Goal: Task Accomplishment & Management: Manage account settings

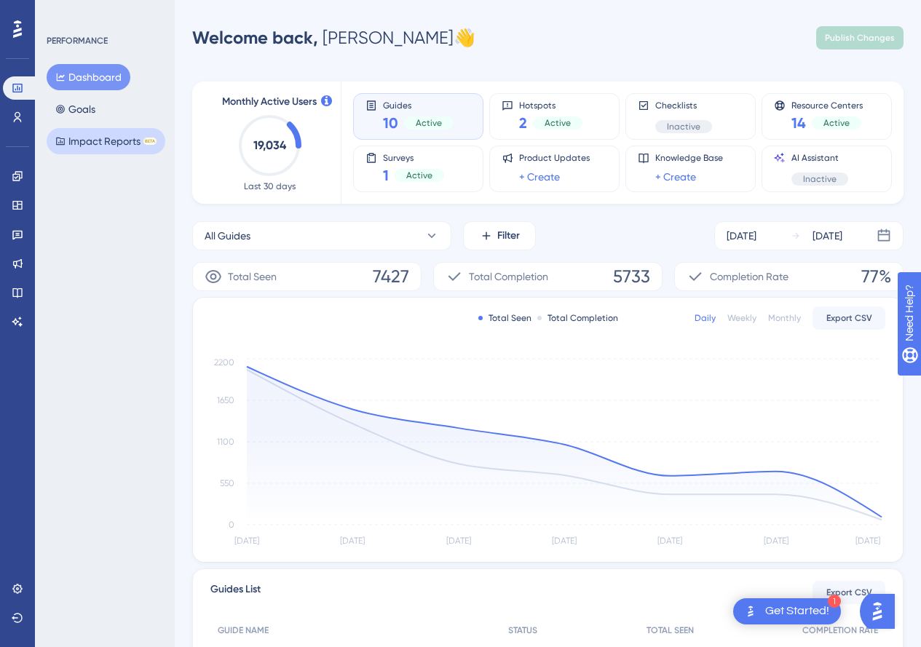
click at [100, 146] on button "Impact Reports BETA" at bounding box center [106, 141] width 119 height 26
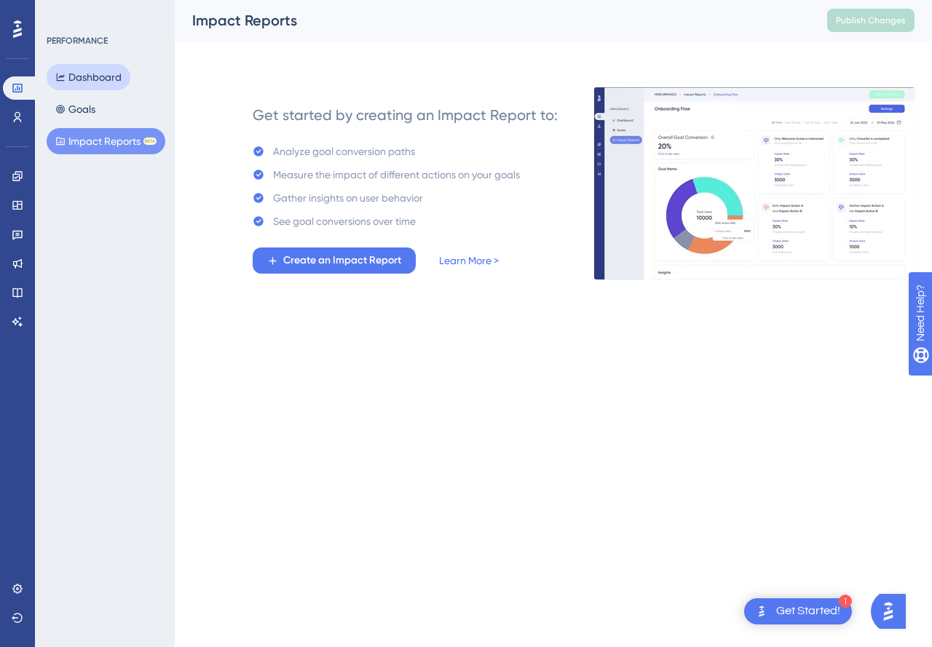
click at [100, 70] on button "Dashboard" at bounding box center [89, 77] width 84 height 26
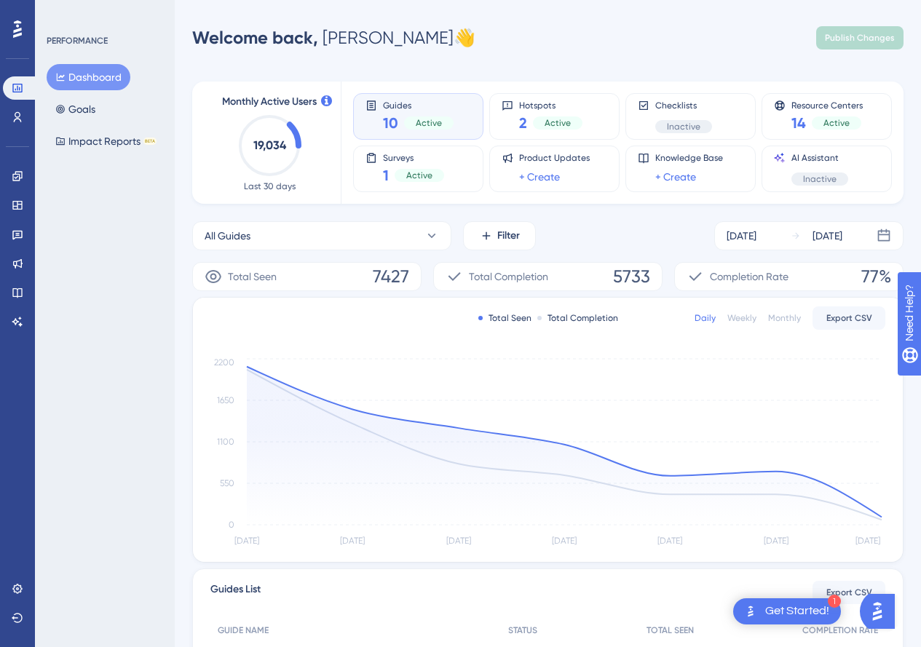
click at [103, 118] on div "Dashboard Goals Impact Reports BETA" at bounding box center [106, 109] width 118 height 90
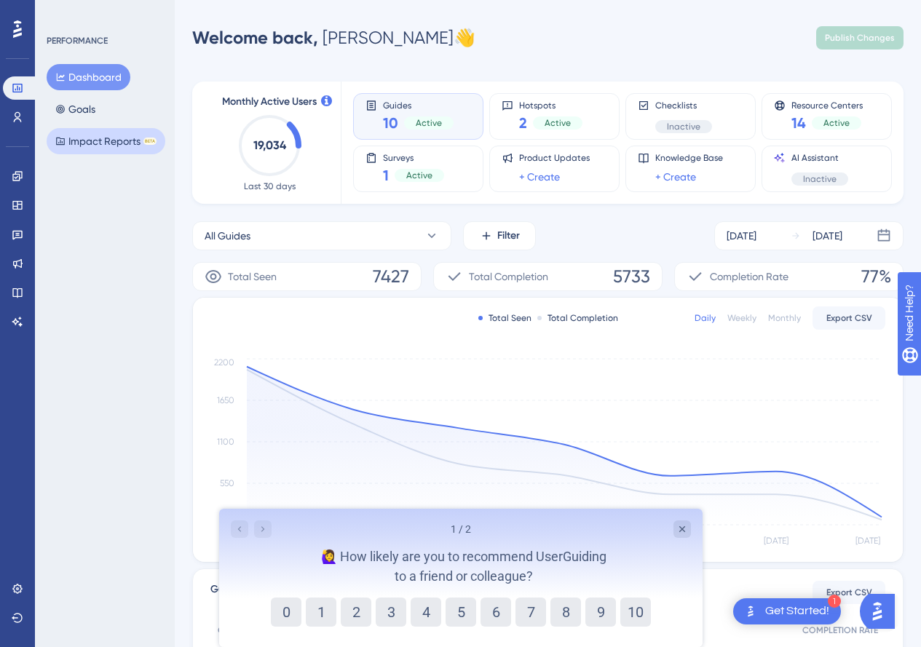
click at [92, 132] on button "Impact Reports BETA" at bounding box center [106, 141] width 119 height 26
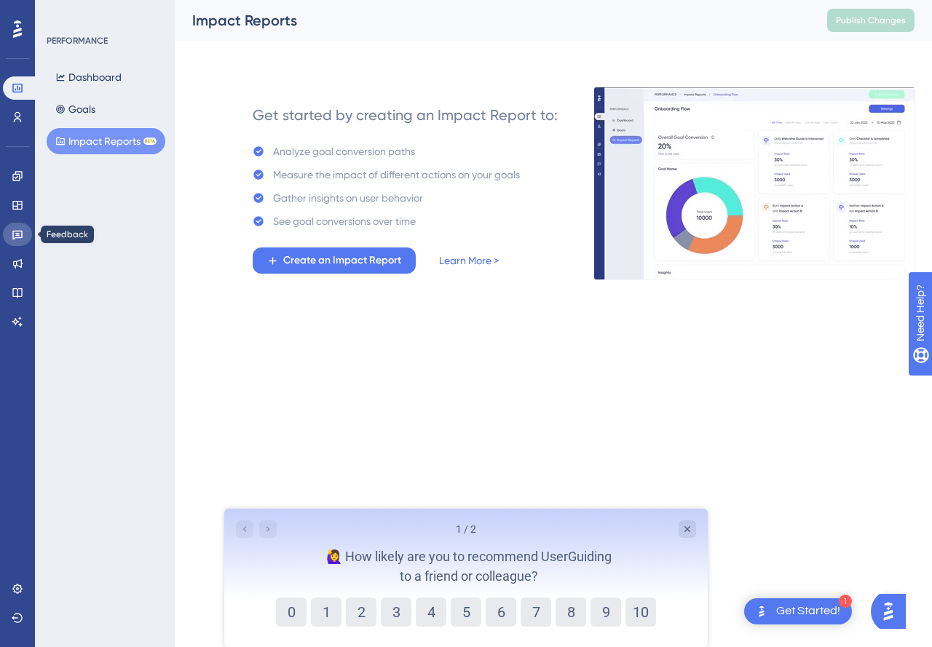
click at [17, 238] on icon at bounding box center [17, 235] width 10 height 9
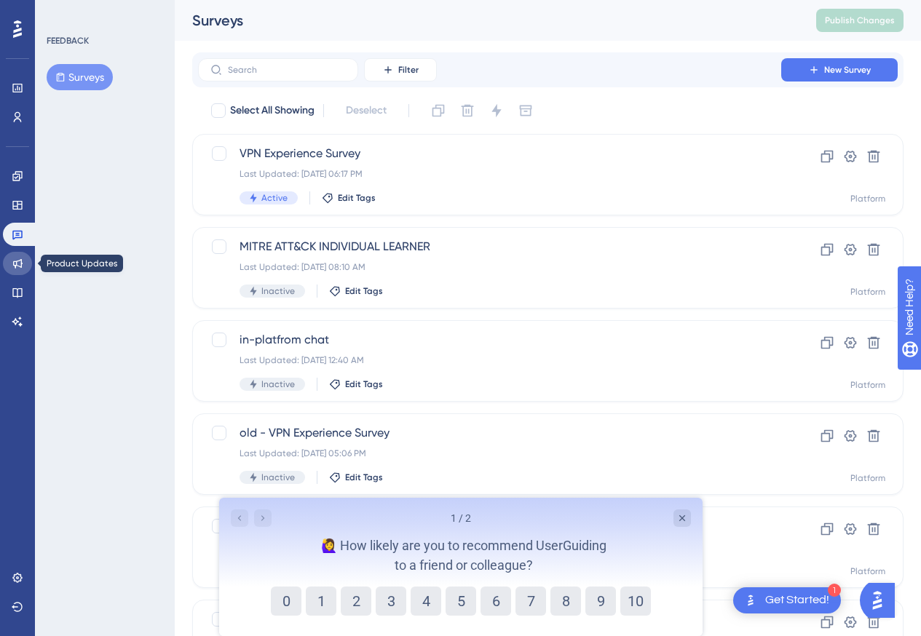
click at [22, 261] on icon at bounding box center [17, 263] width 9 height 9
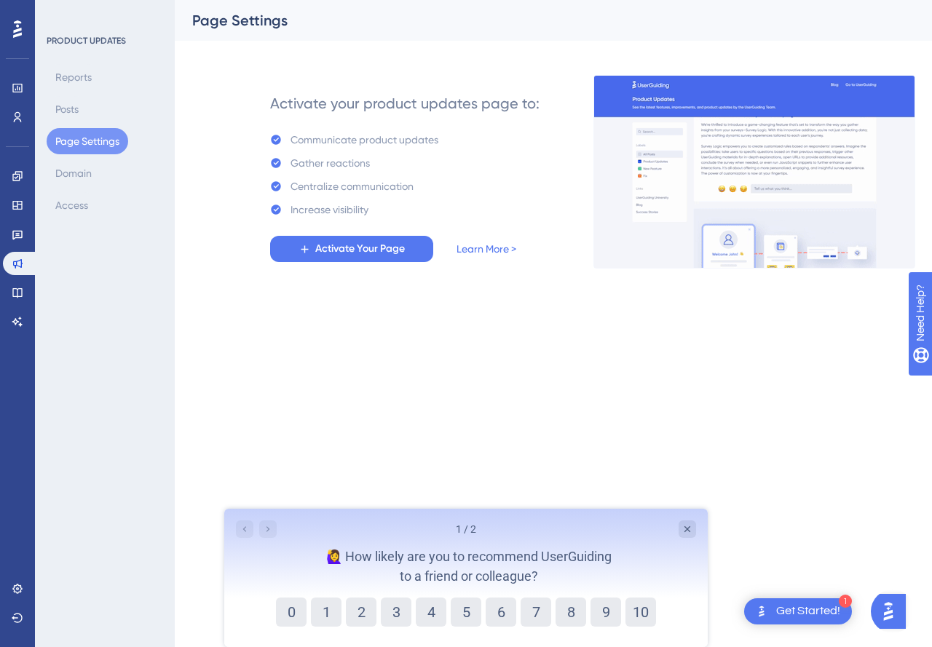
click at [18, 30] on icon at bounding box center [17, 28] width 9 height 17
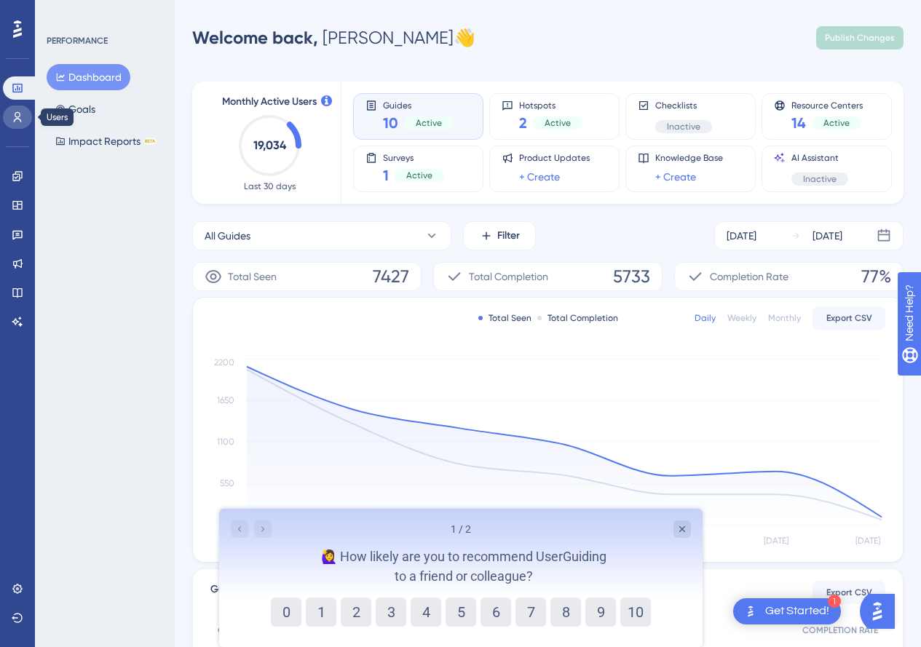
click at [22, 119] on icon at bounding box center [18, 117] width 12 height 12
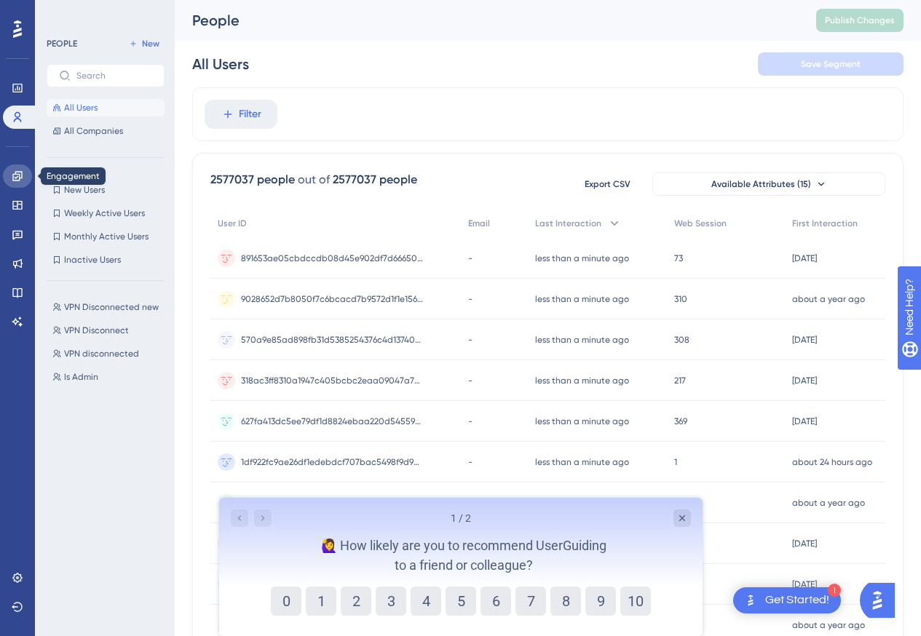
click at [20, 180] on icon at bounding box center [16, 175] width 9 height 9
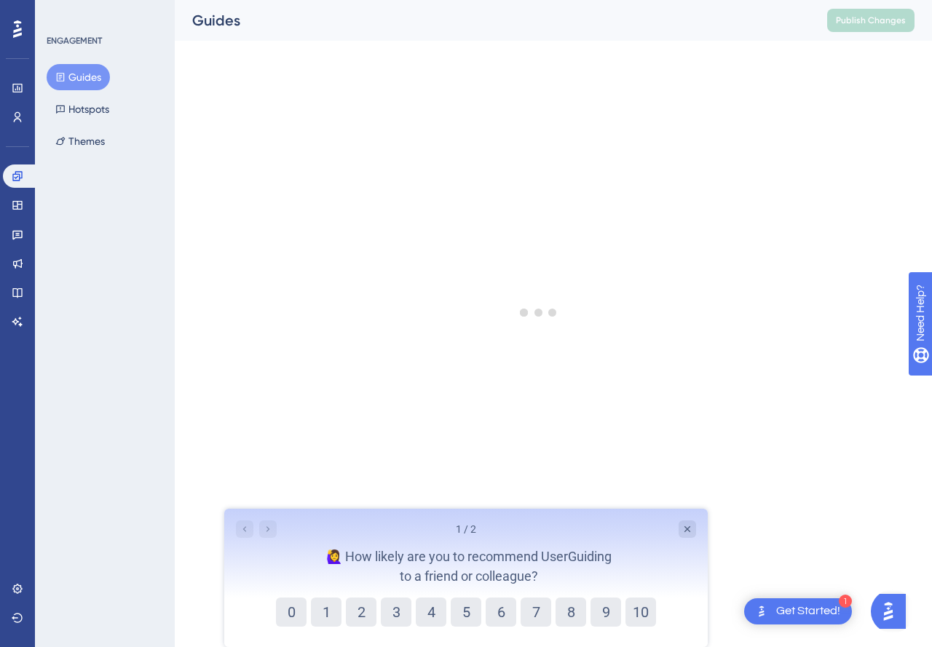
click at [71, 74] on button "Guides" at bounding box center [78, 77] width 63 height 26
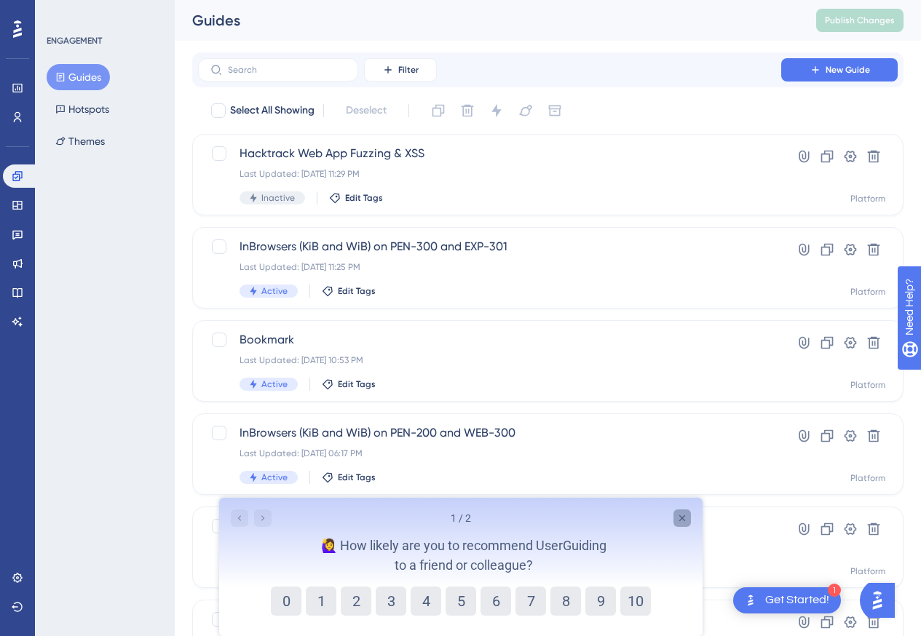
click at [680, 512] on icon "Close survey" at bounding box center [681, 518] width 12 height 12
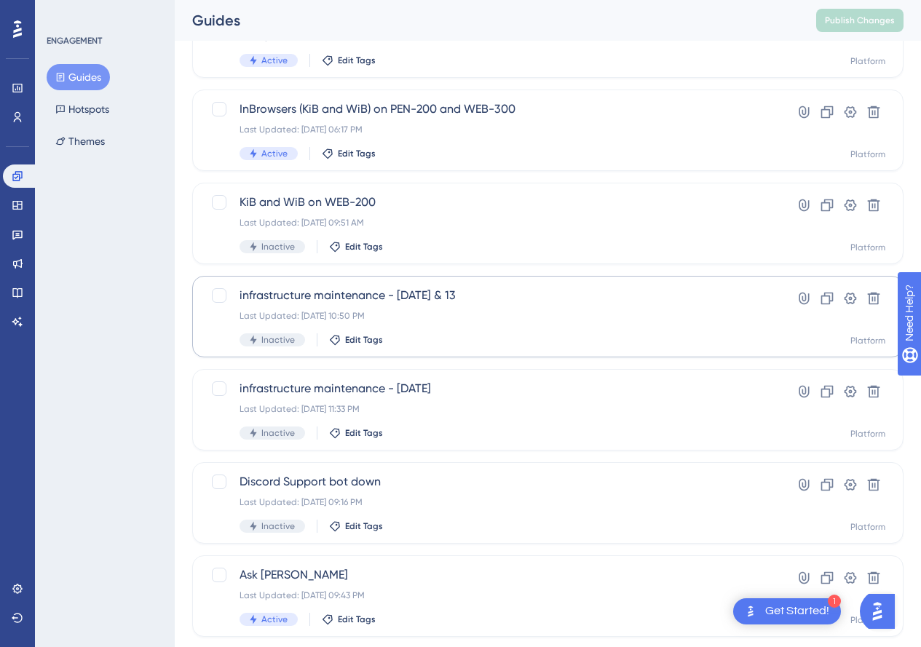
scroll to position [483, 0]
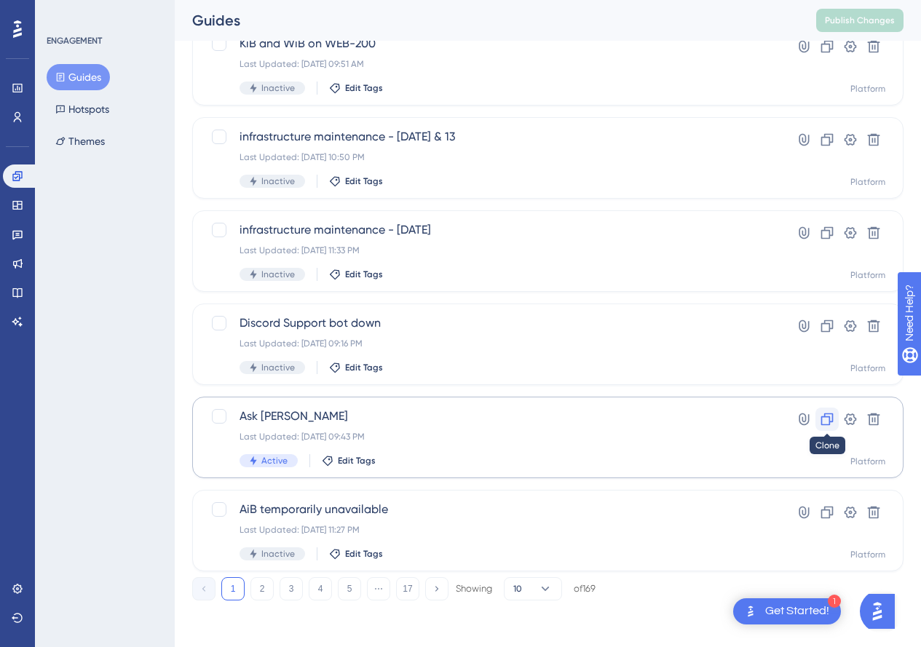
click at [825, 421] on icon at bounding box center [827, 419] width 15 height 15
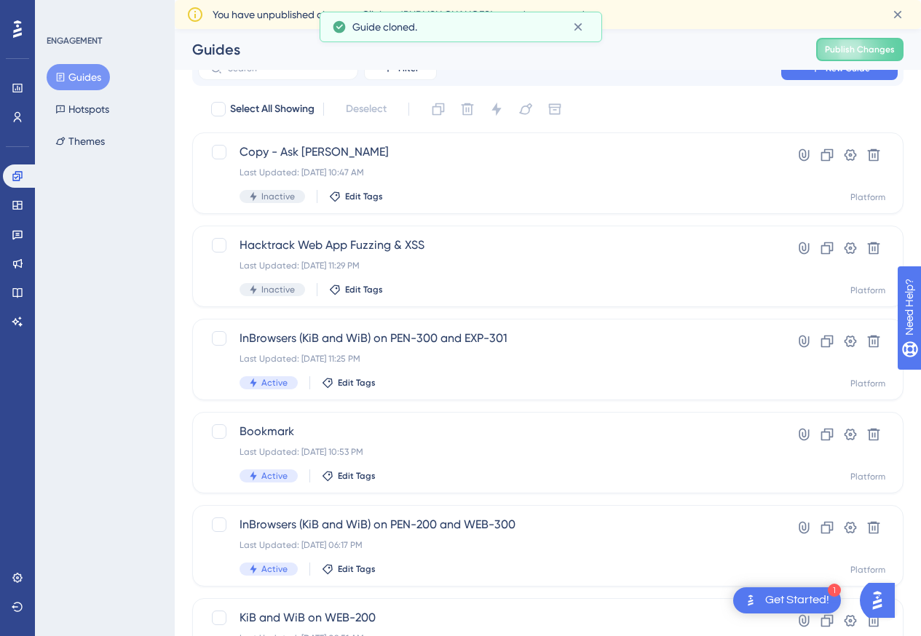
scroll to position [0, 0]
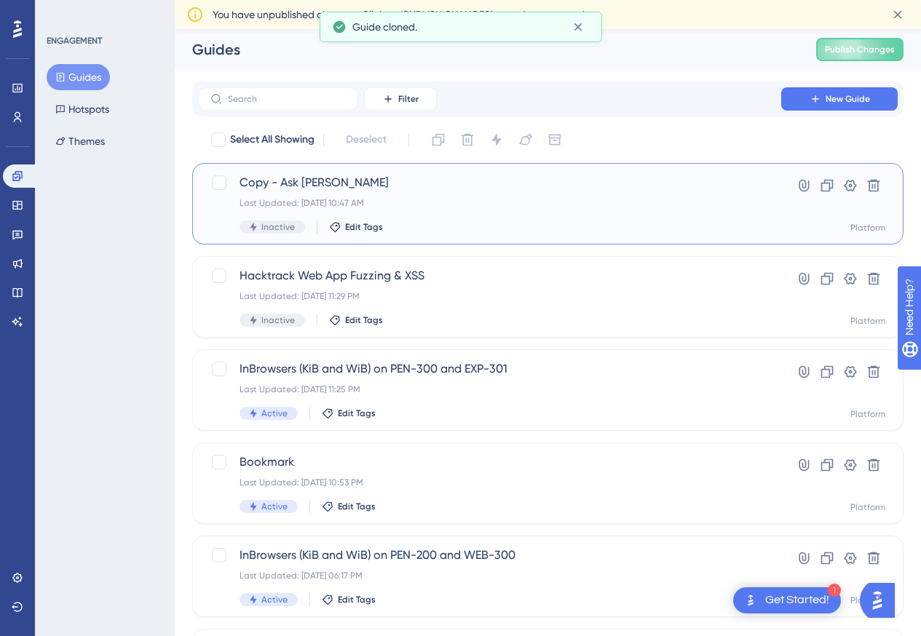
click at [473, 189] on span "Copy - Ask KAI" at bounding box center [489, 182] width 500 height 17
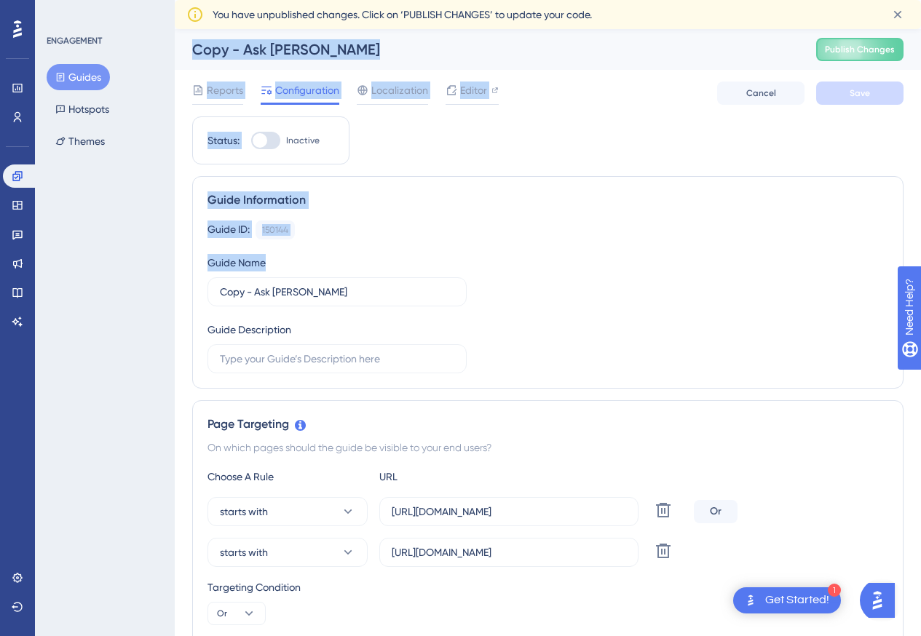
drag, startPoint x: 317, startPoint y: 300, endPoint x: 158, endPoint y: 273, distance: 160.9
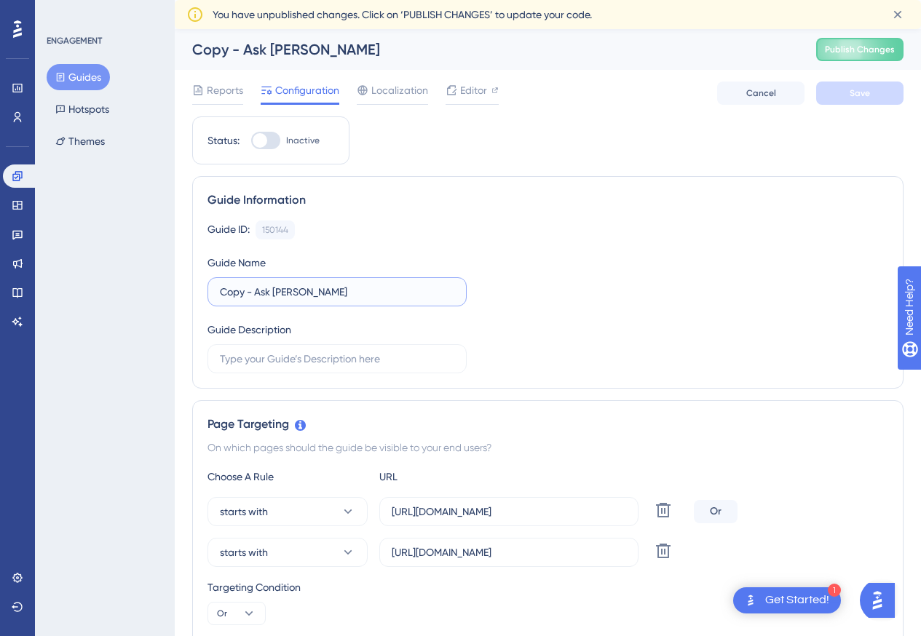
click at [320, 292] on input "Copy - Ask KAI" at bounding box center [337, 292] width 234 height 16
type input "C"
click at [255, 290] on input "text" at bounding box center [337, 292] width 234 height 16
type input "K"
click at [267, 295] on input "Announce: KAI Access Issue" at bounding box center [337, 292] width 234 height 16
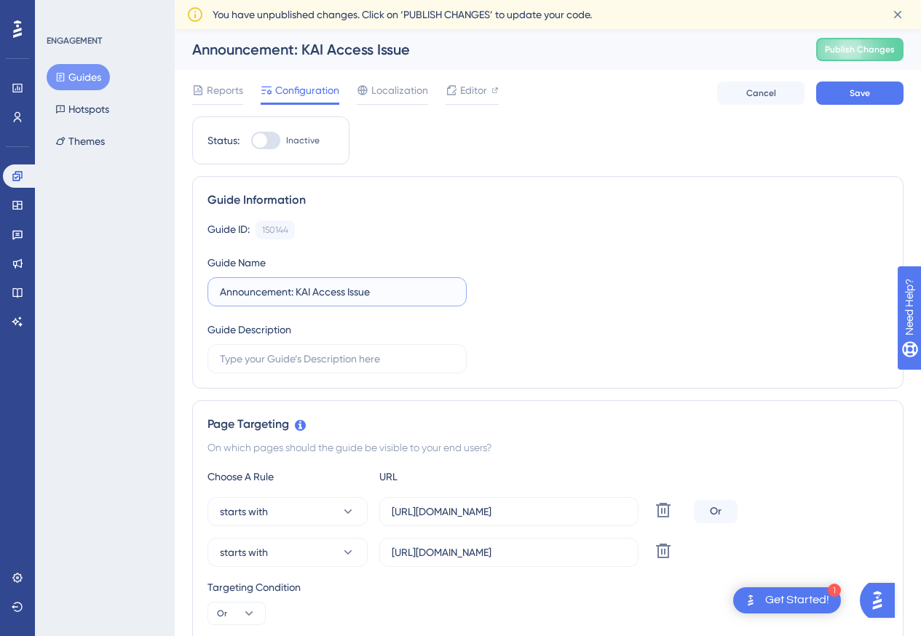
click at [386, 288] on input "Announcement: KAI Access Issue" at bounding box center [337, 292] width 234 height 16
type input "Announcement: KAI Access Issue"
click at [276, 357] on input "text" at bounding box center [337, 359] width 234 height 16
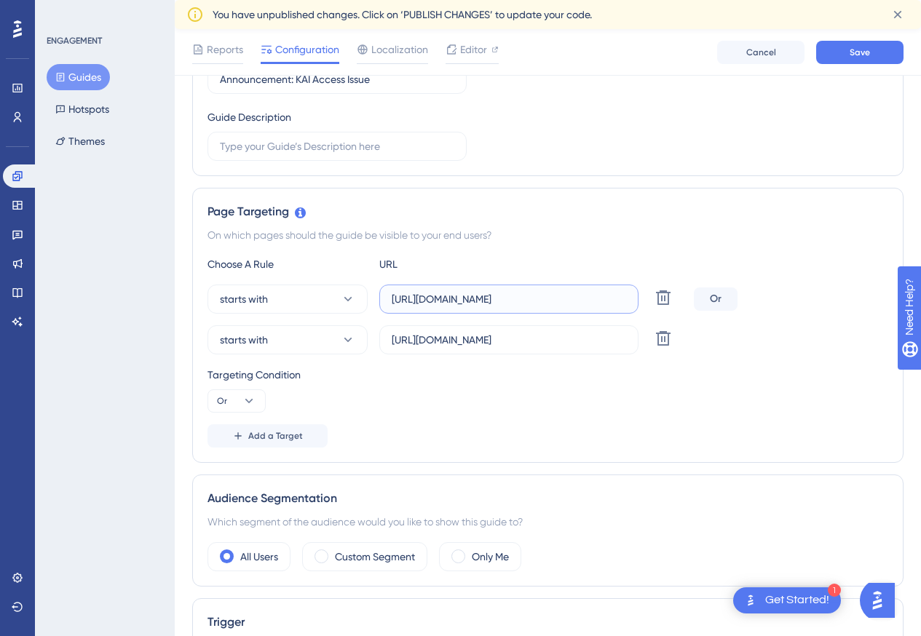
scroll to position [0, 55]
drag, startPoint x: 480, startPoint y: 298, endPoint x: 716, endPoint y: 219, distance: 249.3
click at [731, 222] on div "Page Targeting On which pages should the guide be visible to your end users? Ch…" at bounding box center [547, 325] width 711 height 275
click at [505, 303] on input "https://portal.offsec.com/courses/pen-200-44065/learning/" at bounding box center [509, 299] width 234 height 16
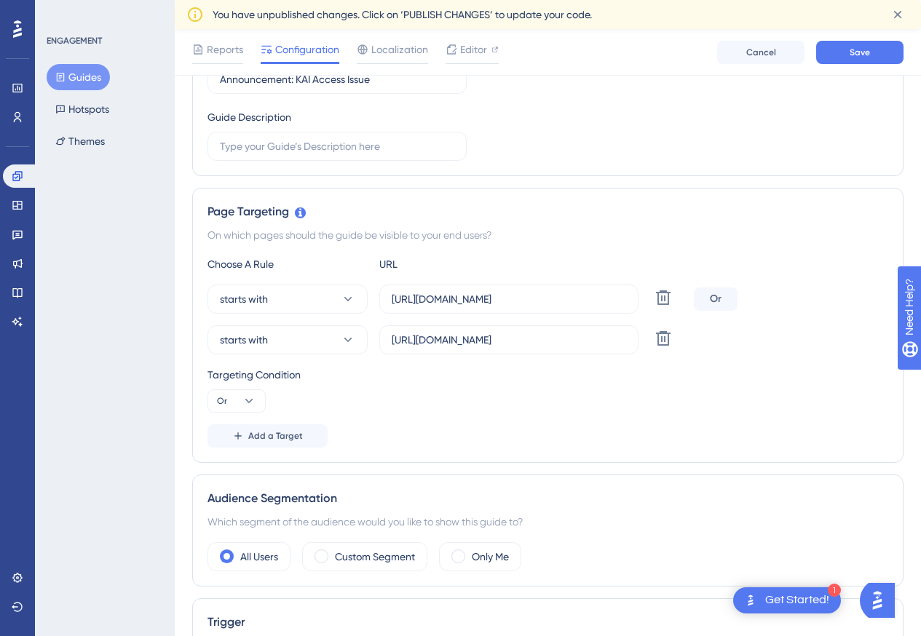
click at [487, 357] on div "Choose A Rule URL starts with https://portal.offsec.com/courses/pen-200-44065/l…" at bounding box center [547, 351] width 680 height 192
click at [483, 342] on input "https://portal.offsec.com/courses/sec-100-181882/learning/" at bounding box center [509, 340] width 234 height 16
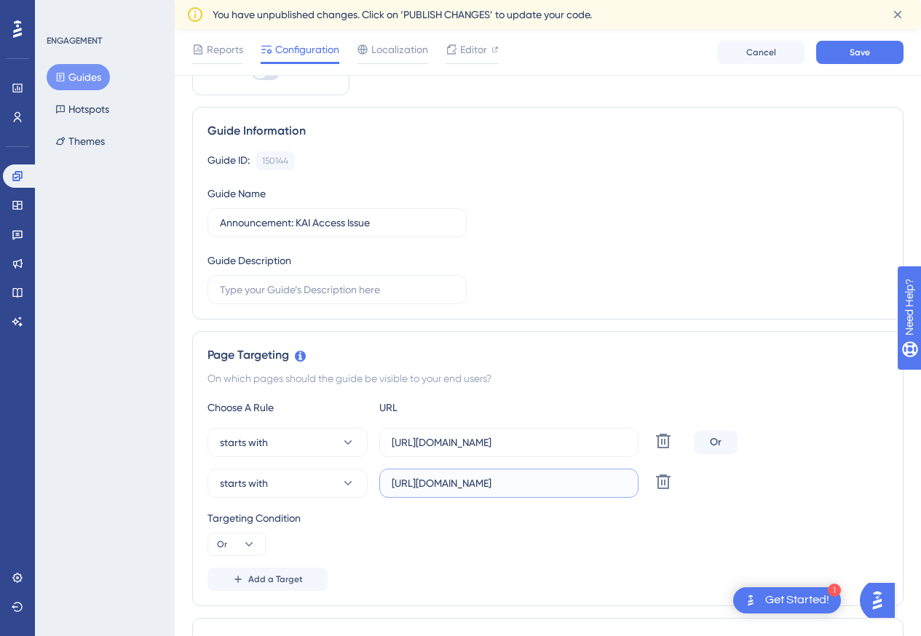
scroll to position [73, 0]
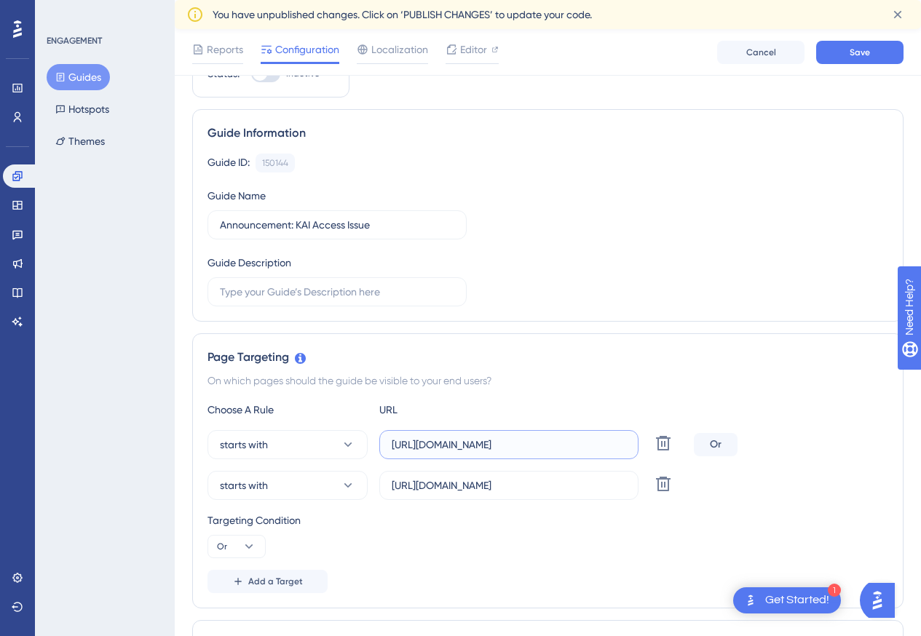
click at [448, 442] on input "https://portal.offsec.com/courses/pen-200-44065/learning/" at bounding box center [509, 445] width 234 height 16
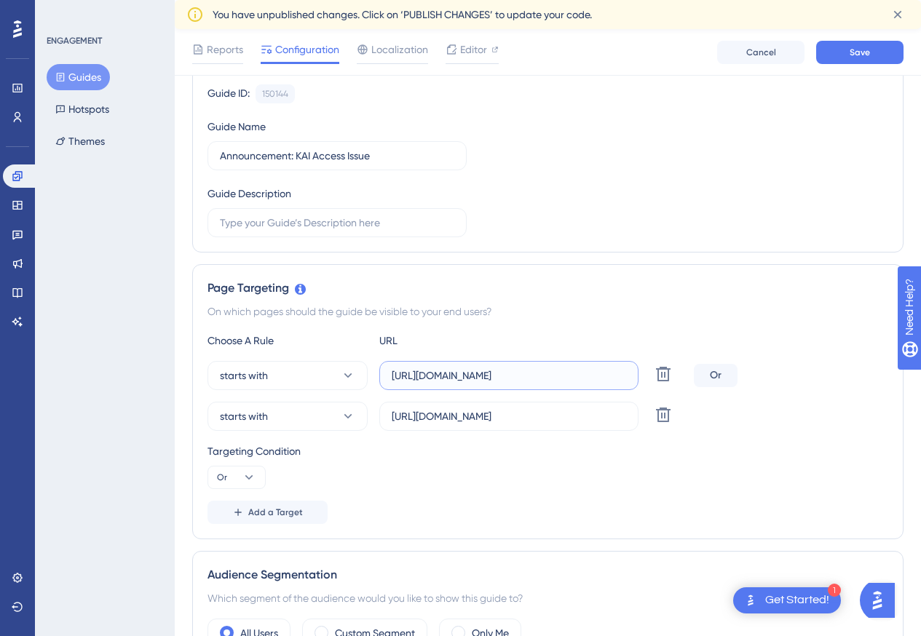
scroll to position [146, 0]
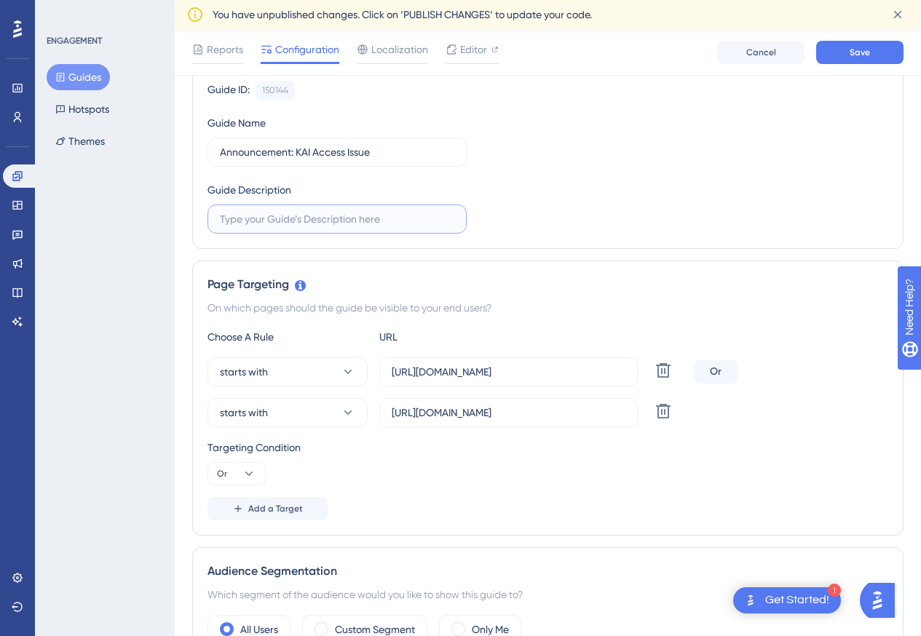
click at [381, 219] on input "text" at bounding box center [337, 219] width 234 height 16
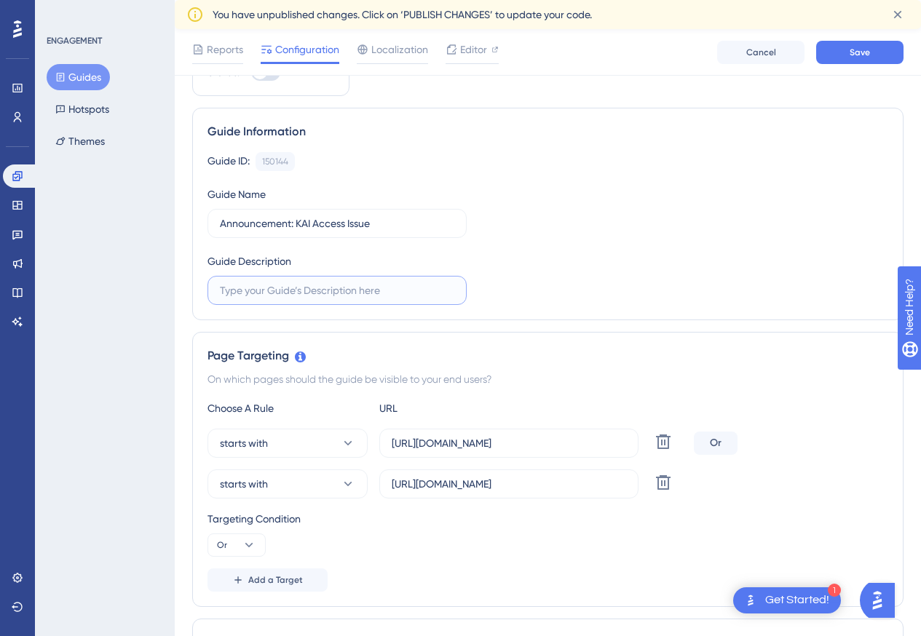
scroll to position [73, 0]
click at [354, 299] on input "text" at bounding box center [337, 292] width 234 height 16
click at [525, 447] on input "https://portal.offsec.com/courses/pen-200-44065/learning/" at bounding box center [509, 445] width 234 height 16
click at [237, 288] on input "text" at bounding box center [337, 292] width 234 height 16
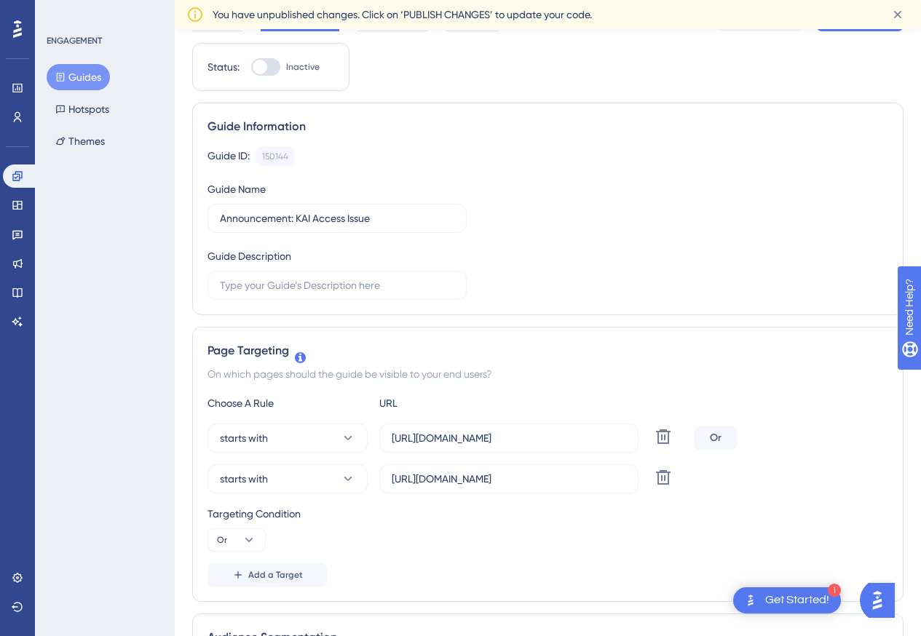
scroll to position [0, 0]
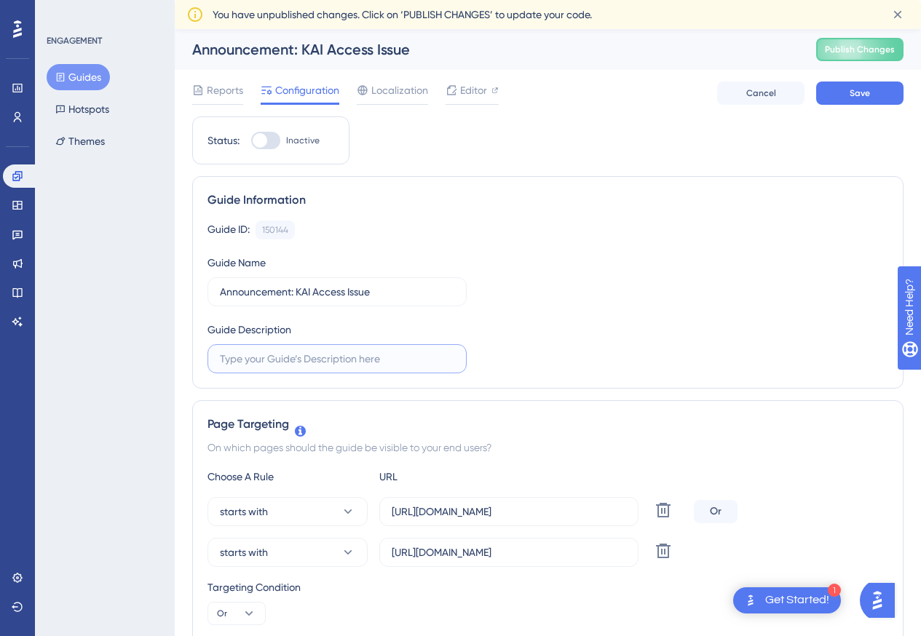
click at [260, 360] on input "text" at bounding box center [337, 359] width 234 height 16
paste input "https://portal.offsec.com/dashboard"
type input "https://portal.offsec.com/dashboard"
click at [344, 363] on input "text" at bounding box center [337, 359] width 234 height 16
paste input "Hello Learners, We’ve noticed that KAI access is currently limited to certain s…"
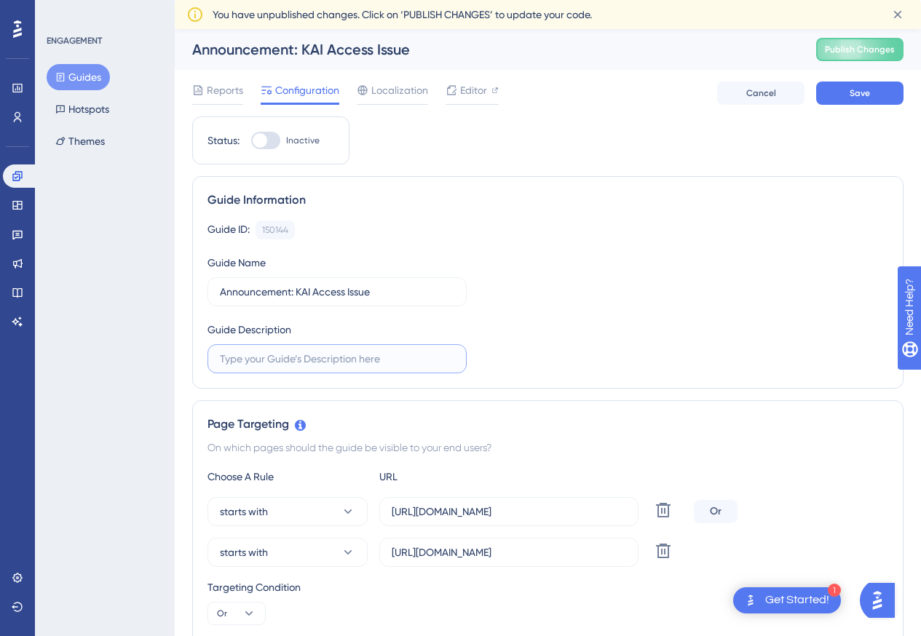
type input "Hello Learners, We’ve noticed that KAI access is currently limited to certain s…"
click at [260, 359] on input "Hello Learners, We’ve noticed that KAI access is currently limited to certain s…" at bounding box center [337, 359] width 234 height 16
click at [232, 354] on input "Hello Learners, We’ve noticed that KAI access is currently limited to certain s…" at bounding box center [337, 359] width 234 height 16
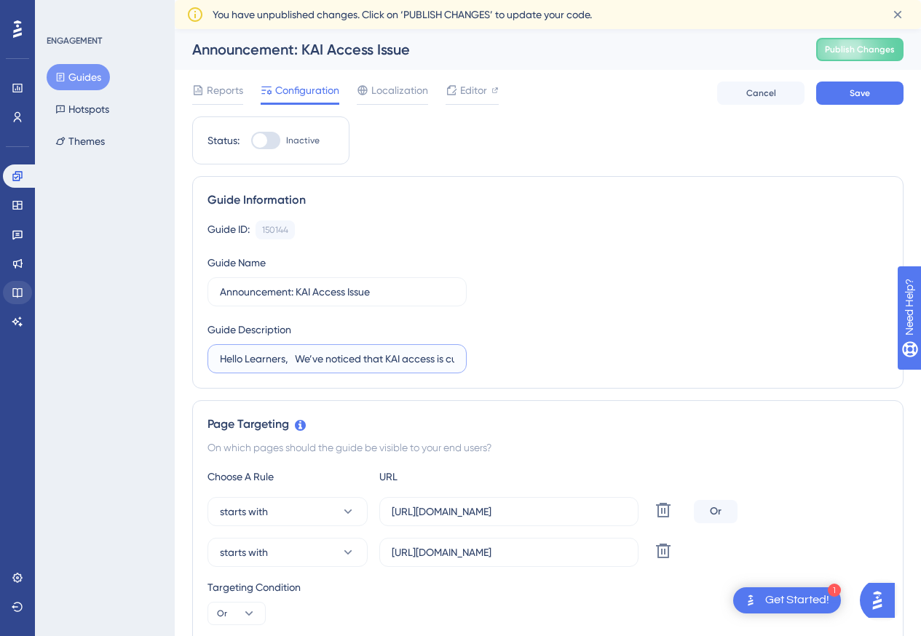
drag, startPoint x: 232, startPoint y: 359, endPoint x: 26, endPoint y: 297, distance: 215.1
click at [346, 360] on input "Hello Learners, We’ve noticed that KAI access is currently limited to certain s…" at bounding box center [337, 359] width 234 height 16
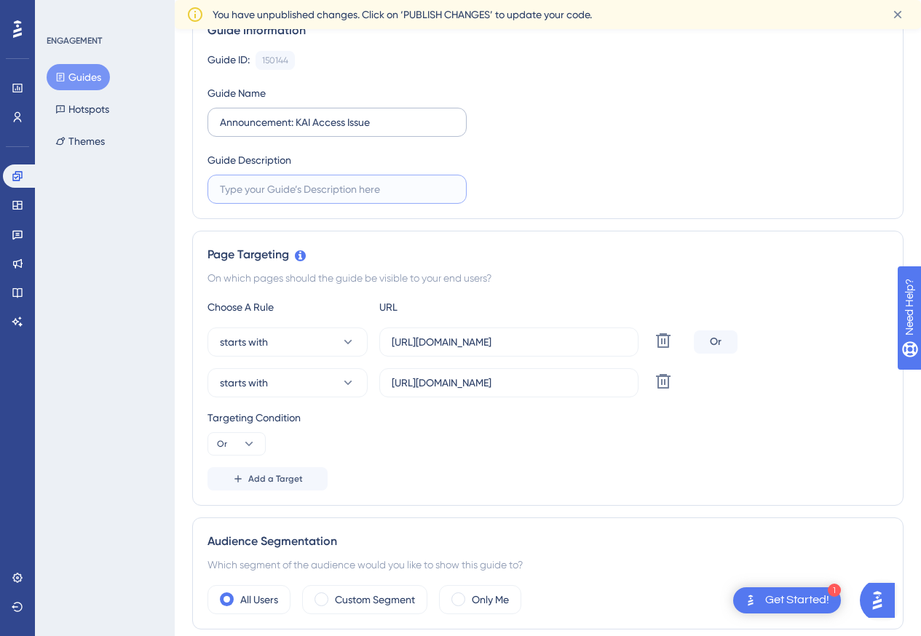
scroll to position [218, 0]
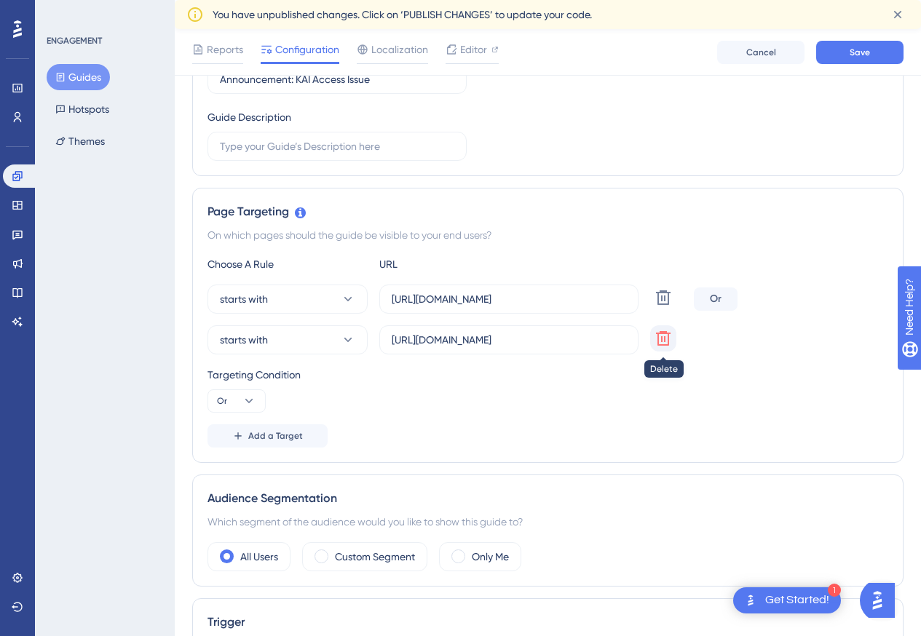
click at [662, 305] on icon at bounding box center [663, 297] width 15 height 15
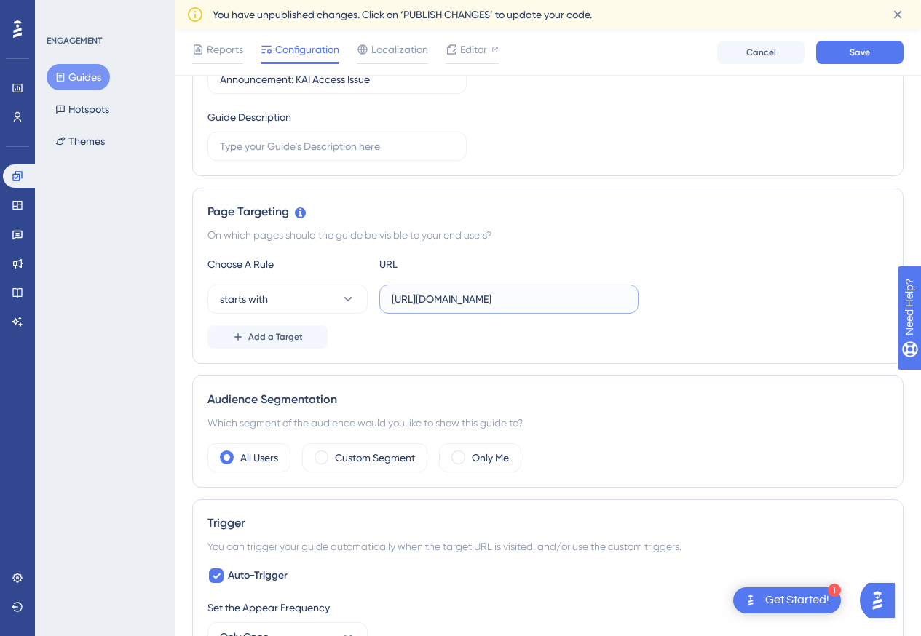
click at [426, 300] on input "https://portal.offsec.com/courses/pen-200-44065/learning/" at bounding box center [509, 299] width 234 height 16
paste input "dashboard"
type input "https://portal.offsec.com/dashboard"
click at [411, 350] on div "Page Targeting On which pages should the guide be visible to your end users? Ch…" at bounding box center [547, 276] width 711 height 176
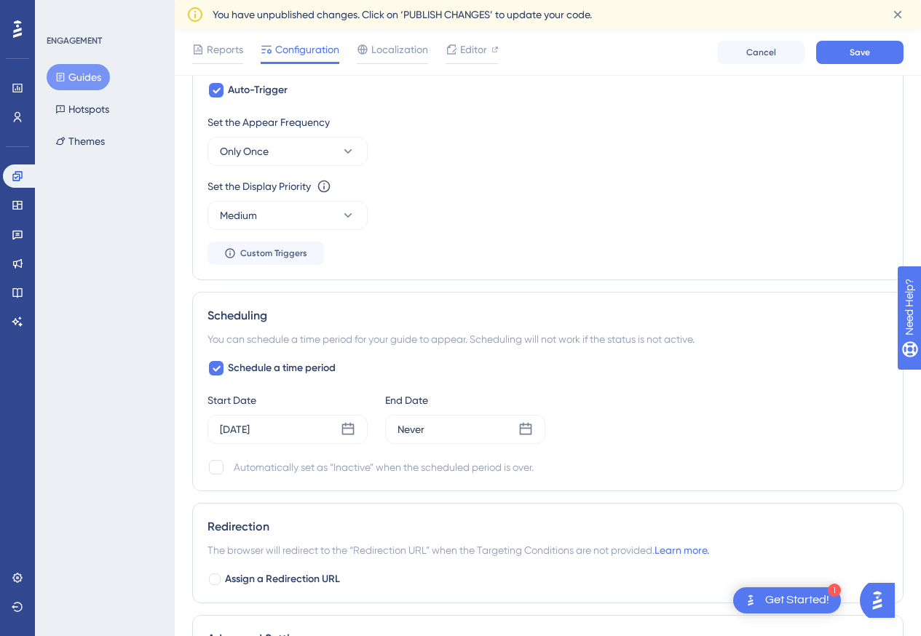
scroll to position [728, 0]
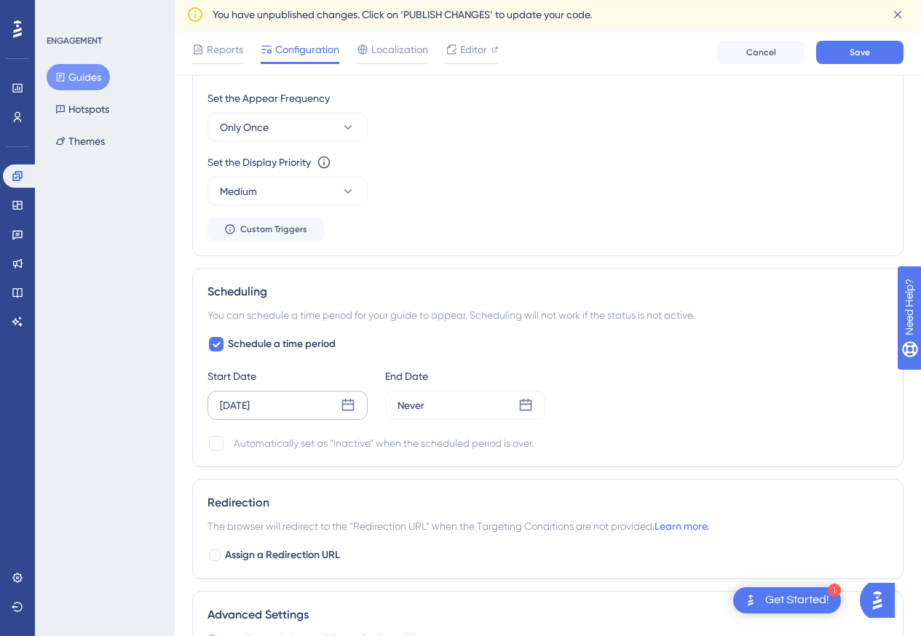
click at [349, 402] on icon at bounding box center [348, 405] width 15 height 15
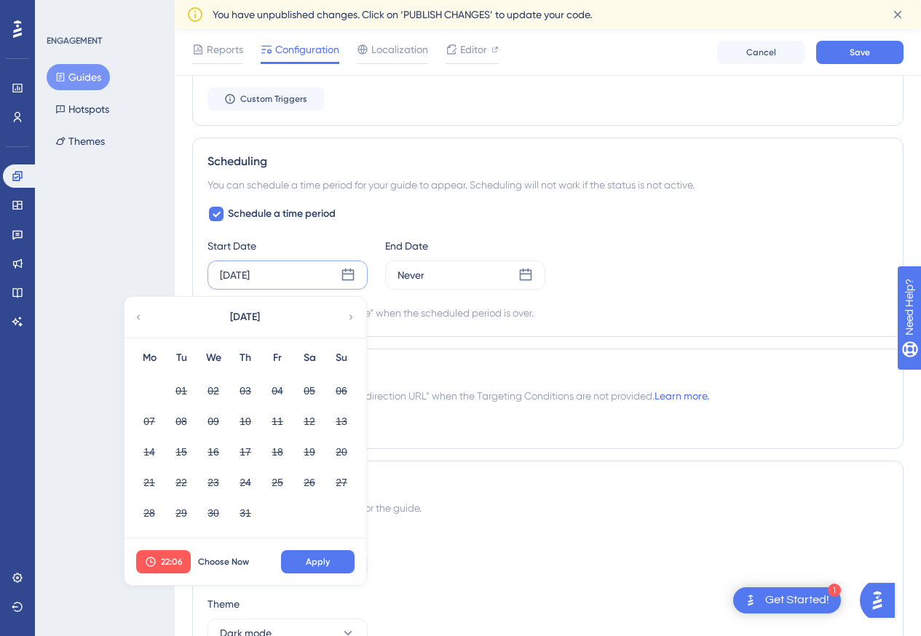
scroll to position [873, 0]
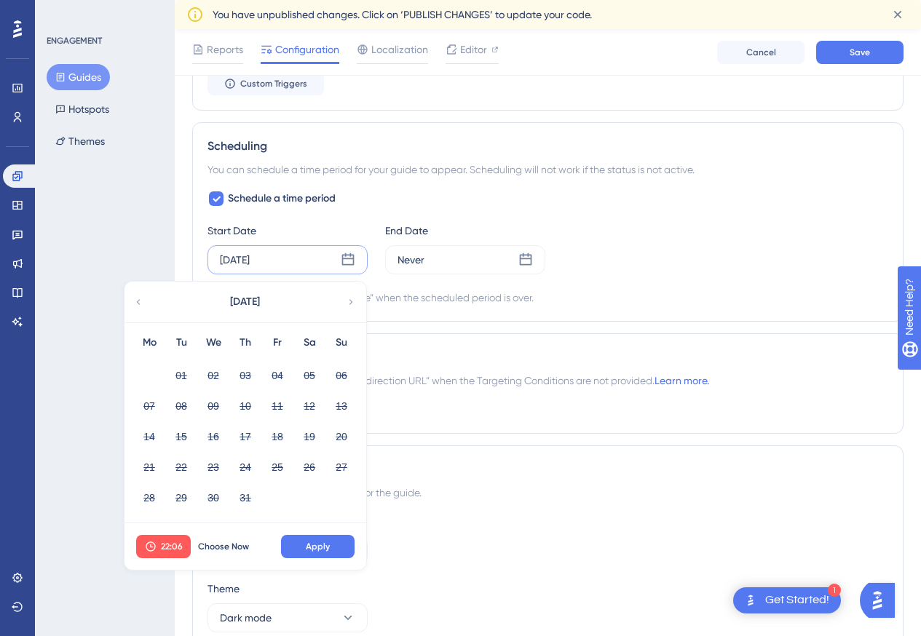
click at [346, 306] on icon at bounding box center [351, 301] width 10 height 13
click at [151, 467] on button "18" at bounding box center [149, 467] width 25 height 25
click at [528, 258] on icon at bounding box center [526, 259] width 12 height 12
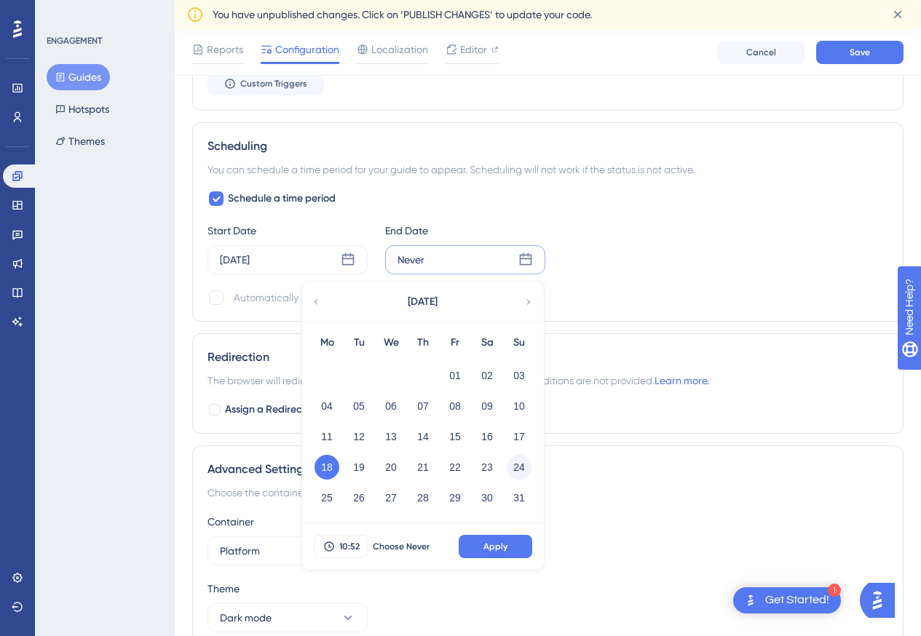
click at [524, 466] on button "24" at bounding box center [519, 467] width 25 height 25
click at [495, 545] on span "Apply" at bounding box center [495, 547] width 24 height 12
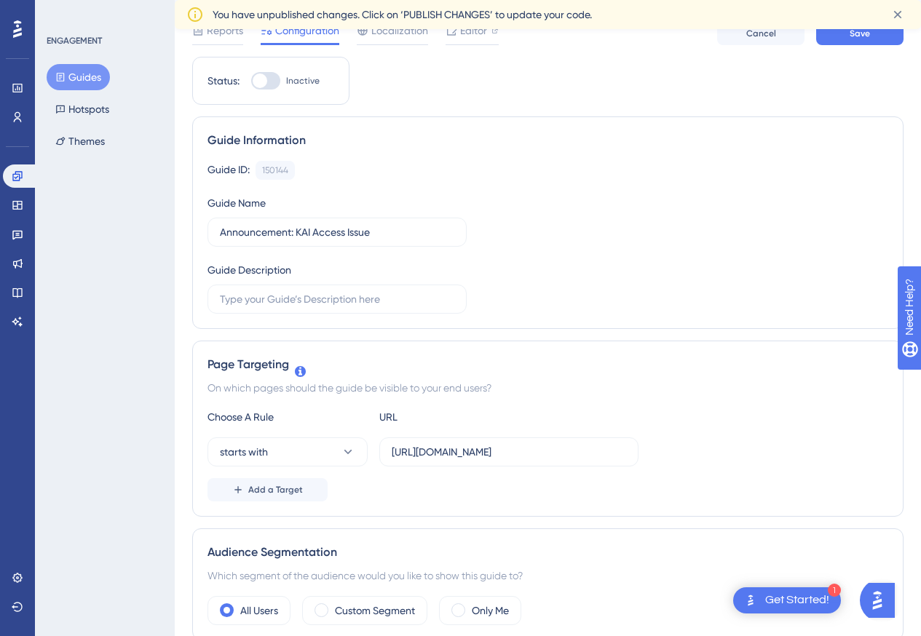
scroll to position [0, 0]
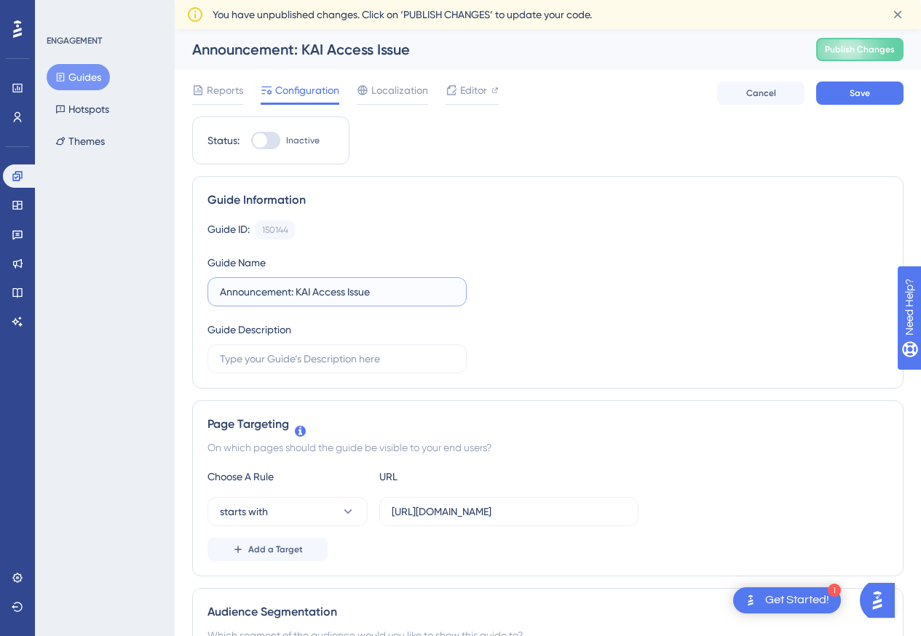
click at [392, 285] on input "Announcement: KAI Access Issue" at bounding box center [337, 292] width 234 height 16
click at [266, 364] on input "text" at bounding box center [337, 359] width 234 height 16
click at [381, 357] on input "text" at bounding box center [337, 359] width 234 height 16
click at [410, 293] on input "Announcement: KAI Access Issue" at bounding box center [337, 292] width 234 height 16
click at [328, 354] on input "text" at bounding box center [337, 359] width 234 height 16
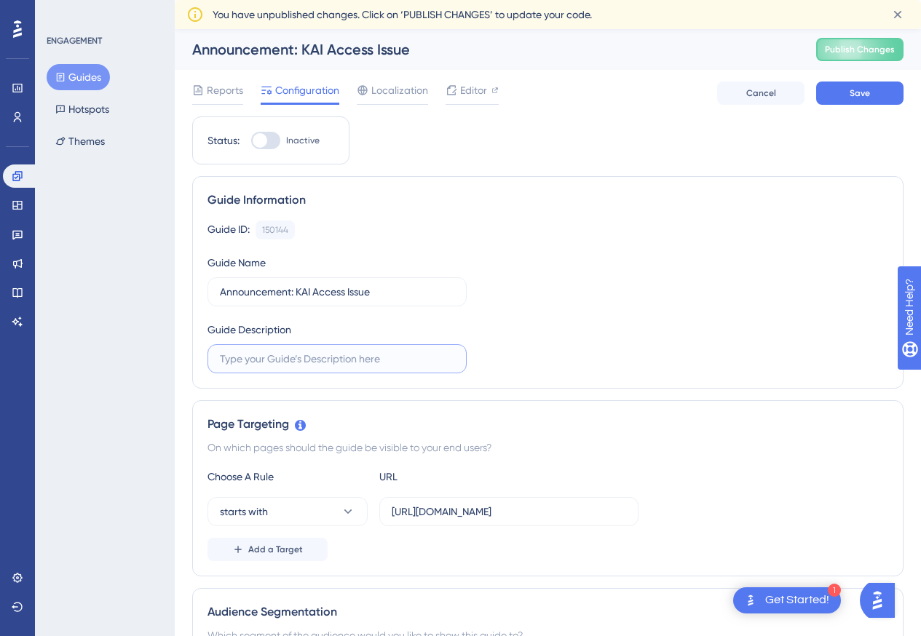
click at [314, 357] on input "text" at bounding box center [337, 359] width 234 height 16
paste input "Hello Learners, We’ve noticed that KAI access is currently limited to certain s…"
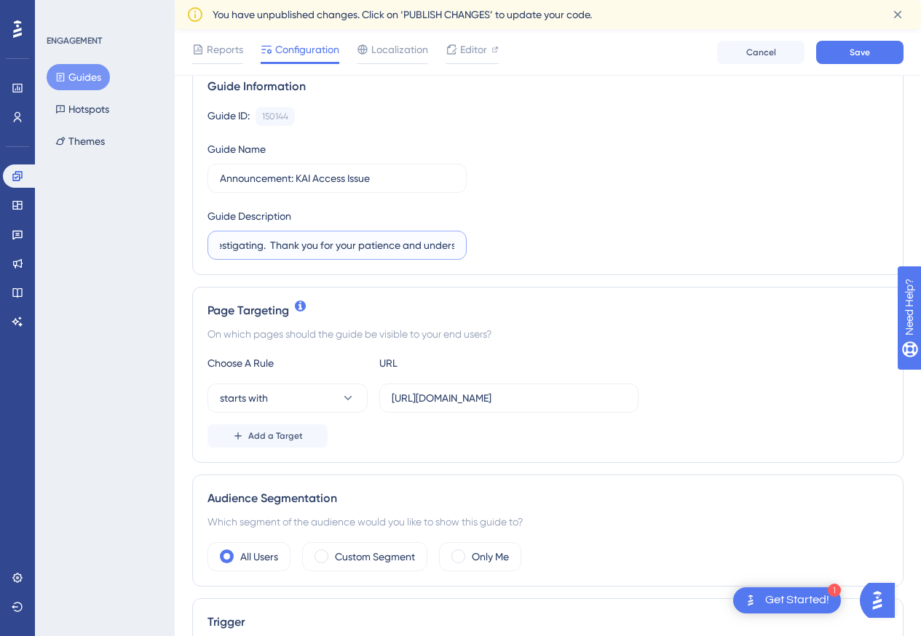
scroll to position [73, 0]
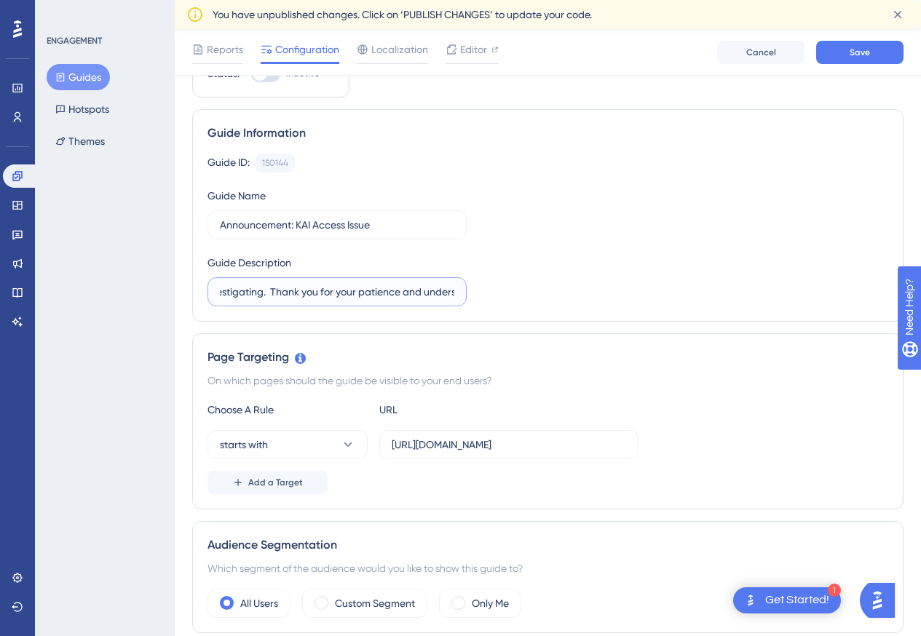
click at [308, 295] on input "Hello Learners, We’ve noticed that KAI access is currently limited to certain s…" at bounding box center [337, 292] width 234 height 16
drag, startPoint x: 312, startPoint y: 290, endPoint x: -28, endPoint y: 262, distance: 341.8
click at [365, 296] on input "Hello Learners, We’ve noticed that KAI access is currently limited to certain s…" at bounding box center [337, 292] width 234 height 16
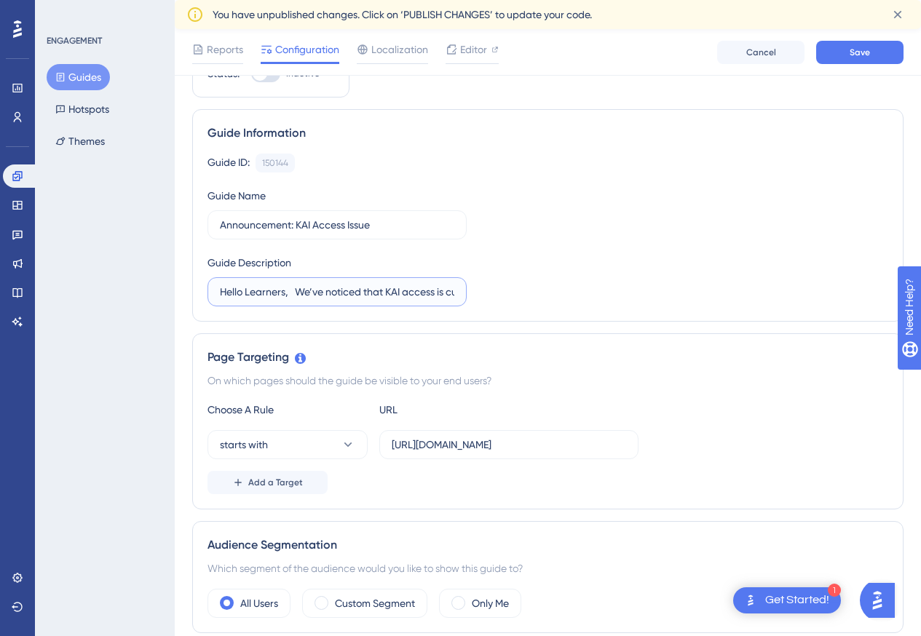
type input "Hello Learners, We’ve noticed that KAI access is currently limited to certain s…"
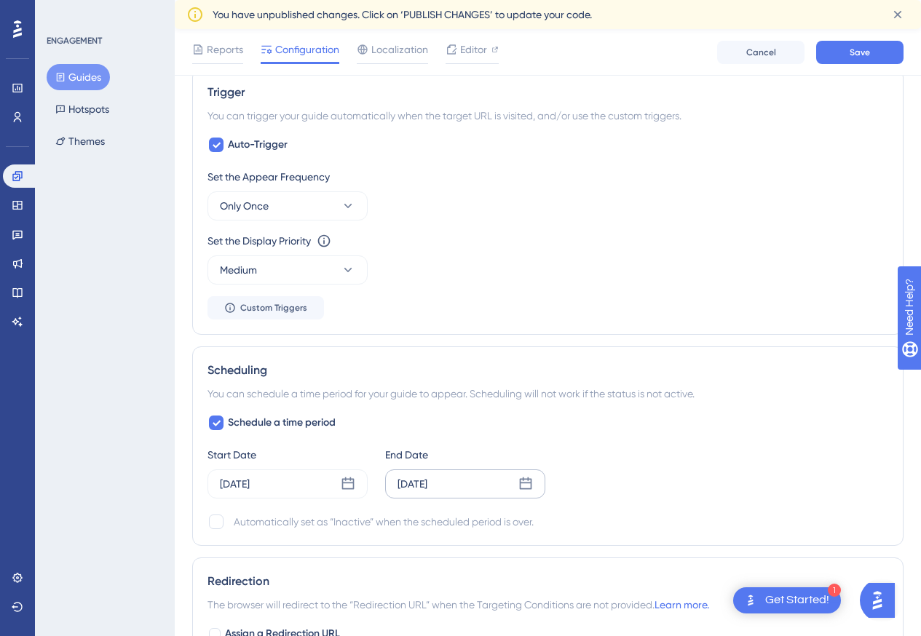
scroll to position [655, 0]
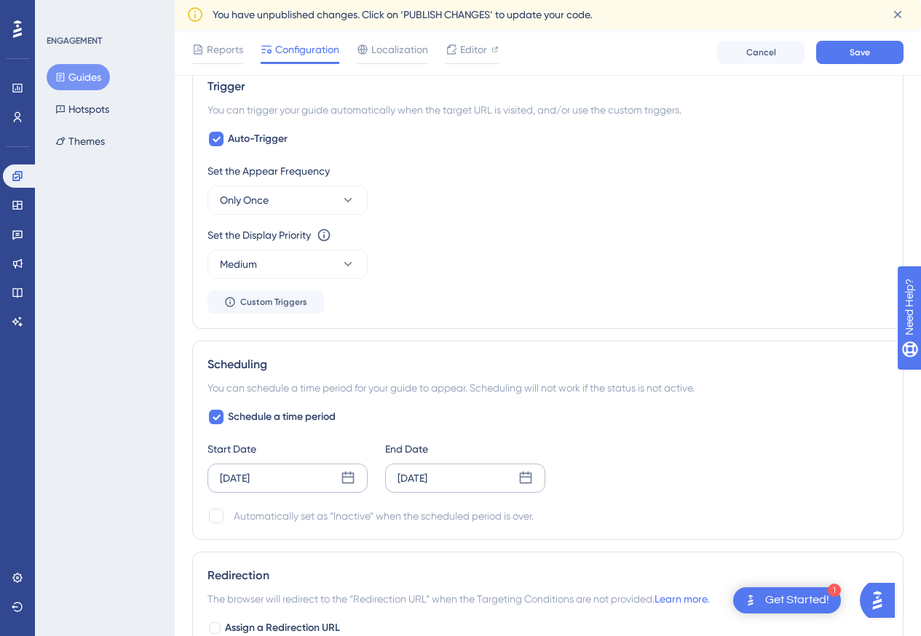
click at [343, 474] on icon at bounding box center [348, 478] width 12 height 12
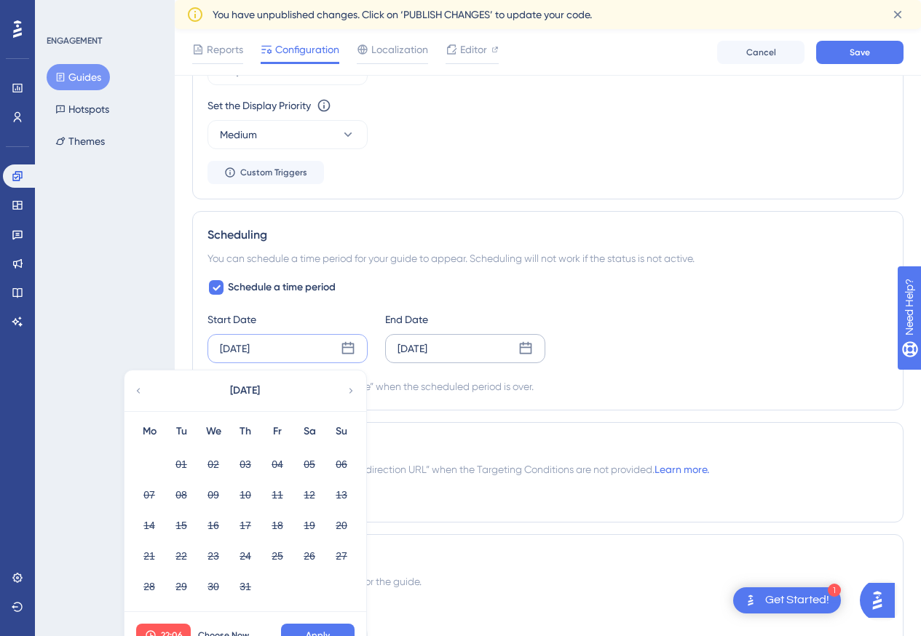
scroll to position [801, 0]
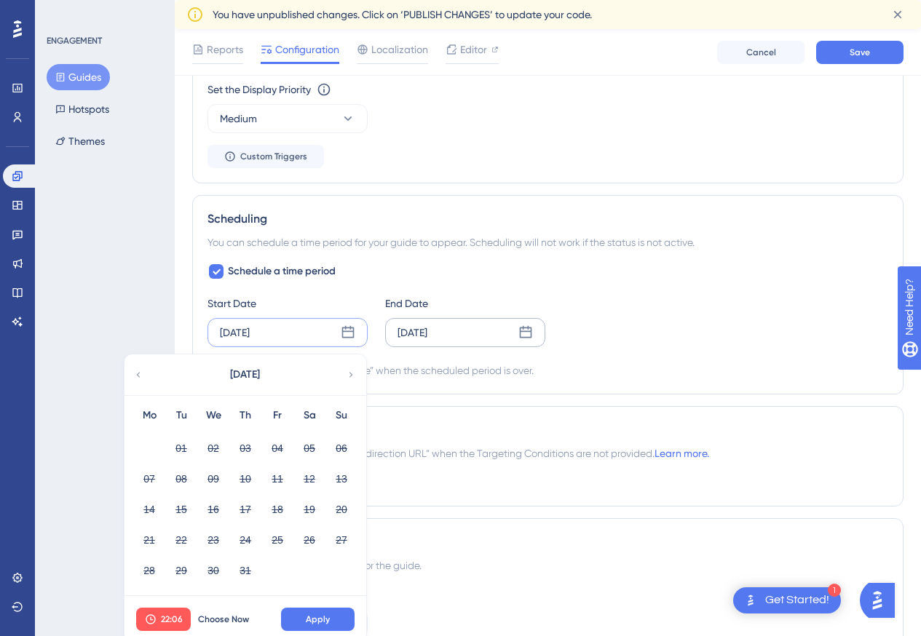
click at [346, 374] on icon at bounding box center [351, 374] width 10 height 13
click at [151, 541] on button "18" at bounding box center [149, 540] width 25 height 25
drag, startPoint x: 315, startPoint y: 622, endPoint x: 308, endPoint y: 604, distance: 18.9
click at [315, 621] on span "Apply" at bounding box center [318, 620] width 24 height 12
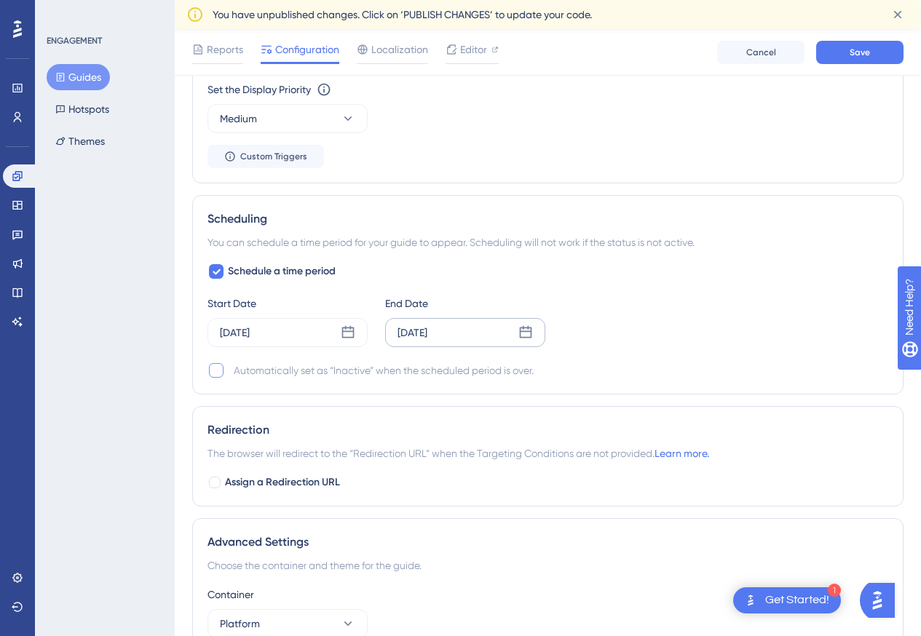
click at [214, 370] on div at bounding box center [216, 370] width 15 height 15
click at [218, 373] on icon at bounding box center [216, 371] width 9 height 12
checkbox input "false"
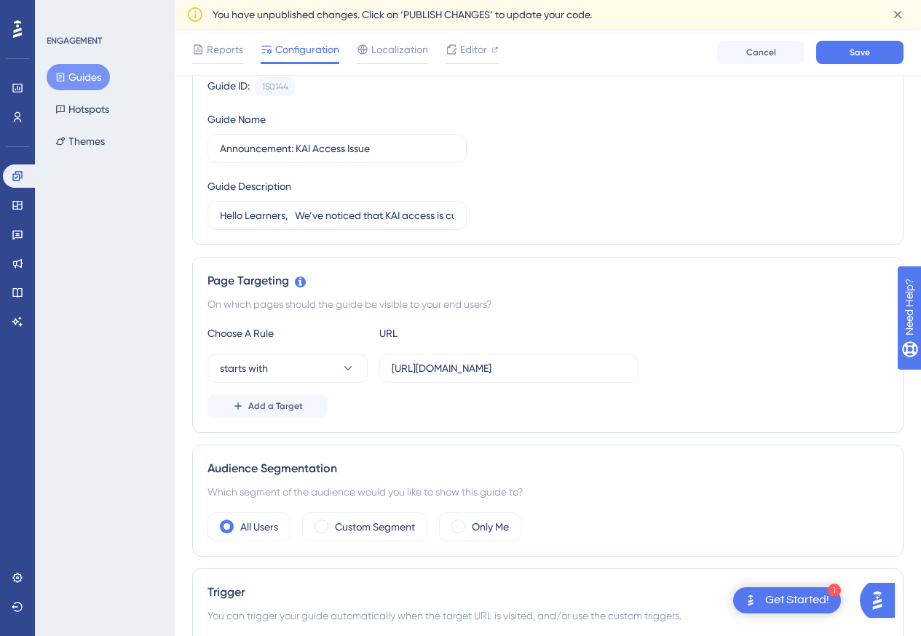
scroll to position [0, 0]
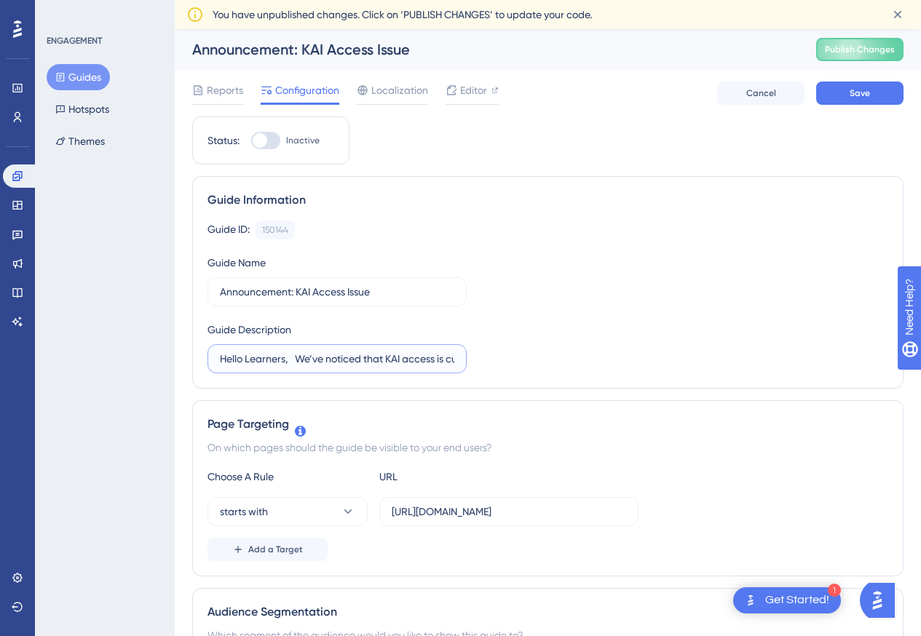
click at [400, 365] on input "Hello Learners, We’ve noticed that KAI access is currently limited to certain s…" at bounding box center [337, 359] width 234 height 16
click at [402, 300] on label "Announcement: KAI Access Issue" at bounding box center [336, 291] width 259 height 29
click at [402, 300] on input "Announcement: KAI Access Issue" at bounding box center [337, 292] width 234 height 16
click at [459, 89] on div "Editor" at bounding box center [471, 90] width 53 height 17
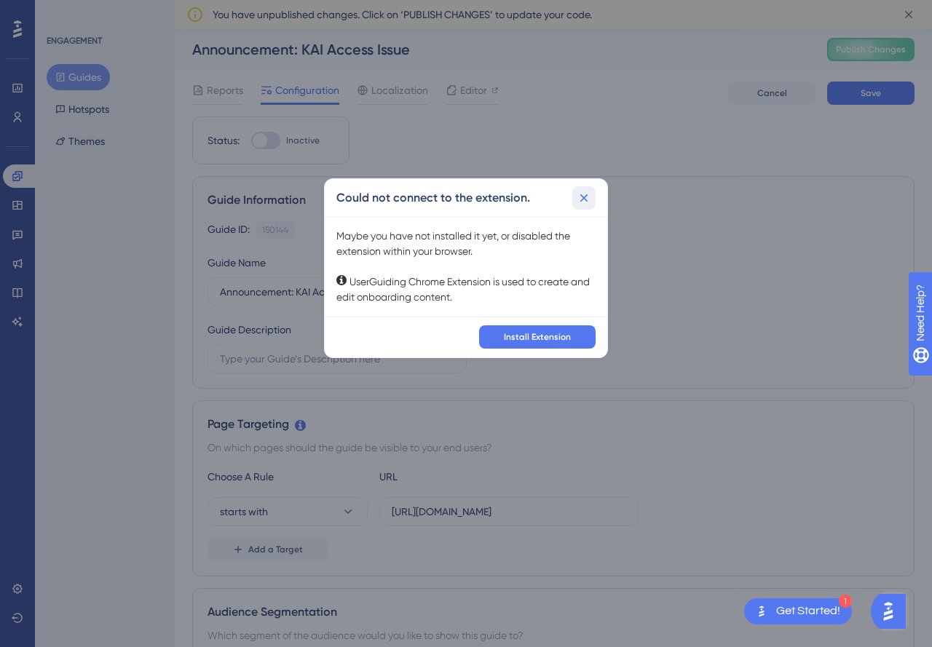
click at [580, 195] on icon at bounding box center [583, 198] width 15 height 15
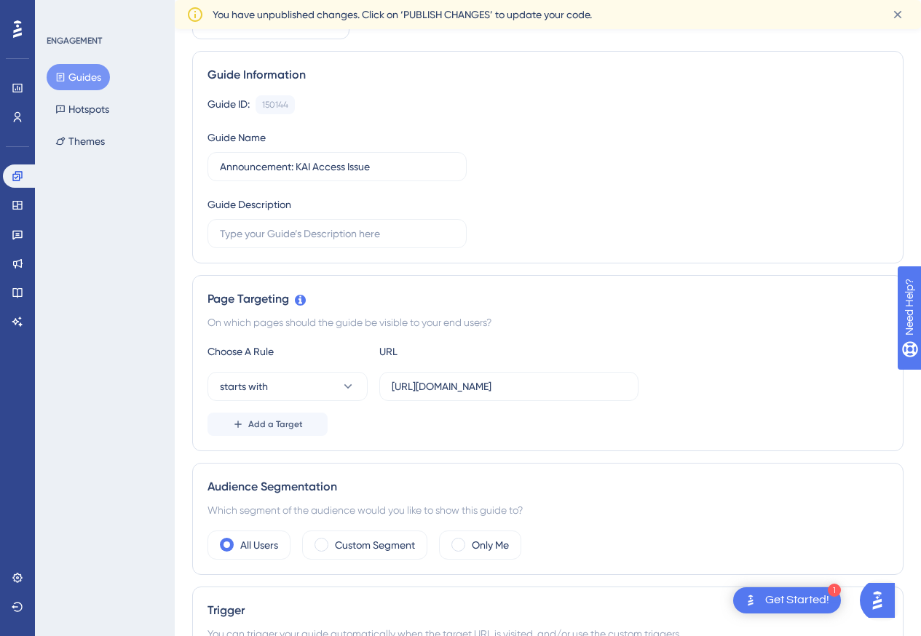
scroll to position [146, 0]
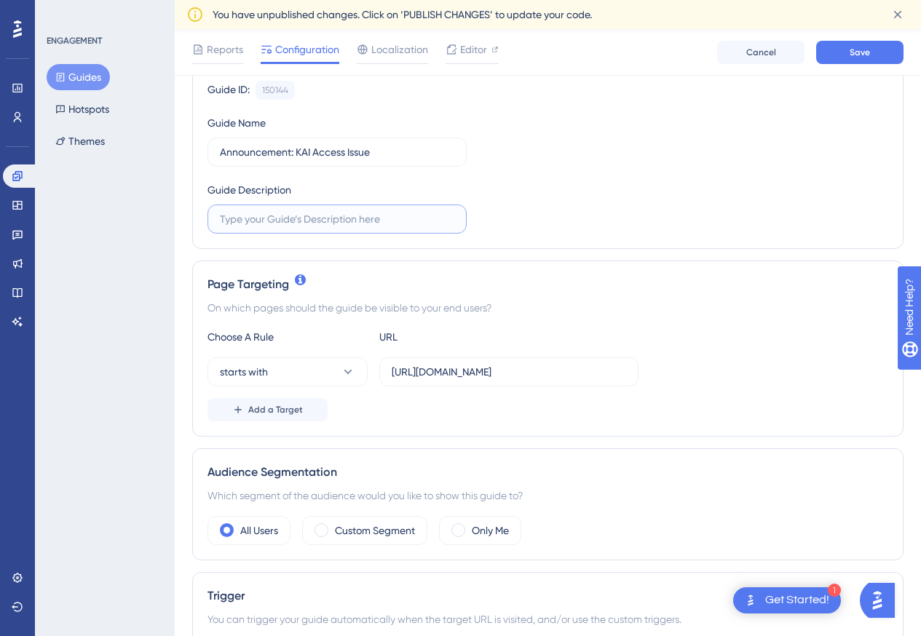
click at [388, 224] on input "text" at bounding box center [337, 219] width 234 height 16
drag, startPoint x: 294, startPoint y: 154, endPoint x: 152, endPoint y: 143, distance: 142.3
click at [175, 143] on div "Performance Users Engagement Widgets Feedback Product Updates Knowledge Base AI…" at bounding box center [548, 647] width 746 height 1527
type input "KAI Access Issue"
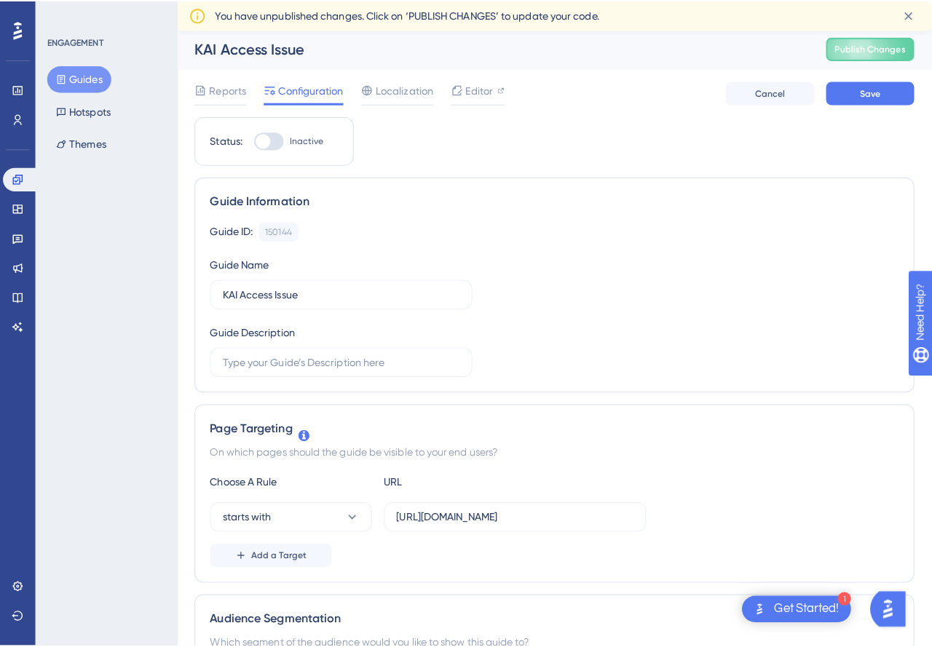
scroll to position [0, 0]
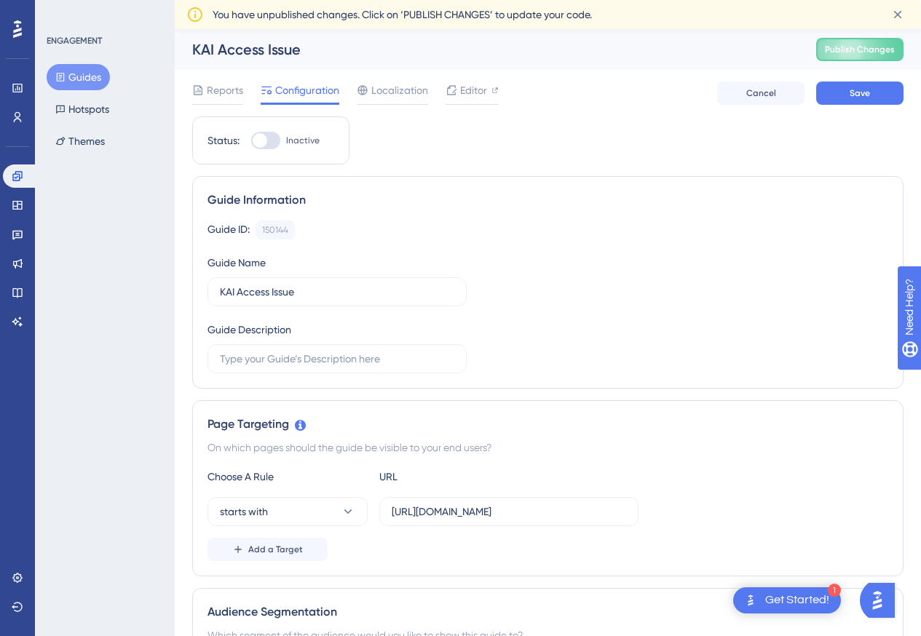
drag, startPoint x: 224, startPoint y: 91, endPoint x: 270, endPoint y: 92, distance: 45.9
click at [224, 91] on span "Reports" at bounding box center [225, 90] width 36 height 17
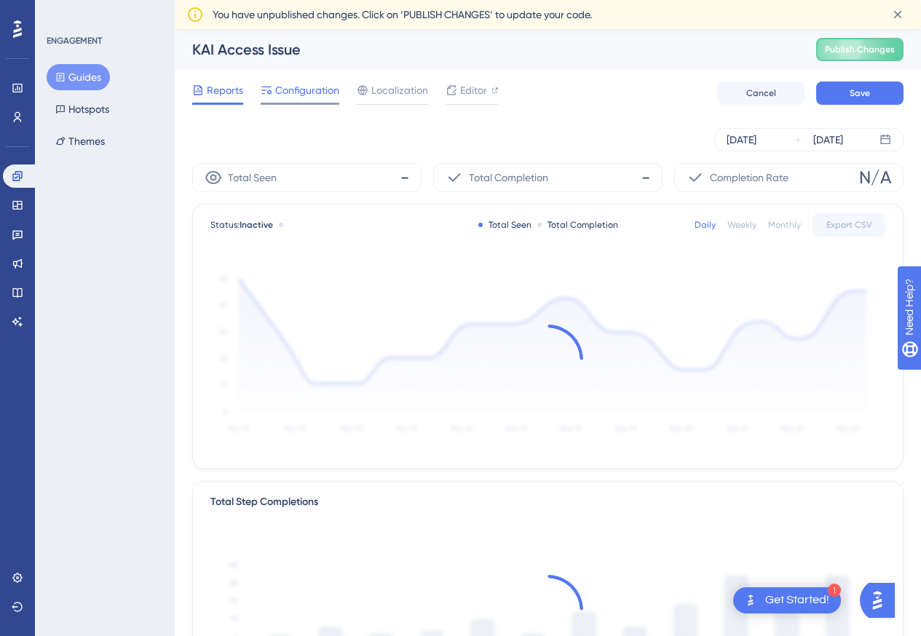
click at [283, 92] on span "Configuration" at bounding box center [307, 90] width 64 height 17
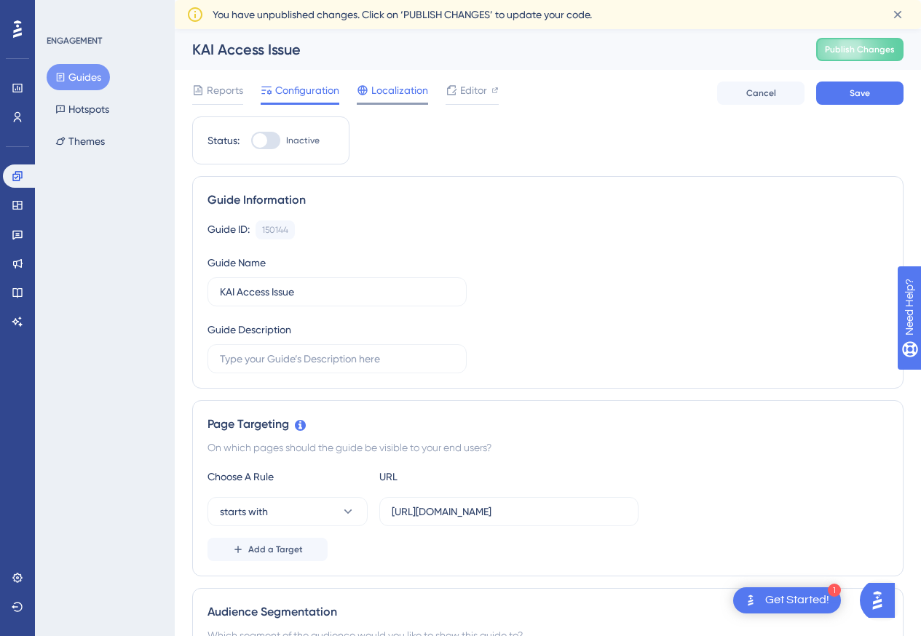
click at [386, 90] on span "Localization" at bounding box center [399, 90] width 57 height 17
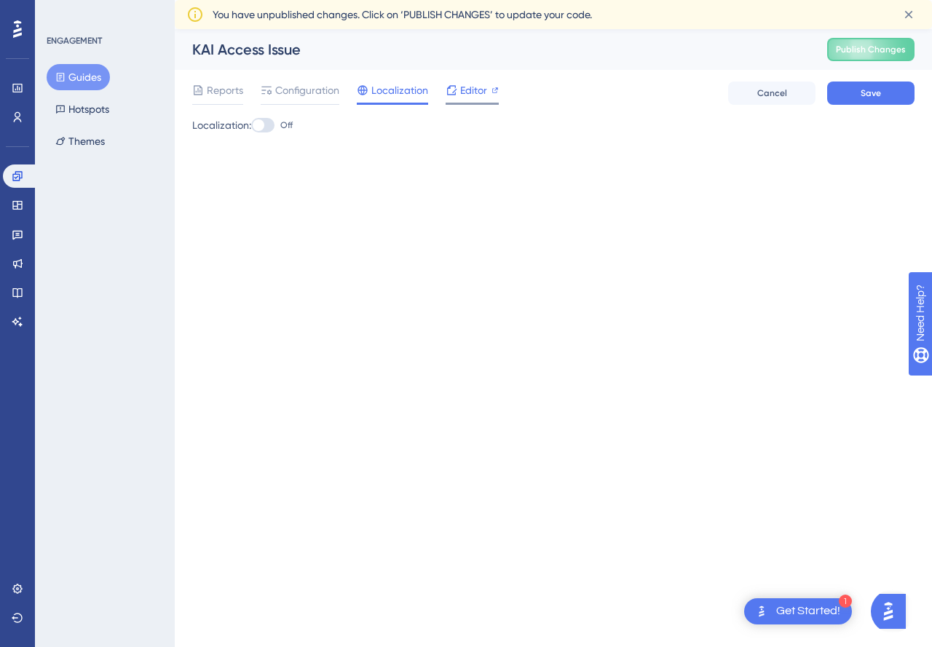
click at [478, 84] on span "Editor" at bounding box center [473, 90] width 27 height 17
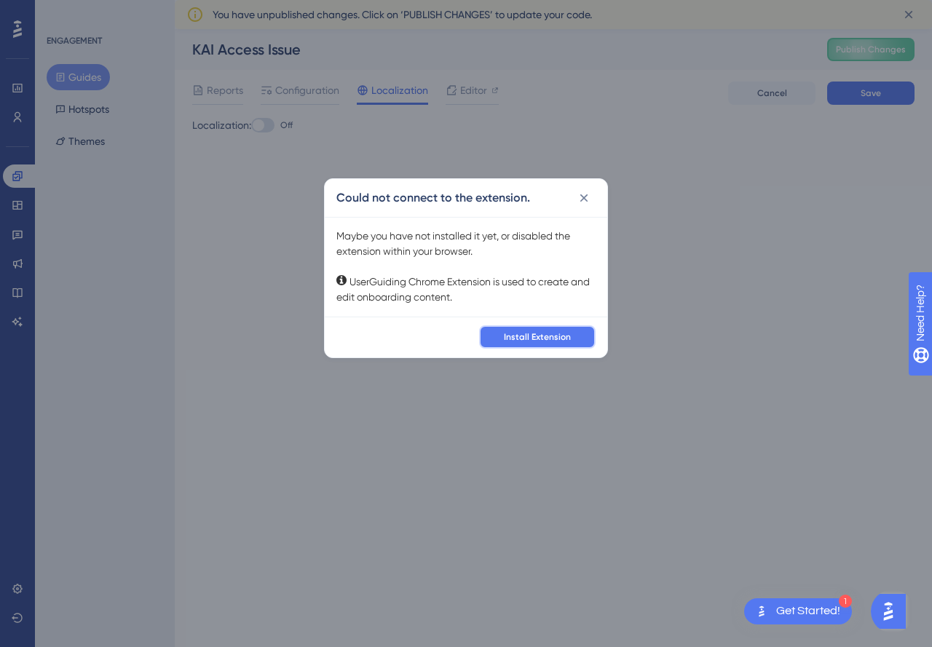
click at [539, 338] on span "Install Extension" at bounding box center [537, 337] width 67 height 12
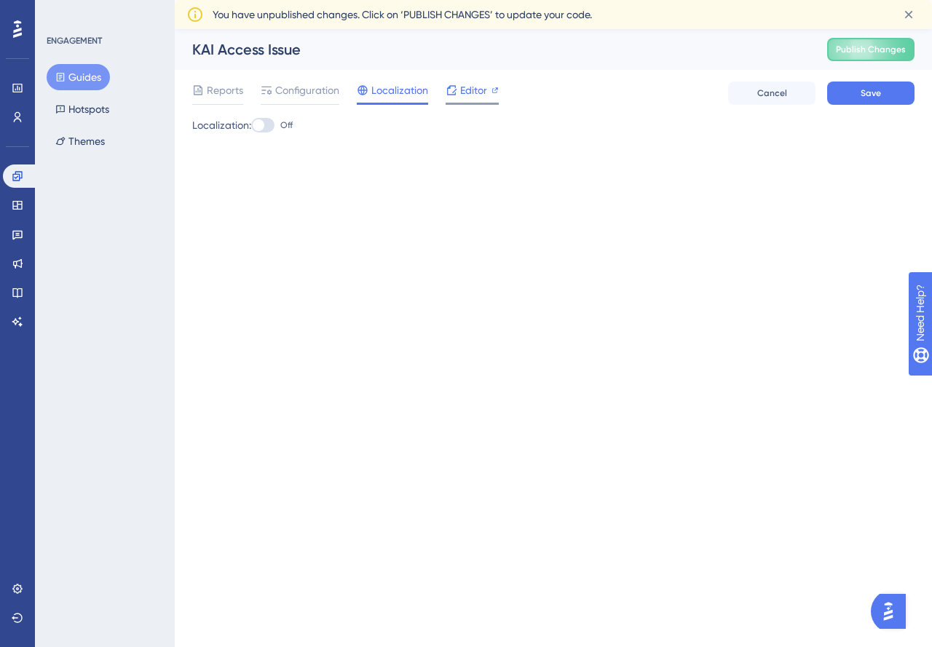
click at [460, 88] on span "Editor" at bounding box center [473, 90] width 27 height 17
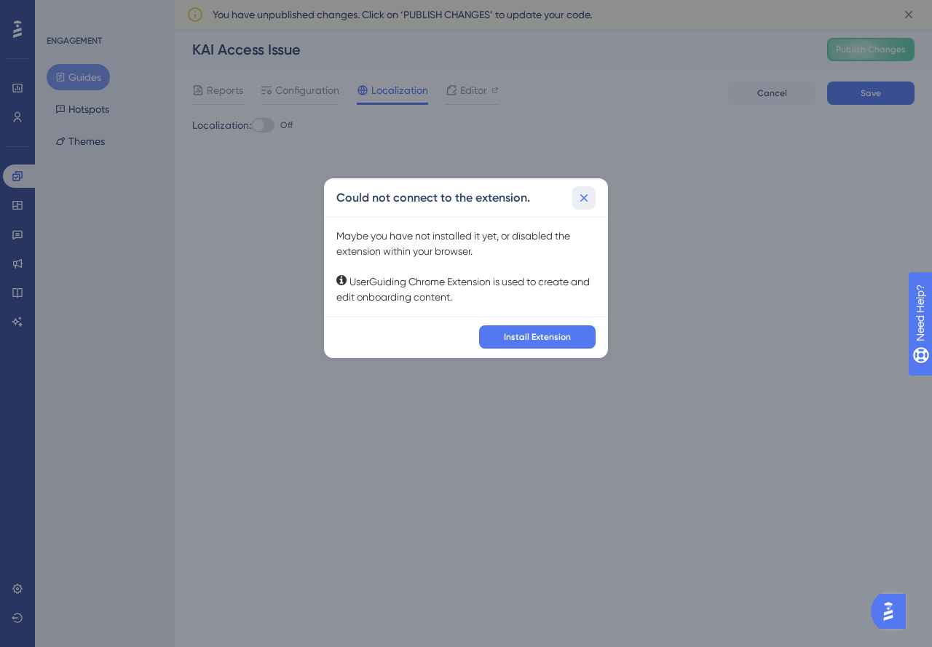
click at [586, 192] on icon at bounding box center [583, 198] width 15 height 15
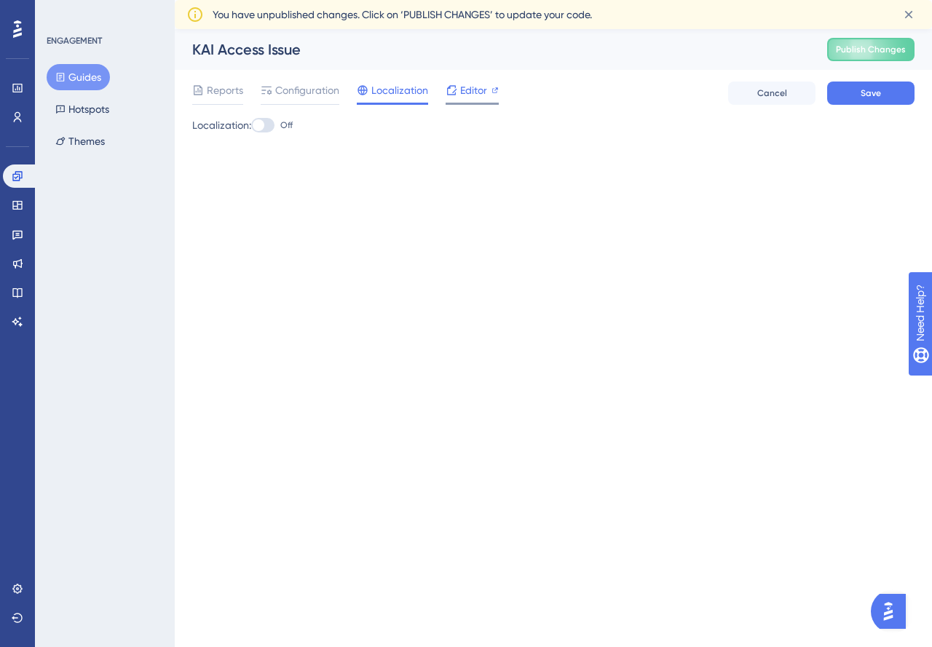
click at [471, 90] on span "Editor" at bounding box center [473, 90] width 27 height 17
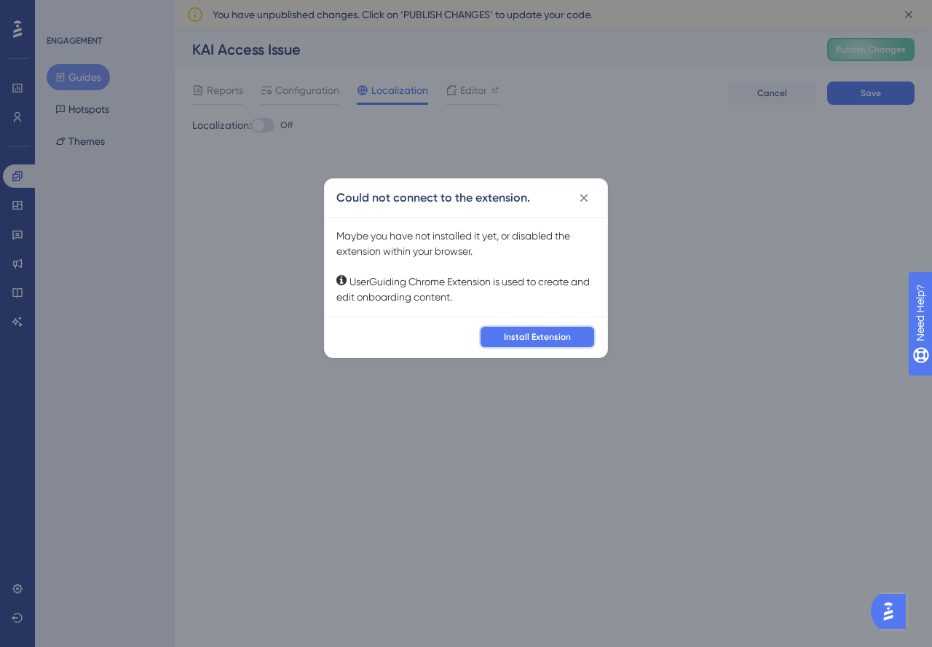
click at [547, 328] on button "Install Extension" at bounding box center [537, 336] width 116 height 23
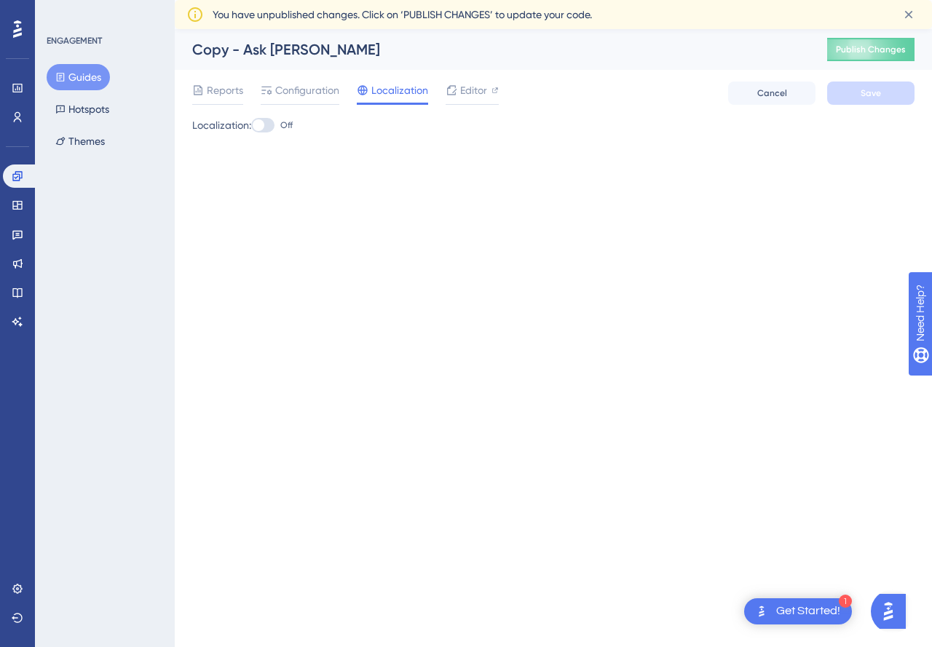
click at [305, 0] on html "✨ Save My Spot!✨" at bounding box center [467, 300] width 932 height 647
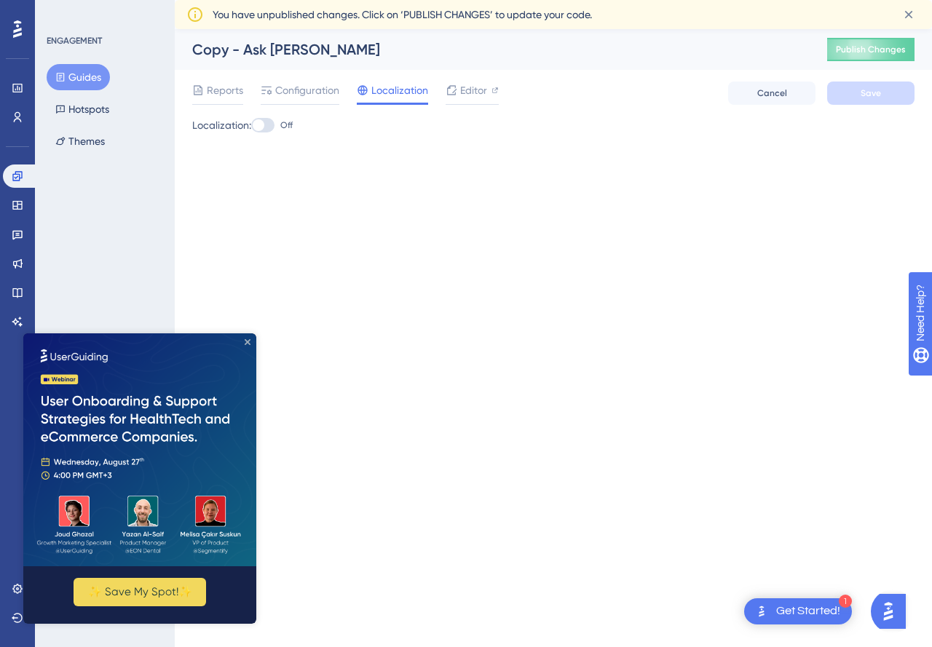
click at [247, 341] on icon "Close Preview" at bounding box center [248, 342] width 6 height 6
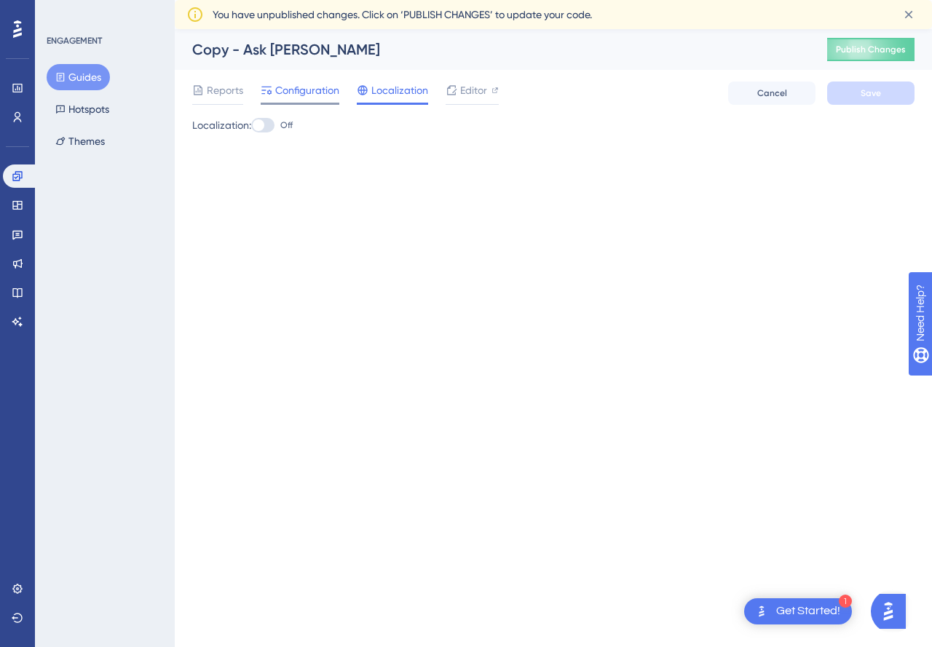
click at [294, 96] on span "Configuration" at bounding box center [307, 90] width 64 height 17
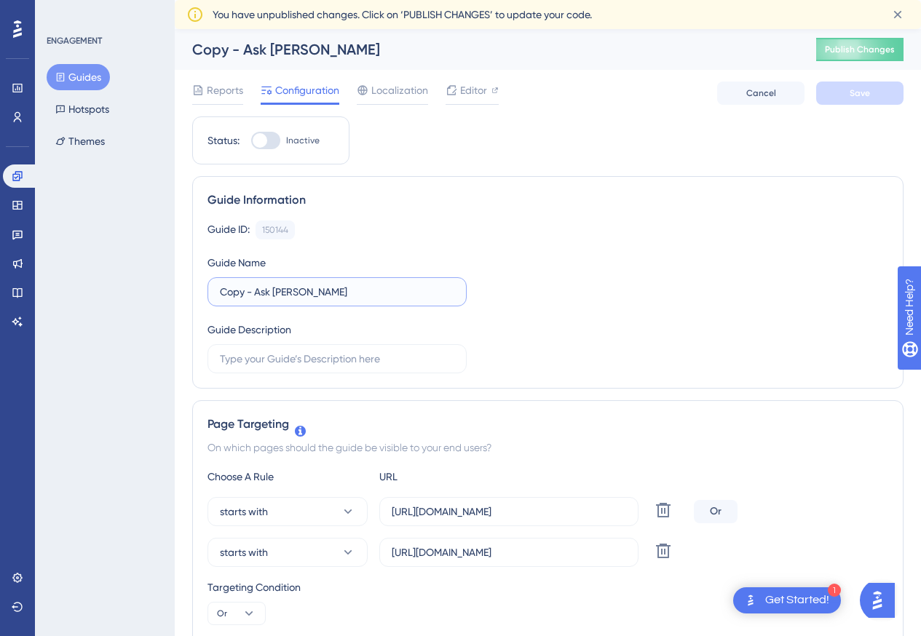
drag, startPoint x: 323, startPoint y: 285, endPoint x: 84, endPoint y: 231, distance: 244.9
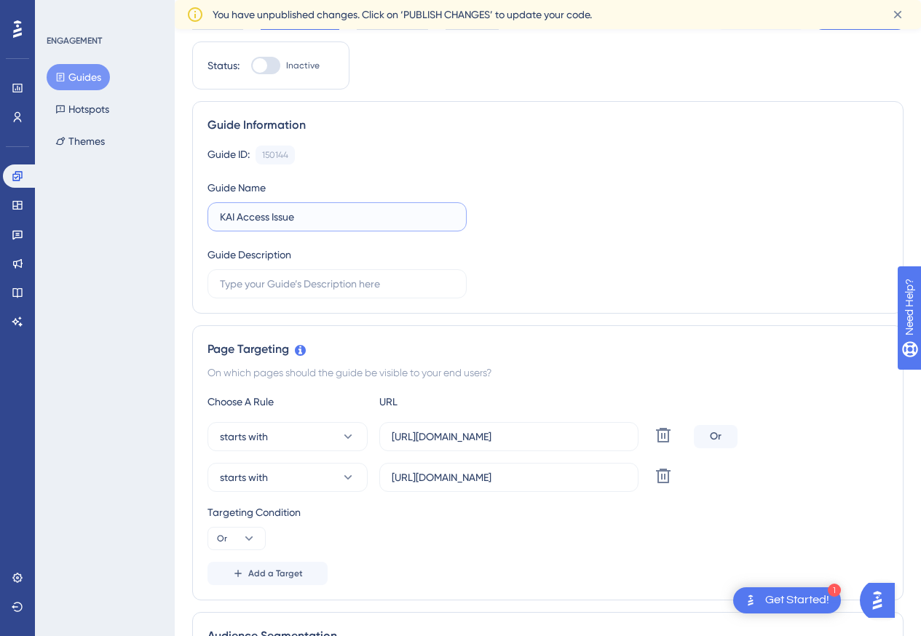
type input "KAI Access Issue"
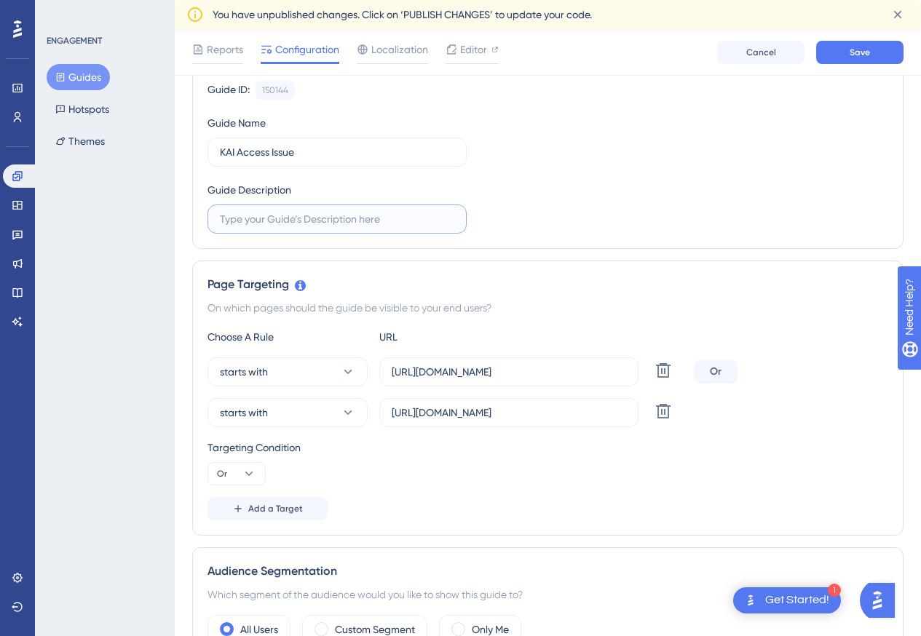
click at [304, 219] on input "text" at bounding box center [337, 219] width 234 height 16
click at [653, 384] on button at bounding box center [663, 370] width 26 height 26
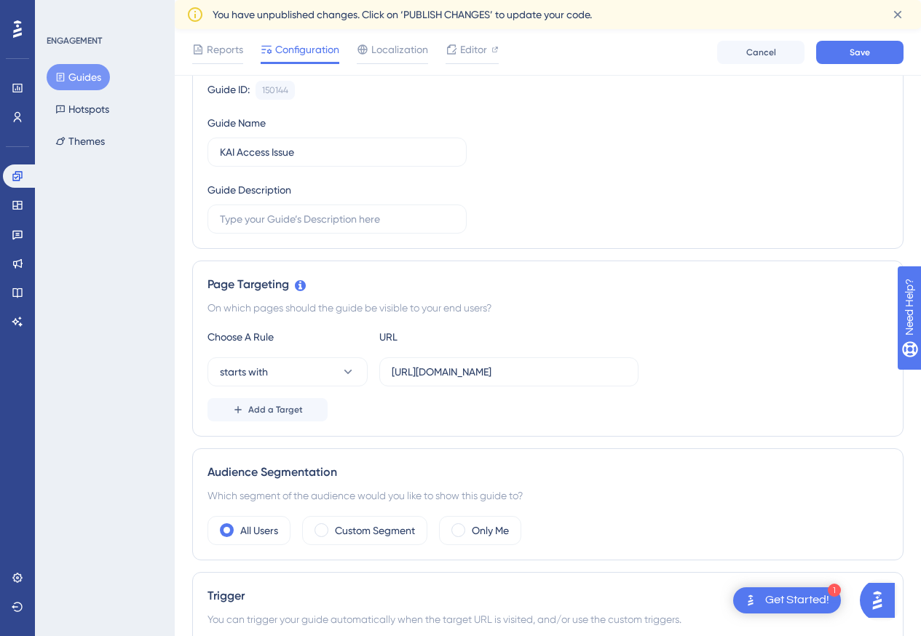
click at [549, 354] on div "Choose A Rule URL starts with https://portal.offsec.com/courses/pen-200-44065/l…" at bounding box center [547, 374] width 680 height 93
click at [553, 367] on input "https://portal.offsec.com/courses/pen-200-44065/learning/" at bounding box center [509, 372] width 234 height 16
paste input "dashboard"
click at [591, 378] on input "https://portal.offsec.com/dashboard" at bounding box center [509, 372] width 234 height 16
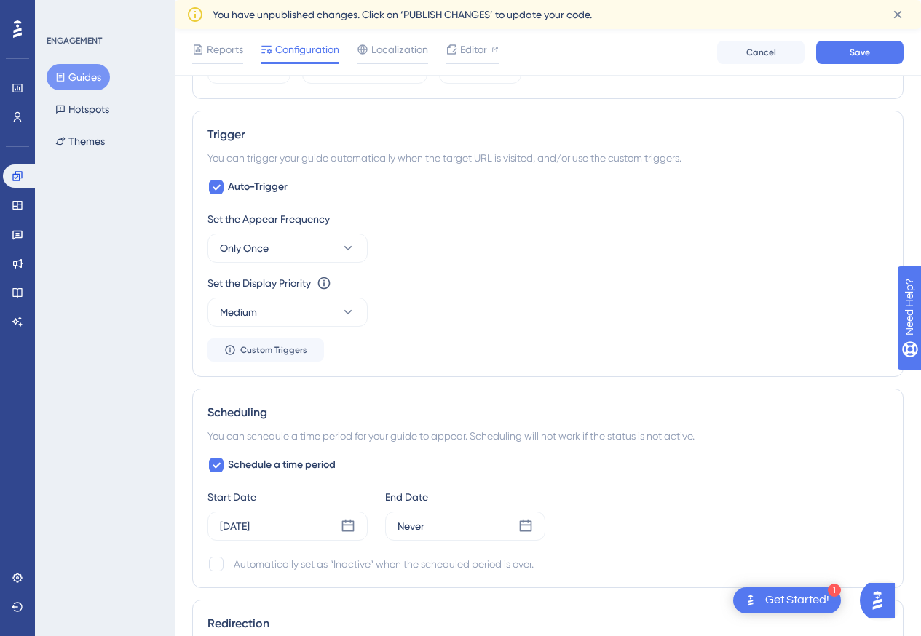
scroll to position [655, 0]
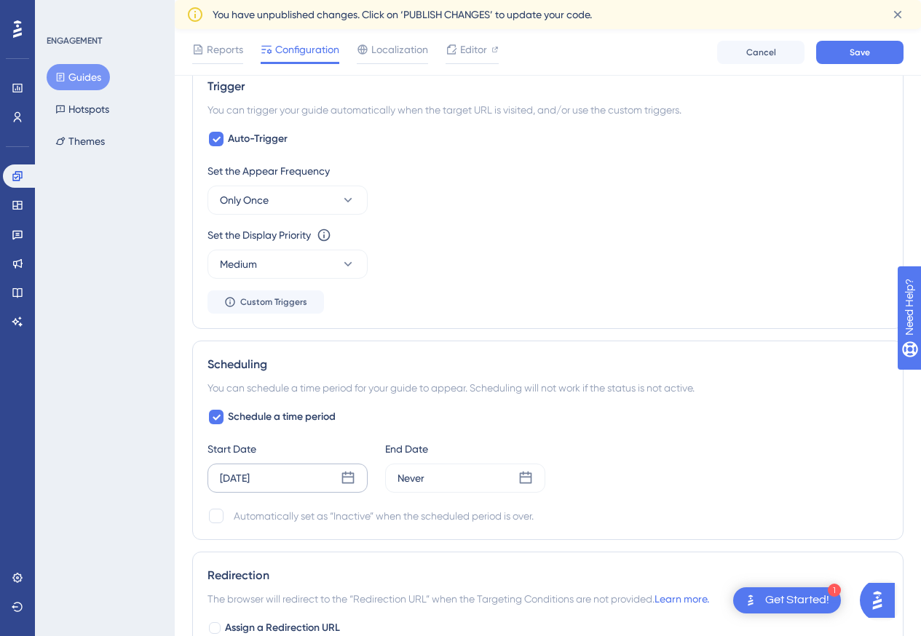
type input "https://portal.offsec.com/dashboard"
click at [344, 475] on icon at bounding box center [348, 478] width 15 height 15
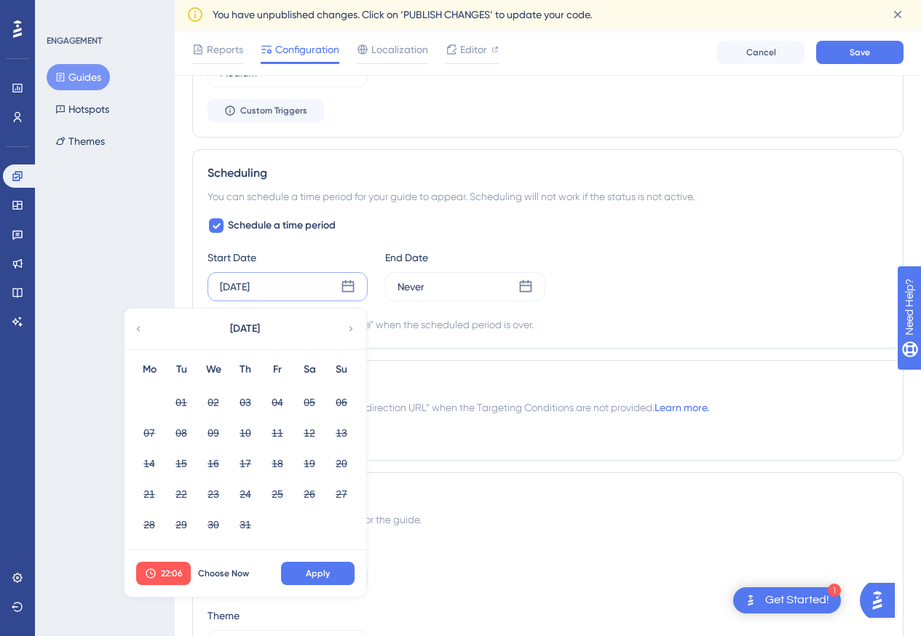
scroll to position [873, 0]
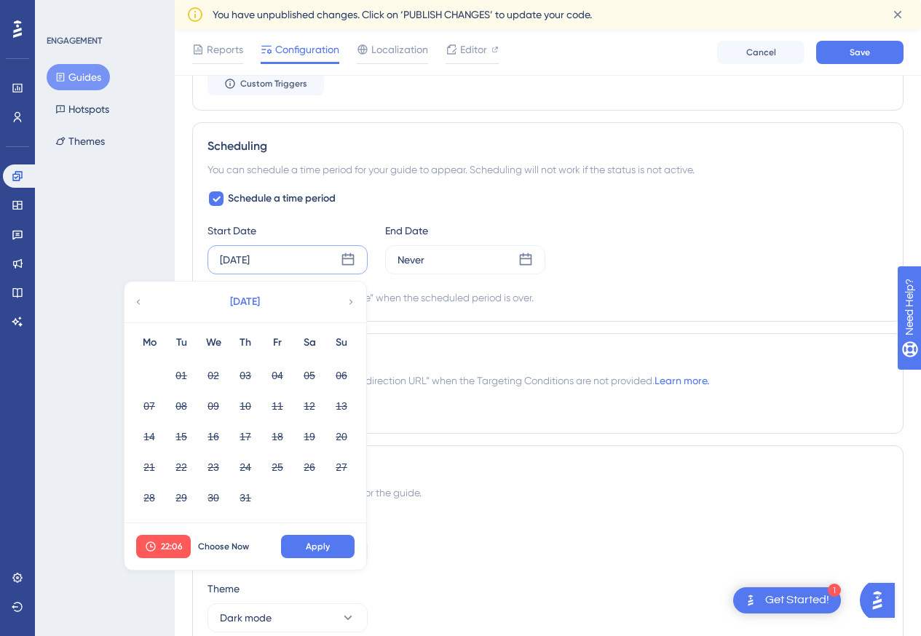
drag, startPoint x: 292, startPoint y: 305, endPoint x: 332, endPoint y: 311, distance: 40.5
click at [293, 304] on button "July 2025" at bounding box center [245, 301] width 146 height 29
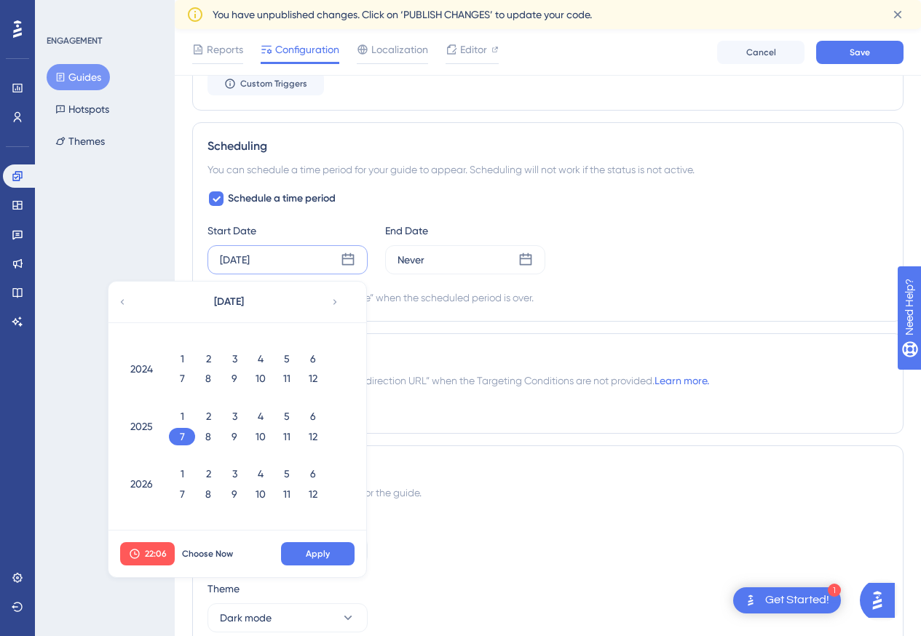
click at [333, 300] on icon at bounding box center [335, 301] width 10 height 13
click at [256, 428] on div "10" at bounding box center [260, 436] width 26 height 17
click at [313, 436] on div "12" at bounding box center [313, 436] width 26 height 17
click at [235, 295] on span "August 2025" at bounding box center [229, 301] width 30 height 17
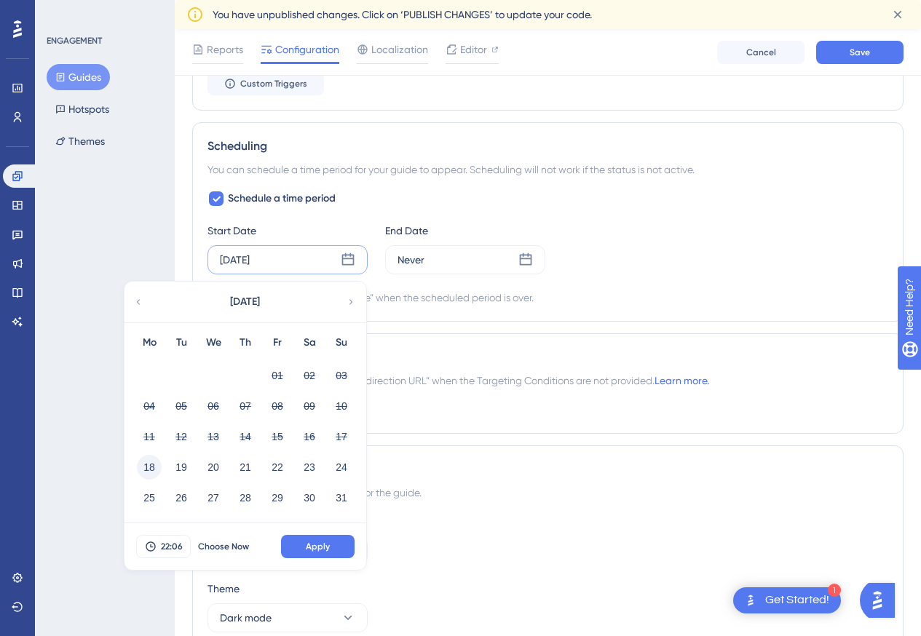
click at [151, 465] on button "18" at bounding box center [149, 467] width 25 height 25
drag, startPoint x: 326, startPoint y: 546, endPoint x: 319, endPoint y: 531, distance: 16.3
click at [326, 545] on span "Apply" at bounding box center [318, 547] width 24 height 12
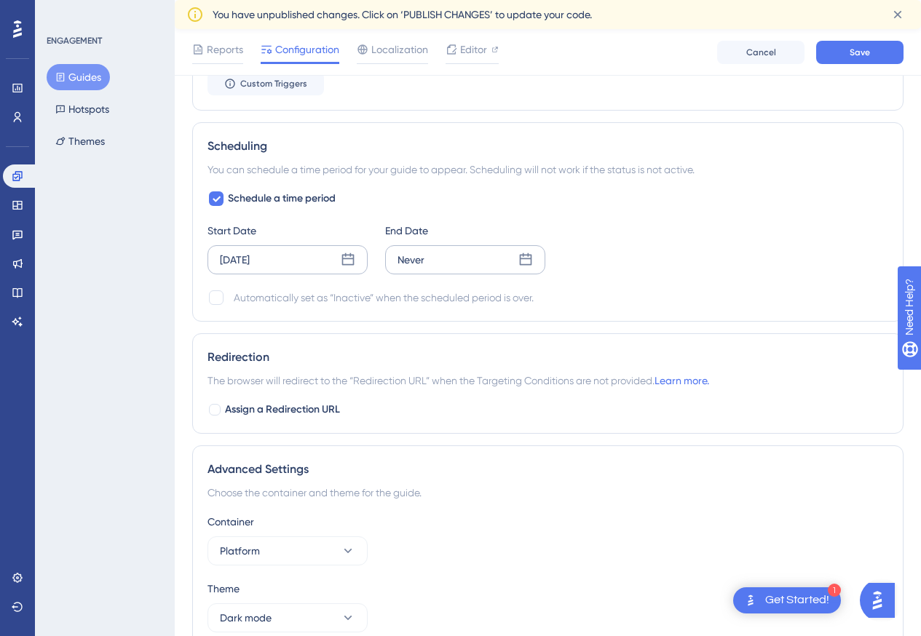
click at [530, 253] on icon at bounding box center [525, 260] width 15 height 15
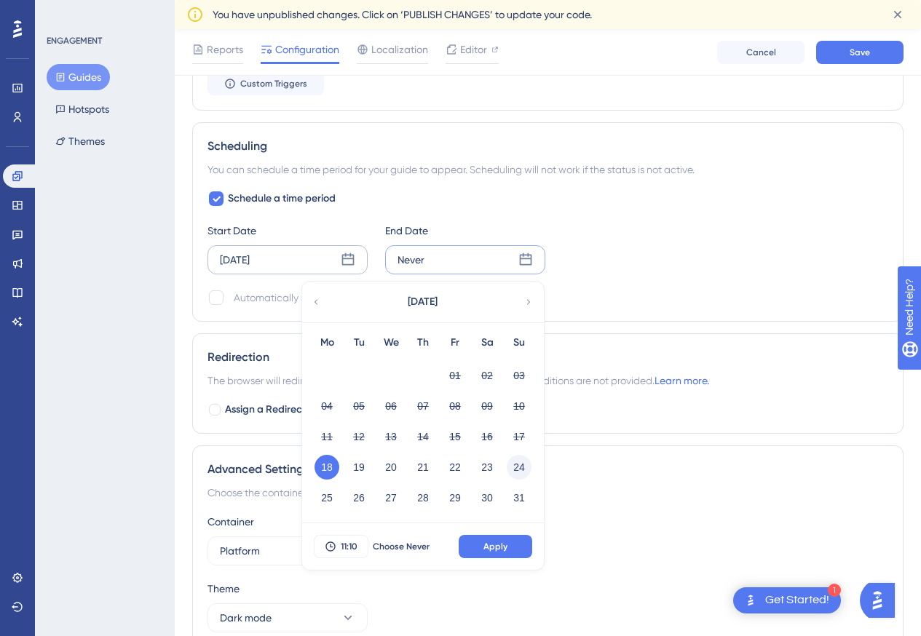
click at [526, 469] on button "24" at bounding box center [519, 467] width 25 height 25
drag, startPoint x: 499, startPoint y: 549, endPoint x: 461, endPoint y: 512, distance: 53.0
click at [497, 547] on span "Apply" at bounding box center [495, 547] width 24 height 12
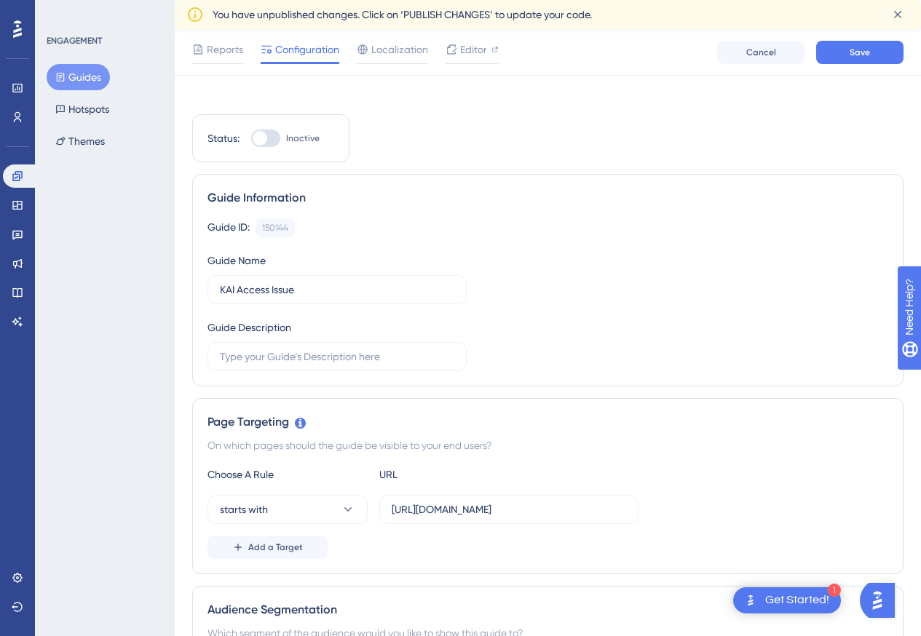
scroll to position [0, 0]
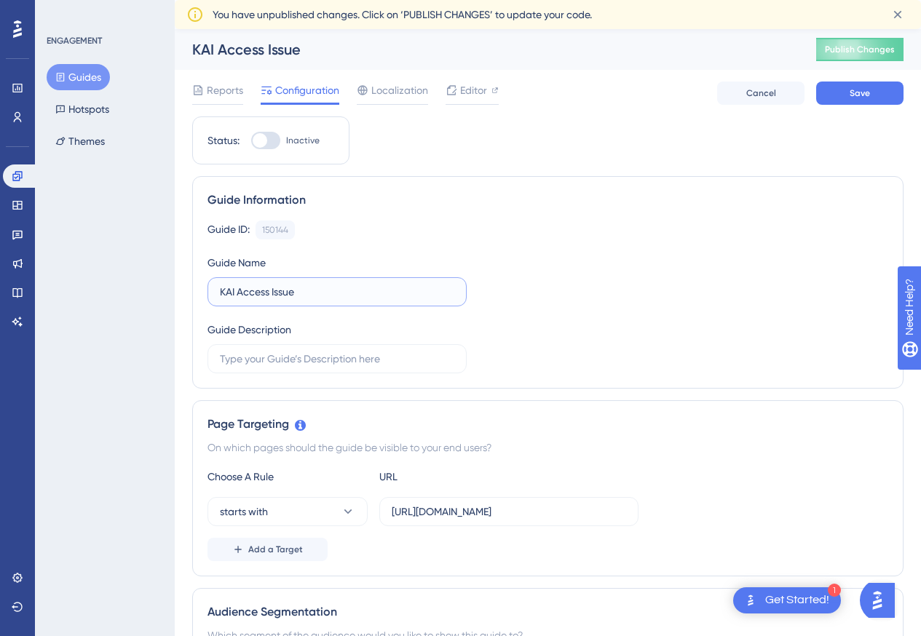
click at [343, 294] on input "KAI Access Issue" at bounding box center [337, 292] width 234 height 16
click at [474, 88] on span "Editor" at bounding box center [473, 90] width 27 height 17
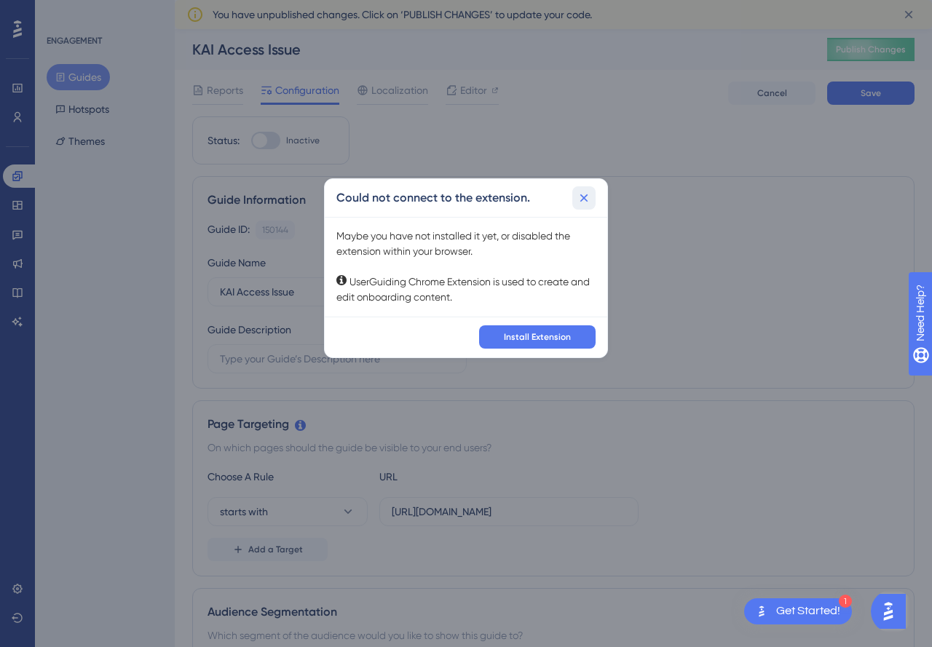
click at [581, 199] on icon at bounding box center [583, 198] width 15 height 15
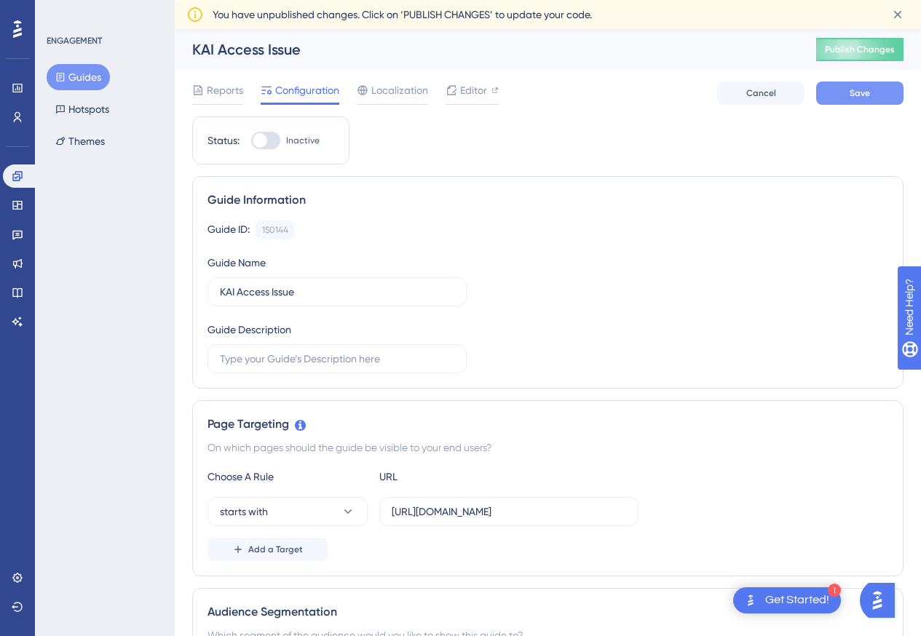
click at [860, 95] on span "Save" at bounding box center [859, 93] width 20 height 12
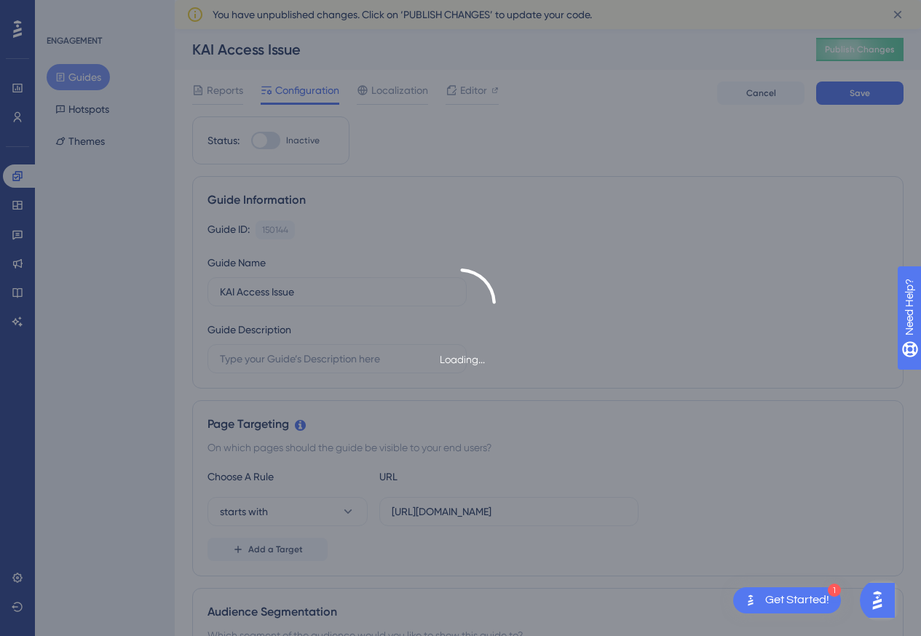
type input "KAI Access Issue"
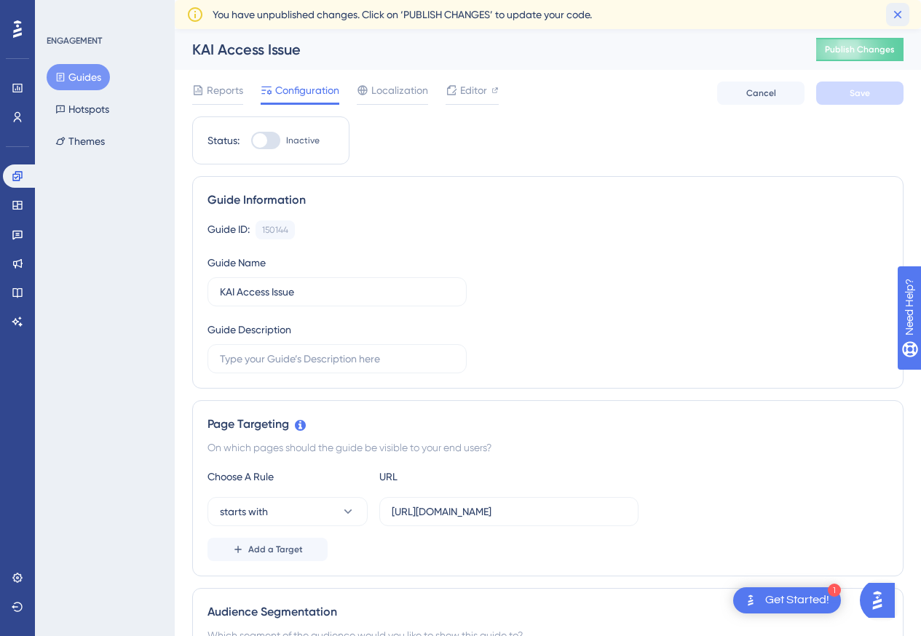
drag, startPoint x: 897, startPoint y: 13, endPoint x: 894, endPoint y: 20, distance: 7.5
click at [897, 14] on icon at bounding box center [897, 14] width 15 height 15
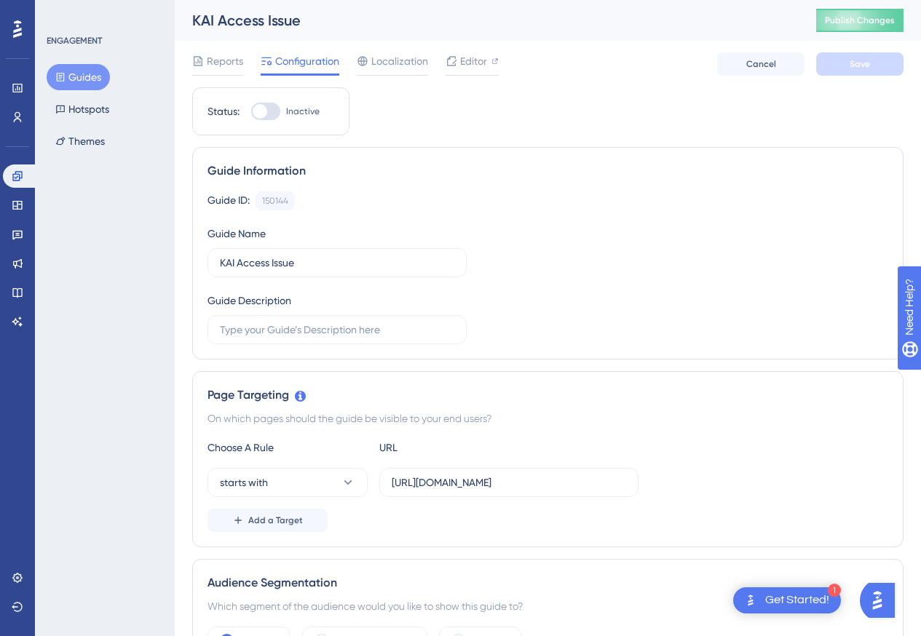
click at [690, 237] on div "Guide ID: 150144 Copy Guide Name KAI Access Issue Guide Description" at bounding box center [547, 267] width 680 height 153
drag, startPoint x: 490, startPoint y: 74, endPoint x: 485, endPoint y: 67, distance: 7.9
click at [485, 67] on div "Editor" at bounding box center [471, 63] width 53 height 23
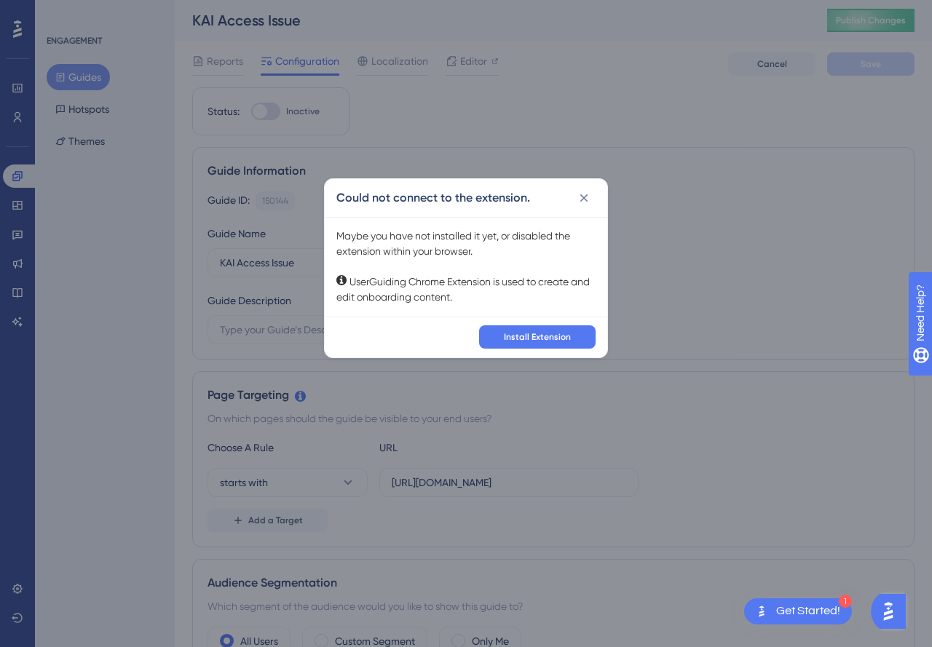
click at [687, 14] on div "Could not connect to the extension. Maybe you have not installed it yet, or dis…" at bounding box center [466, 323] width 932 height 647
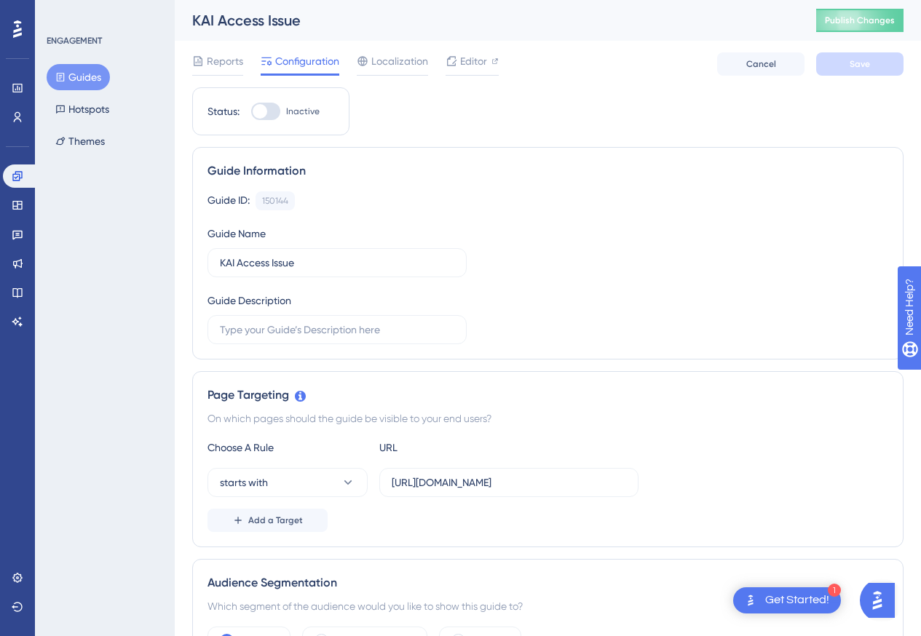
click at [531, 197] on div "Guide ID: 150144 Copy" at bounding box center [547, 200] width 680 height 19
click at [460, 60] on span "Editor" at bounding box center [473, 60] width 27 height 17
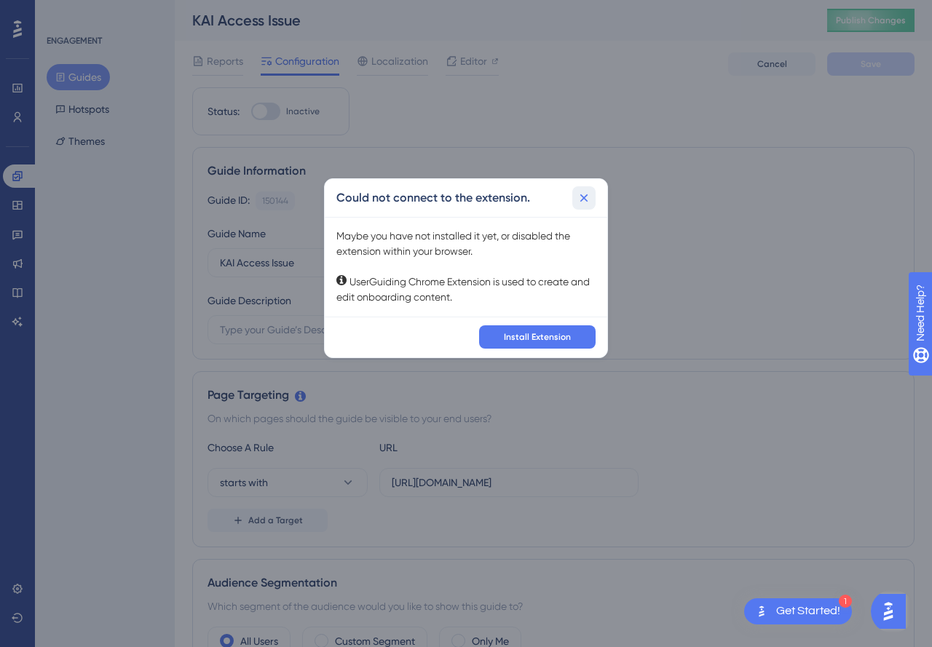
click at [582, 197] on icon at bounding box center [583, 198] width 15 height 15
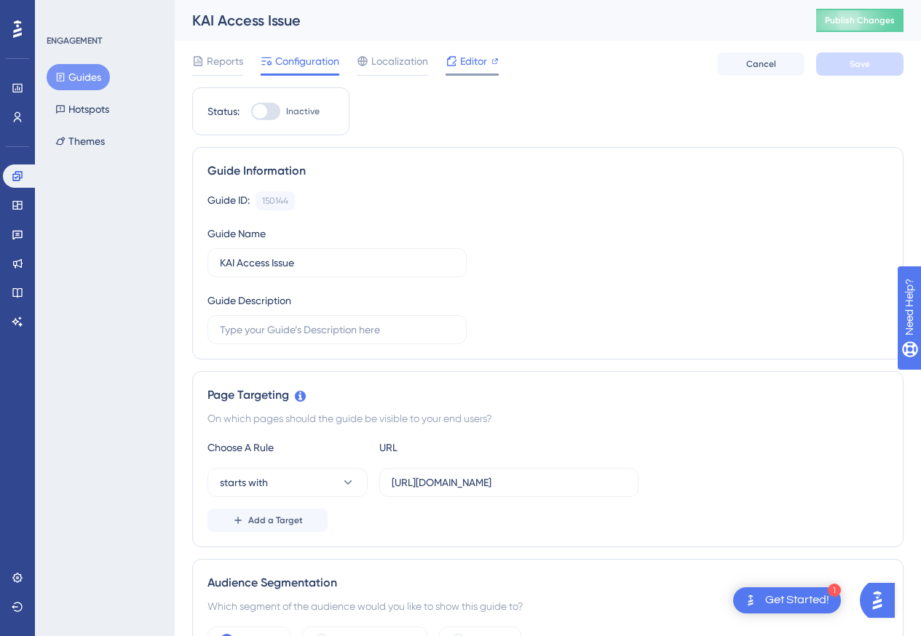
click at [457, 63] on div "Editor" at bounding box center [471, 60] width 53 height 17
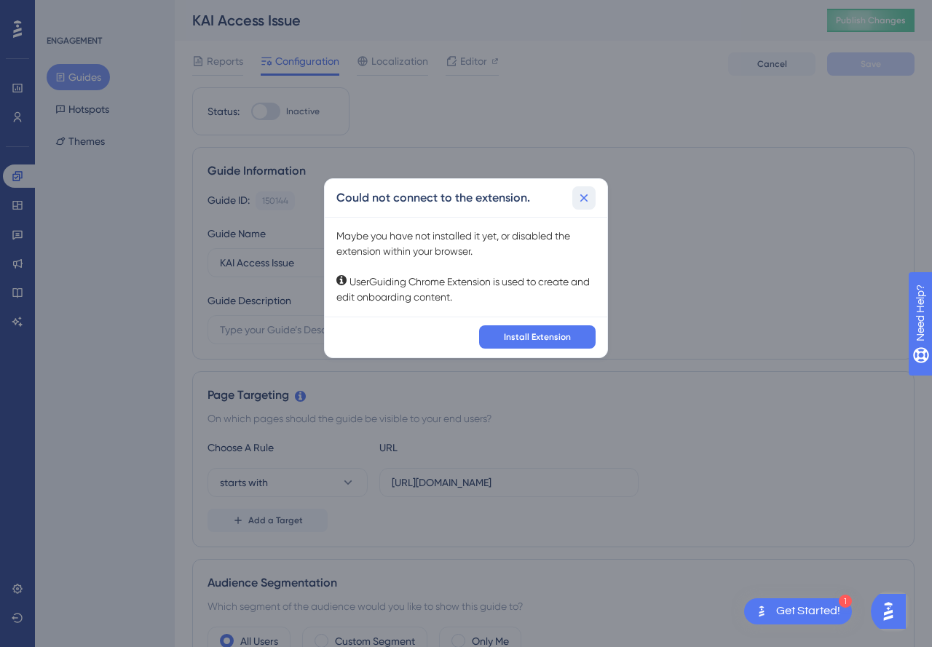
click at [578, 199] on icon at bounding box center [583, 198] width 15 height 15
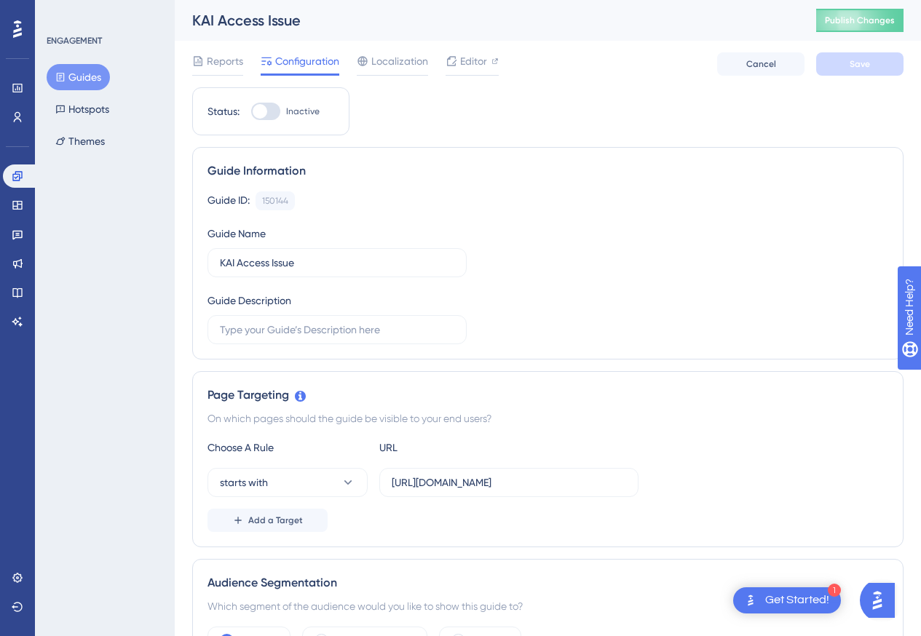
drag, startPoint x: 787, startPoint y: 2, endPoint x: 544, endPoint y: 202, distance: 315.0
click at [544, 202] on div "Guide ID: 150144 Copy" at bounding box center [547, 200] width 680 height 19
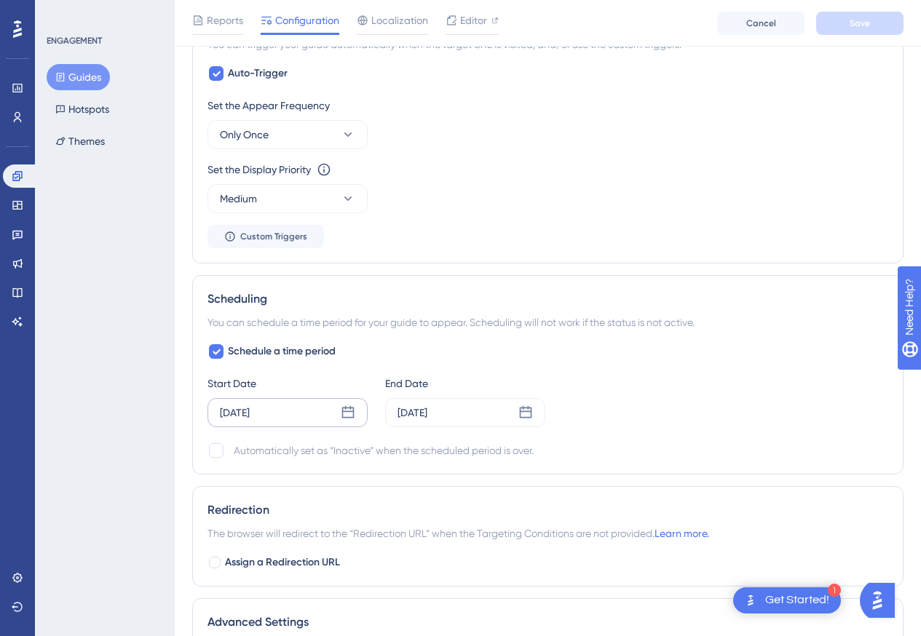
scroll to position [477, 0]
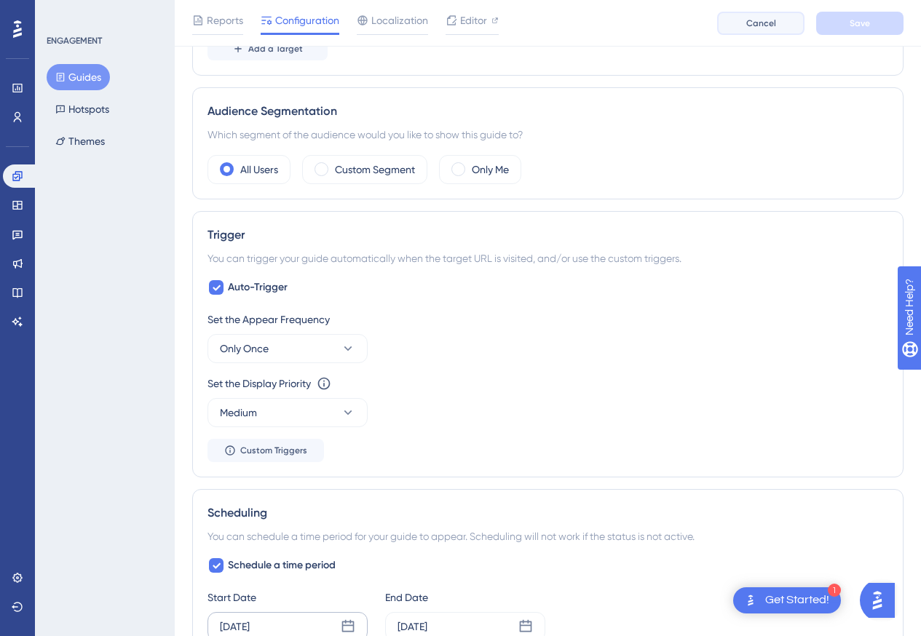
click at [742, 26] on button "Cancel" at bounding box center [760, 23] width 87 height 23
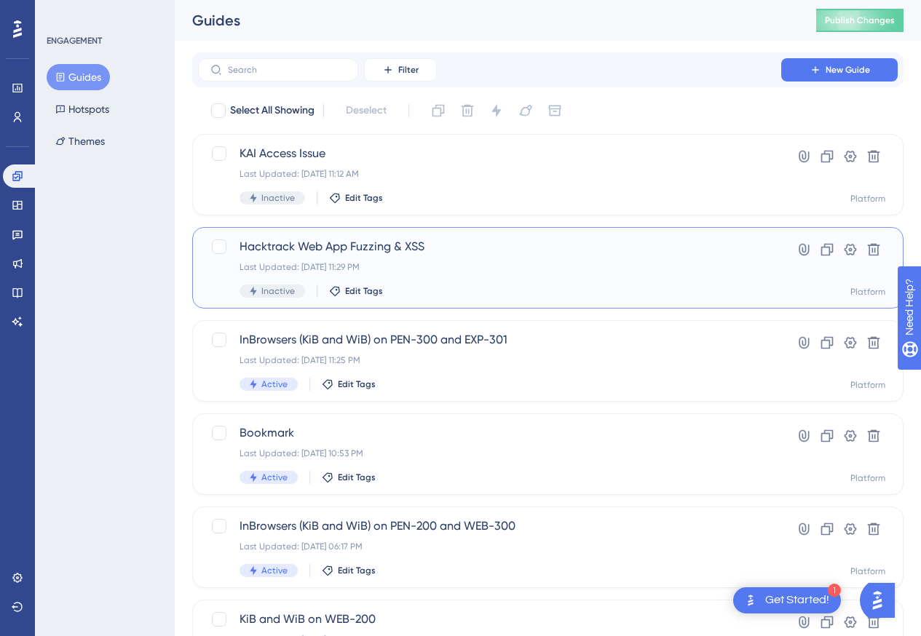
click at [415, 245] on span "Hacktrack Web App Fuzzing & XSS" at bounding box center [489, 246] width 500 height 17
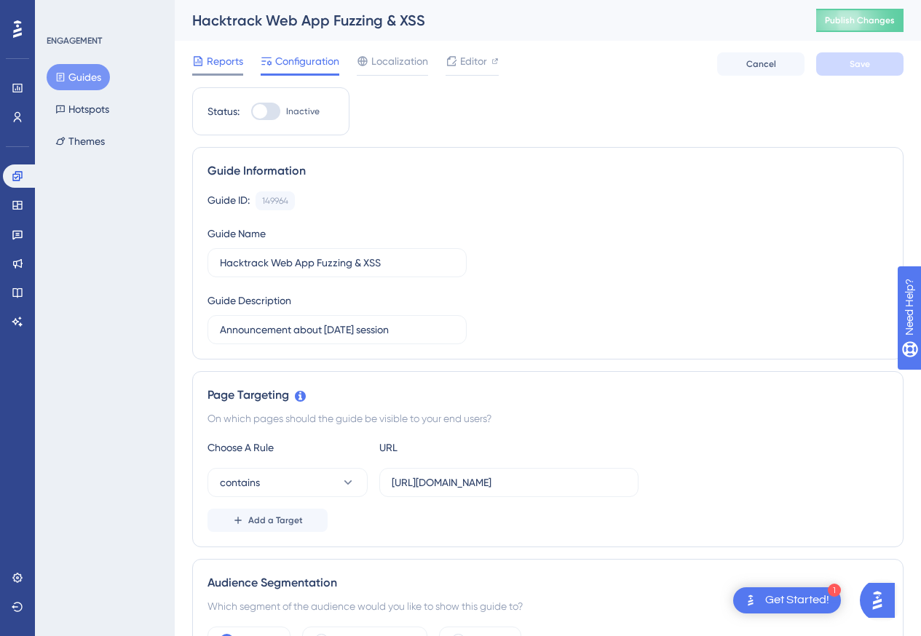
click at [219, 57] on span "Reports" at bounding box center [225, 60] width 36 height 17
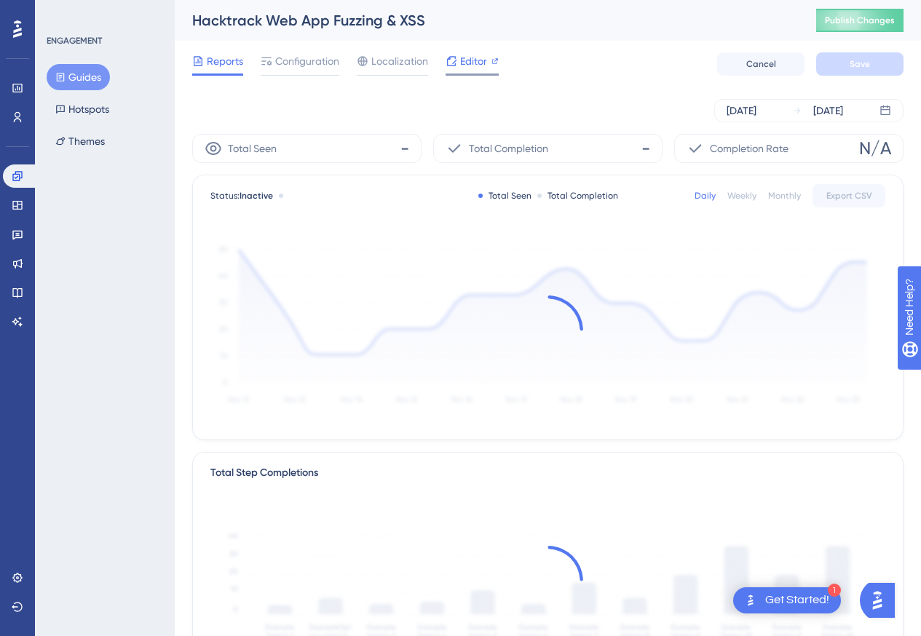
click at [459, 64] on div "Editor" at bounding box center [471, 60] width 53 height 17
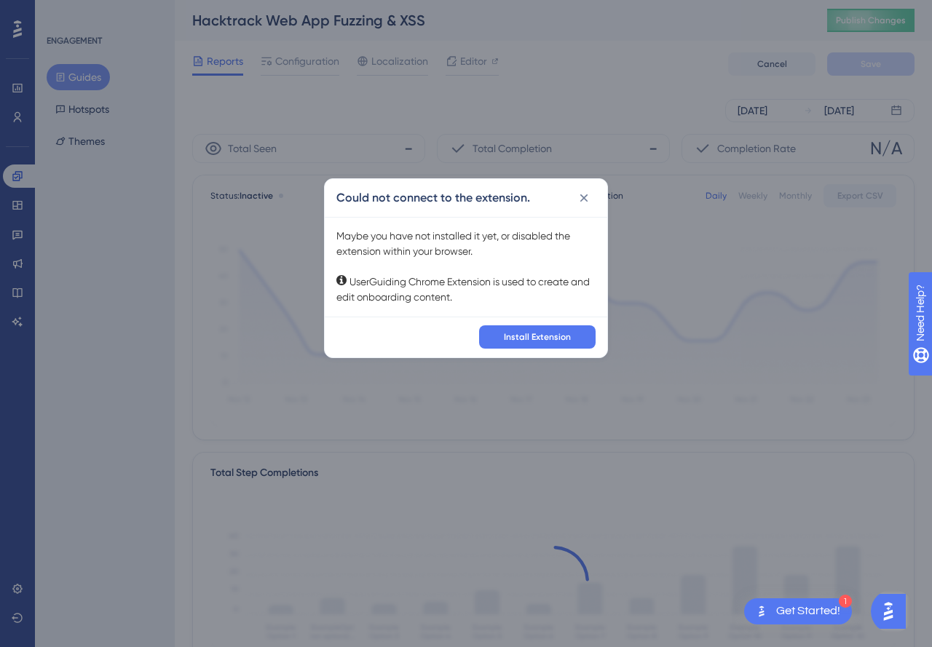
click at [582, 199] on icon at bounding box center [583, 198] width 15 height 15
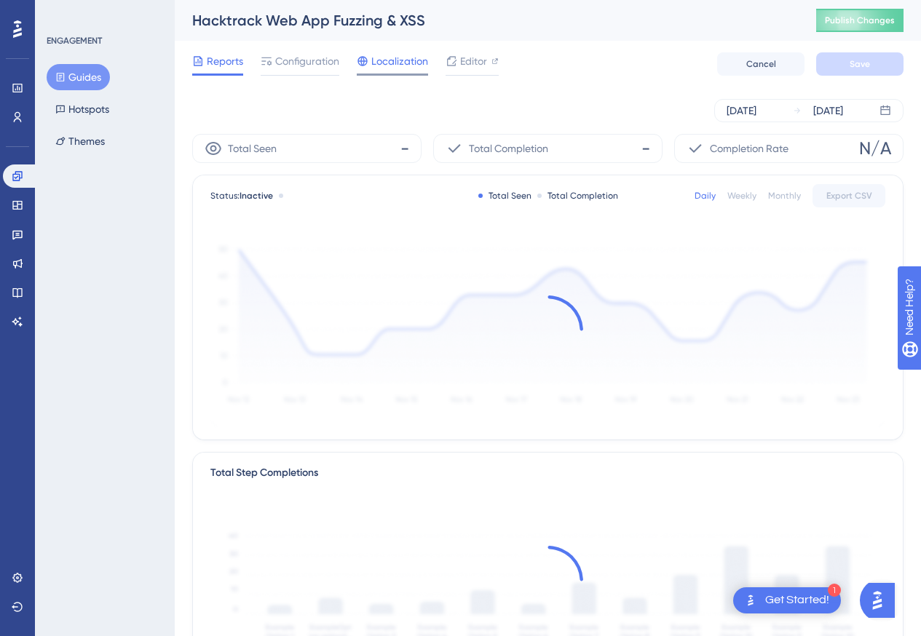
click at [386, 63] on span "Localization" at bounding box center [399, 60] width 57 height 17
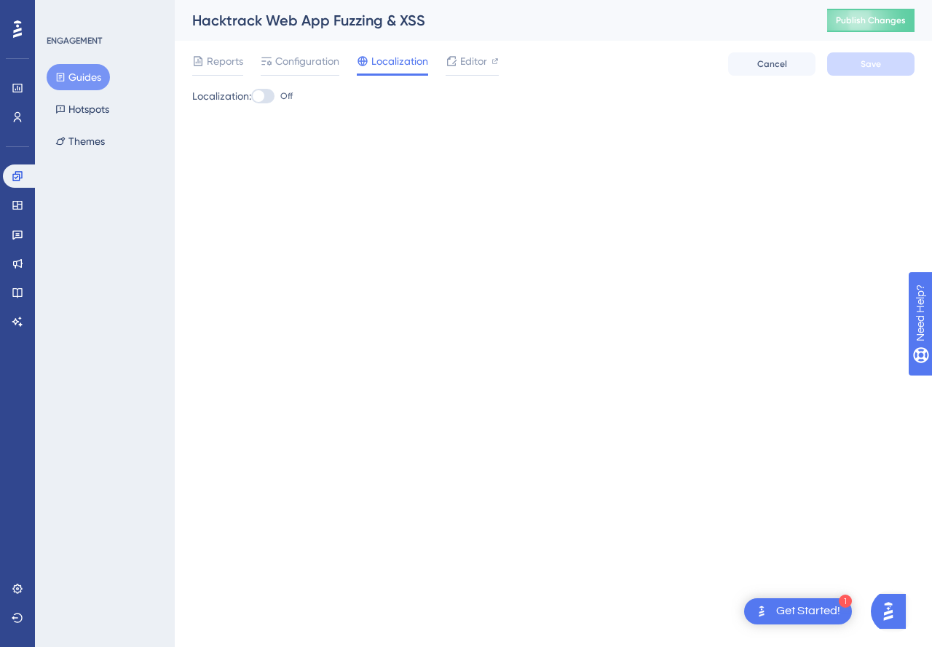
click at [279, 50] on div "Reports Configuration Localization Editor Cancel Save" at bounding box center [553, 64] width 722 height 47
click at [231, 63] on span "Reports" at bounding box center [225, 60] width 36 height 17
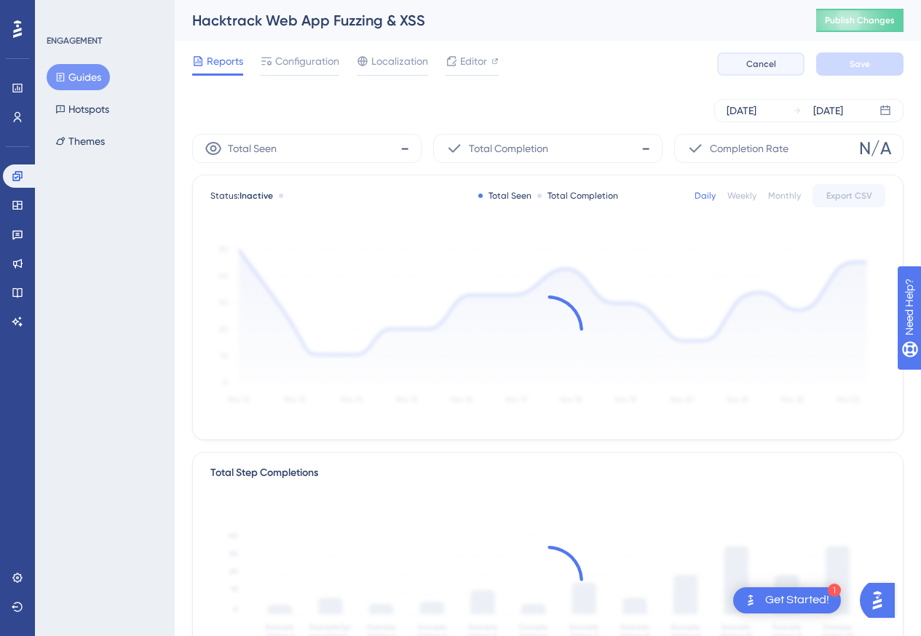
click at [742, 58] on button "Cancel" at bounding box center [760, 63] width 87 height 23
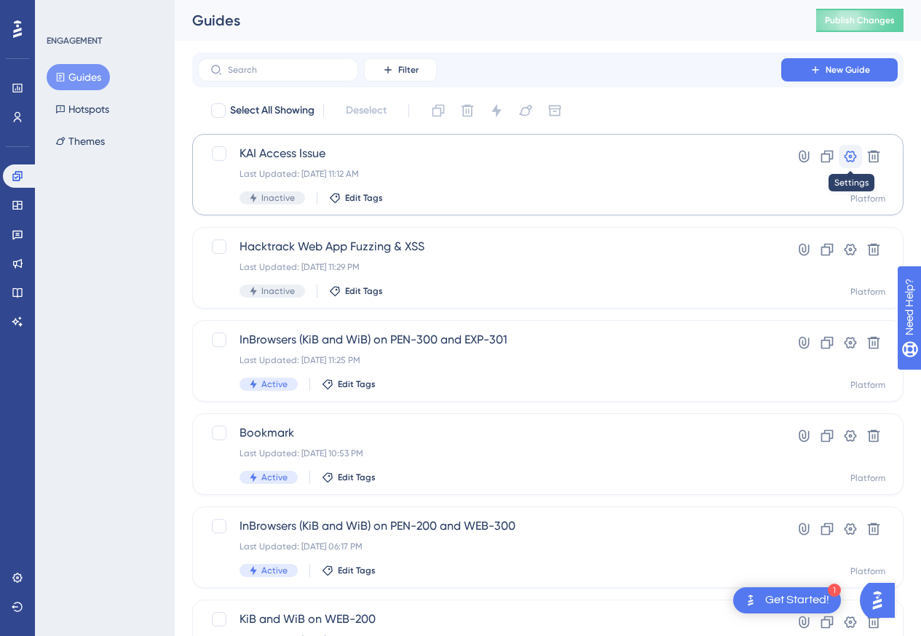
click at [850, 151] on icon at bounding box center [850, 156] width 15 height 15
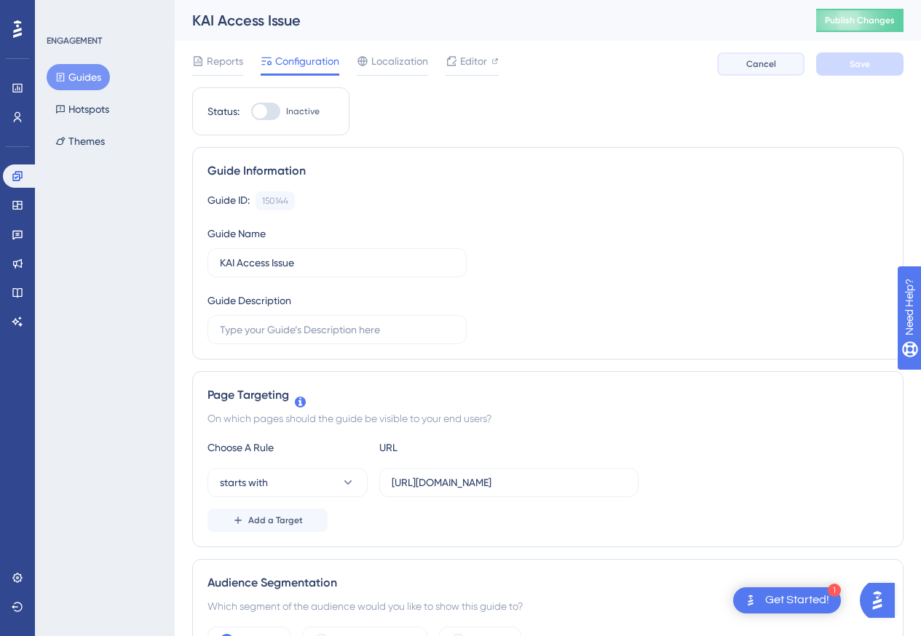
drag, startPoint x: 782, startPoint y: 66, endPoint x: 762, endPoint y: 78, distance: 23.2
click at [779, 68] on button "Cancel" at bounding box center [760, 63] width 87 height 23
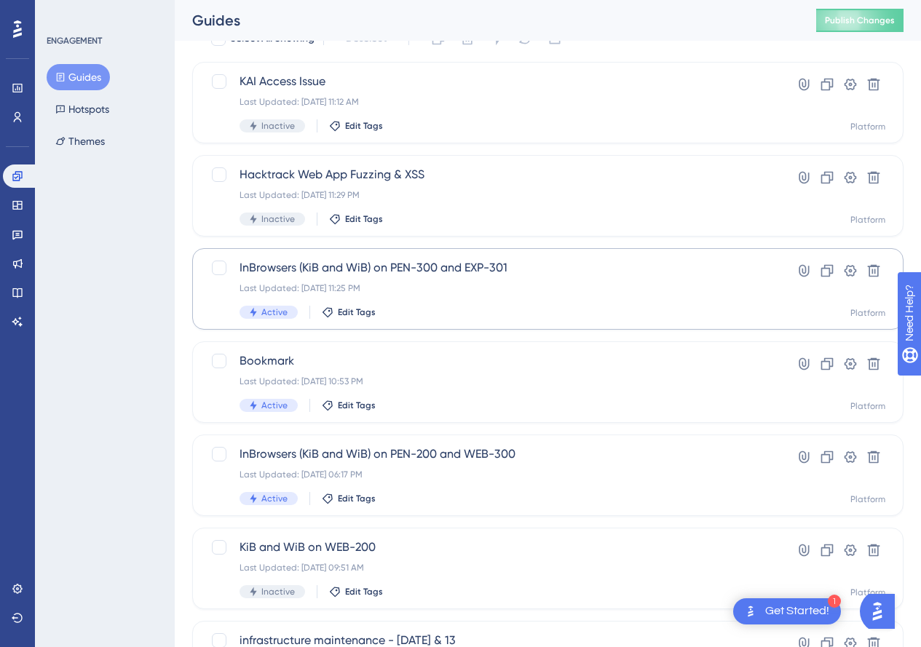
scroll to position [73, 0]
click at [485, 268] on span "InBrowsers (KiB and WiB) on PEN-300 and EXP-301" at bounding box center [489, 266] width 500 height 17
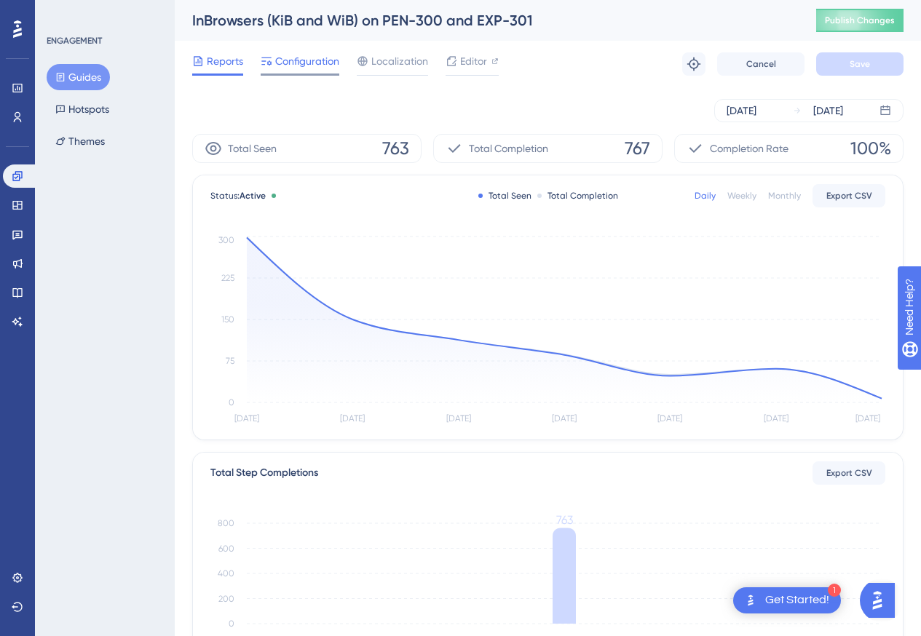
click at [303, 65] on span "Configuration" at bounding box center [307, 60] width 64 height 17
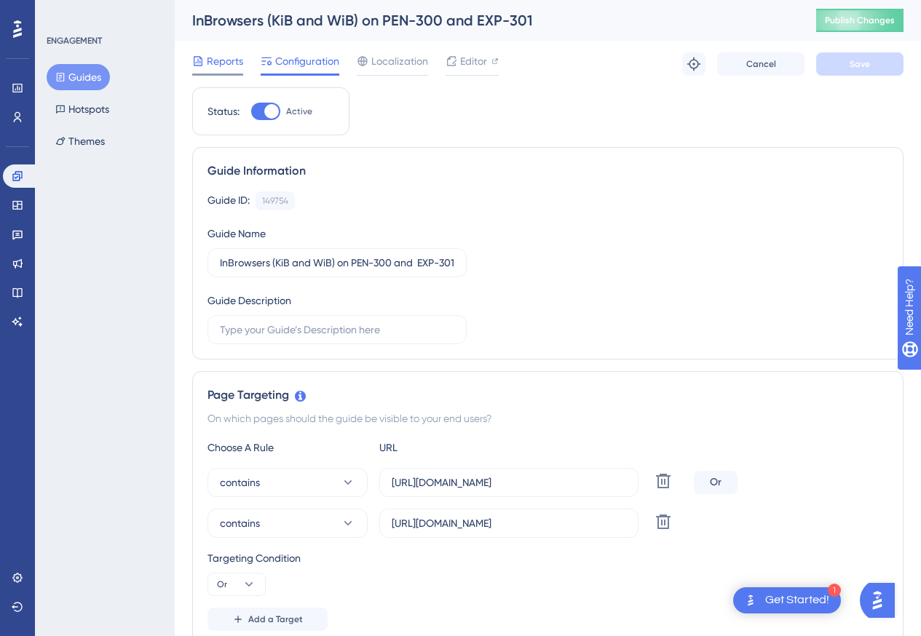
click at [215, 65] on span "Reports" at bounding box center [225, 60] width 36 height 17
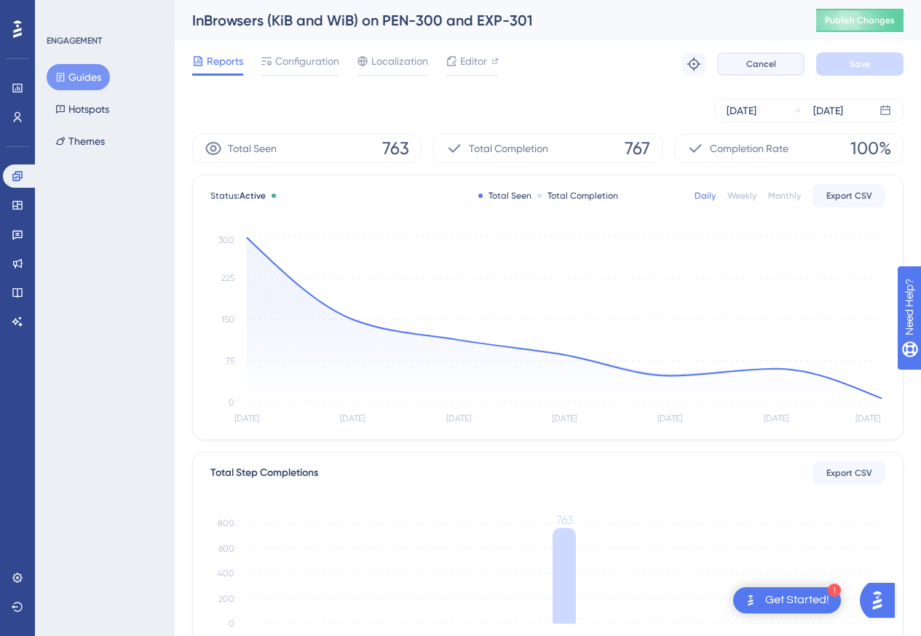
drag, startPoint x: 759, startPoint y: 57, endPoint x: 761, endPoint y: 73, distance: 16.1
click at [759, 57] on button "Cancel" at bounding box center [760, 63] width 87 height 23
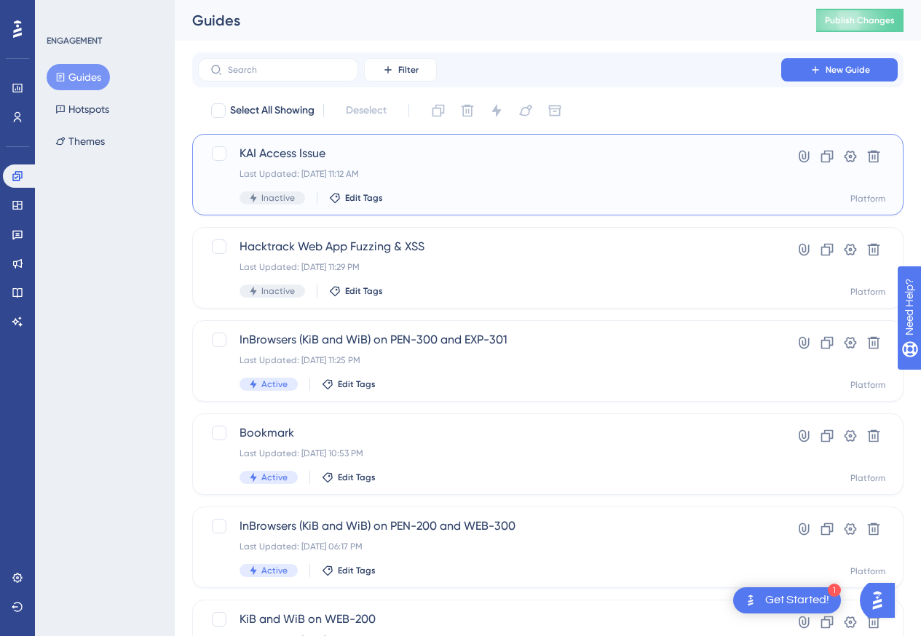
click at [515, 160] on span "KAI Access Issue" at bounding box center [489, 153] width 500 height 17
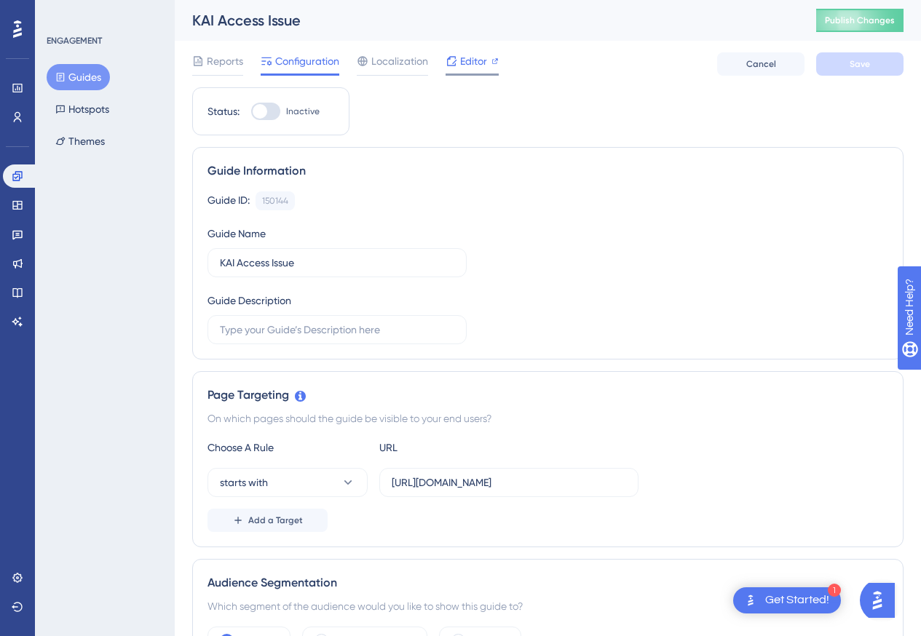
click at [471, 68] on span "Editor" at bounding box center [473, 60] width 27 height 17
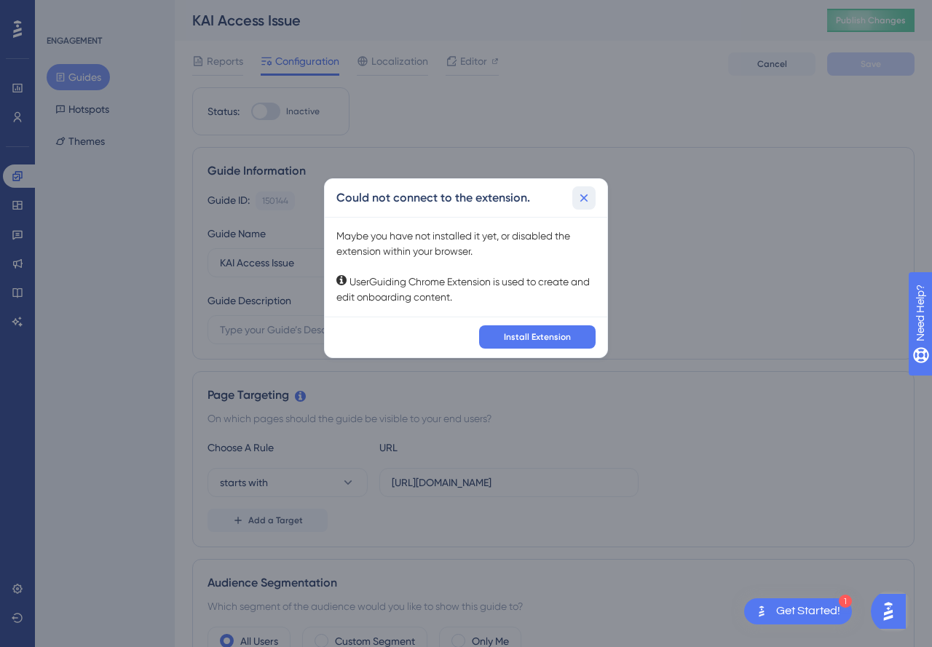
click at [584, 201] on icon at bounding box center [583, 198] width 15 height 15
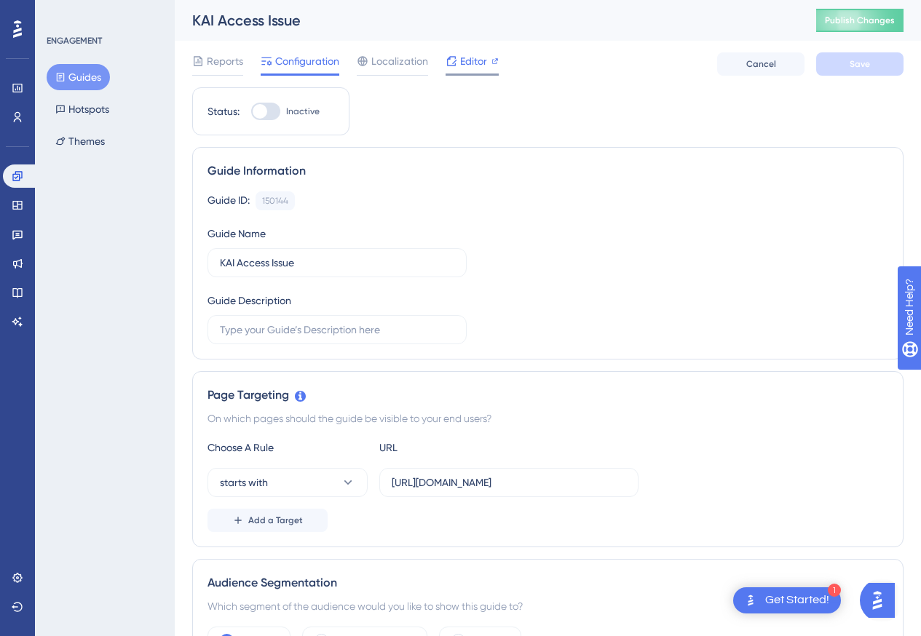
click at [495, 63] on icon at bounding box center [494, 60] width 7 height 7
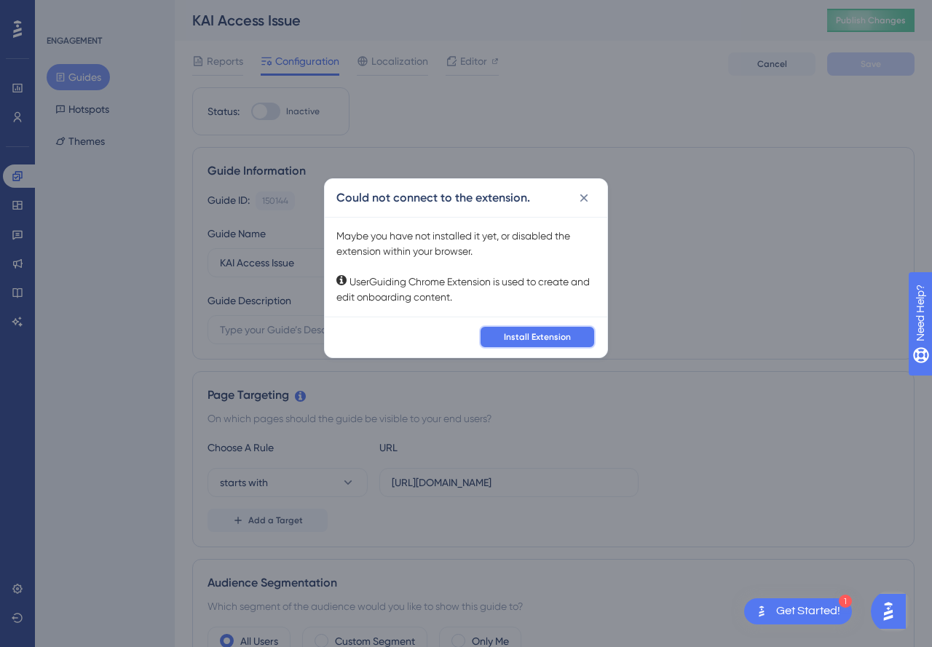
click at [547, 339] on span "Install Extension" at bounding box center [537, 337] width 67 height 12
click at [579, 199] on icon at bounding box center [583, 198] width 15 height 15
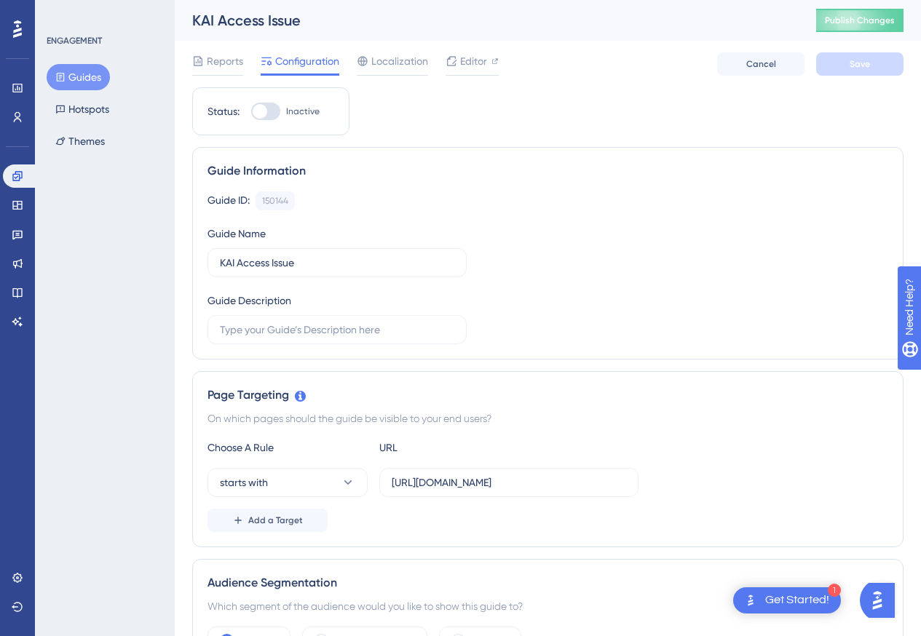
click at [266, 111] on div at bounding box center [260, 111] width 15 height 15
click at [251, 111] on input "Inactive" at bounding box center [250, 111] width 1 height 1
click at [468, 57] on span "Editor" at bounding box center [473, 60] width 27 height 17
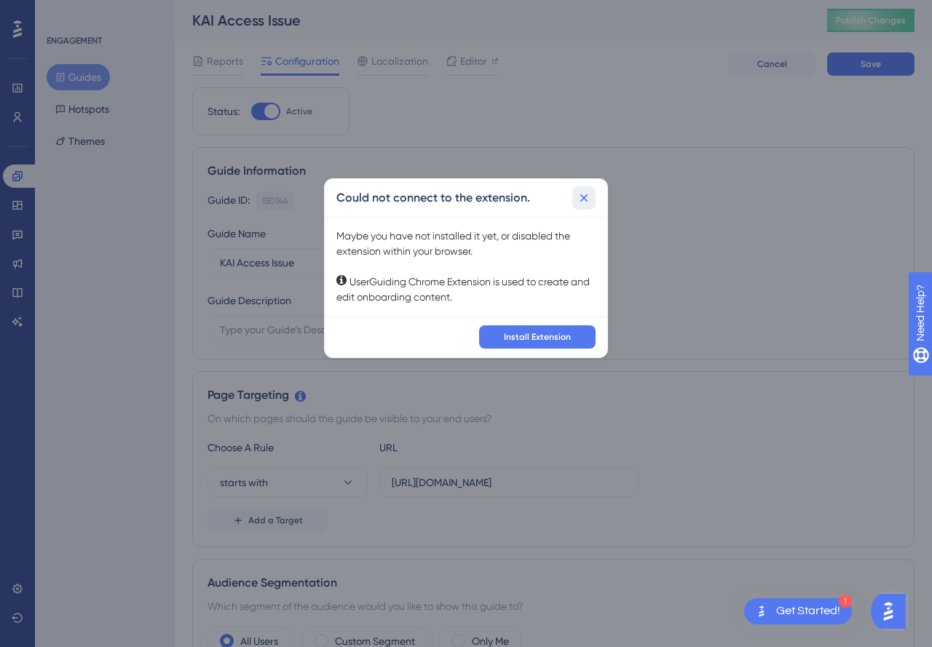
click at [582, 204] on button at bounding box center [583, 197] width 23 height 23
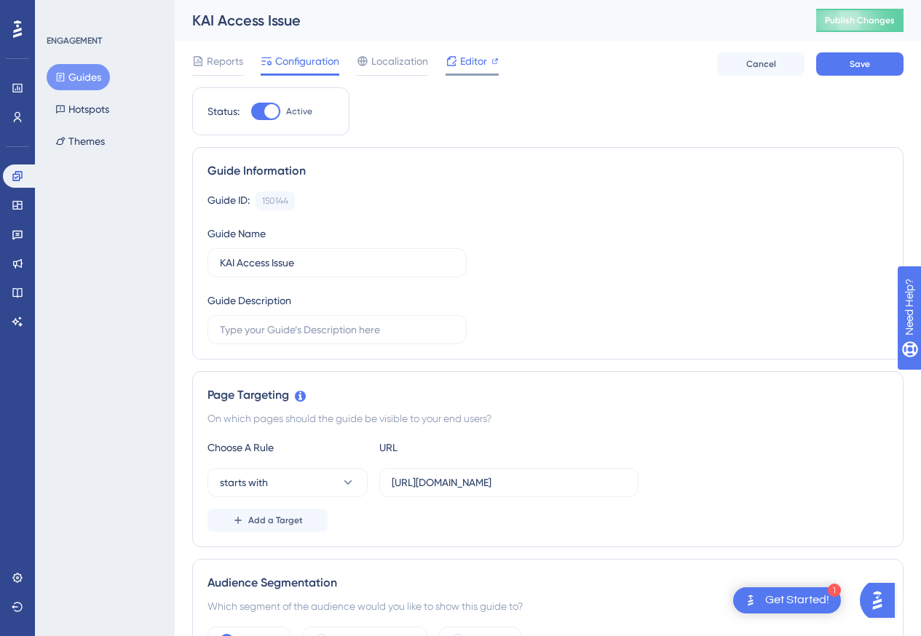
click at [489, 60] on div "Editor" at bounding box center [471, 60] width 53 height 17
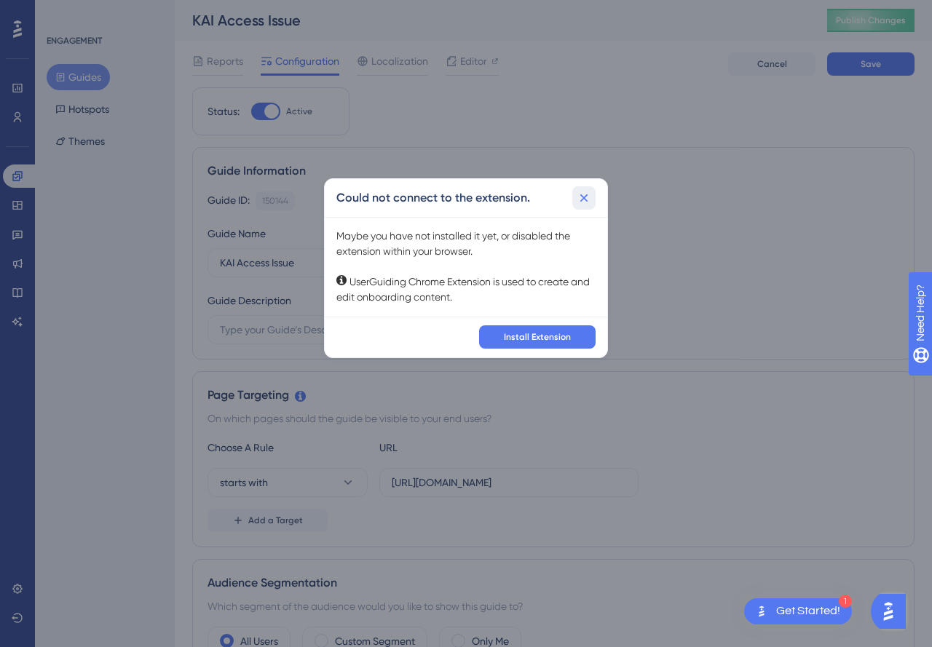
click at [583, 201] on icon at bounding box center [583, 198] width 15 height 15
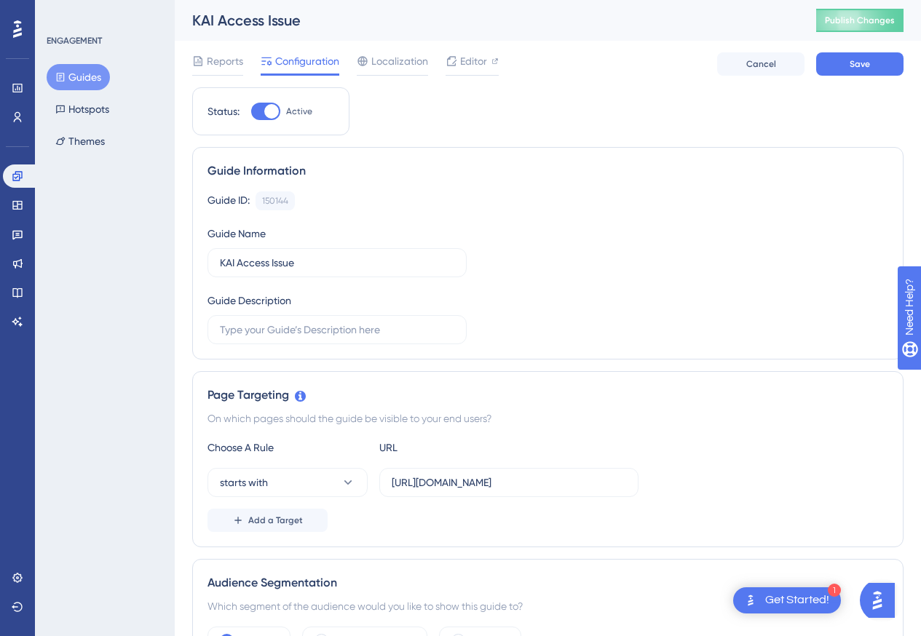
click at [270, 116] on div at bounding box center [271, 111] width 15 height 15
click at [251, 112] on input "Active" at bounding box center [250, 111] width 1 height 1
click at [271, 111] on div at bounding box center [265, 111] width 29 height 17
click at [251, 111] on input "Inactive" at bounding box center [250, 111] width 1 height 1
click at [862, 66] on span "Save" at bounding box center [859, 64] width 20 height 12
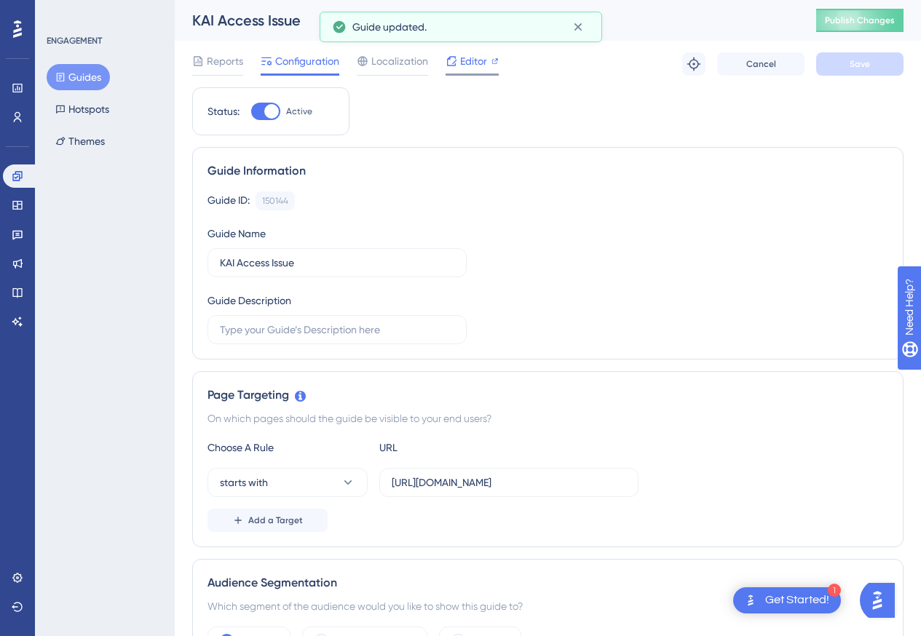
click at [476, 69] on span "Editor" at bounding box center [473, 60] width 27 height 17
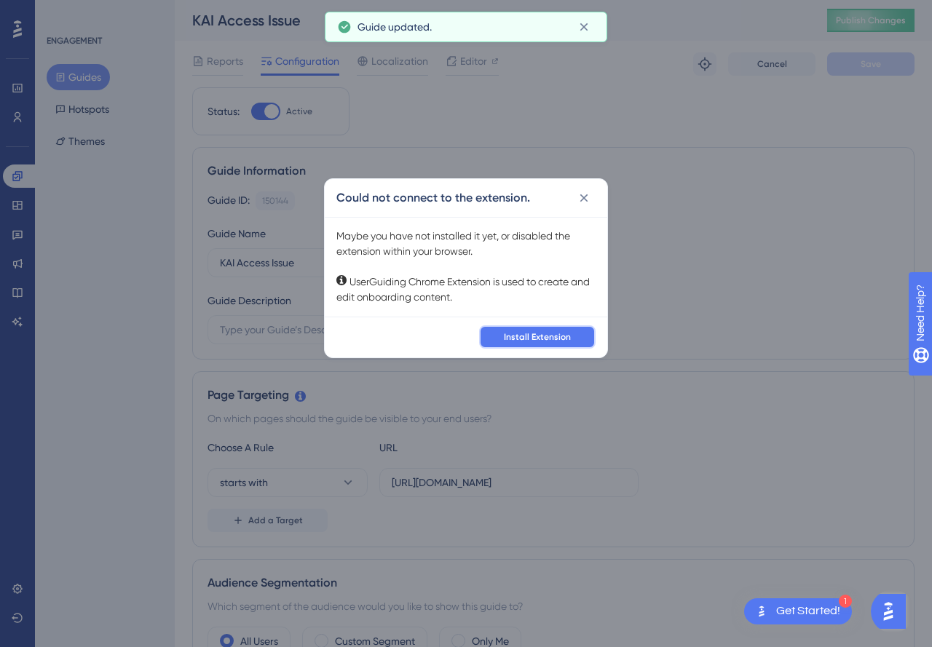
click at [540, 338] on span "Install Extension" at bounding box center [537, 337] width 67 height 12
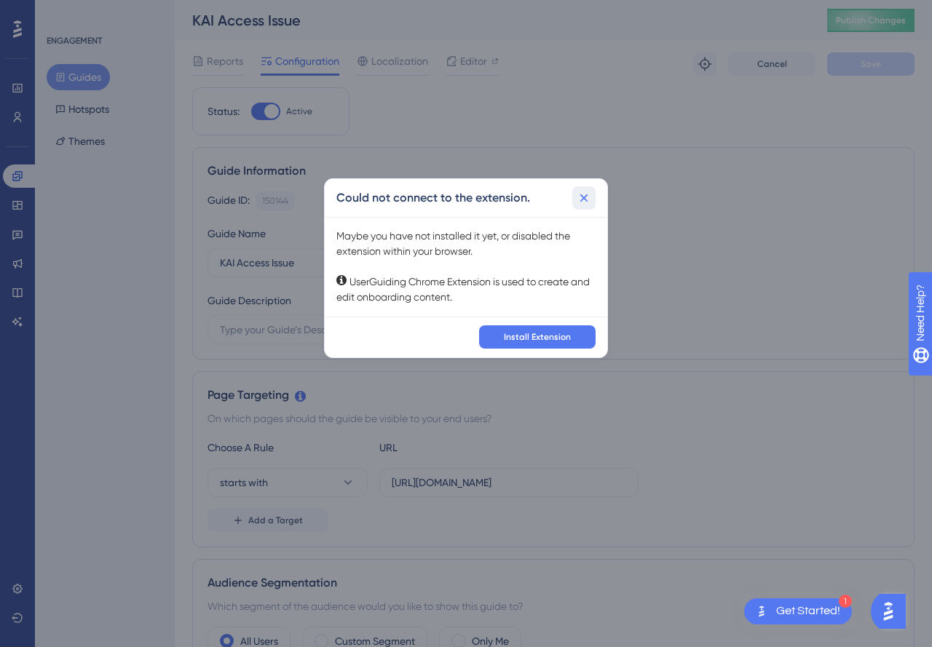
click at [579, 205] on button at bounding box center [583, 197] width 23 height 23
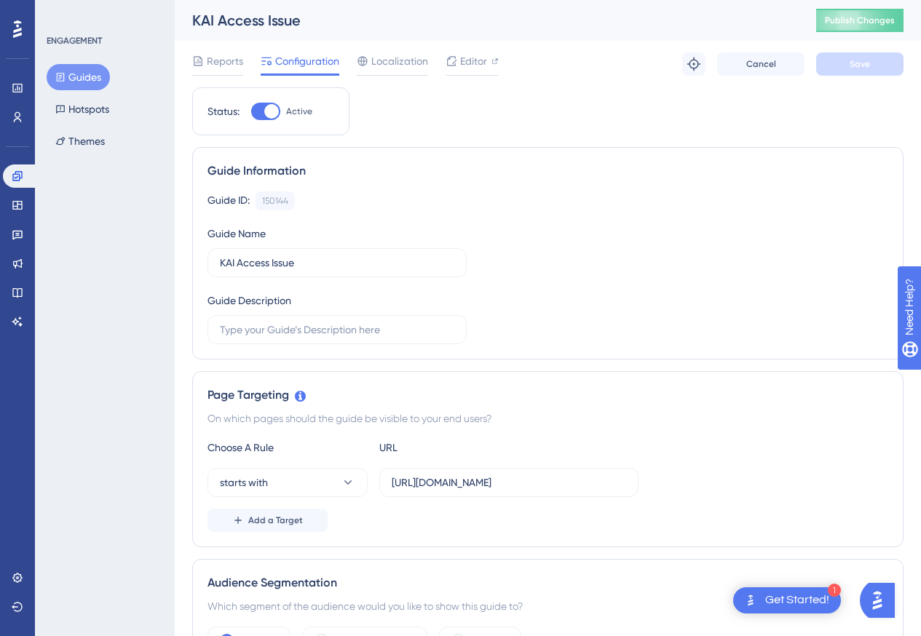
click at [83, 257] on div "ENGAGEMENT Guides Hotspots Themes" at bounding box center [105, 318] width 140 height 636
click at [451, 61] on icon at bounding box center [451, 61] width 12 height 12
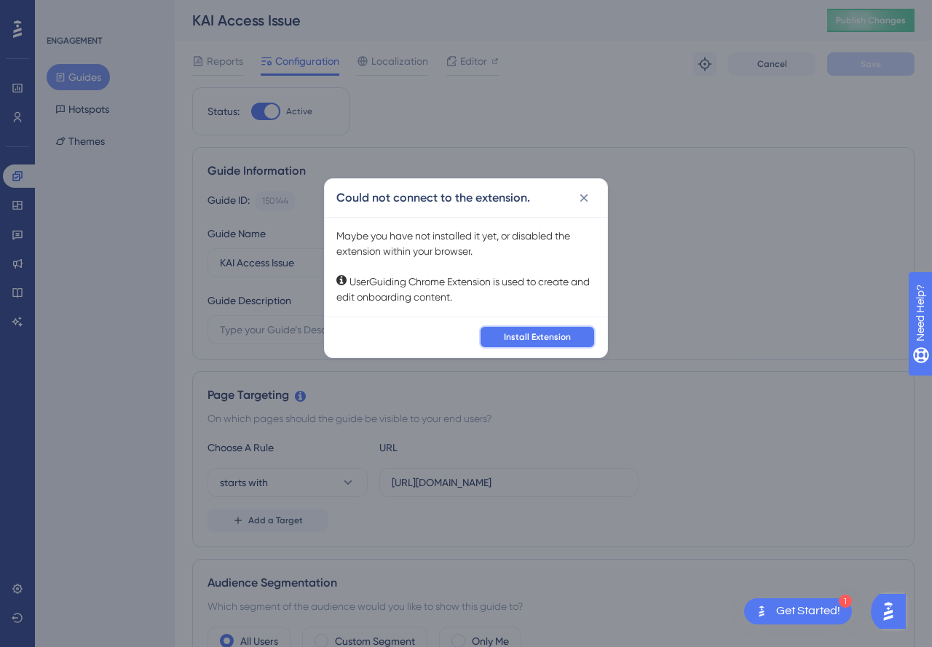
click at [517, 337] on span "Install Extension" at bounding box center [537, 337] width 67 height 12
click at [581, 193] on icon at bounding box center [583, 198] width 15 height 15
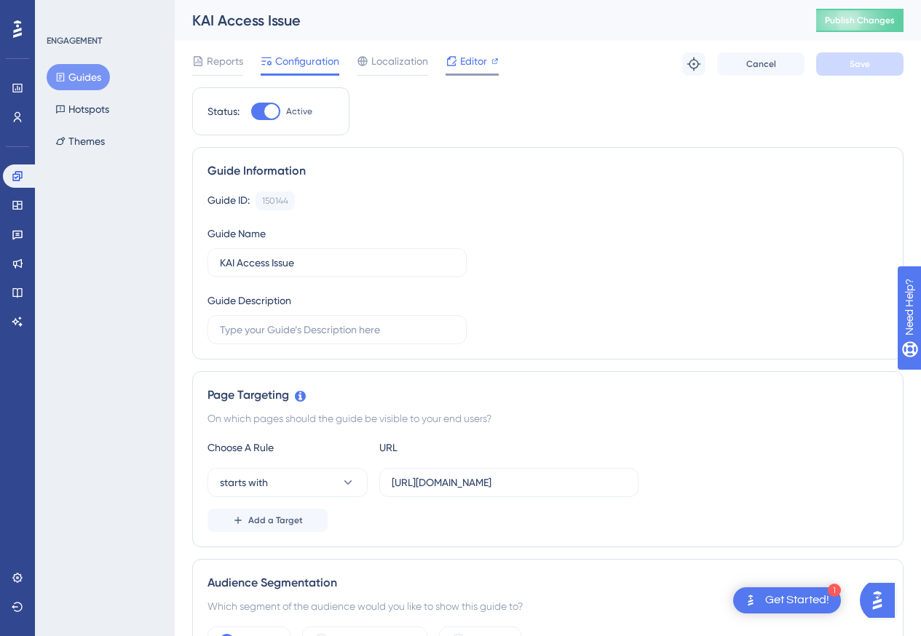
click at [467, 64] on span "Editor" at bounding box center [473, 60] width 27 height 17
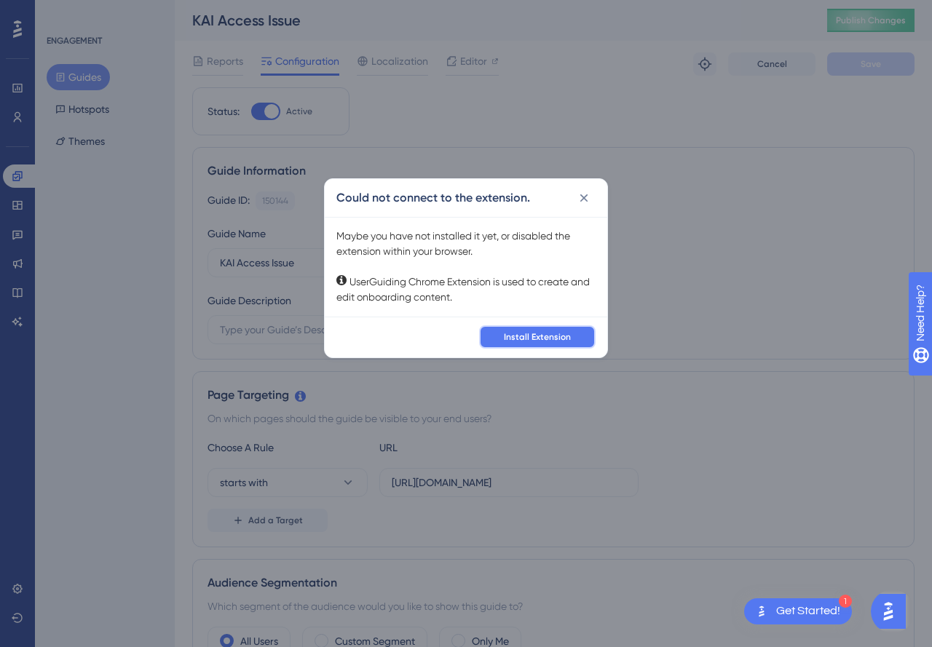
click at [521, 338] on span "Install Extension" at bounding box center [537, 337] width 67 height 12
click at [581, 194] on icon at bounding box center [583, 198] width 15 height 15
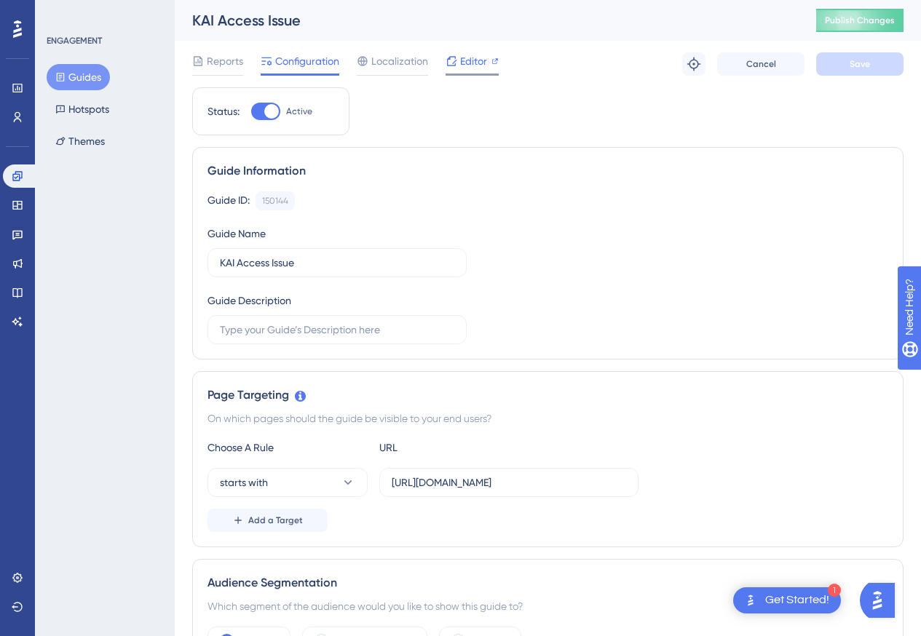
click at [496, 59] on icon at bounding box center [495, 61] width 6 height 6
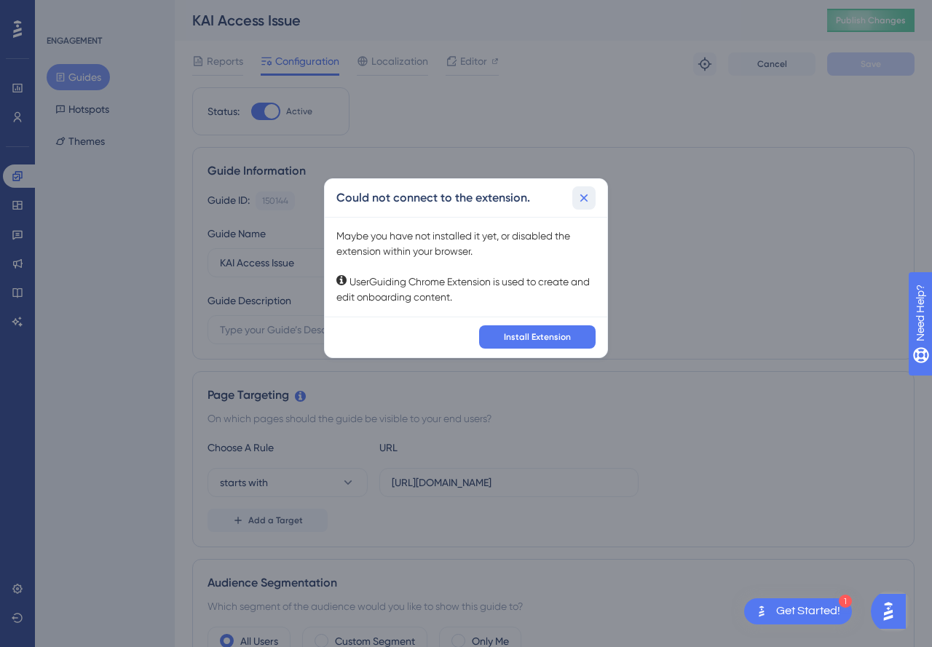
drag, startPoint x: 586, startPoint y: 192, endPoint x: 544, endPoint y: 183, distance: 43.1
click at [585, 192] on icon at bounding box center [583, 198] width 15 height 15
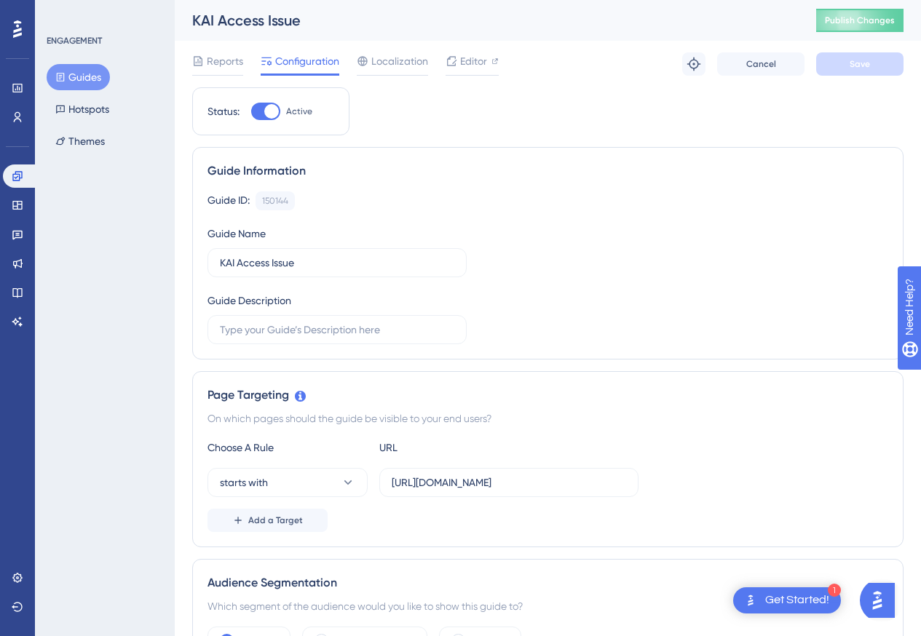
drag, startPoint x: 270, startPoint y: 107, endPoint x: 370, endPoint y: 98, distance: 100.8
click at [271, 107] on div at bounding box center [271, 111] width 15 height 15
click at [251, 111] on input "Active" at bounding box center [250, 111] width 1 height 1
click at [876, 73] on button "Save" at bounding box center [859, 63] width 87 height 23
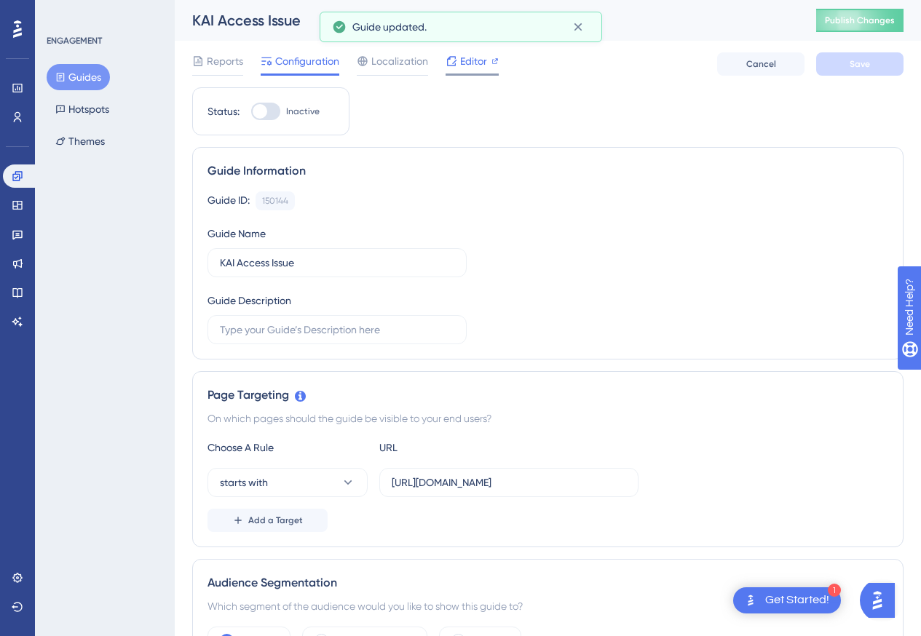
click at [478, 62] on span "Editor" at bounding box center [473, 60] width 27 height 17
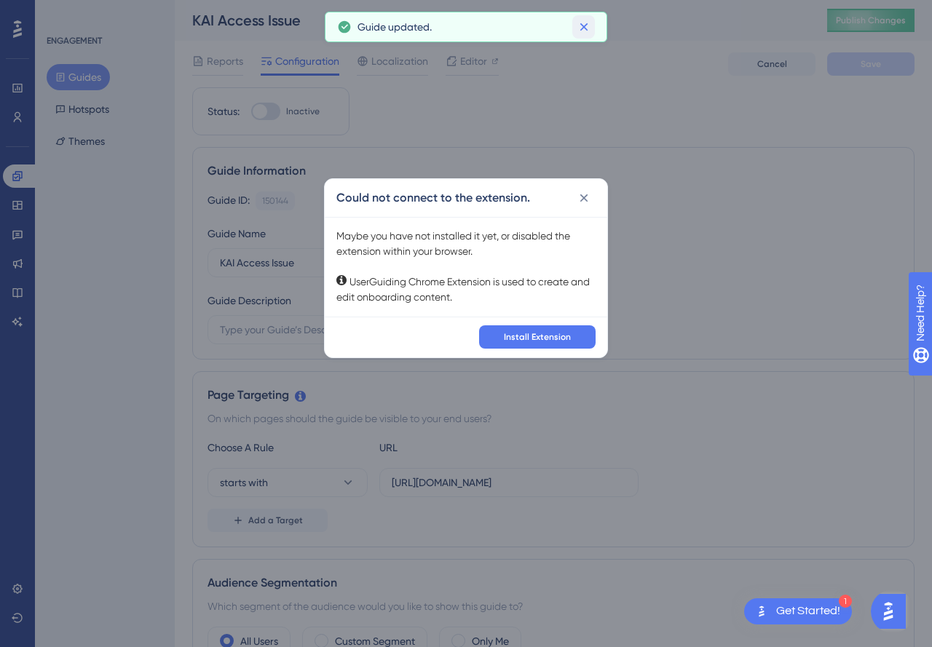
click at [586, 28] on icon at bounding box center [583, 27] width 15 height 15
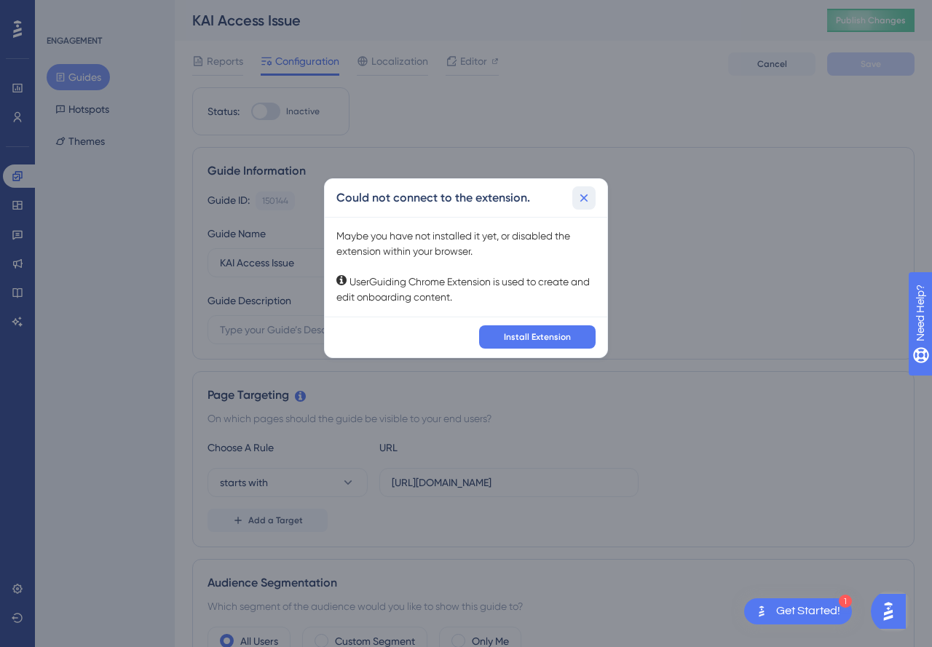
click at [586, 198] on icon at bounding box center [583, 198] width 15 height 15
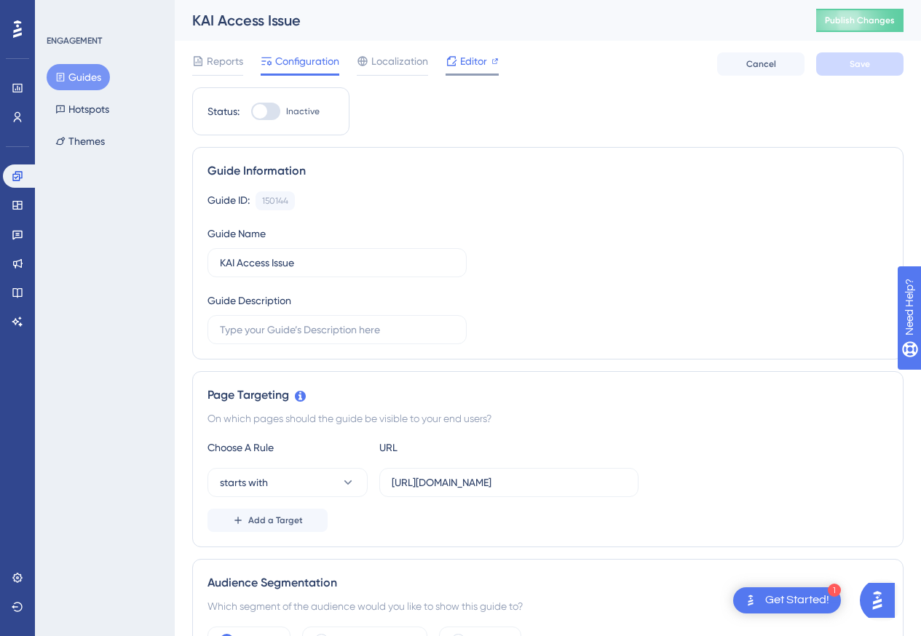
click at [496, 62] on icon at bounding box center [494, 60] width 7 height 7
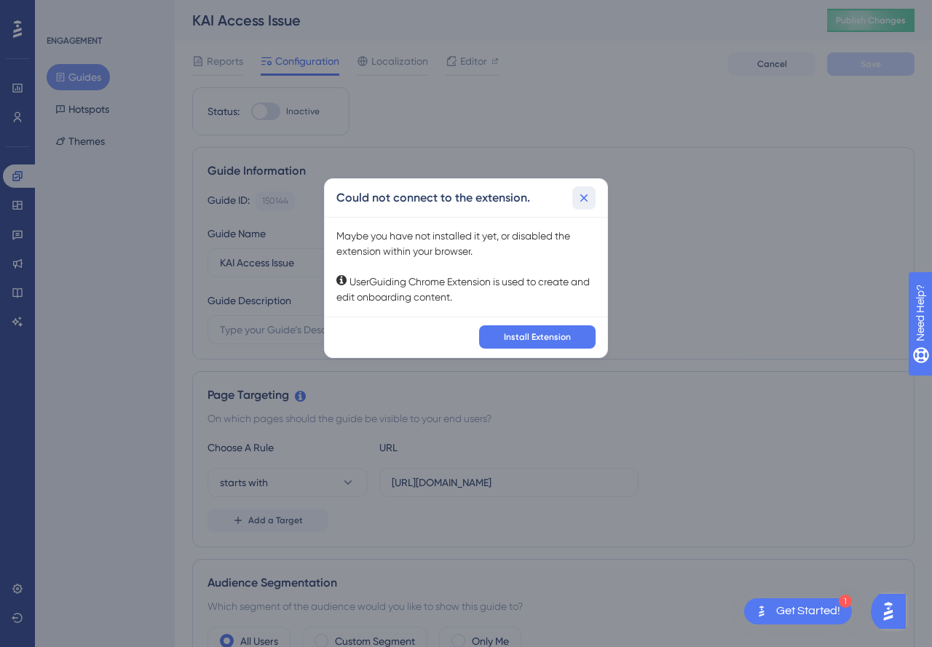
drag, startPoint x: 587, startPoint y: 201, endPoint x: 602, endPoint y: 99, distance: 103.0
click at [587, 201] on icon at bounding box center [584, 198] width 8 height 8
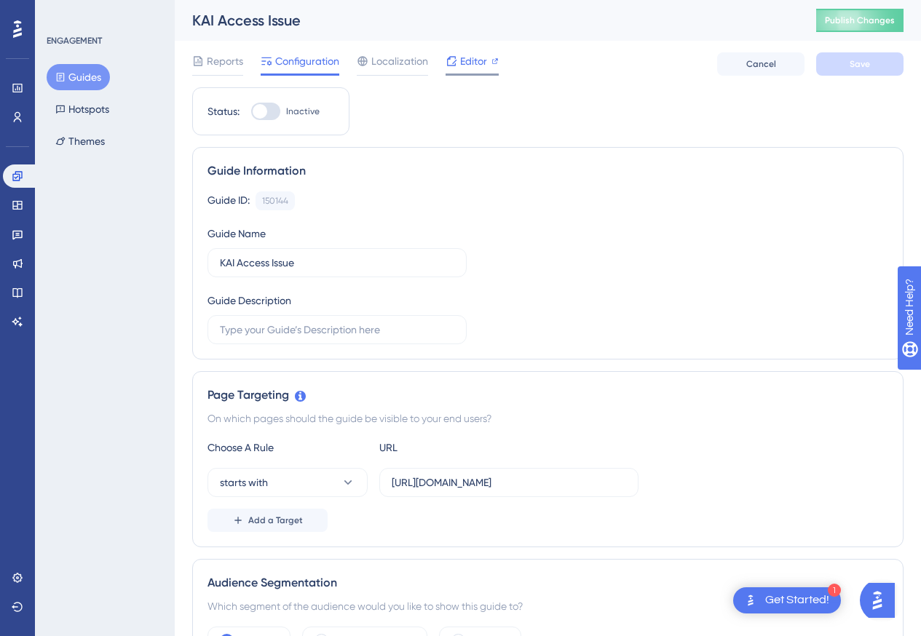
click at [464, 59] on span "Editor" at bounding box center [473, 60] width 27 height 17
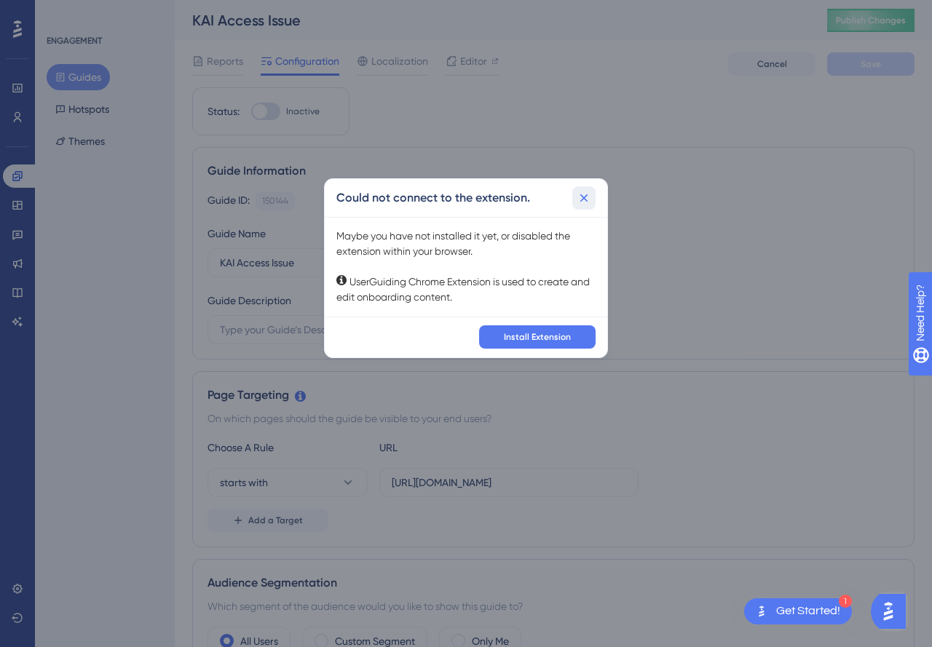
click at [587, 199] on icon at bounding box center [583, 198] width 15 height 15
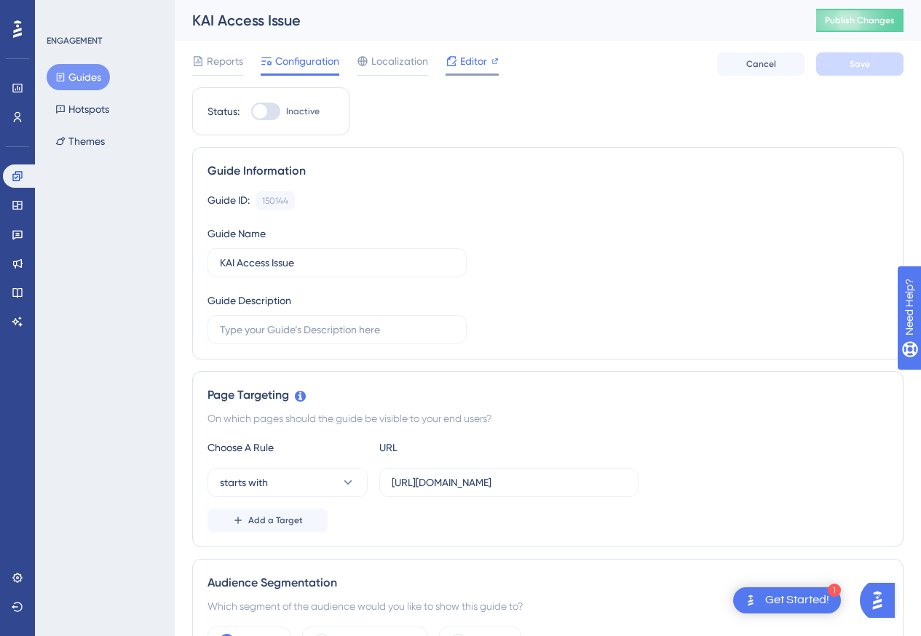
click at [473, 61] on span "Editor" at bounding box center [473, 60] width 27 height 17
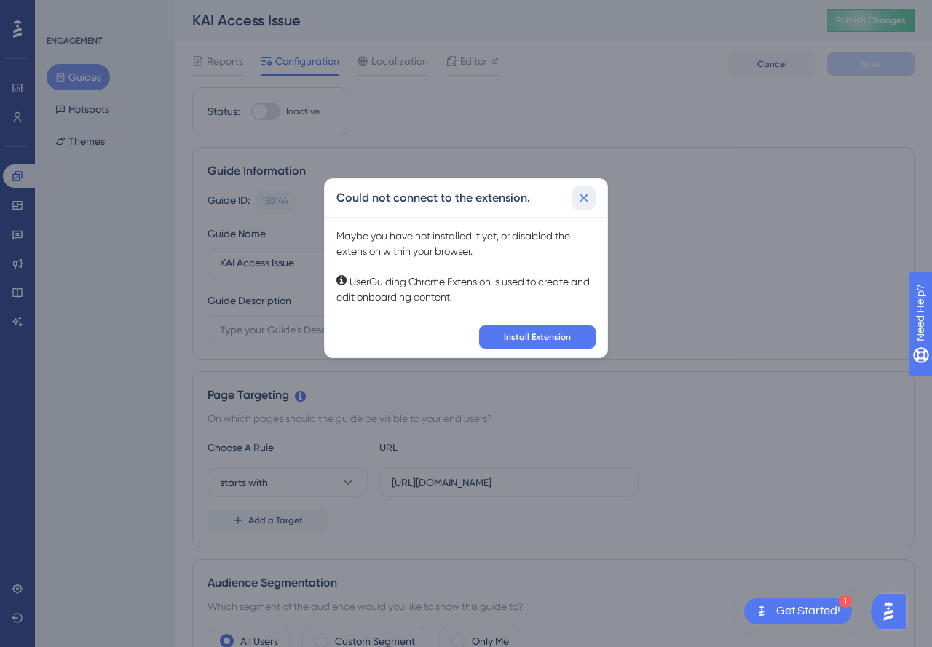
drag, startPoint x: 584, startPoint y: 197, endPoint x: 88, endPoint y: 286, distance: 504.2
click at [583, 198] on icon at bounding box center [584, 198] width 8 height 8
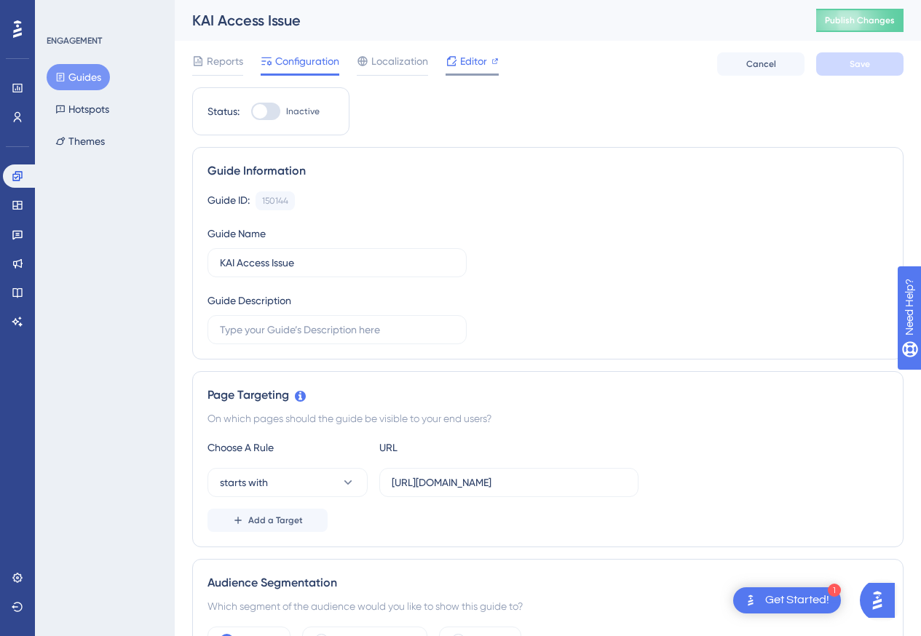
click at [463, 62] on span "Editor" at bounding box center [473, 60] width 27 height 17
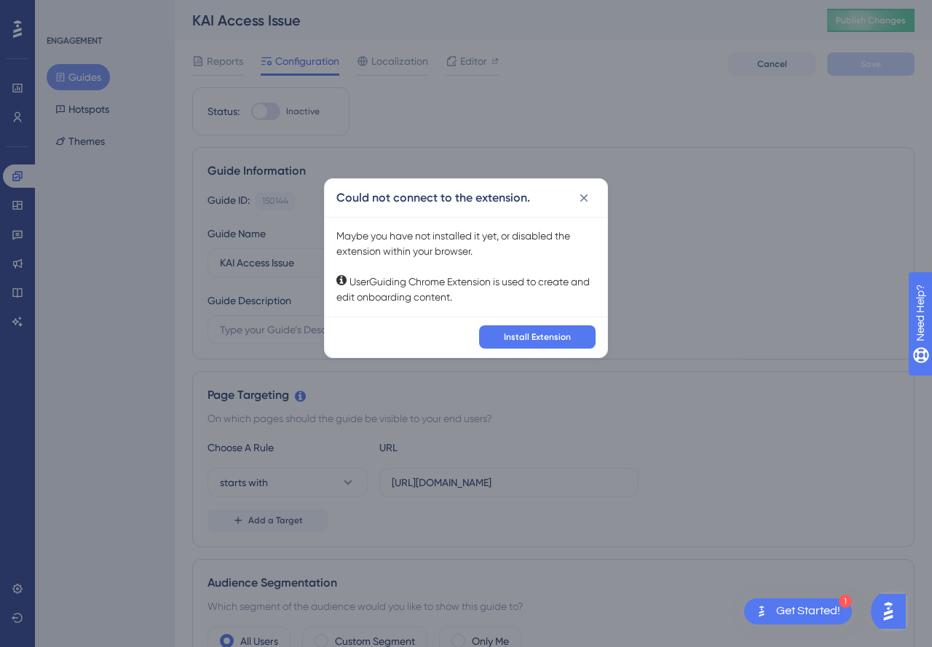
click at [452, 236] on div "Maybe you have not installed it yet, or disabled the extension within your brow…" at bounding box center [465, 267] width 259 height 76
click at [529, 338] on span "Install Extension" at bounding box center [537, 337] width 67 height 12
click at [519, 336] on span "Install Extension" at bounding box center [537, 337] width 67 height 12
drag, startPoint x: 662, startPoint y: 246, endPoint x: 643, endPoint y: 230, distance: 24.8
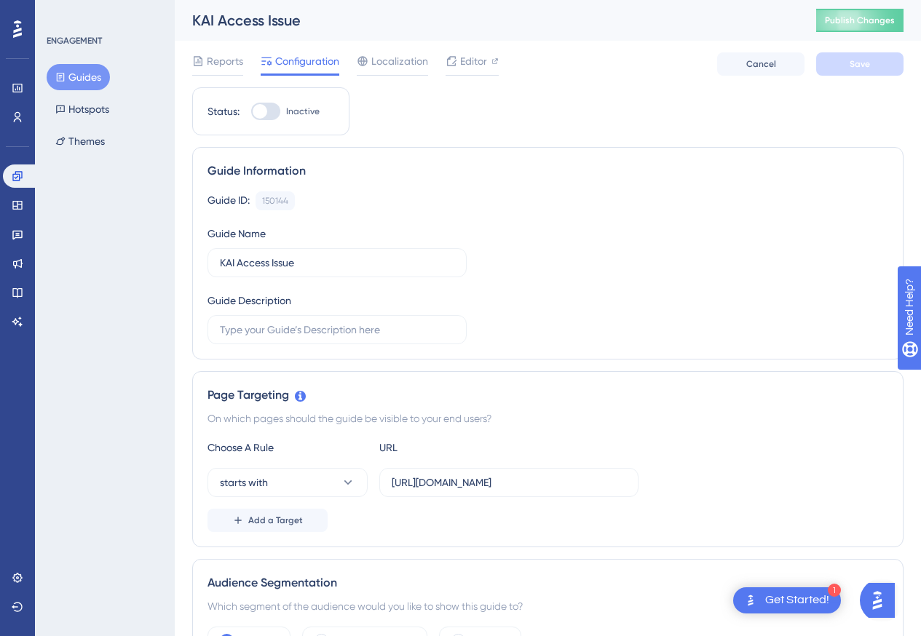
click at [665, 239] on div "Guide ID: 150144 Copy Guide Name KAI Access Issue Guide Description" at bounding box center [547, 267] width 680 height 153
click at [276, 116] on div at bounding box center [265, 111] width 29 height 17
click at [251, 112] on input "Inactive" at bounding box center [250, 111] width 1 height 1
click at [259, 106] on div at bounding box center [265, 111] width 29 height 17
click at [251, 111] on input "Active" at bounding box center [250, 111] width 1 height 1
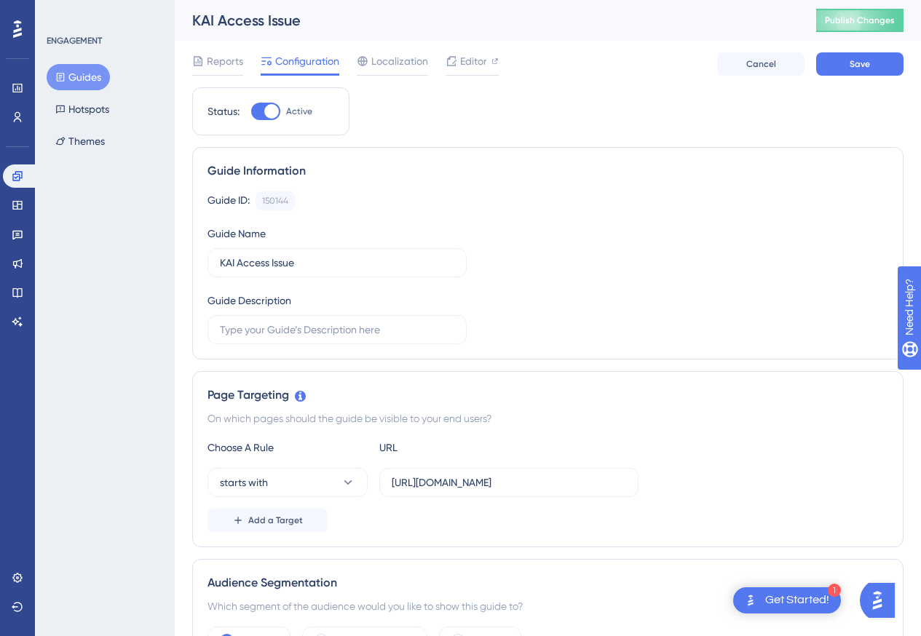
checkbox input "false"
click at [797, 602] on div "Get Started!" at bounding box center [797, 600] width 64 height 16
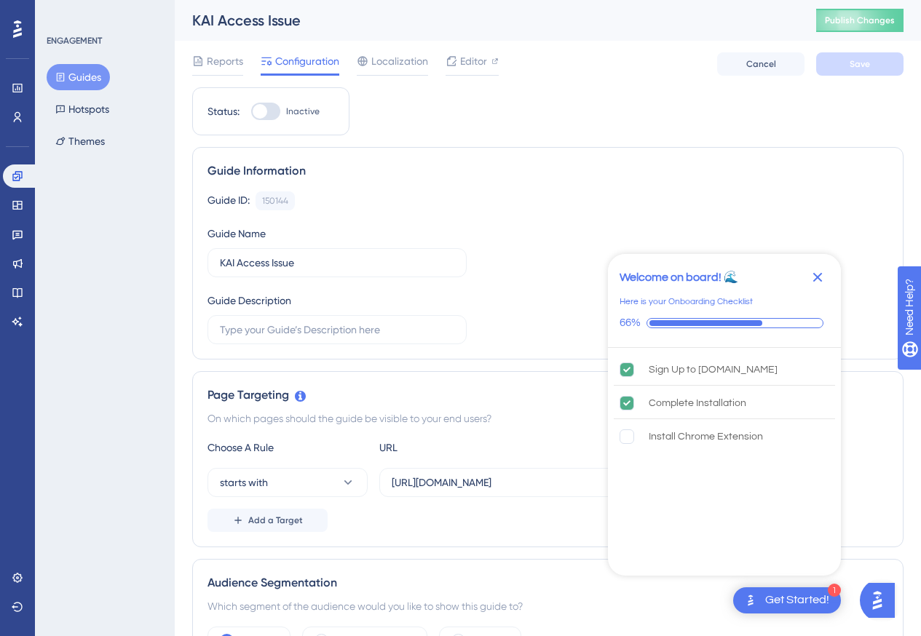
click at [507, 84] on div "Reports Configuration Localization Editor Cancel Save" at bounding box center [547, 64] width 711 height 47
click at [469, 63] on span "Editor" at bounding box center [473, 60] width 27 height 17
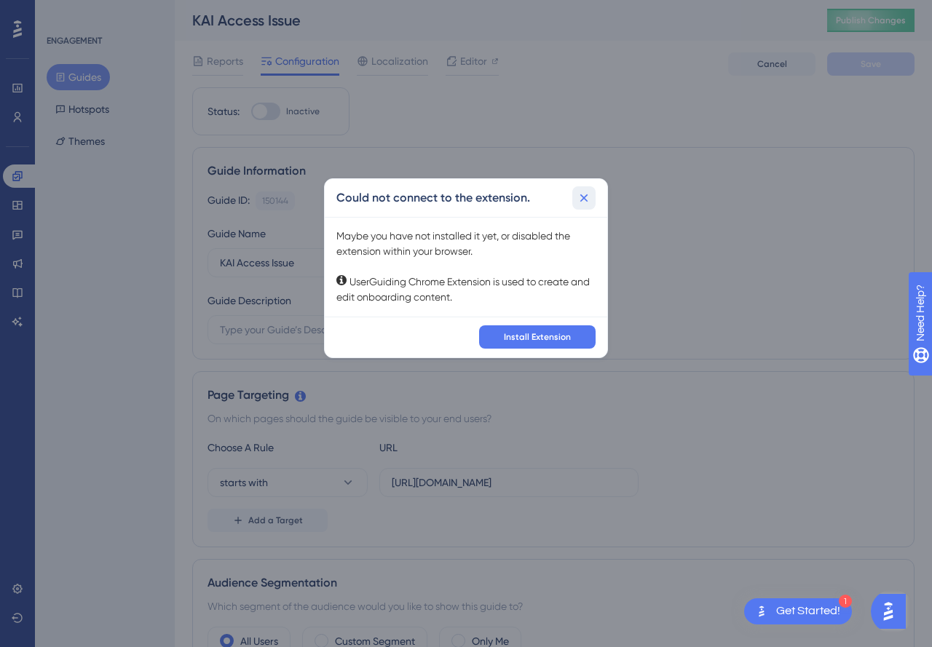
click at [583, 204] on icon at bounding box center [583, 198] width 15 height 15
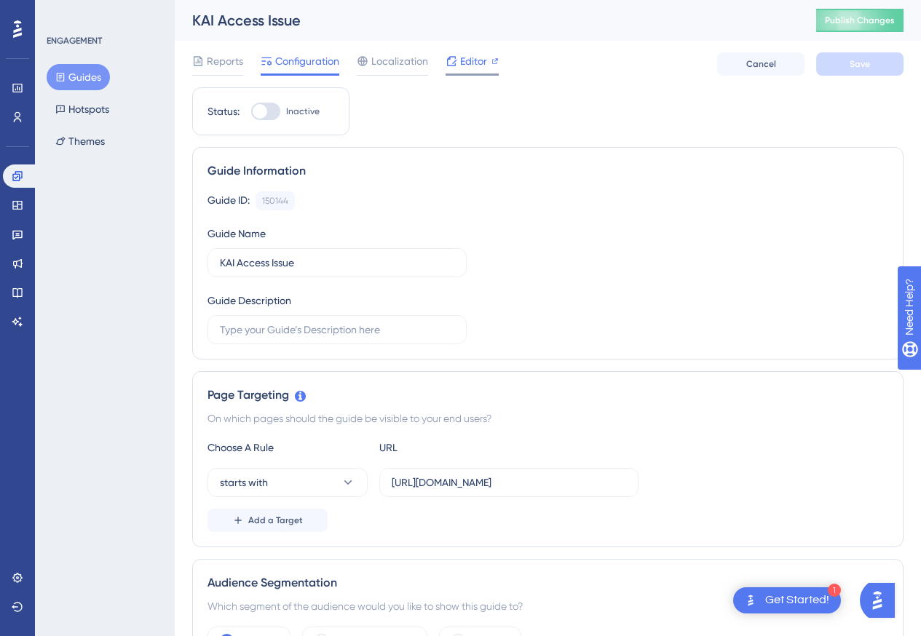
click at [491, 60] on icon at bounding box center [494, 60] width 7 height 7
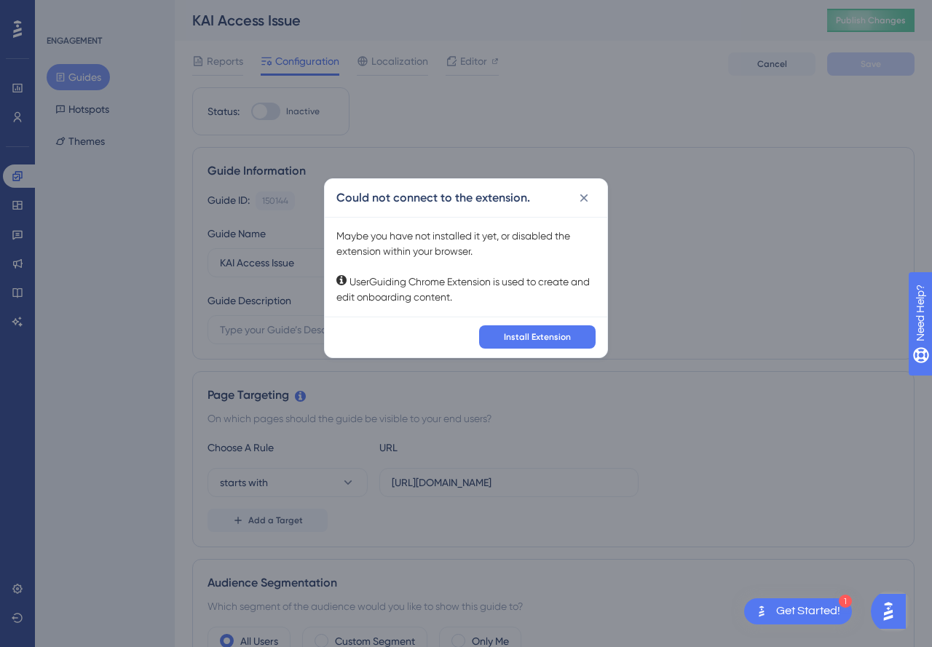
click at [446, 250] on div "Maybe you have not installed it yet, or disabled the extension within your brow…" at bounding box center [465, 267] width 259 height 76
click at [579, 201] on icon at bounding box center [583, 198] width 15 height 15
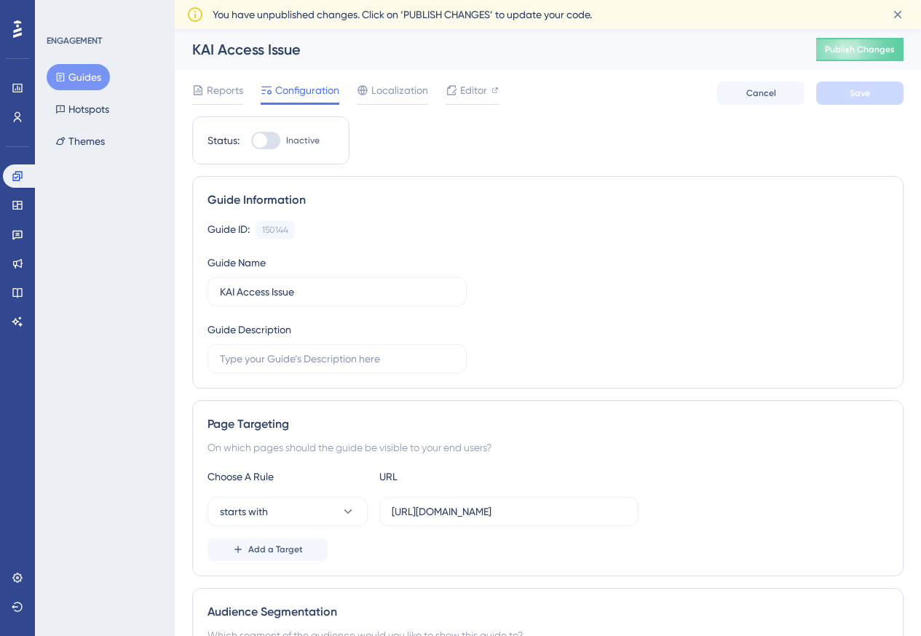
click at [471, 93] on span "Editor" at bounding box center [473, 90] width 27 height 17
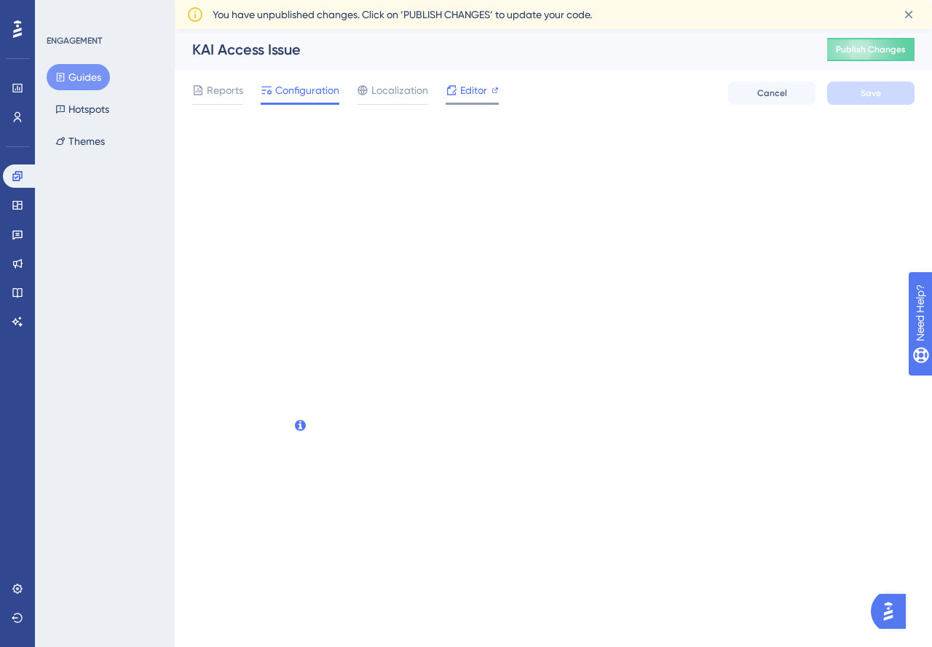
click at [475, 84] on span "Editor" at bounding box center [473, 90] width 27 height 17
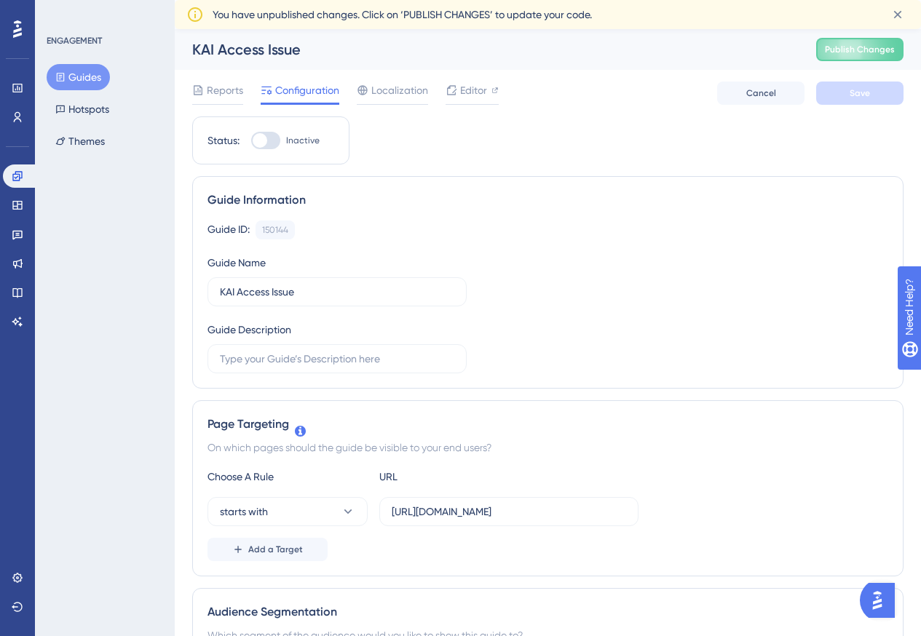
click at [273, 135] on div at bounding box center [265, 140] width 29 height 17
click at [251, 140] on input "Inactive" at bounding box center [250, 140] width 1 height 1
checkbox input "true"
click at [861, 98] on span "Save" at bounding box center [859, 93] width 20 height 12
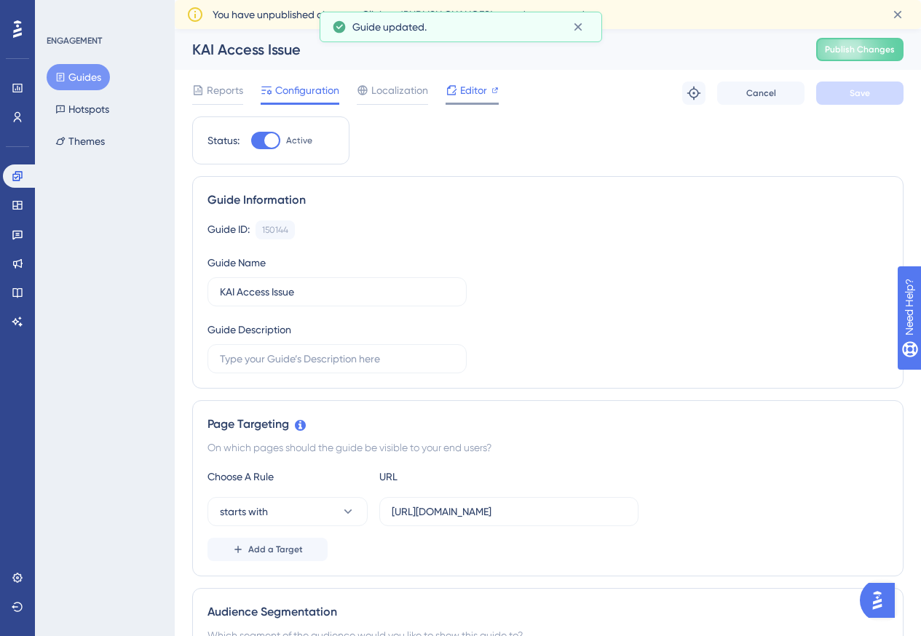
click at [483, 91] on span "Editor" at bounding box center [473, 90] width 27 height 17
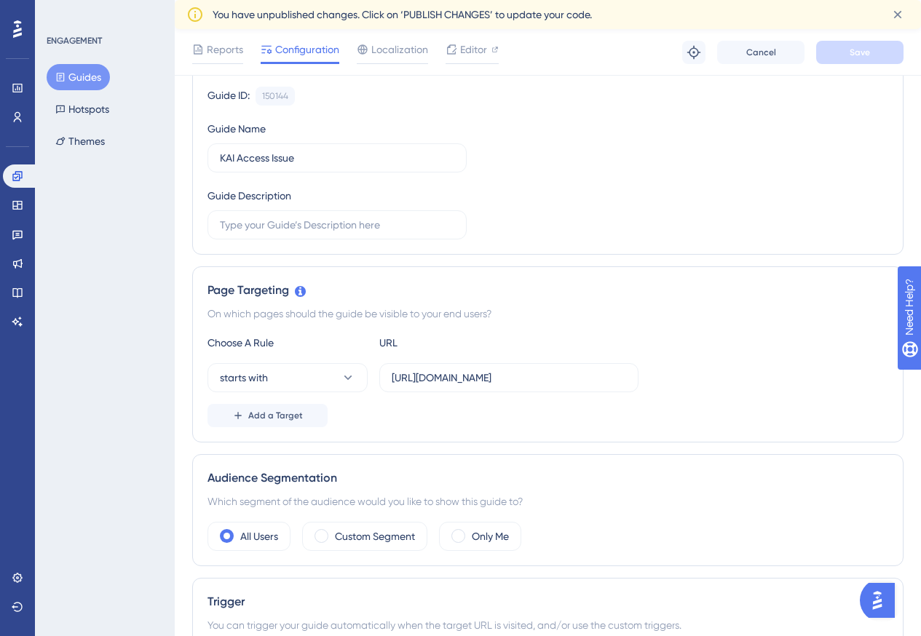
scroll to position [146, 0]
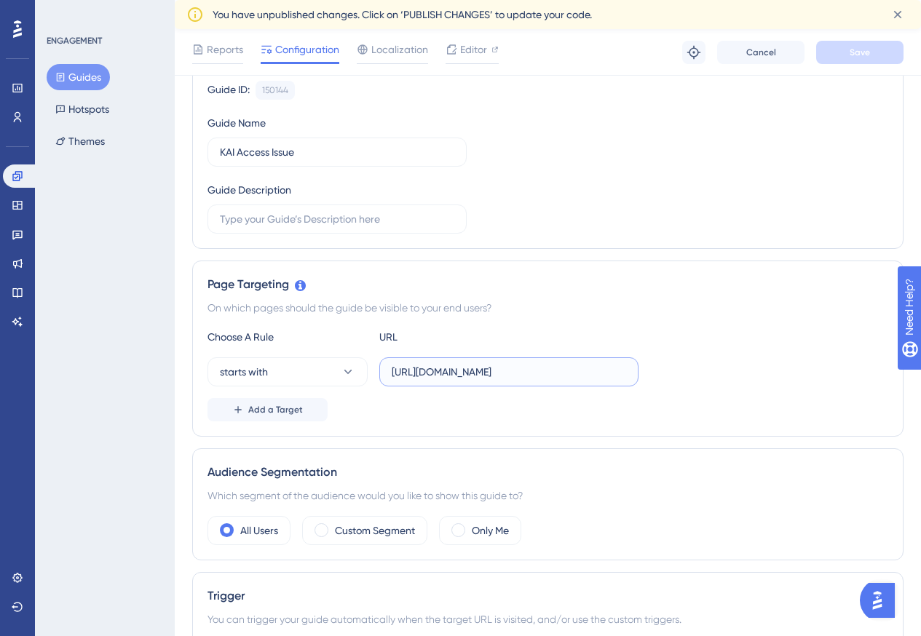
click at [483, 369] on input "https://portal.offsec.com/dashboard" at bounding box center [509, 372] width 234 height 16
click at [512, 375] on input "https://portal.offsec.com/dashboard" at bounding box center [509, 372] width 234 height 16
click at [558, 374] on input "https://portal.offsec.com/dashboard" at bounding box center [509, 372] width 234 height 16
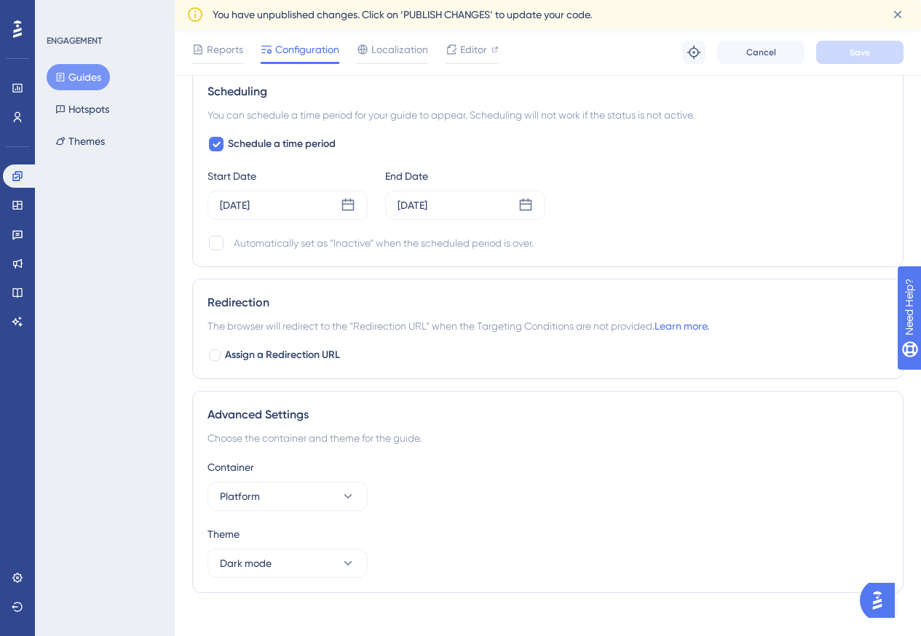
scroll to position [943, 0]
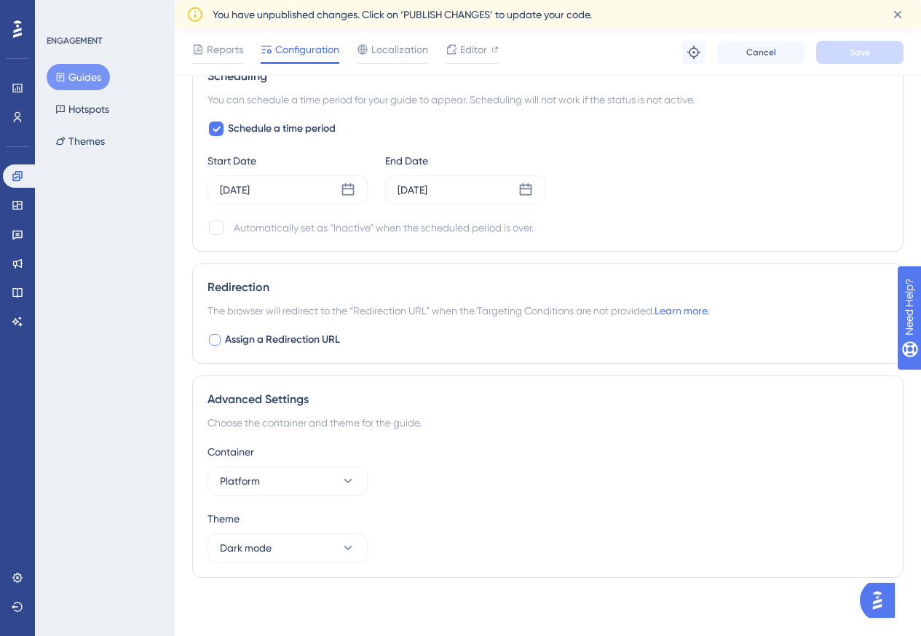
click at [217, 342] on div at bounding box center [215, 340] width 12 height 12
checkbox input "true"
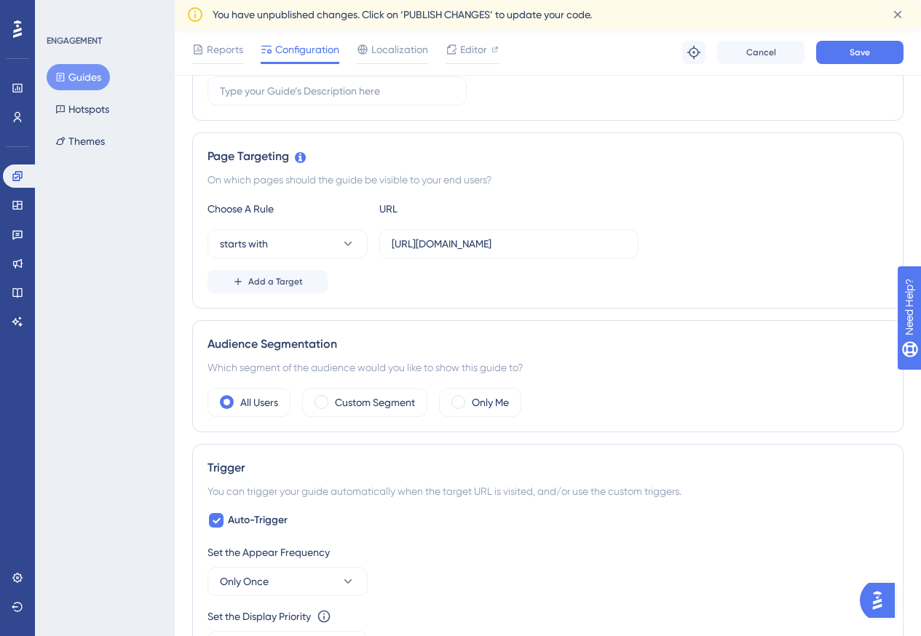
scroll to position [215, 0]
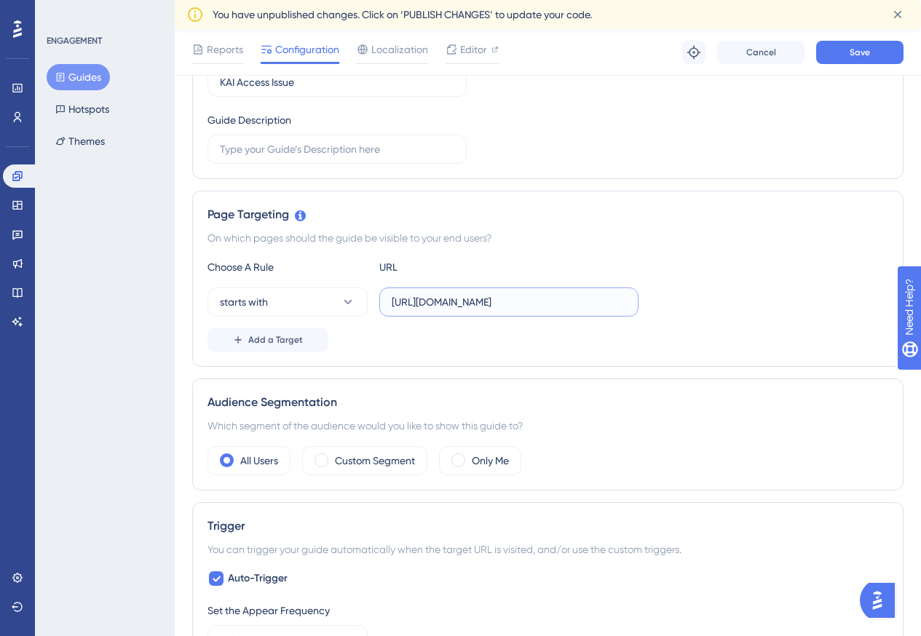
drag, startPoint x: 571, startPoint y: 299, endPoint x: 379, endPoint y: 301, distance: 192.1
click at [337, 298] on div "starts with https://portal.offsec.com/dashboard" at bounding box center [422, 301] width 431 height 29
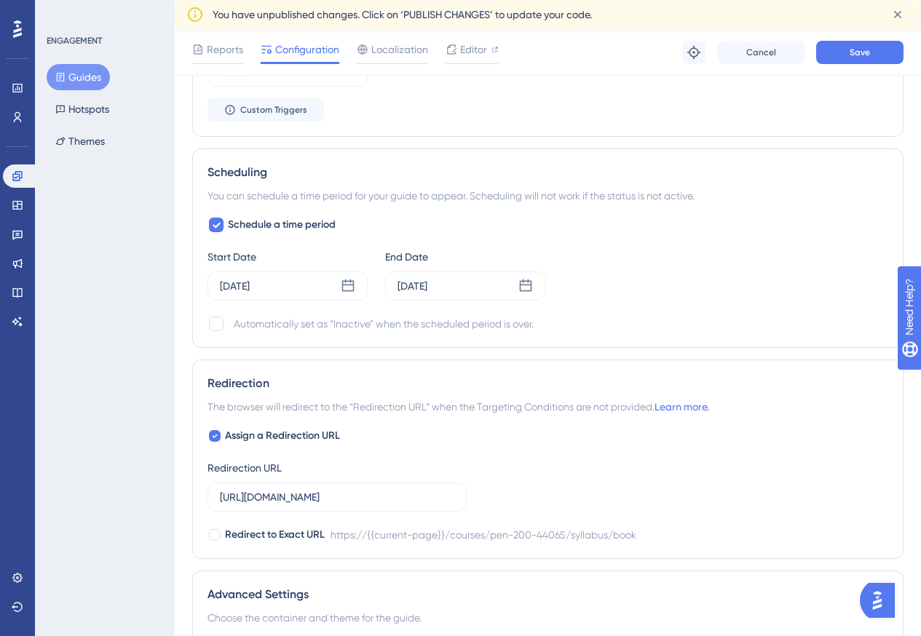
scroll to position [943, 0]
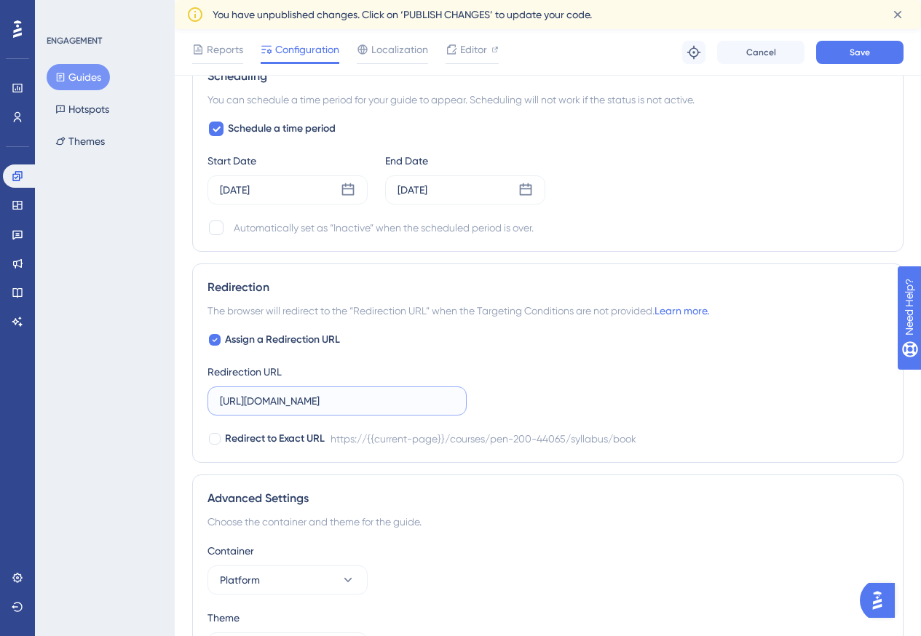
click at [349, 402] on input "https://portal.offsec.com/courses/pen-200-44065/syllabus/book" at bounding box center [337, 401] width 234 height 16
paste input "dashboard"
type input "https://portal.offsec.com/dashboard"
click at [216, 343] on icon at bounding box center [215, 340] width 6 height 12
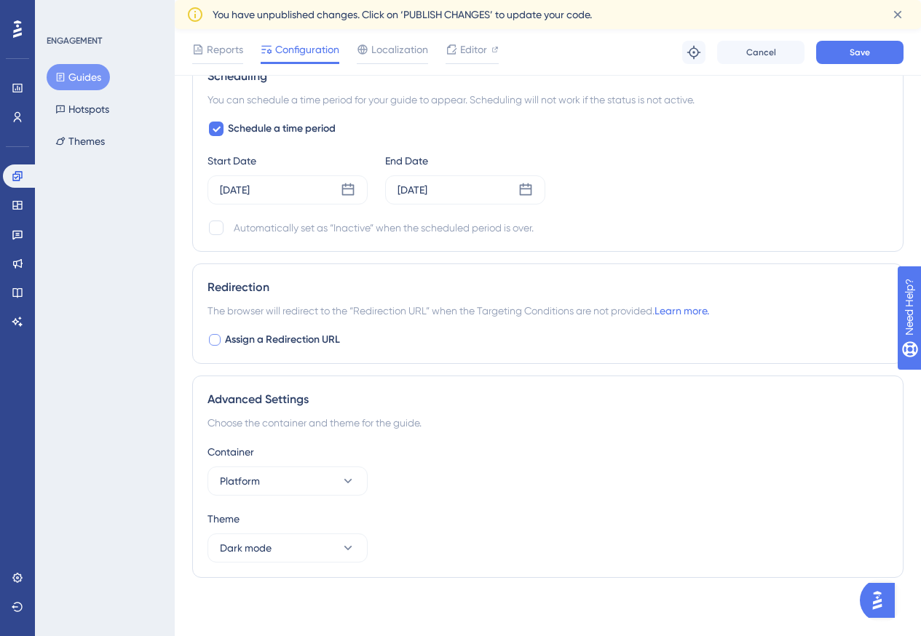
click at [214, 341] on div at bounding box center [215, 340] width 12 height 12
checkbox input "true"
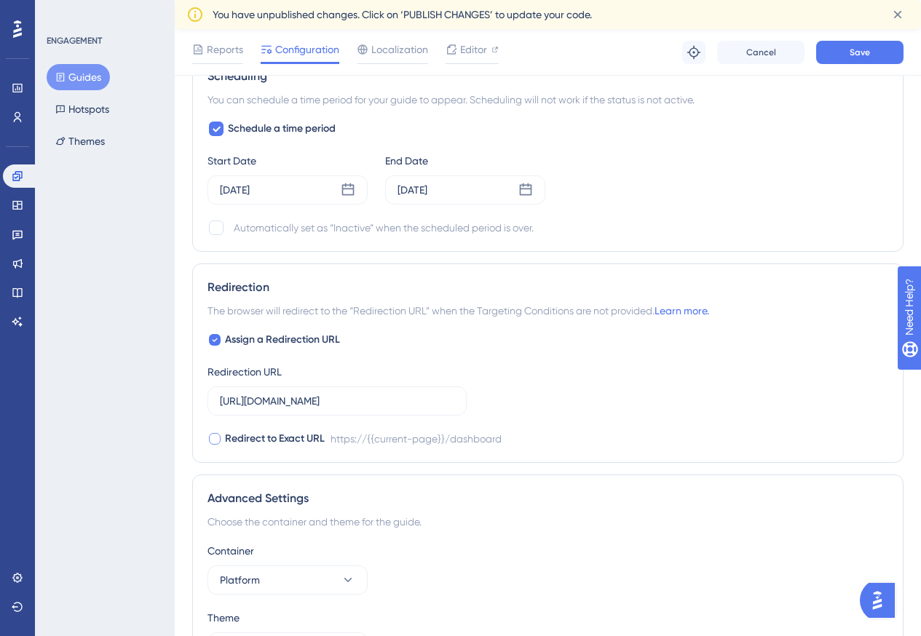
click at [212, 439] on div at bounding box center [215, 439] width 12 height 12
checkbox input "true"
click at [210, 341] on div at bounding box center [215, 340] width 12 height 12
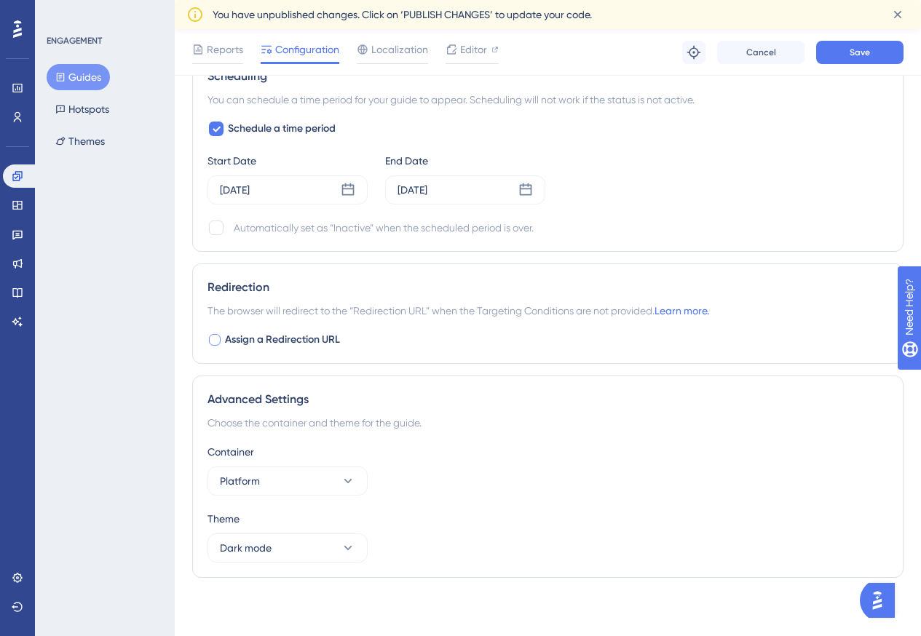
click at [215, 342] on div at bounding box center [215, 340] width 12 height 12
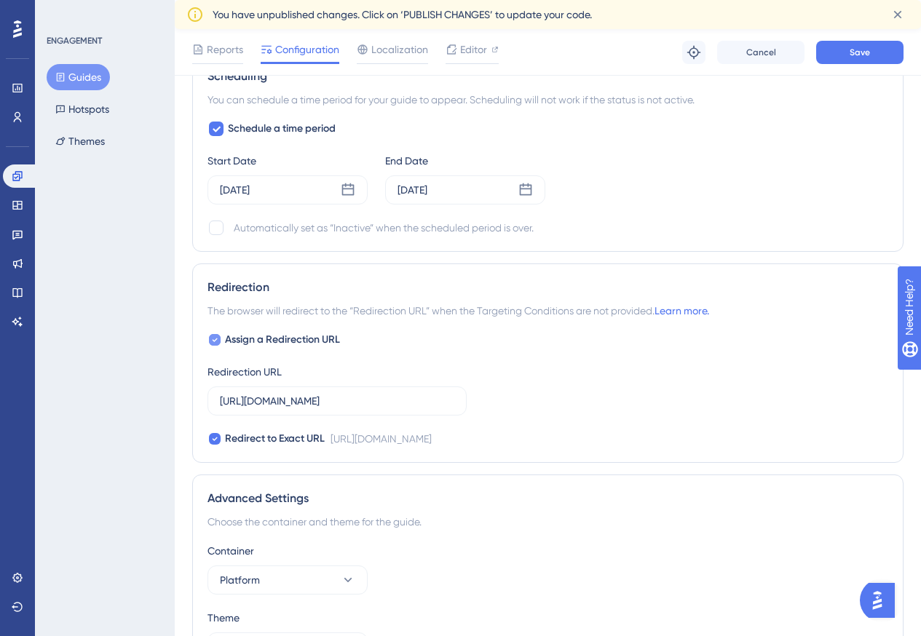
click at [215, 342] on icon at bounding box center [215, 340] width 6 height 12
checkbox input "false"
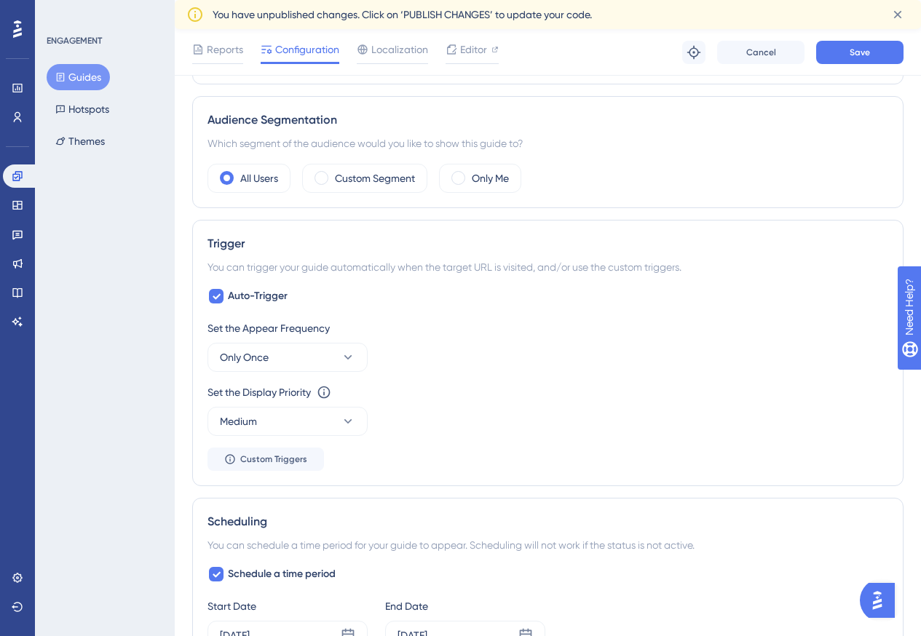
scroll to position [434, 0]
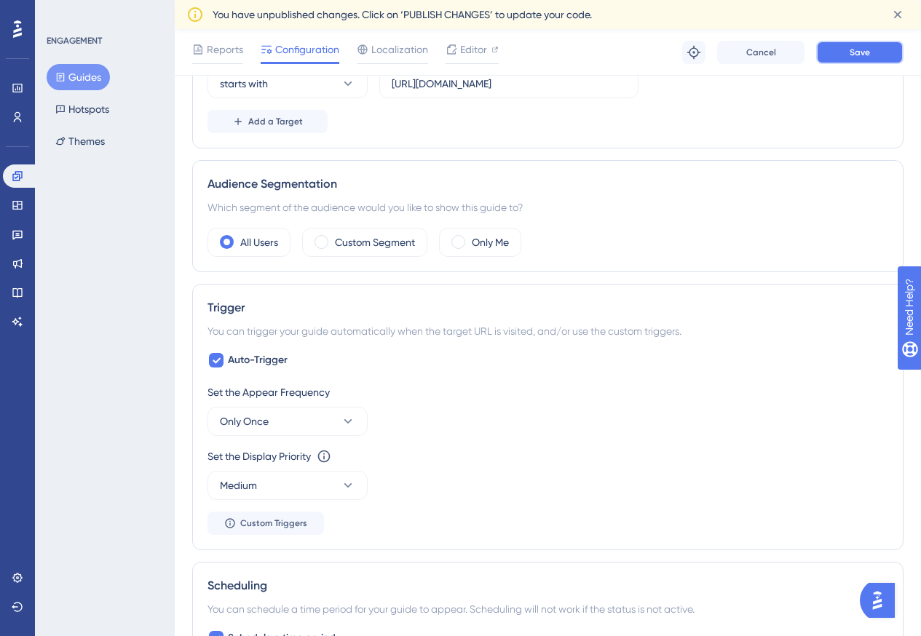
click at [864, 55] on span "Save" at bounding box center [859, 53] width 20 height 12
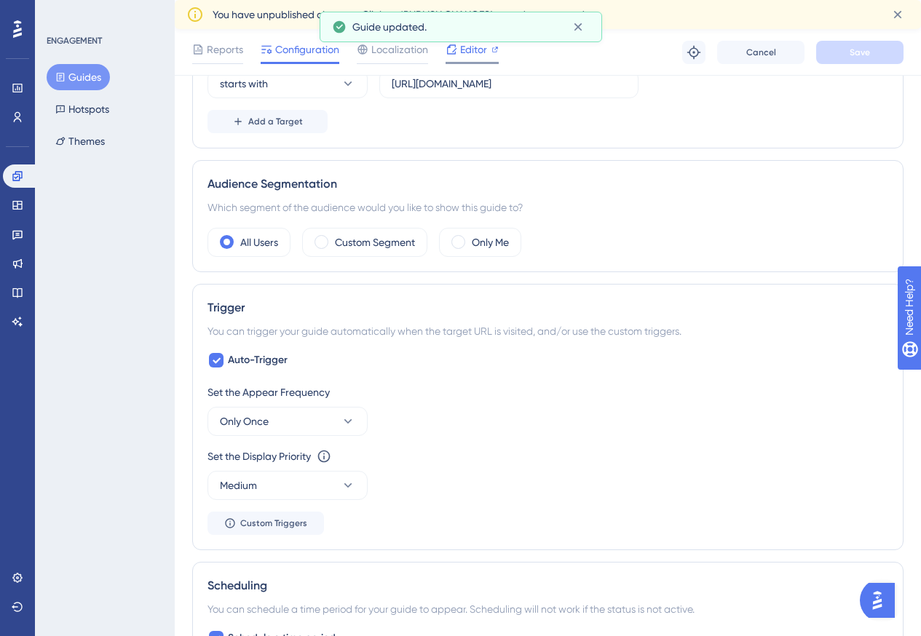
click at [482, 48] on span "Editor" at bounding box center [473, 49] width 27 height 17
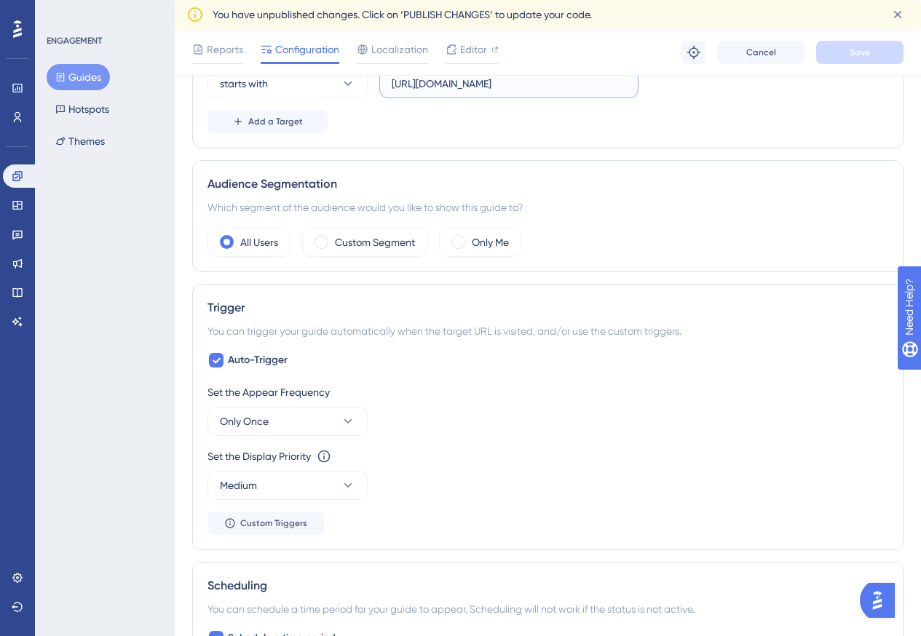
drag, startPoint x: 576, startPoint y: 85, endPoint x: 341, endPoint y: 51, distance: 236.8
click at [341, 51] on div "Performance Users Engagement Widgets Feedback Product Updates Knowledge Base AI…" at bounding box center [548, 358] width 746 height 1527
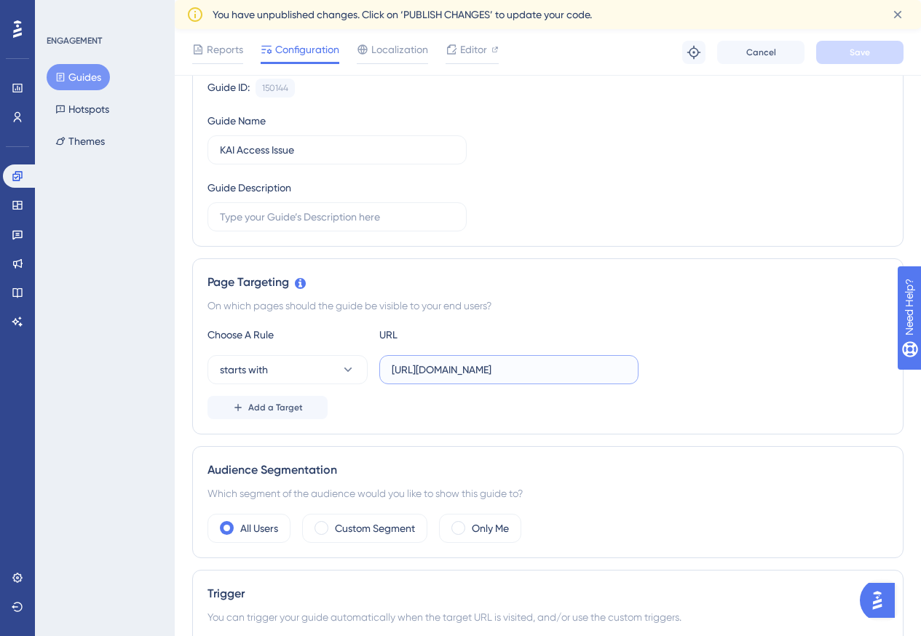
scroll to position [143, 0]
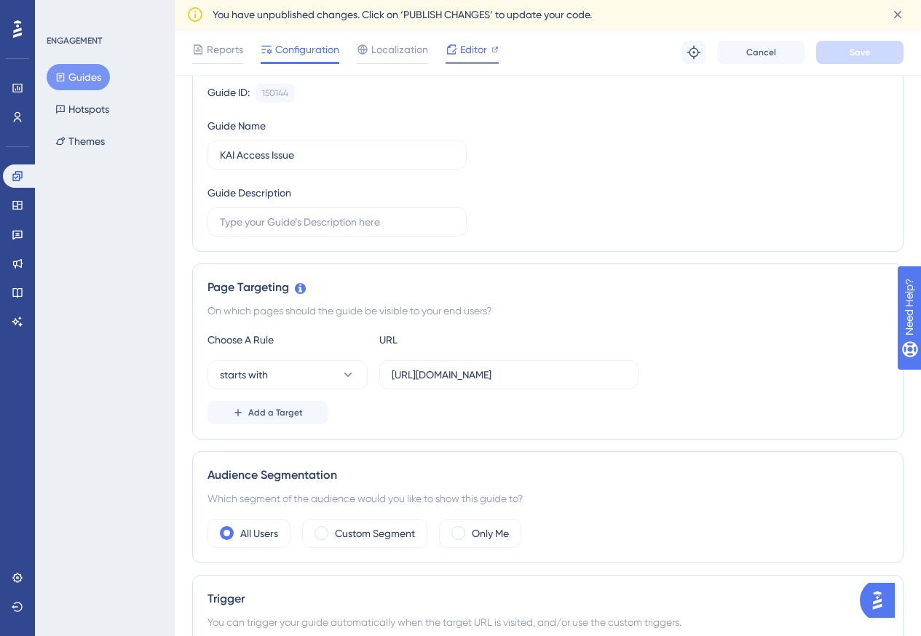
click at [492, 49] on icon at bounding box center [495, 50] width 6 height 6
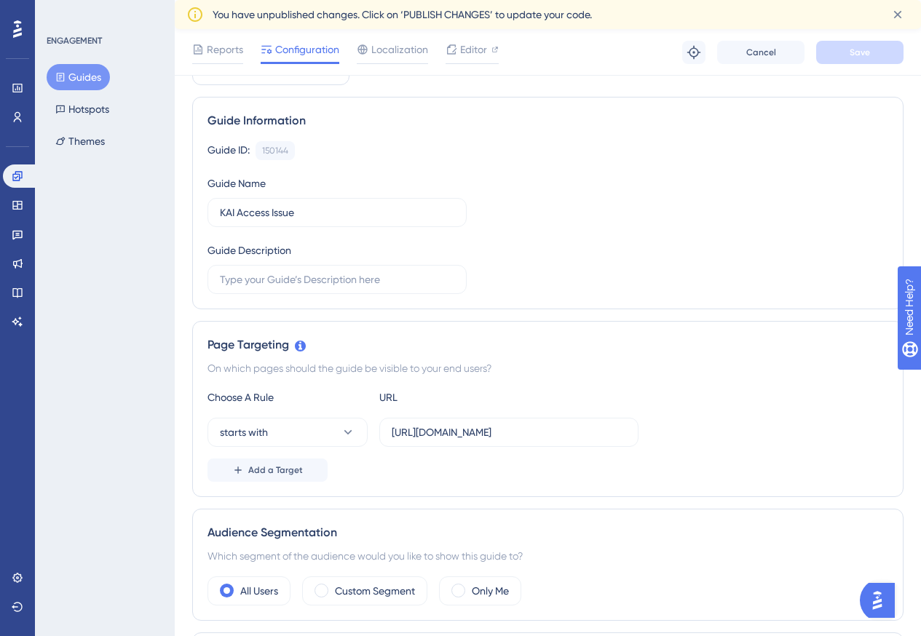
scroll to position [0, 0]
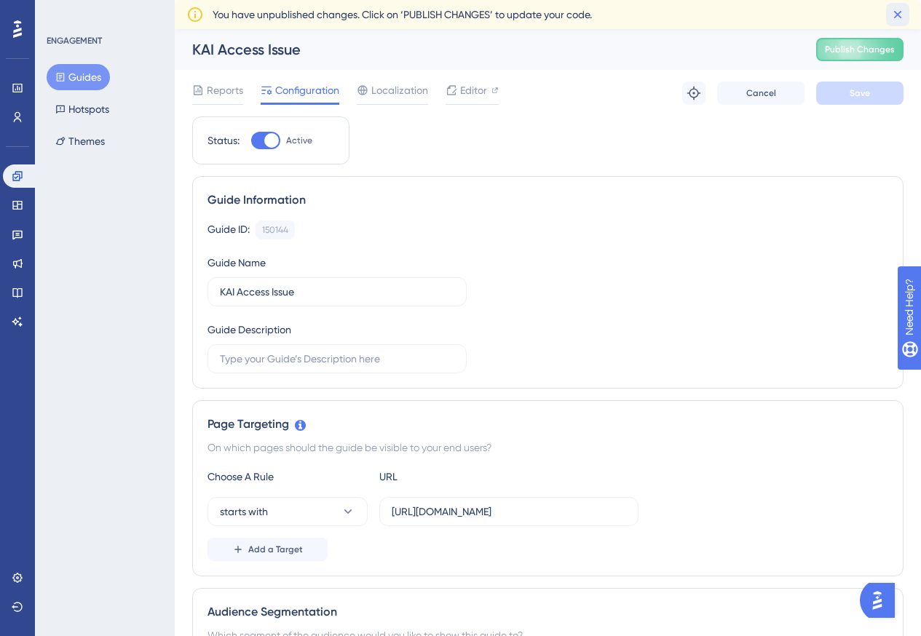
drag, startPoint x: 899, startPoint y: 13, endPoint x: 789, endPoint y: 176, distance: 196.6
click at [899, 14] on icon at bounding box center [898, 15] width 8 height 8
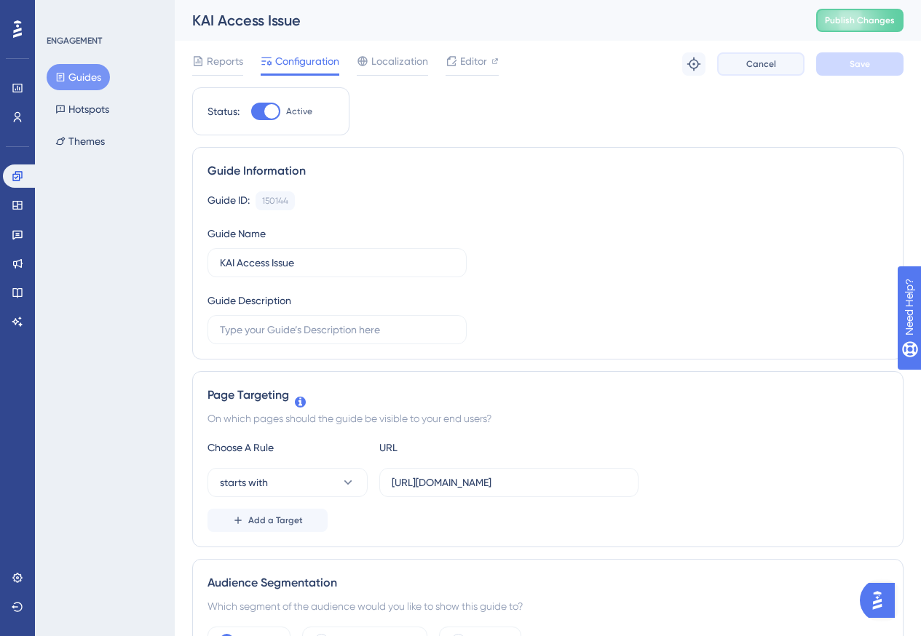
click at [785, 68] on button "Cancel" at bounding box center [760, 63] width 87 height 23
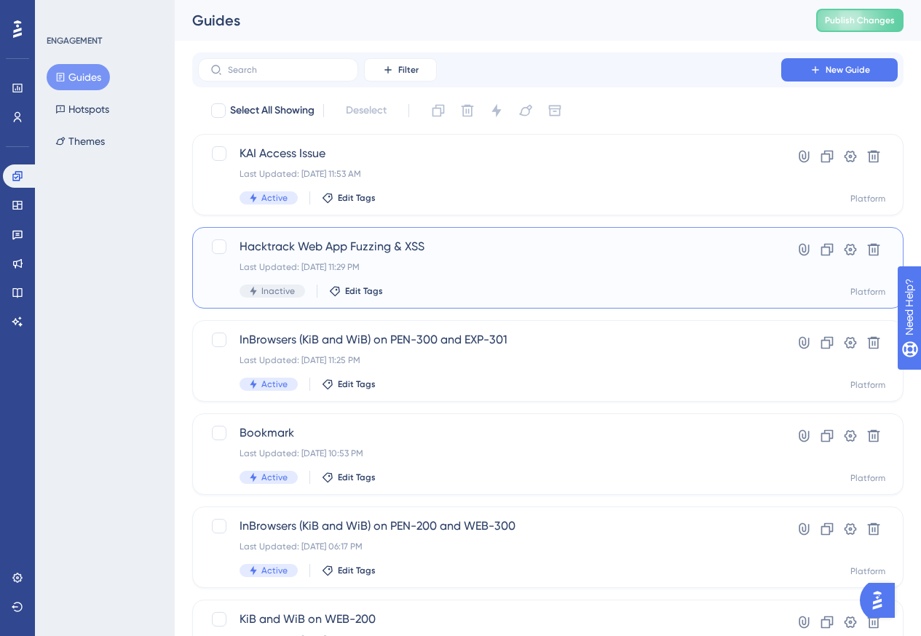
click at [518, 280] on div "Hacktrack Web App Fuzzing & XSS Last Updated: Aug 13 2025, 11:29 PM Inactive Ed…" at bounding box center [489, 268] width 500 height 60
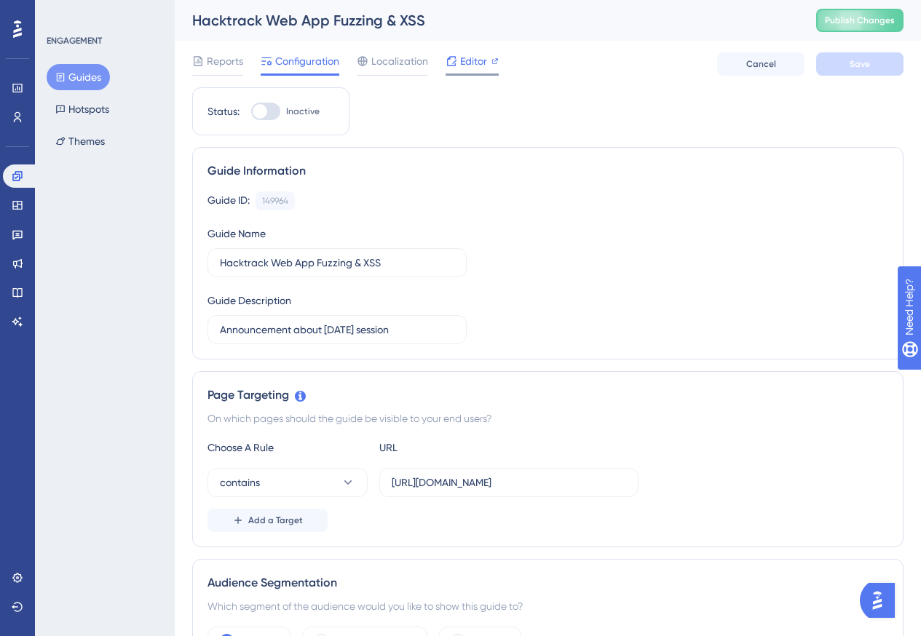
click at [480, 63] on span "Editor" at bounding box center [473, 60] width 27 height 17
click at [749, 67] on span "Cancel" at bounding box center [761, 64] width 30 height 12
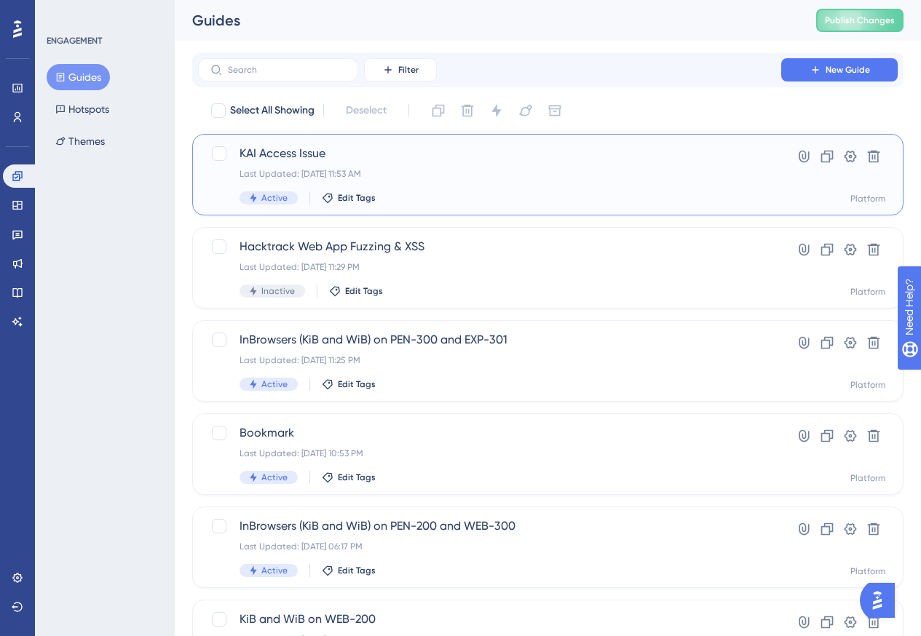
click at [593, 170] on div "Last Updated: Aug 18 2025, 11:53 AM" at bounding box center [489, 174] width 500 height 12
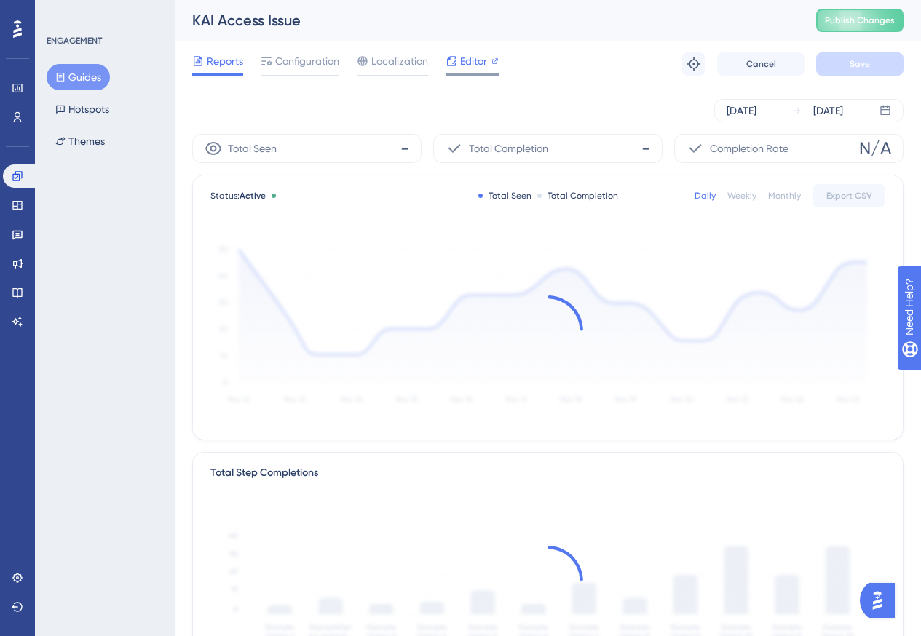
click at [462, 60] on span "Editor" at bounding box center [473, 60] width 27 height 17
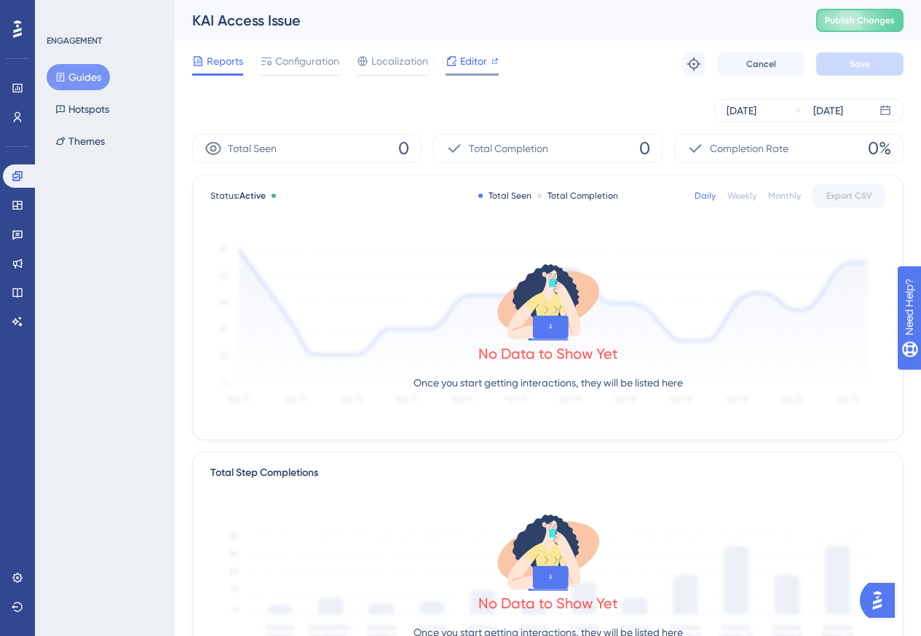
click at [495, 60] on icon at bounding box center [494, 60] width 7 height 7
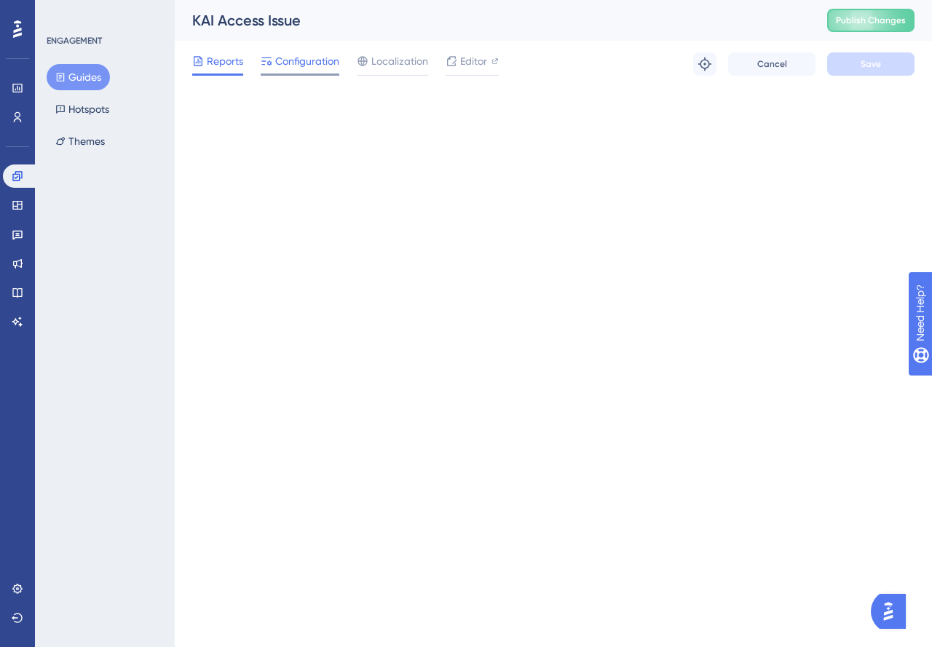
click at [328, 67] on span "Configuration" at bounding box center [307, 60] width 64 height 17
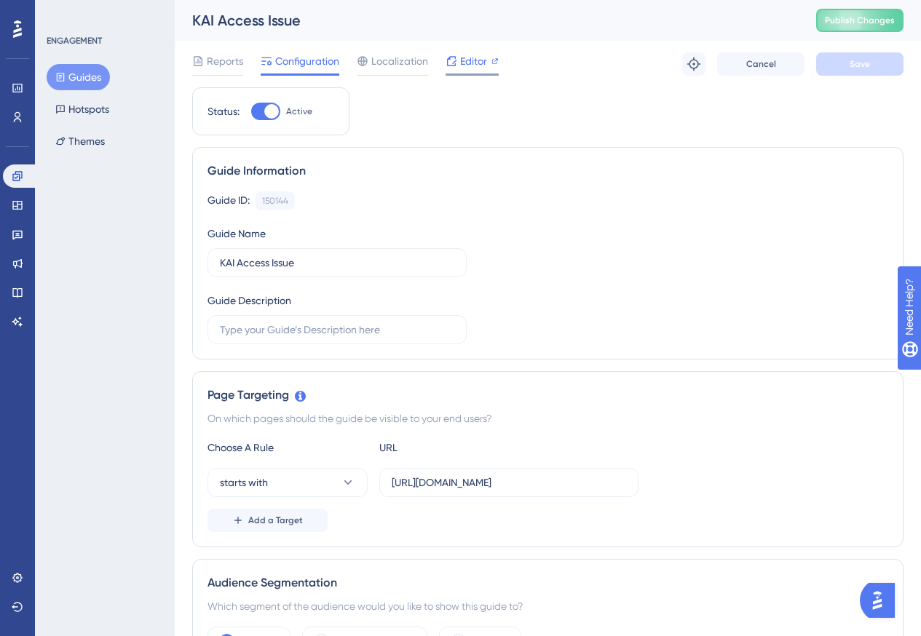
click at [477, 61] on span "Editor" at bounding box center [473, 60] width 27 height 17
click at [870, 23] on span "Publish Changes" at bounding box center [860, 21] width 70 height 12
click at [772, 63] on span "Cancel" at bounding box center [761, 64] width 30 height 12
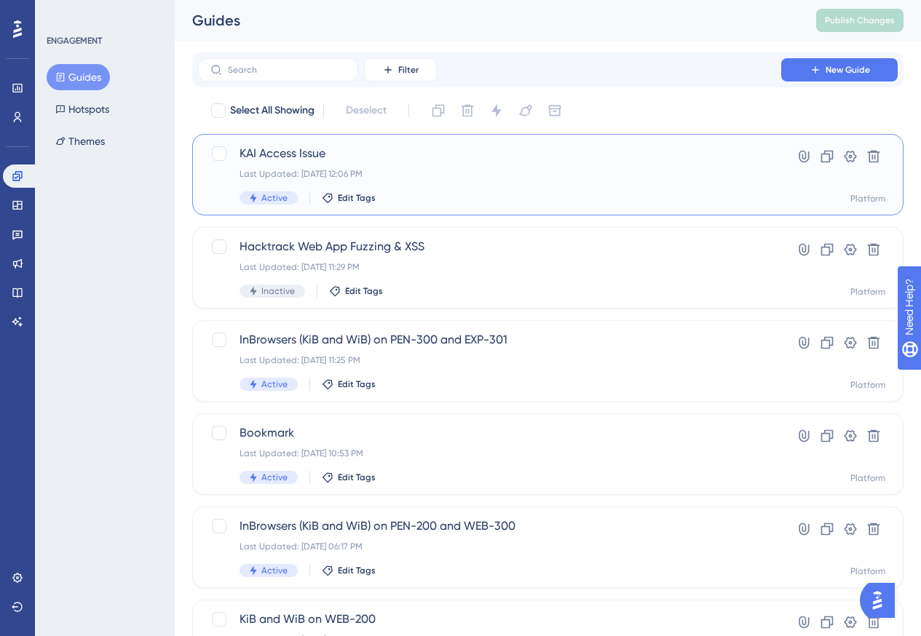
click at [647, 180] on div "KAI Access Issue Last Updated: Aug 18 2025, 12:06 PM Active Edit Tags" at bounding box center [489, 175] width 500 height 60
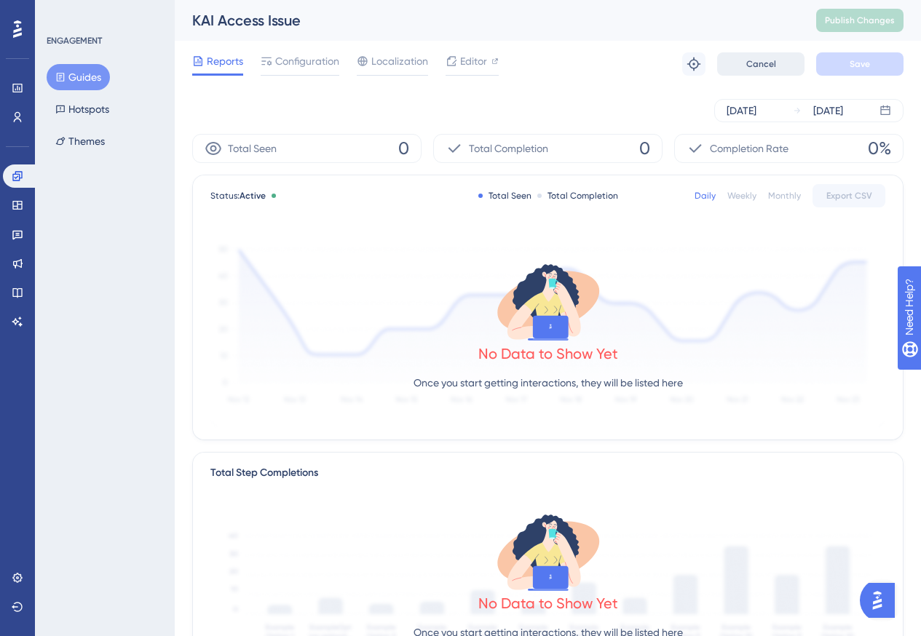
click at [757, 60] on span "Cancel" at bounding box center [761, 64] width 30 height 12
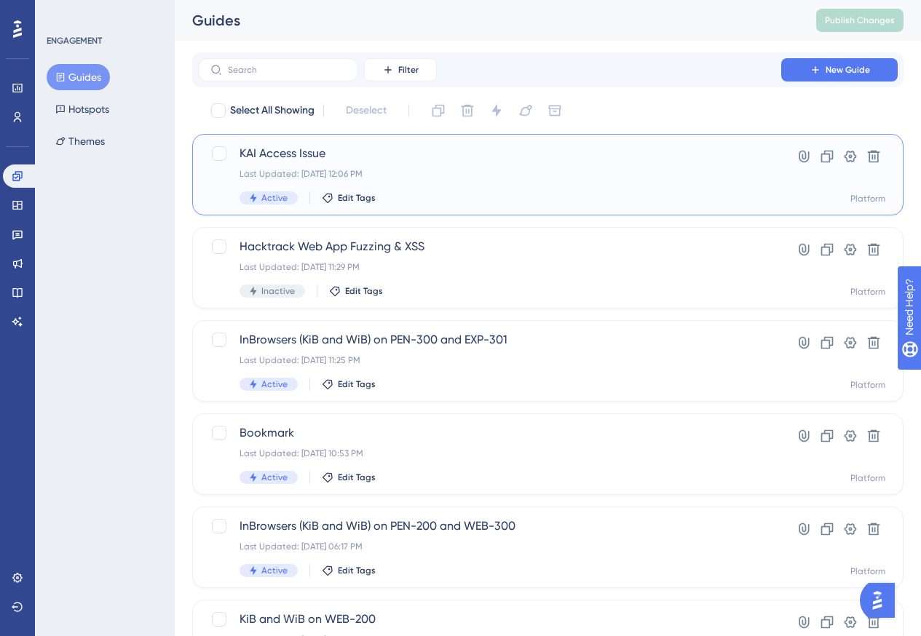
click at [437, 186] on div "KAI Access Issue Last Updated: Aug 18 2025, 12:06 PM Active Edit Tags" at bounding box center [489, 175] width 500 height 60
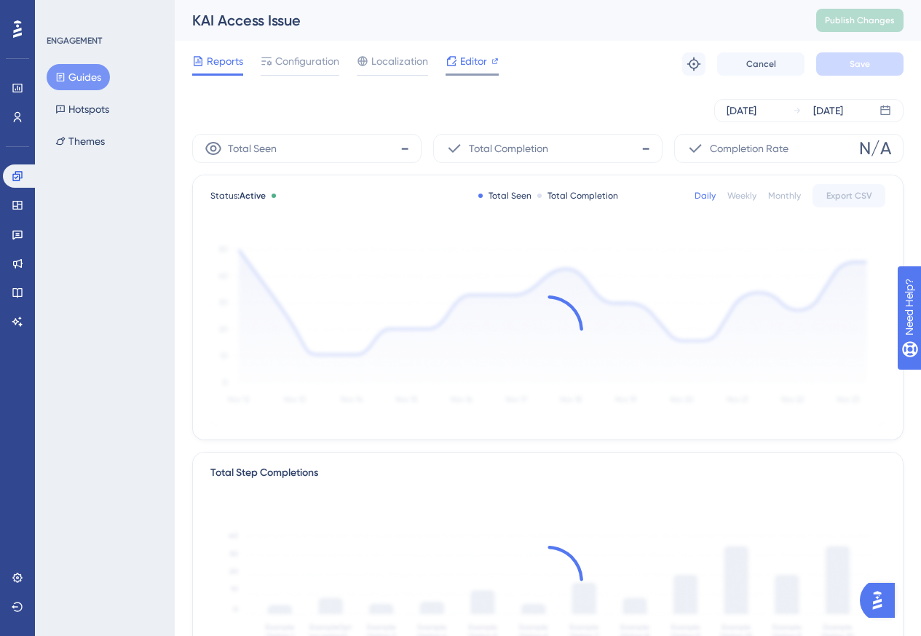
click at [466, 66] on span "Editor" at bounding box center [473, 60] width 27 height 17
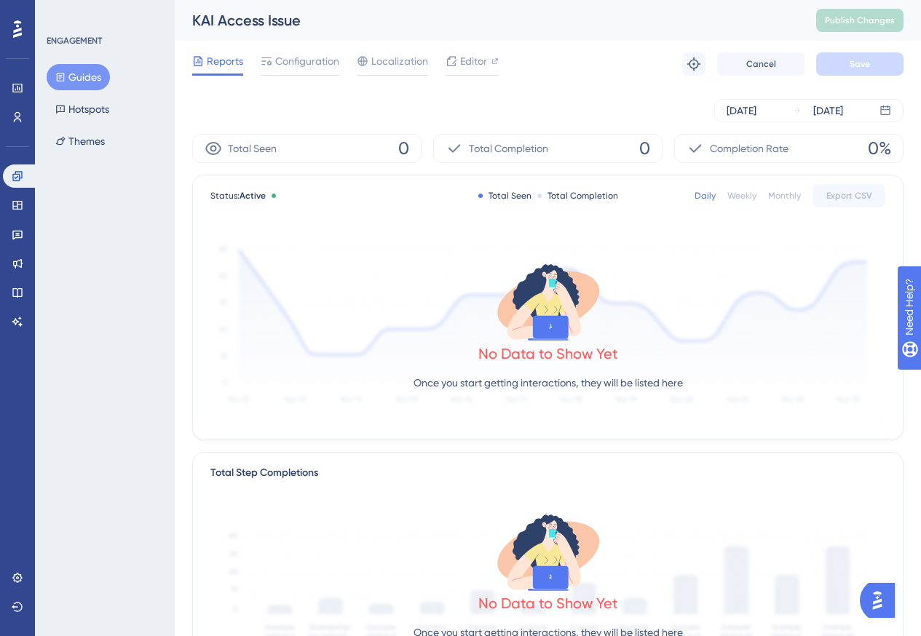
click at [601, 291] on icon at bounding box center [548, 302] width 116 height 84
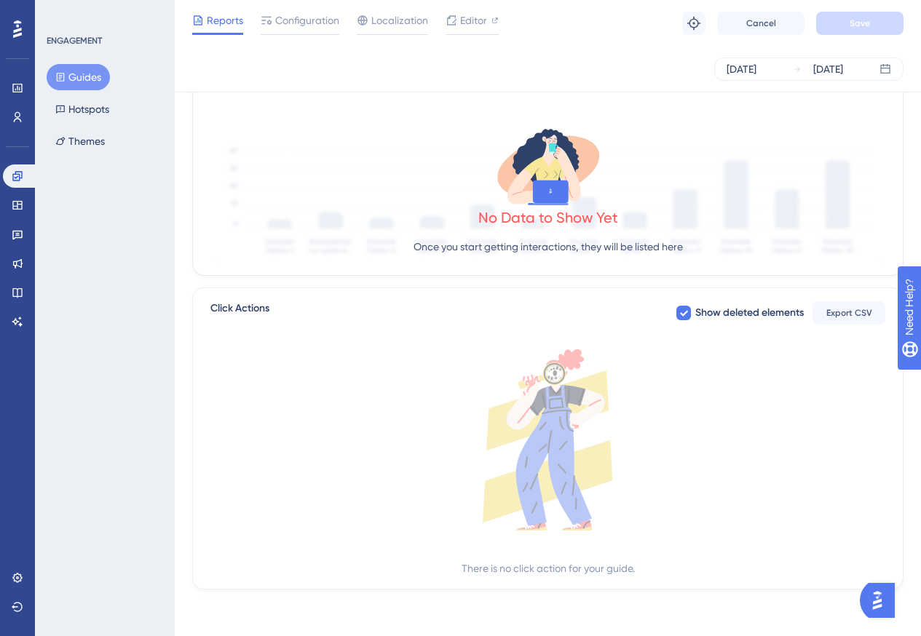
click at [528, 425] on g at bounding box center [548, 439] width 130 height 181
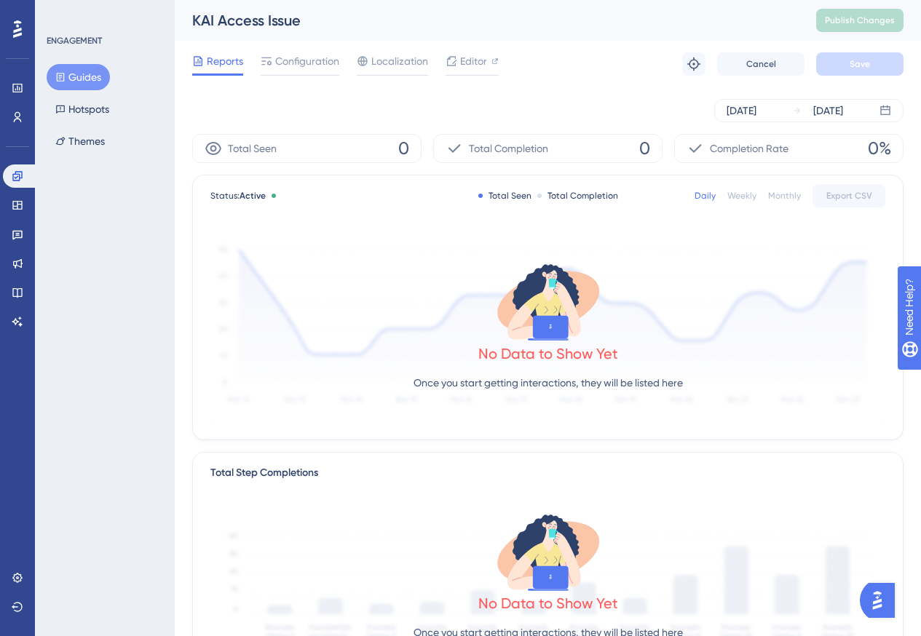
click at [408, 317] on div "No Data to Show Yet Once you start getting interactions, they will be listed he…" at bounding box center [547, 330] width 675 height 195
click at [295, 58] on span "Configuration" at bounding box center [307, 60] width 64 height 17
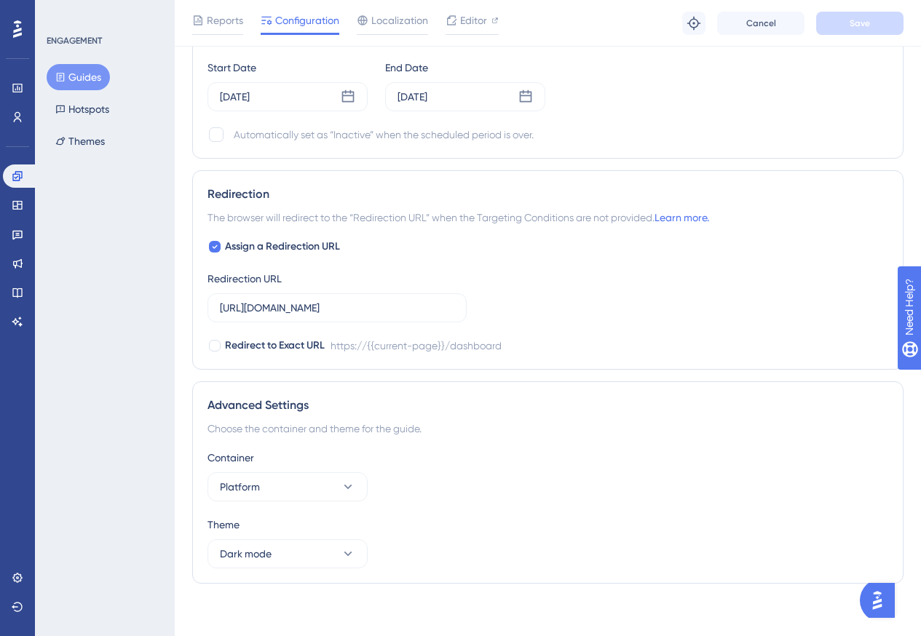
scroll to position [1013, 0]
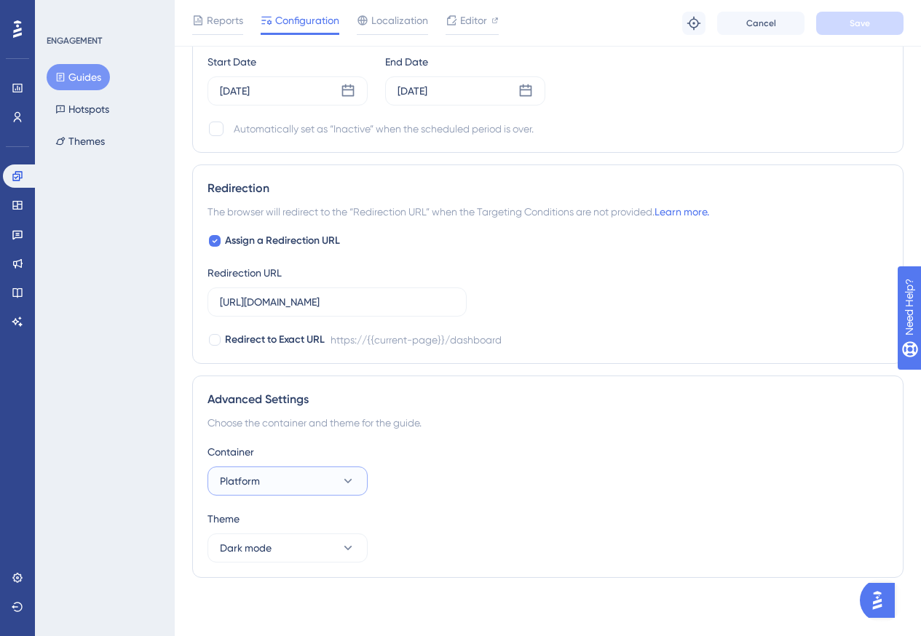
click at [346, 484] on icon at bounding box center [348, 481] width 15 height 15
click at [497, 517] on div "Theme" at bounding box center [547, 518] width 680 height 17
click at [327, 548] on button "Dark mode" at bounding box center [287, 547] width 160 height 29
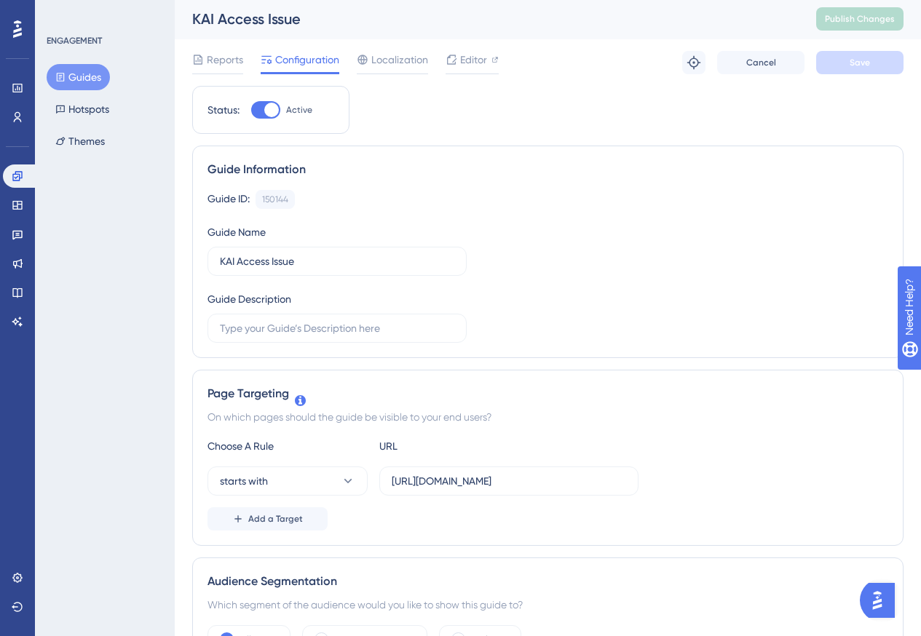
scroll to position [0, 0]
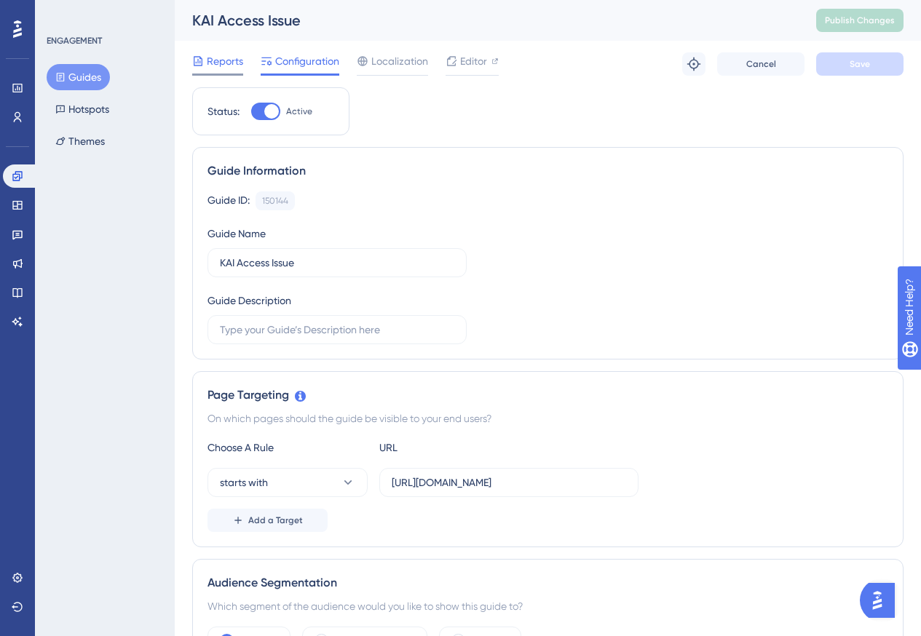
click at [202, 56] on icon at bounding box center [198, 61] width 12 height 12
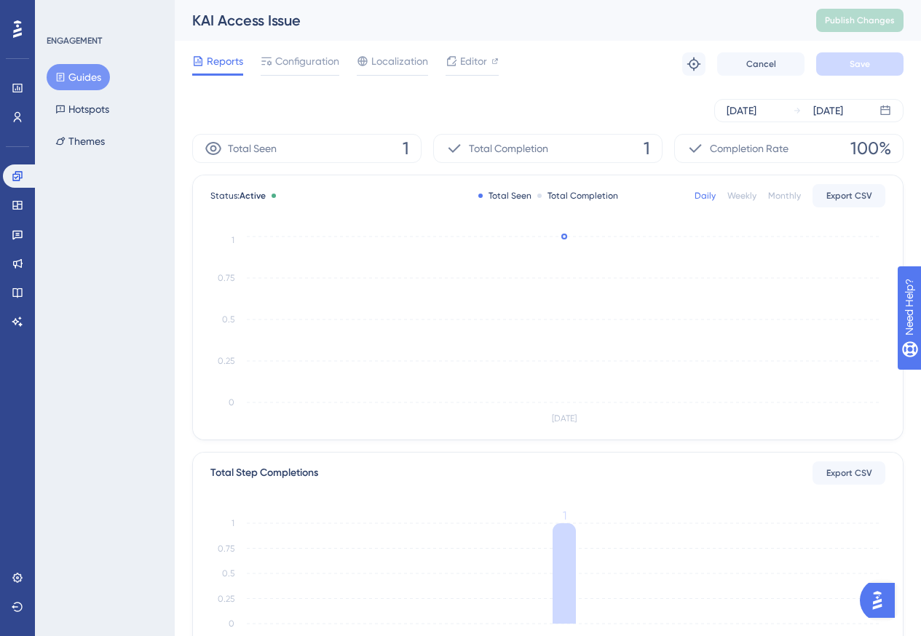
click at [354, 148] on div "Total Seen 1" at bounding box center [306, 148] width 229 height 29
click at [475, 146] on span "Total Completion" at bounding box center [508, 148] width 79 height 17
click at [751, 63] on span "Cancel" at bounding box center [761, 64] width 30 height 12
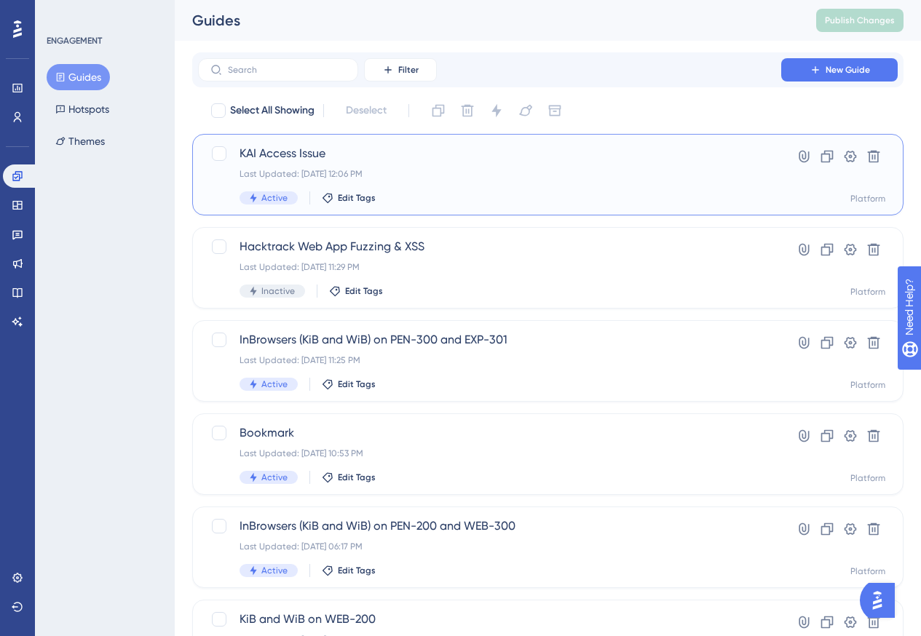
click at [641, 167] on div "KAI Access Issue Last Updated: Aug 18 2025, 12:06 PM Active Edit Tags" at bounding box center [489, 175] width 500 height 60
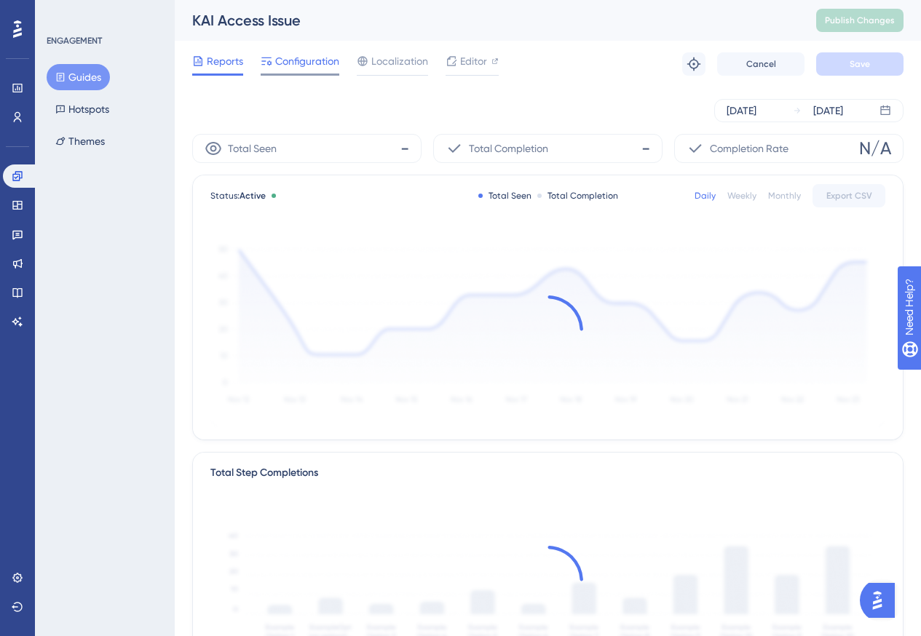
click at [310, 66] on span "Configuration" at bounding box center [307, 60] width 64 height 17
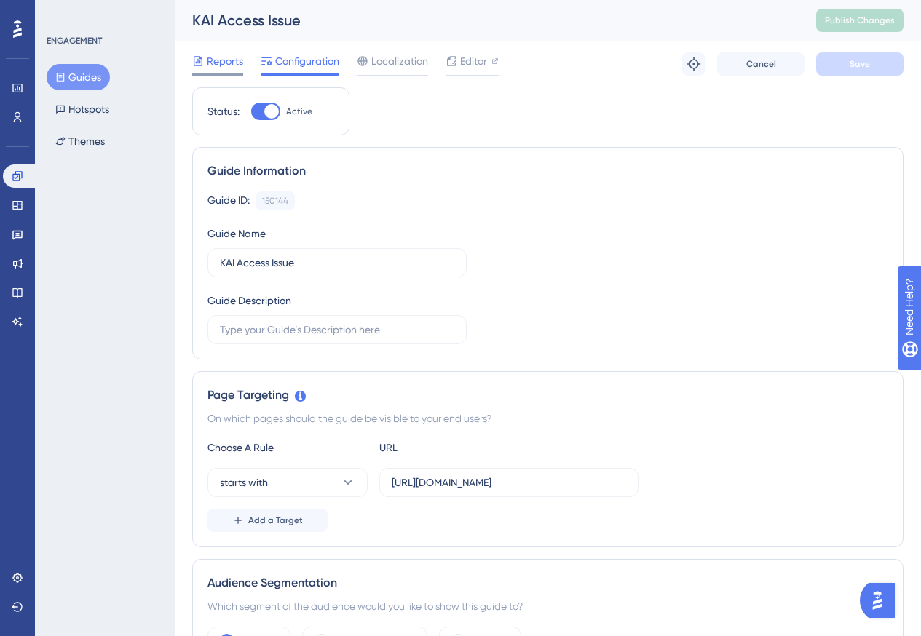
click at [232, 68] on span "Reports" at bounding box center [225, 60] width 36 height 17
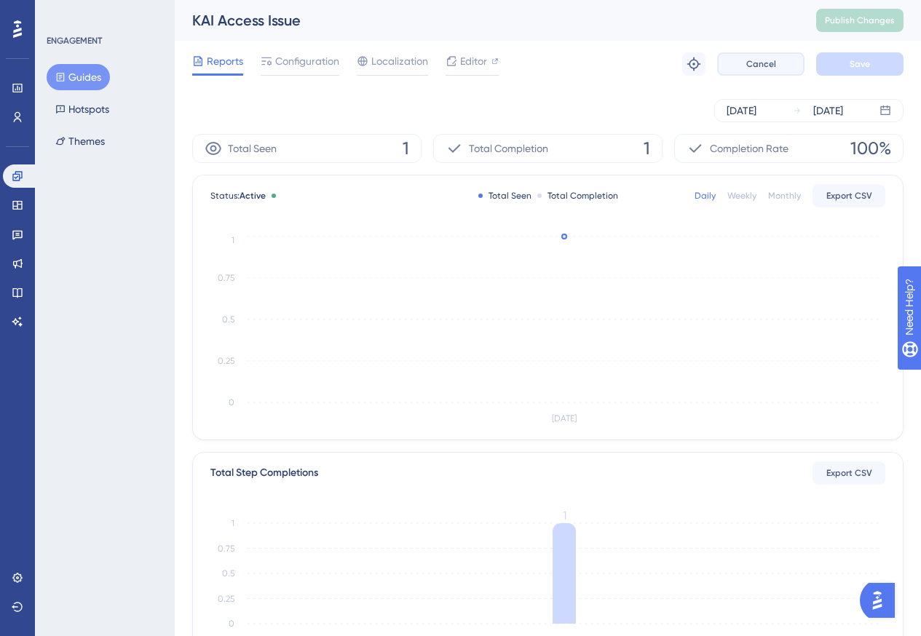
click at [776, 72] on button "Cancel" at bounding box center [760, 63] width 87 height 23
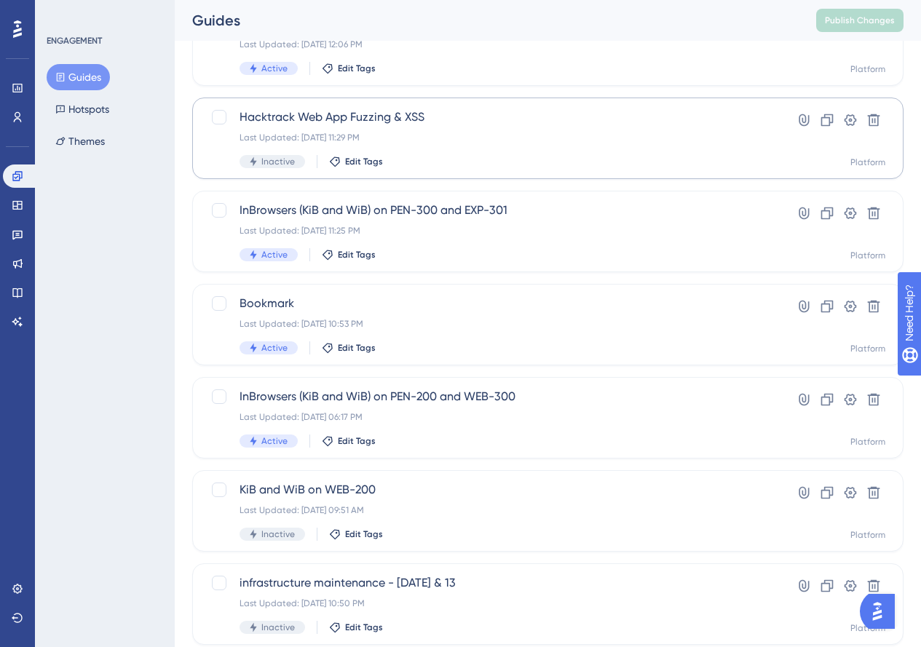
scroll to position [146, 0]
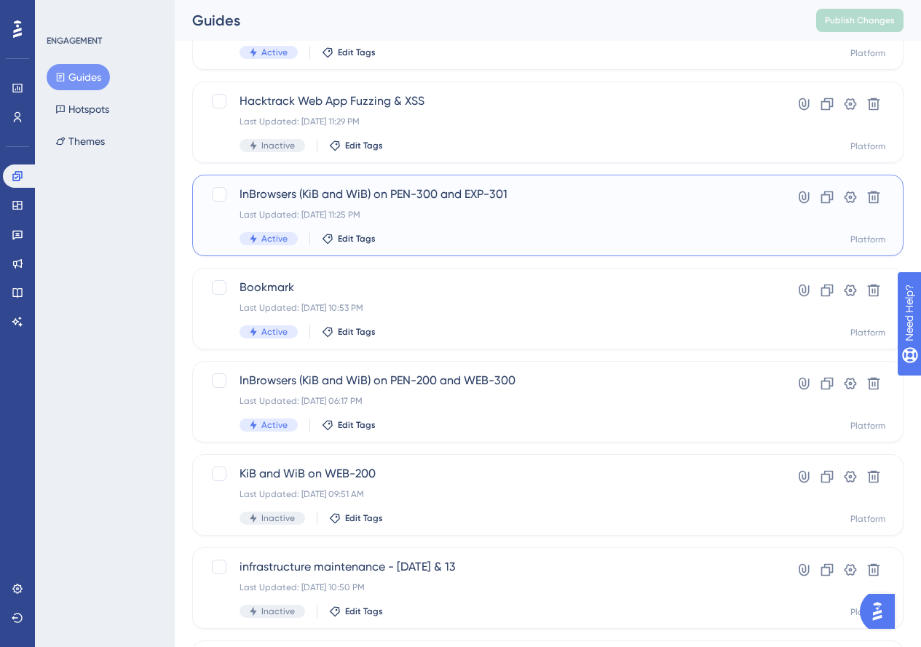
click at [538, 215] on div "Last Updated: Aug 11 2025, 11:25 PM" at bounding box center [489, 215] width 500 height 12
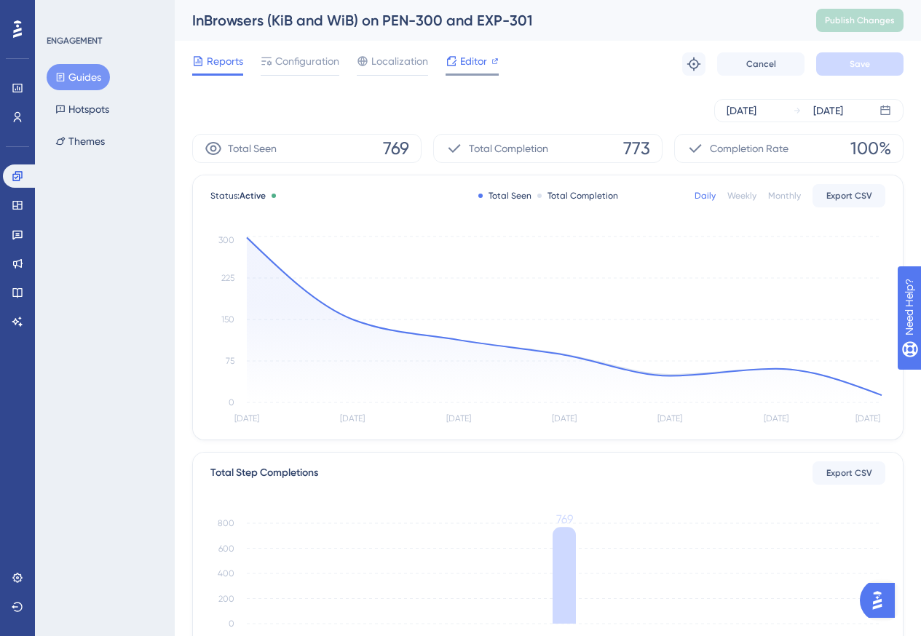
click at [451, 63] on icon at bounding box center [451, 61] width 12 height 12
click at [755, 58] on span "Cancel" at bounding box center [761, 64] width 30 height 12
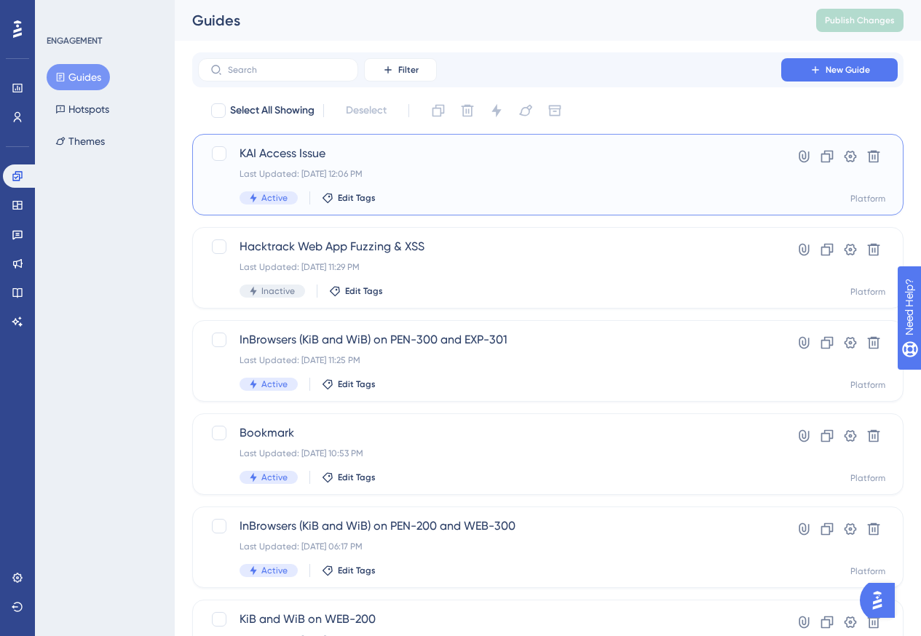
click at [606, 194] on div "Active Edit Tags" at bounding box center [489, 197] width 500 height 13
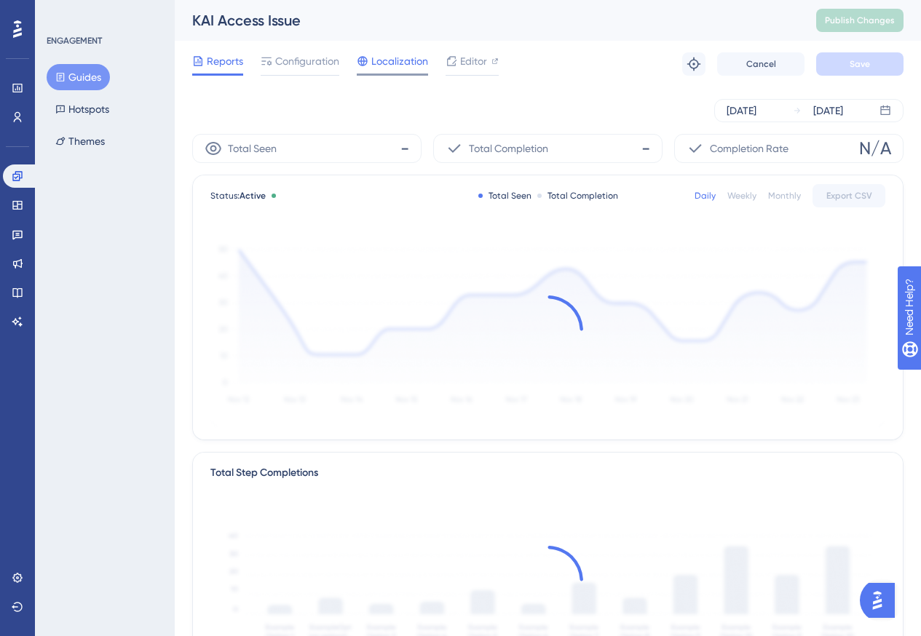
click at [365, 57] on icon at bounding box center [363, 61] width 12 height 12
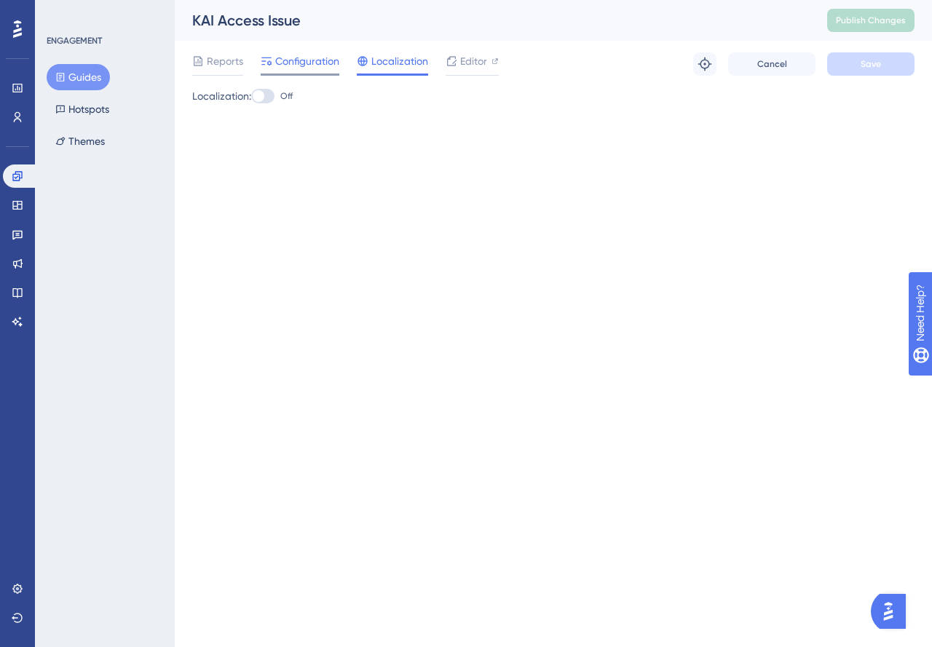
click at [294, 58] on span "Configuration" at bounding box center [307, 60] width 64 height 17
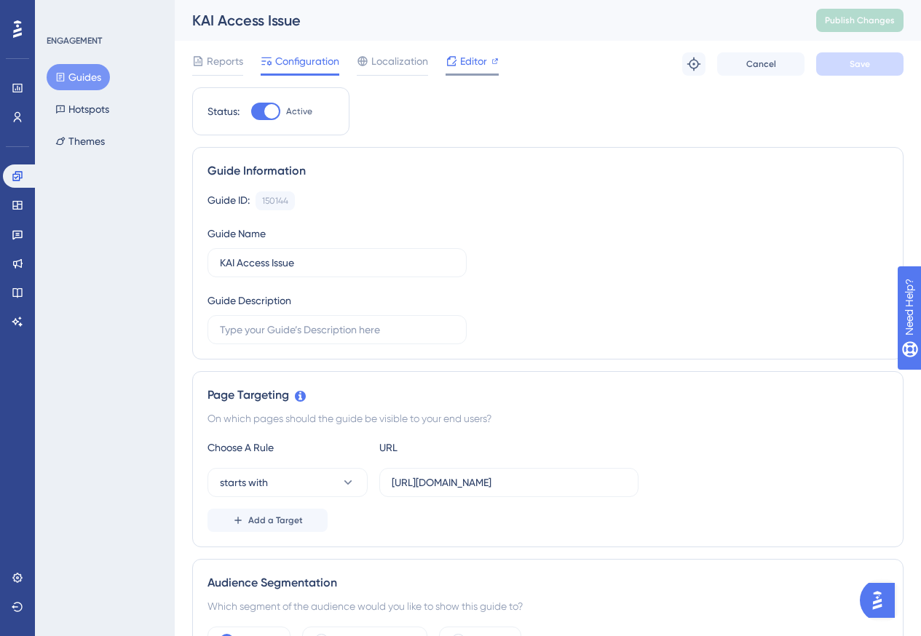
click at [461, 57] on span "Editor" at bounding box center [473, 60] width 27 height 17
click at [774, 65] on span "Cancel" at bounding box center [761, 64] width 30 height 12
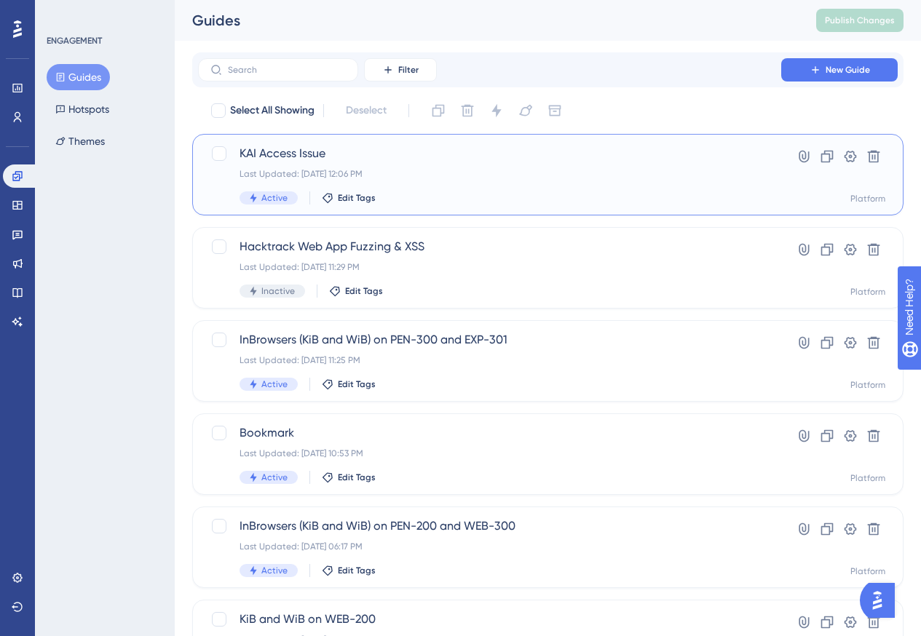
click at [732, 178] on div "Last Updated: Aug 18 2025, 12:06 PM" at bounding box center [489, 174] width 500 height 12
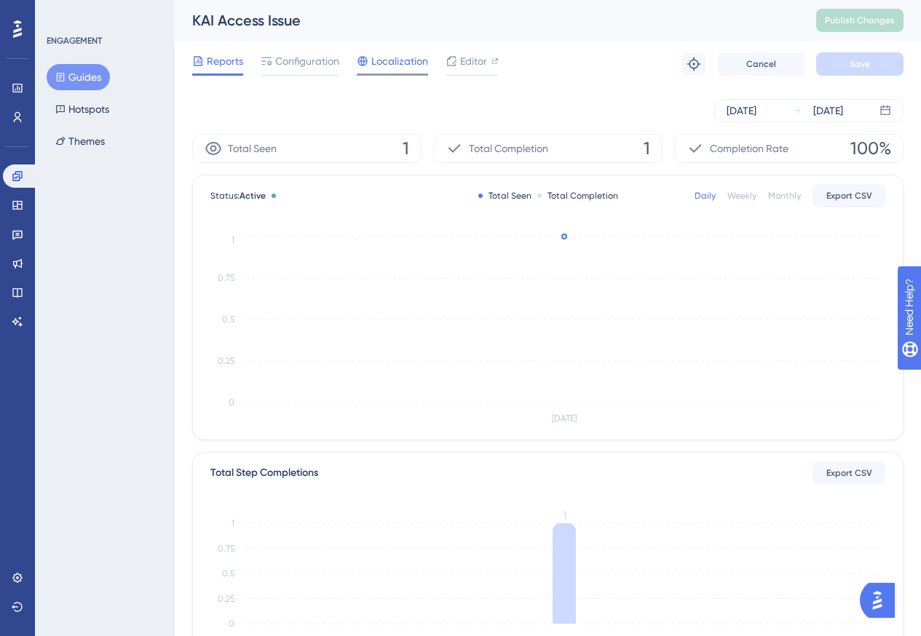
drag, startPoint x: 385, startPoint y: 58, endPoint x: 359, endPoint y: 68, distance: 28.1
click at [382, 60] on span "Localization" at bounding box center [399, 60] width 57 height 17
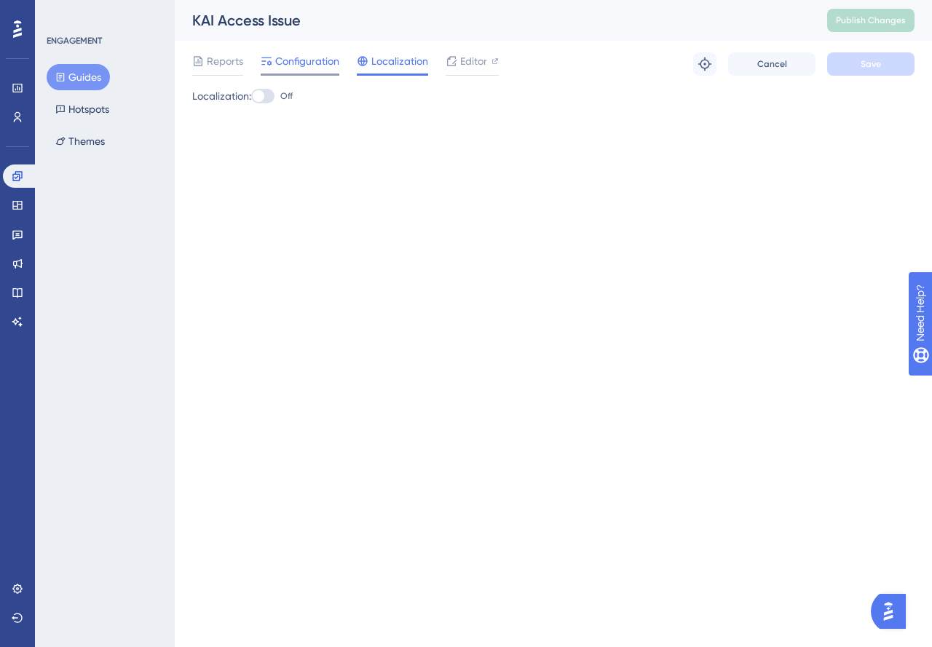
click at [293, 66] on span "Configuration" at bounding box center [307, 60] width 64 height 17
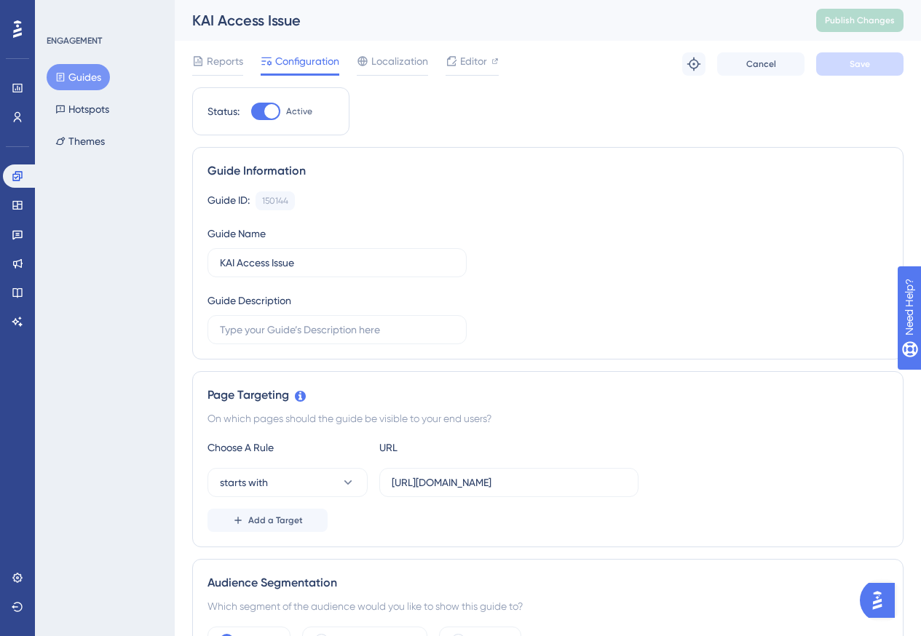
click at [265, 114] on div at bounding box center [271, 111] width 15 height 15
click at [251, 112] on input "Active" at bounding box center [250, 111] width 1 height 1
checkbox input "false"
click at [866, 65] on span "Save" at bounding box center [859, 64] width 20 height 12
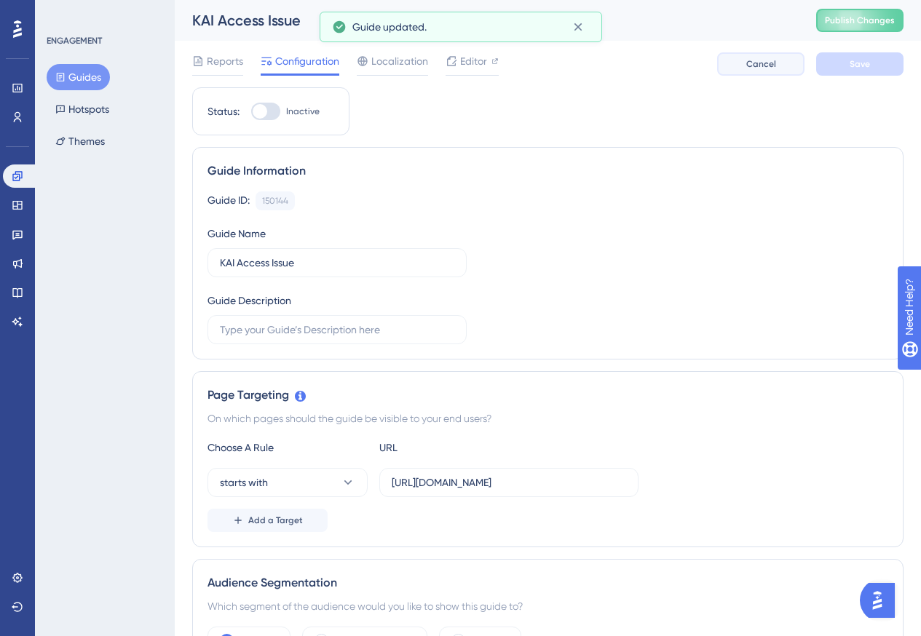
click at [760, 60] on span "Cancel" at bounding box center [761, 64] width 30 height 12
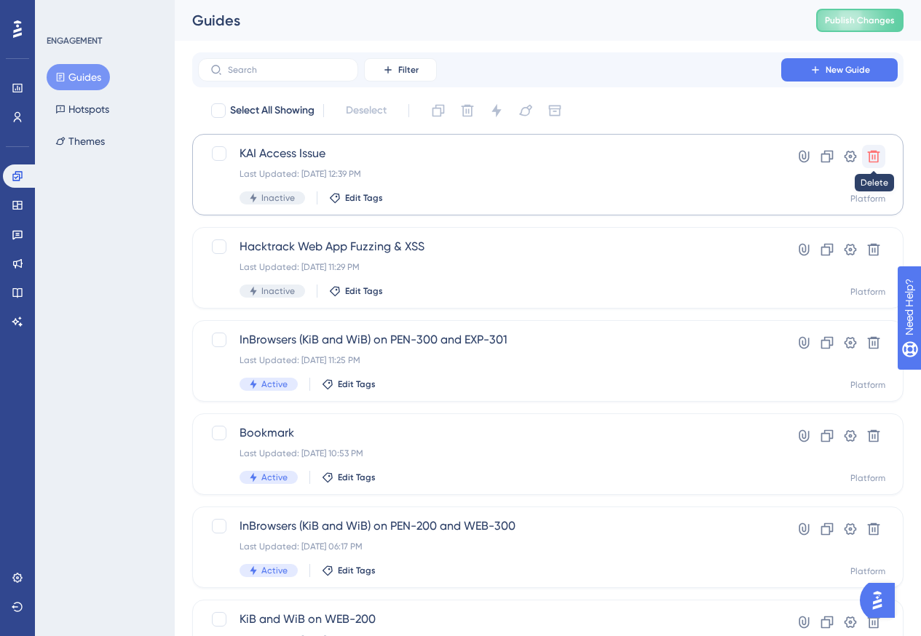
click at [873, 156] on icon at bounding box center [874, 157] width 12 height 12
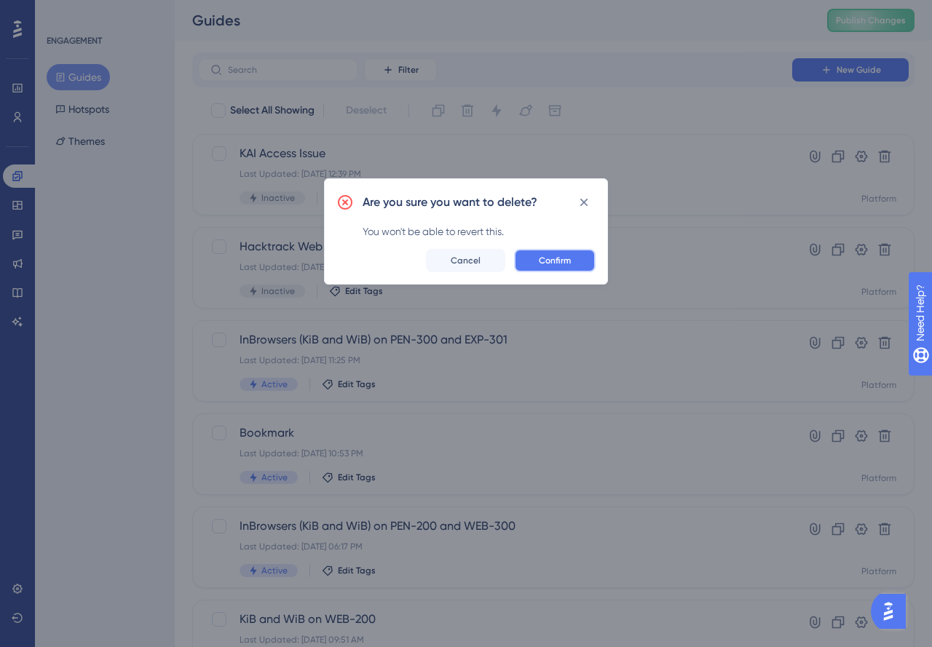
click at [557, 261] on span "Confirm" at bounding box center [555, 261] width 32 height 12
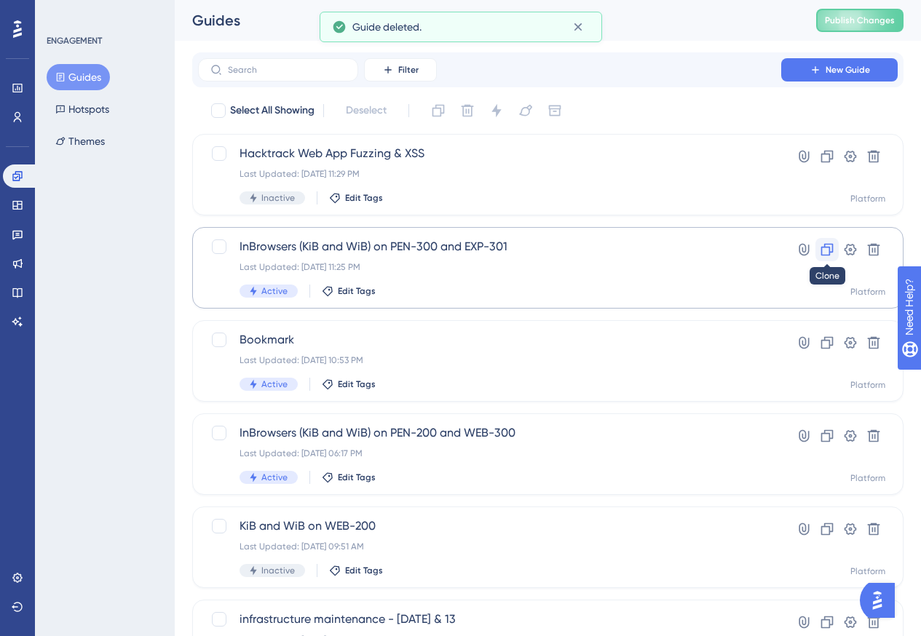
click at [826, 250] on icon at bounding box center [827, 249] width 15 height 15
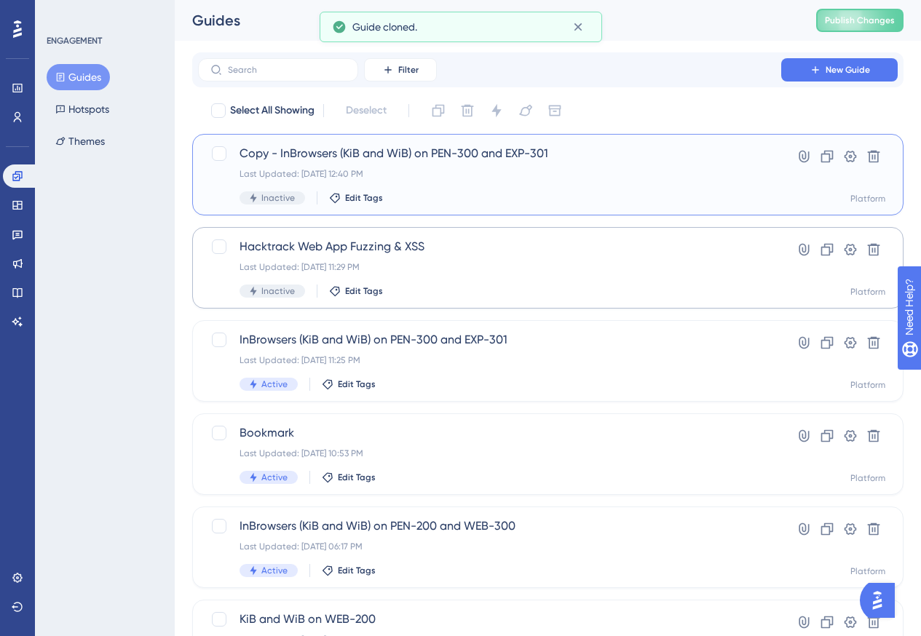
click at [757, 176] on div "Copy - InBrowsers (KiB and WiB) on PEN-300 and EXP-301 Last Updated: Aug 18 202…" at bounding box center [547, 175] width 675 height 60
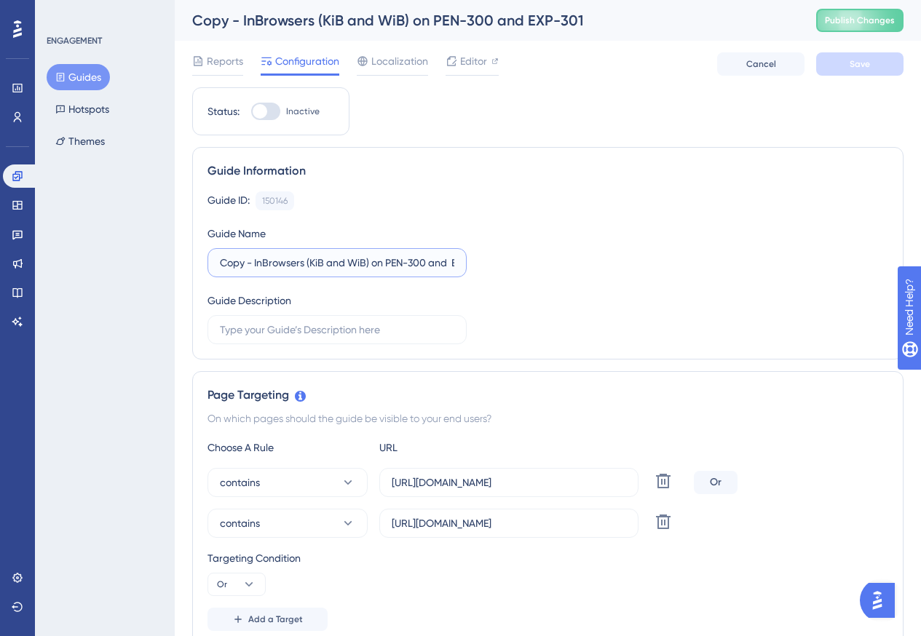
click at [426, 266] on input "Copy - InBrowsers (KiB and WiB) on PEN-300 and EXP-301" at bounding box center [337, 263] width 234 height 16
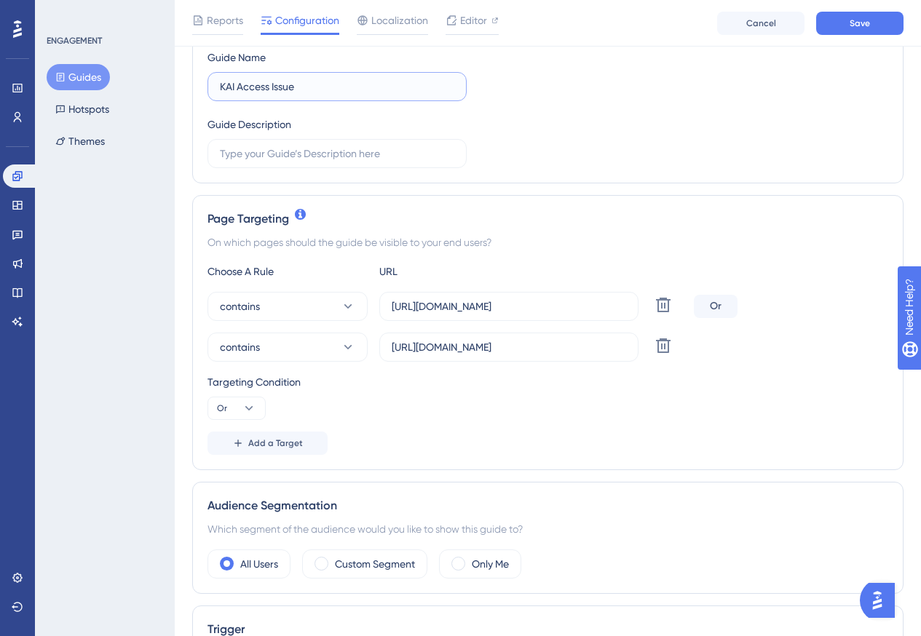
scroll to position [218, 0]
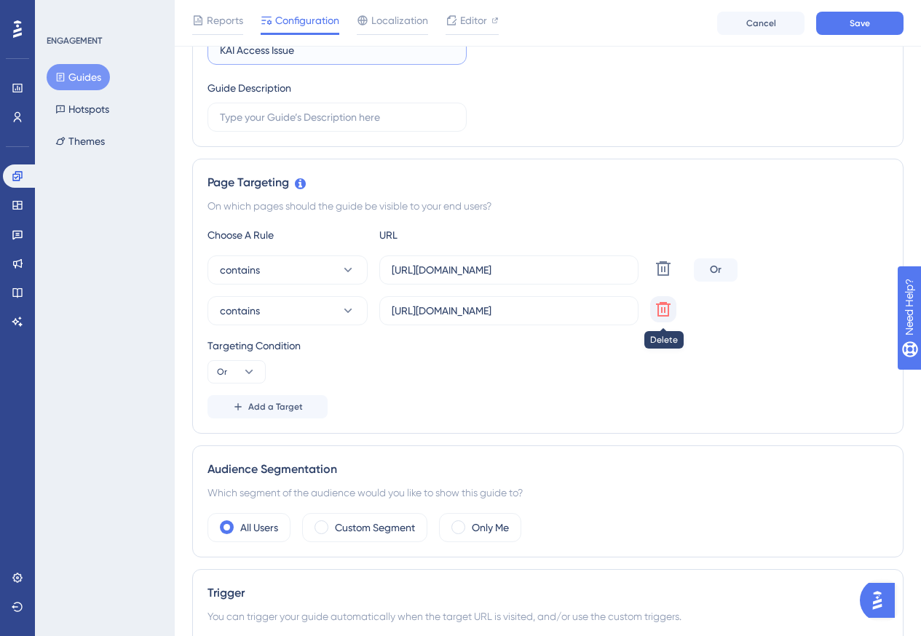
type input "KAI Access Issue"
click at [656, 277] on icon at bounding box center [662, 268] width 17 height 17
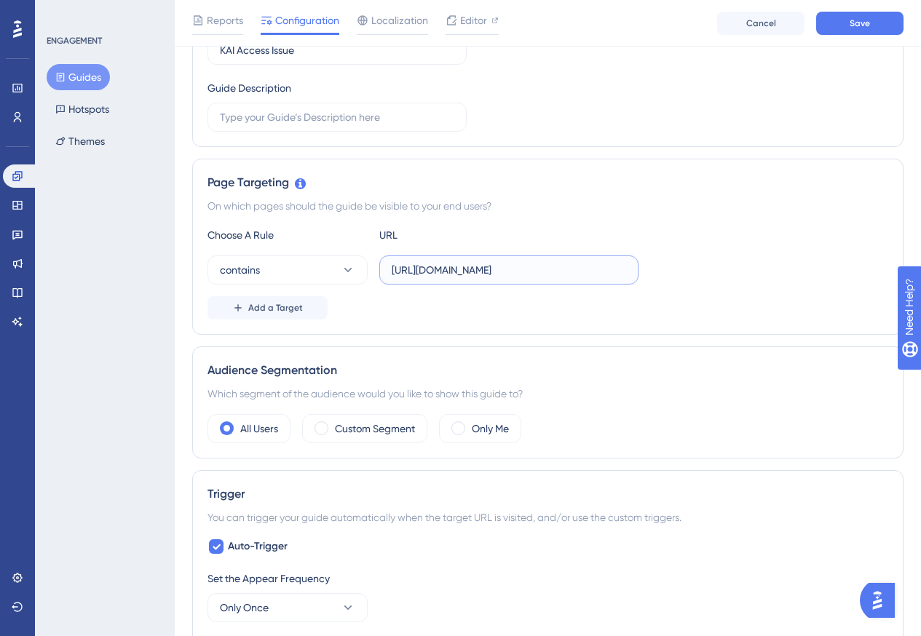
click at [501, 264] on input "https://portal.offsec.com/courses/pen-300-9502" at bounding box center [509, 270] width 234 height 16
click at [478, 272] on input "https://portal.offsec.com/courses/pen-300-9502" at bounding box center [509, 270] width 234 height 16
paste input "dashboard"
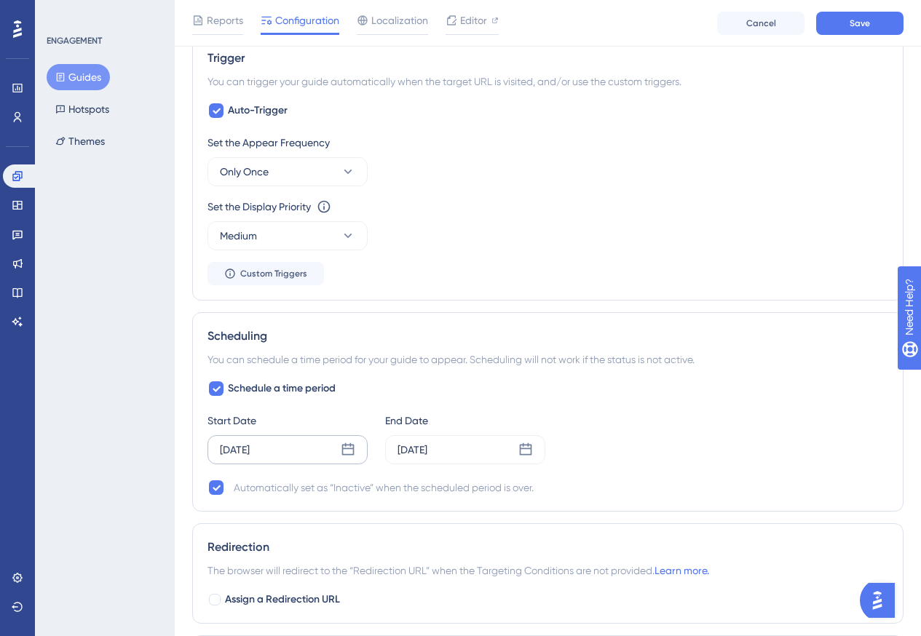
scroll to position [655, 0]
type input "https://portal.offsec.com/dashboard"
click at [344, 449] on icon at bounding box center [348, 449] width 15 height 15
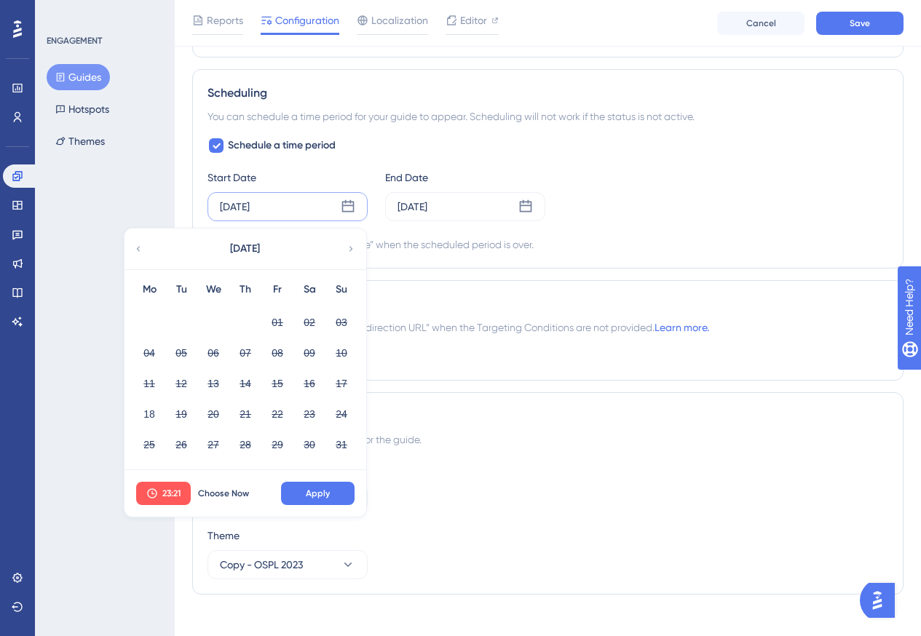
scroll to position [914, 0]
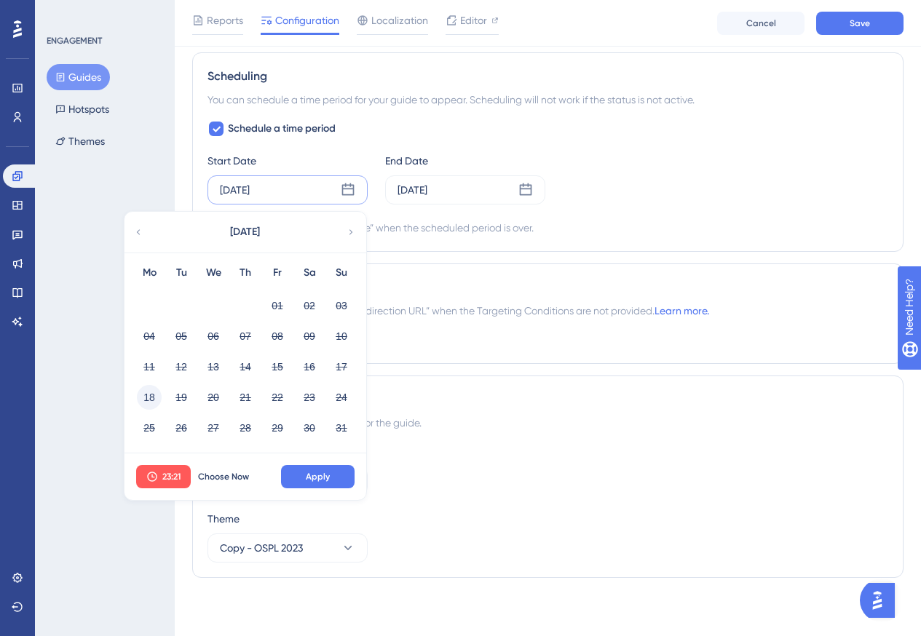
click at [150, 402] on button "18" at bounding box center [149, 397] width 25 height 25
drag, startPoint x: 328, startPoint y: 472, endPoint x: 421, endPoint y: 306, distance: 189.7
click at [331, 462] on div "23:21 Choose Now Apply" at bounding box center [245, 476] width 242 height 47
click at [330, 471] on button "Apply" at bounding box center [318, 476] width 74 height 23
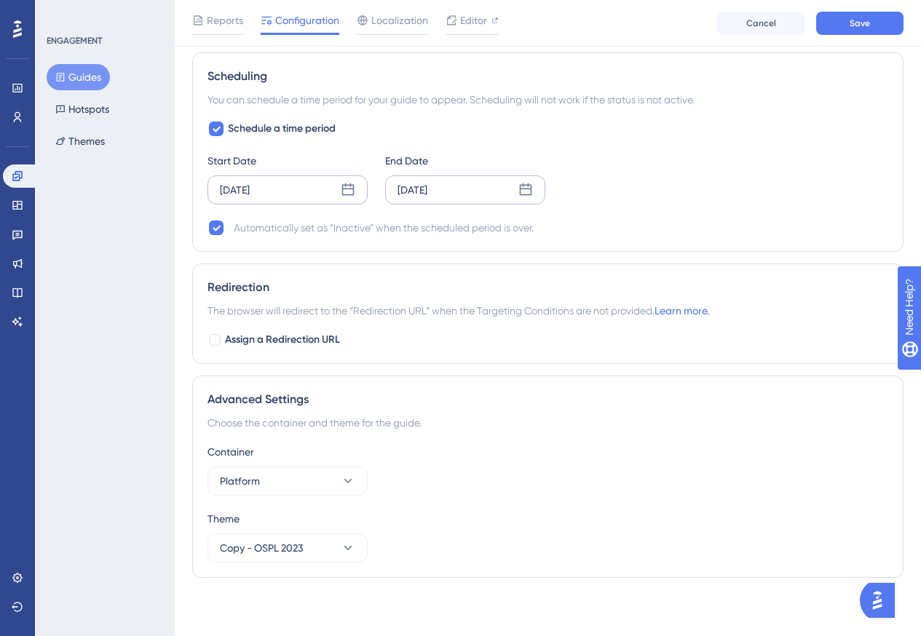
click at [524, 190] on icon at bounding box center [525, 190] width 15 height 15
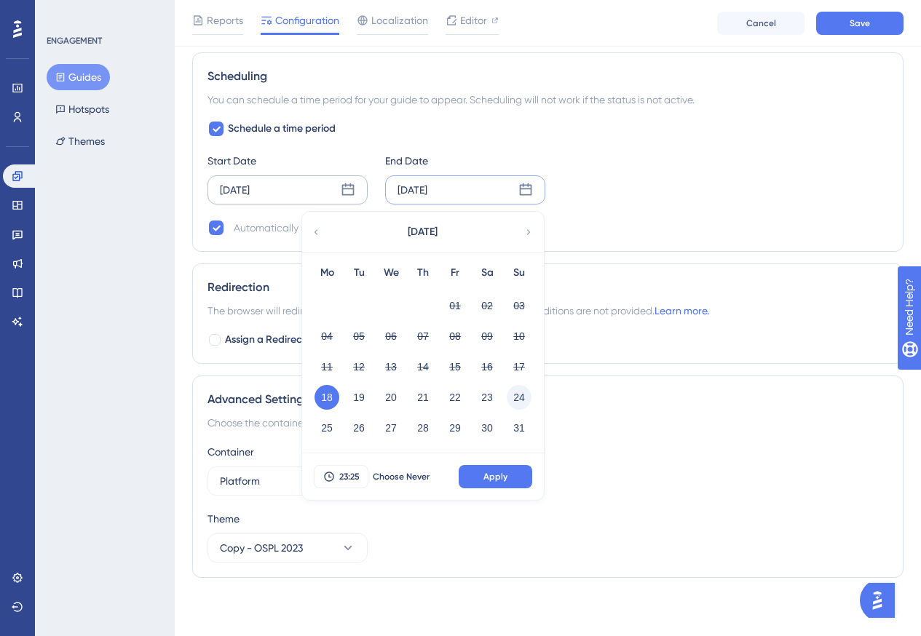
drag, startPoint x: 522, startPoint y: 396, endPoint x: 523, endPoint y: 408, distance: 11.7
click at [523, 398] on button "24" at bounding box center [519, 397] width 25 height 25
click at [504, 475] on span "Apply" at bounding box center [495, 477] width 24 height 12
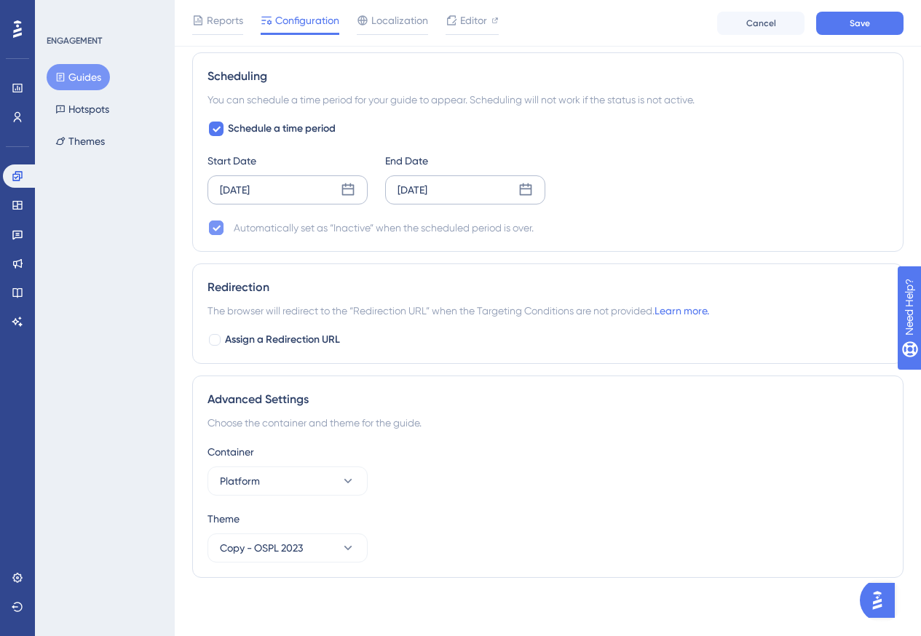
click at [218, 226] on icon at bounding box center [216, 228] width 9 height 12
checkbox input "false"
drag, startPoint x: 218, startPoint y: 342, endPoint x: 230, endPoint y: 362, distance: 22.8
click at [220, 342] on div at bounding box center [215, 340] width 12 height 12
checkbox input "true"
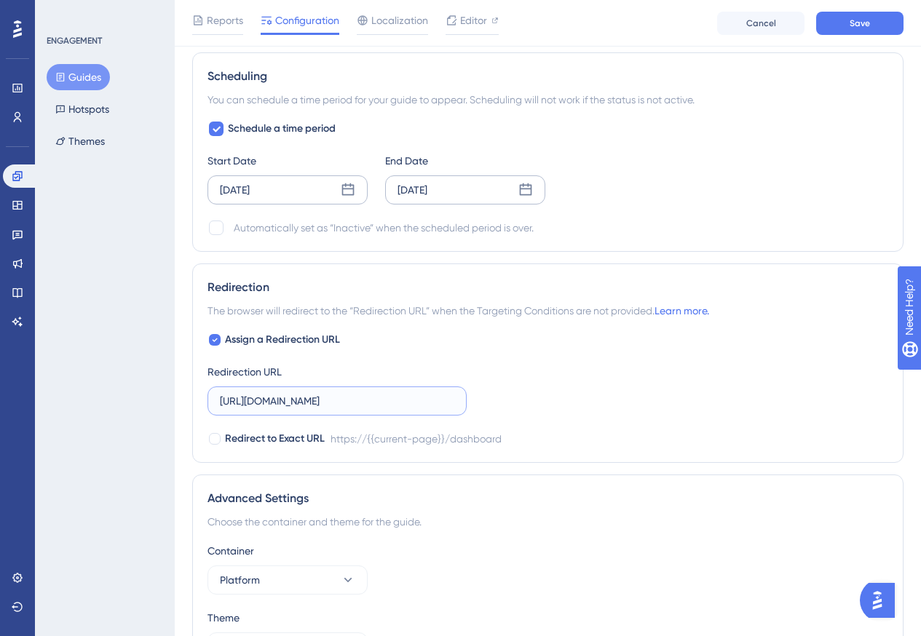
click at [412, 403] on input "https://portal.offsec.com/dashboard" at bounding box center [337, 401] width 234 height 16
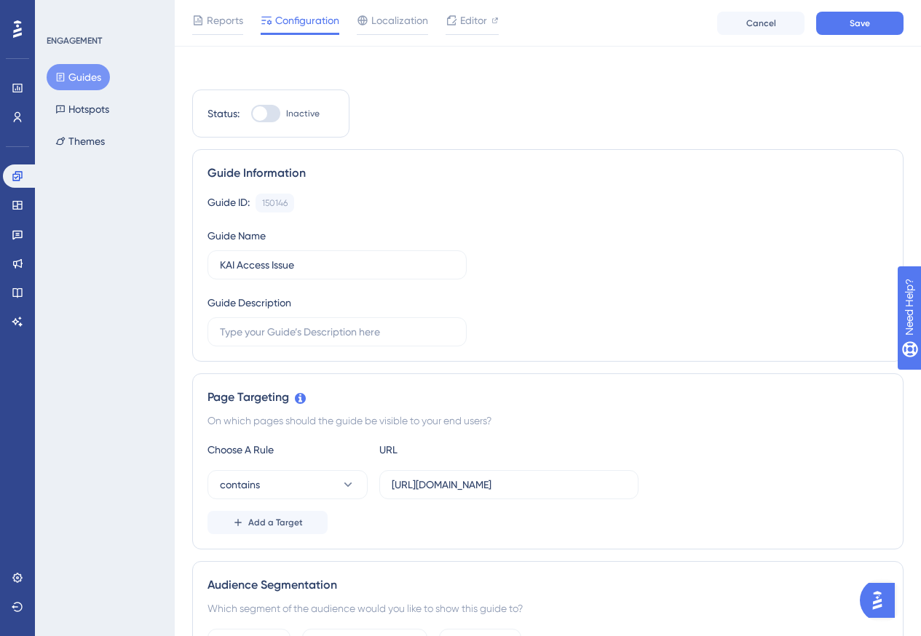
scroll to position [0, 0]
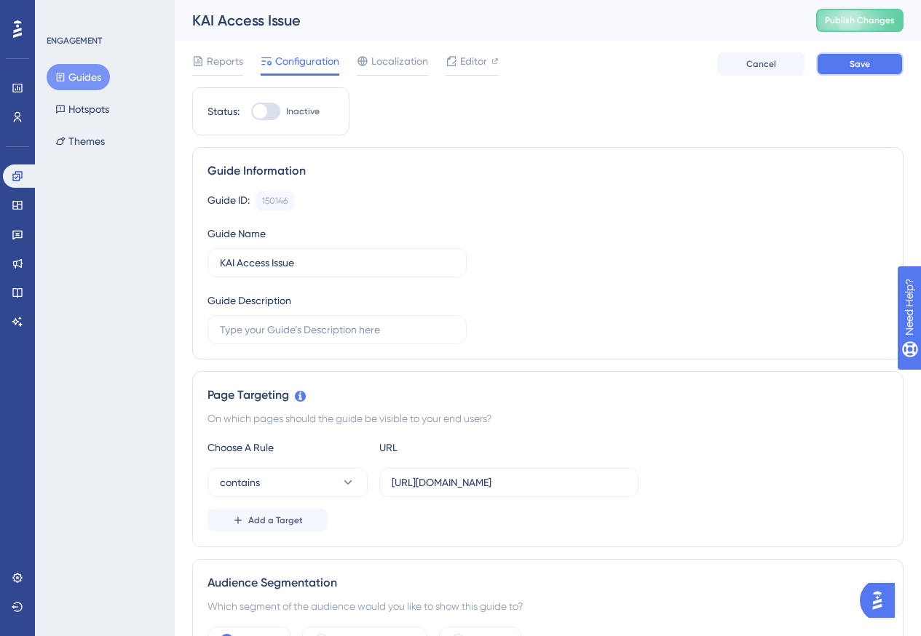
click at [852, 62] on span "Save" at bounding box center [859, 64] width 20 height 12
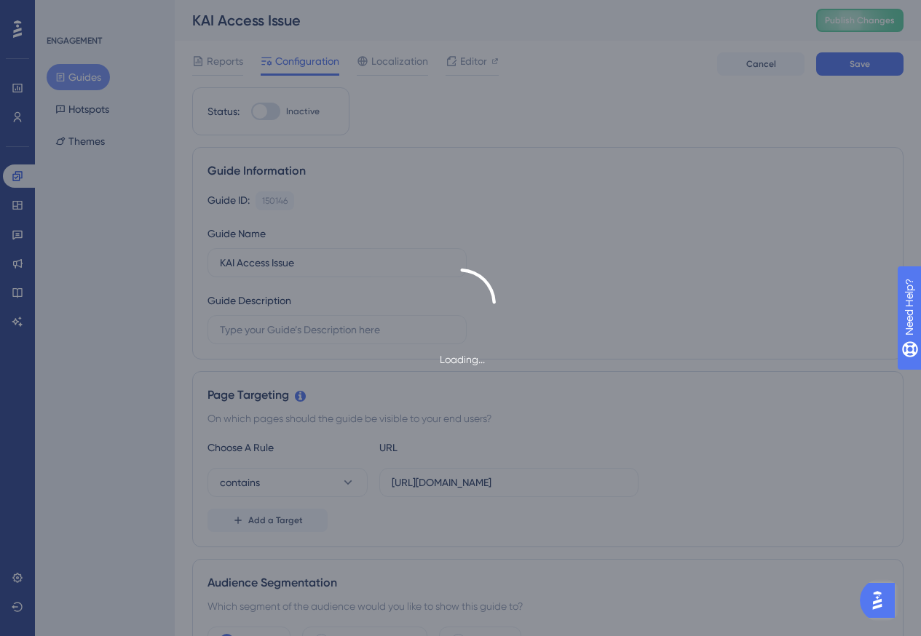
type input "KAI Access Issue"
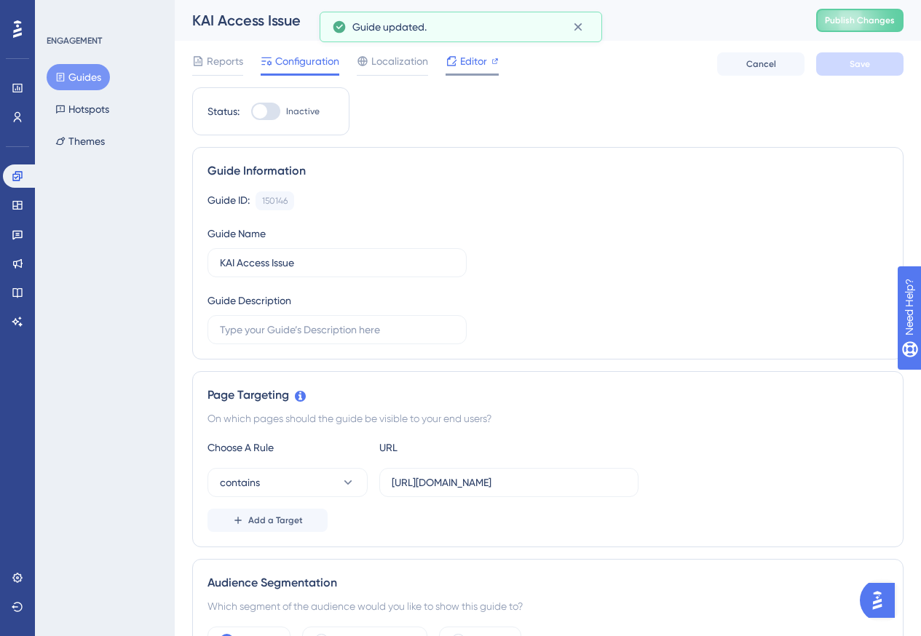
click at [469, 57] on span "Editor" at bounding box center [473, 60] width 27 height 17
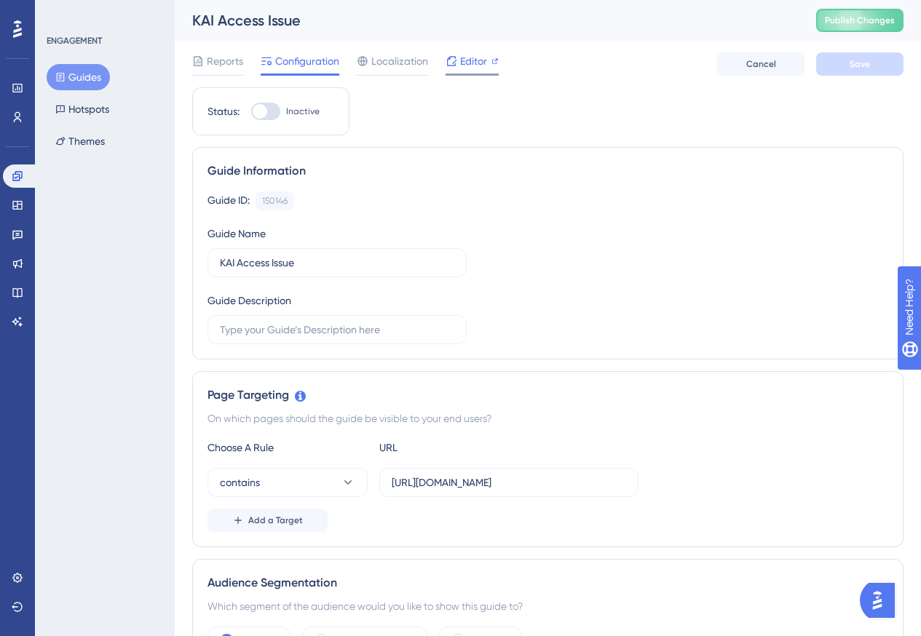
click at [479, 60] on span "Editor" at bounding box center [473, 60] width 27 height 17
click at [270, 111] on div at bounding box center [265, 111] width 29 height 17
click at [251, 111] on input "Inactive" at bounding box center [250, 111] width 1 height 1
checkbox input "true"
click at [854, 66] on span "Save" at bounding box center [859, 64] width 20 height 12
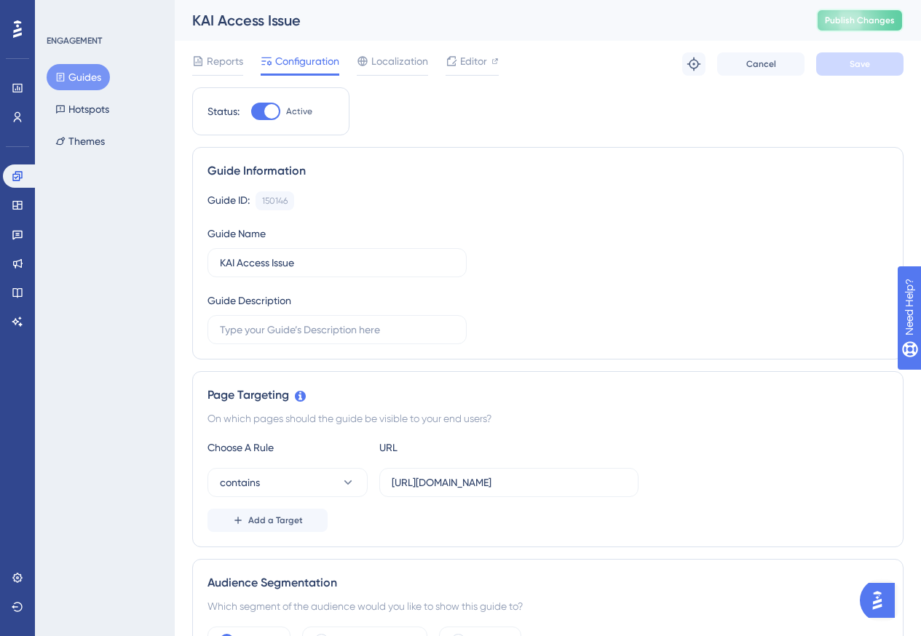
drag, startPoint x: 842, startPoint y: 23, endPoint x: 833, endPoint y: 63, distance: 40.3
click at [843, 23] on span "Publish Changes" at bounding box center [860, 21] width 70 height 12
click at [223, 65] on span "Reports" at bounding box center [225, 60] width 36 height 17
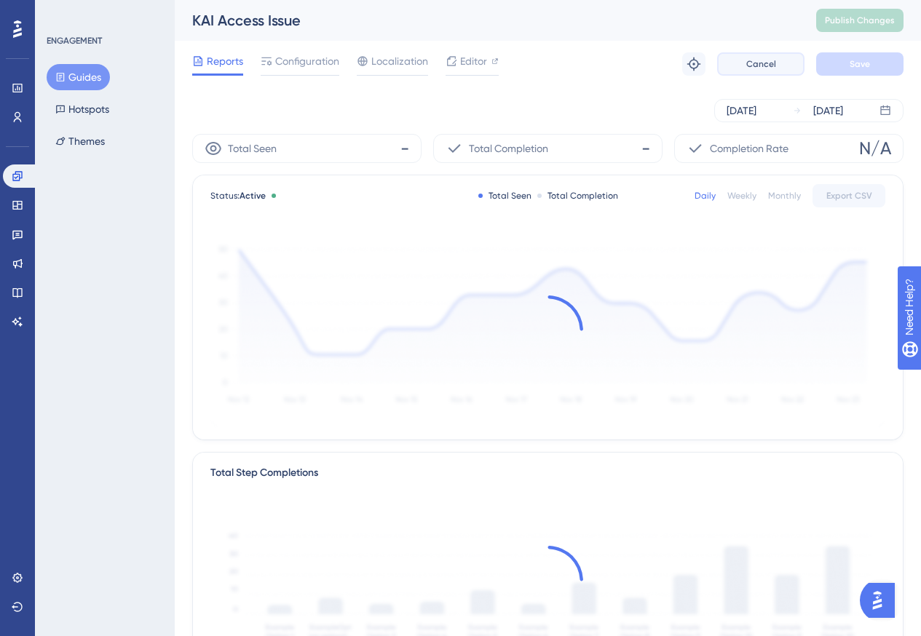
click at [775, 69] on button "Cancel" at bounding box center [760, 63] width 87 height 23
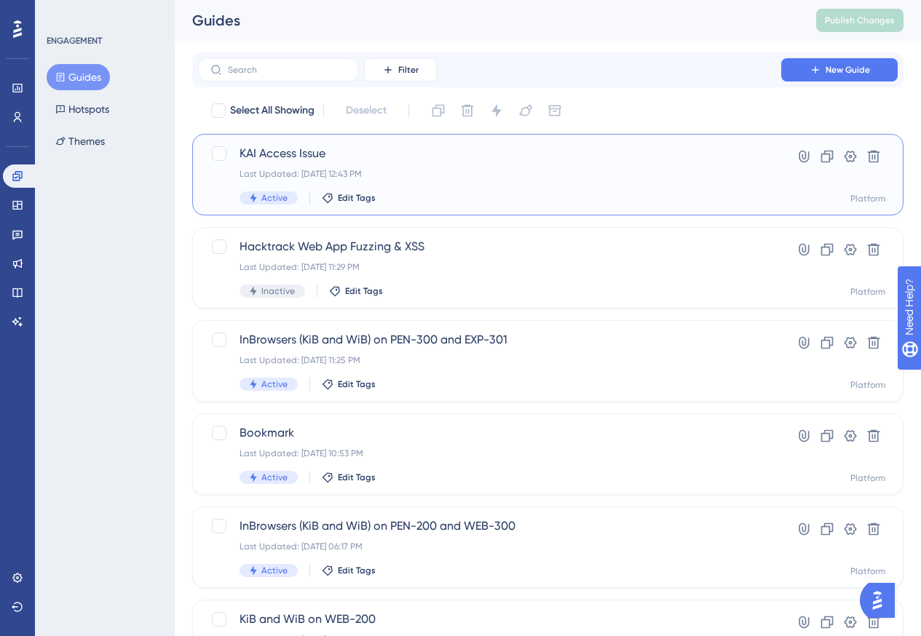
click at [521, 187] on div "KAI Access Issue Last Updated: Aug 18 2025, 12:43 PM Active Edit Tags" at bounding box center [489, 175] width 500 height 60
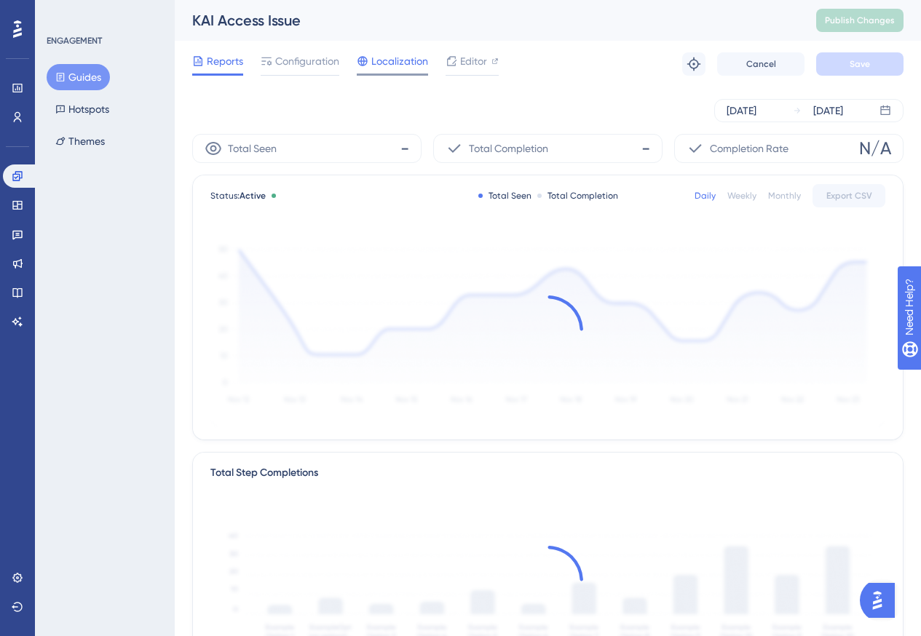
click at [392, 63] on span "Localization" at bounding box center [399, 60] width 57 height 17
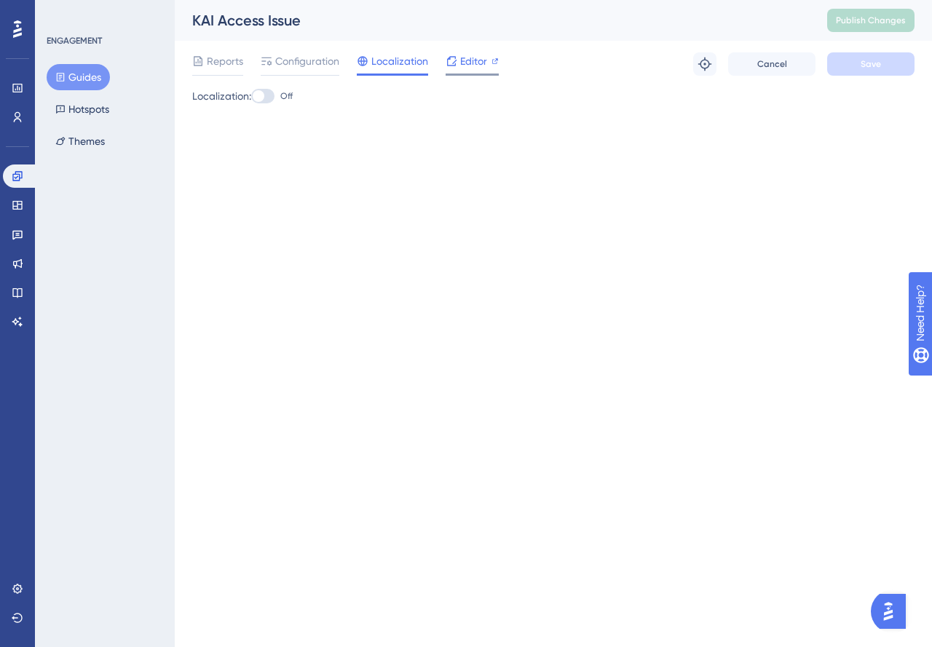
click at [457, 59] on div "Editor" at bounding box center [471, 60] width 53 height 17
click at [305, 60] on span "Configuration" at bounding box center [307, 60] width 64 height 17
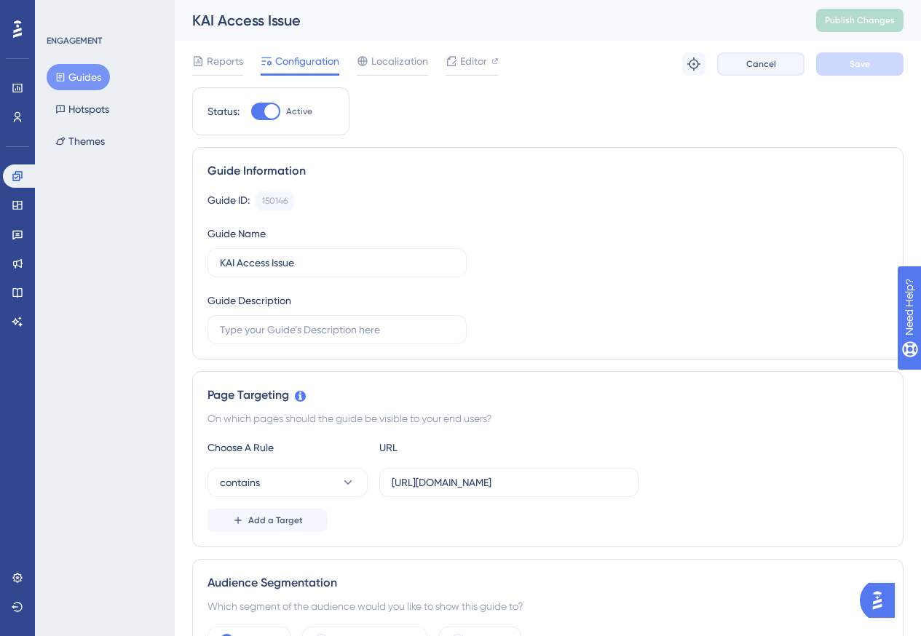
click at [759, 66] on span "Cancel" at bounding box center [761, 64] width 30 height 12
